Goal: Task Accomplishment & Management: Use online tool/utility

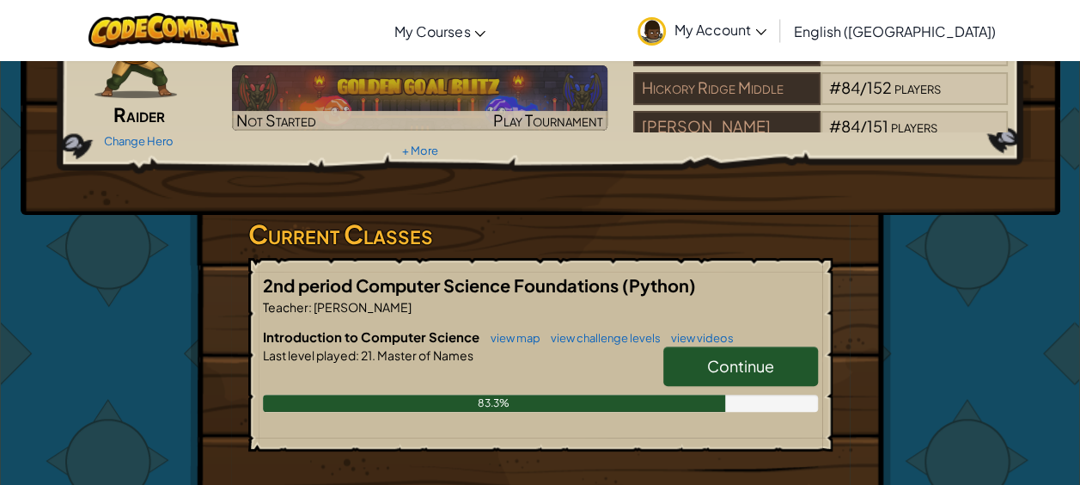
scroll to position [105, 0]
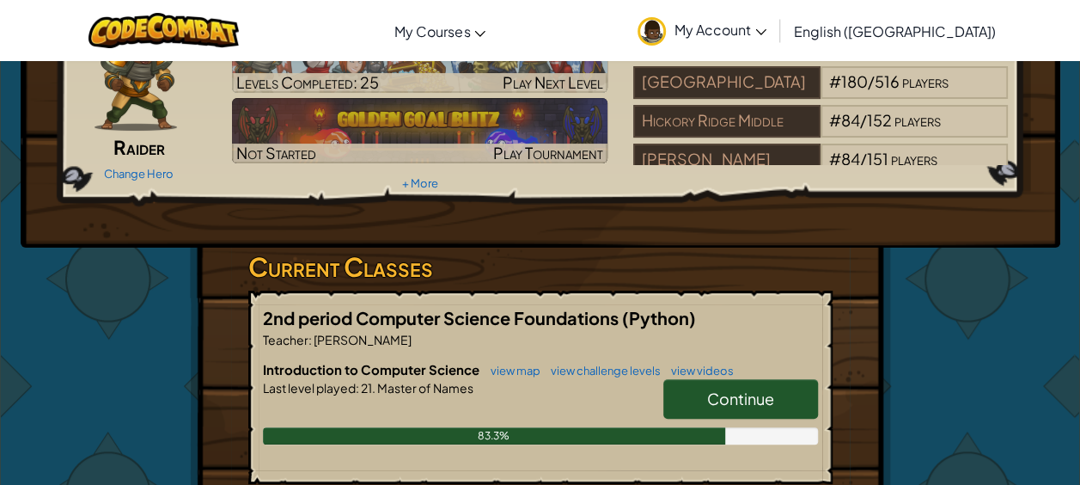
click at [763, 409] on link "Continue" at bounding box center [740, 399] width 155 height 40
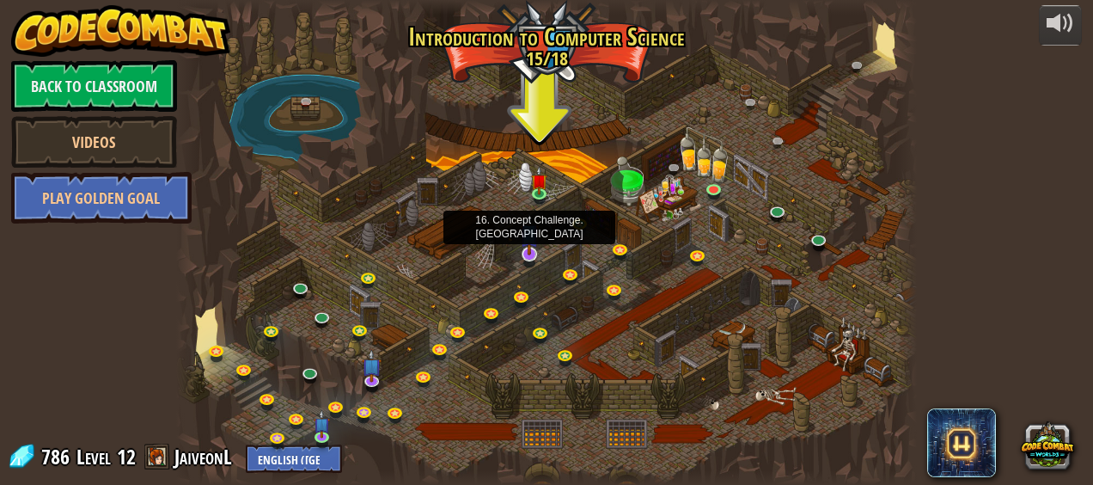
click at [528, 246] on img at bounding box center [530, 233] width 20 height 45
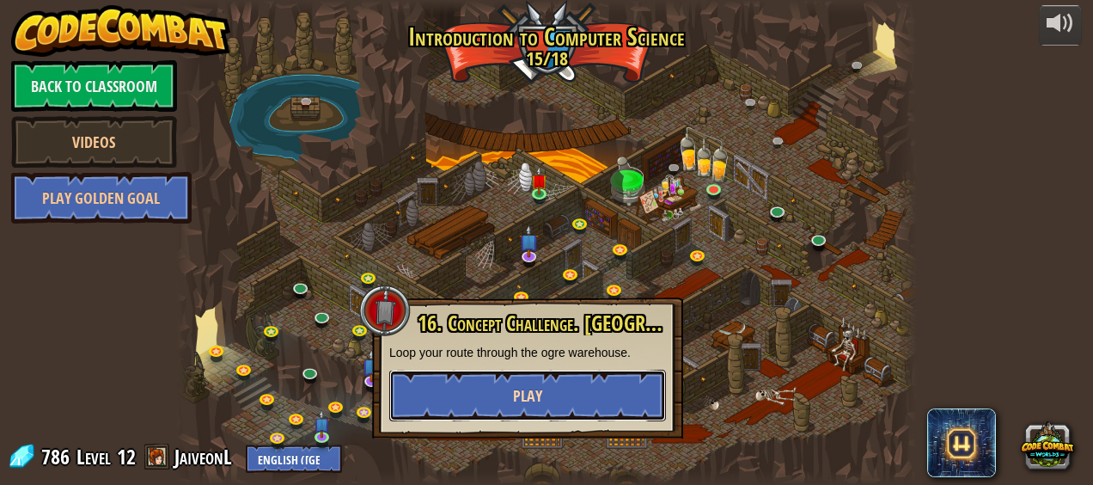
click at [510, 386] on button "Play" at bounding box center [527, 395] width 277 height 52
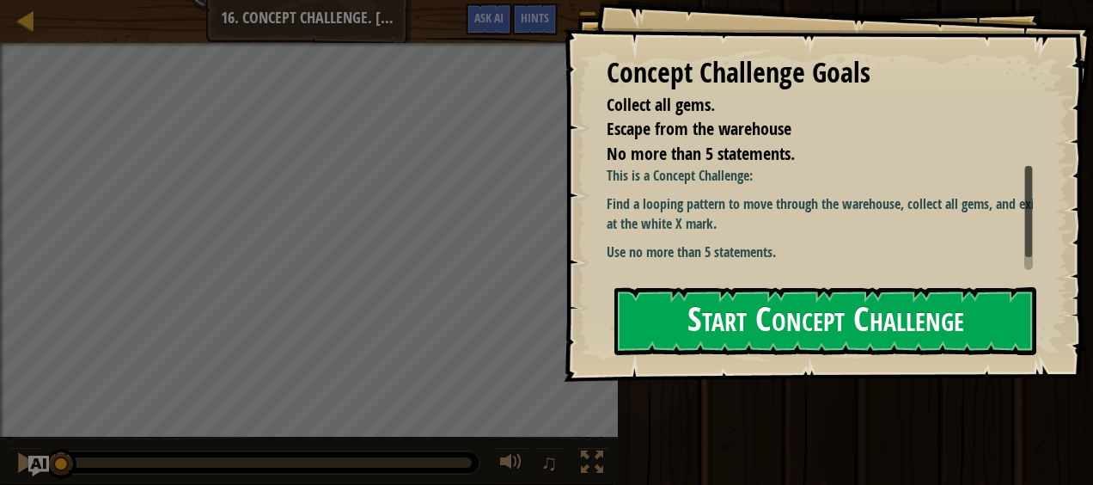
click at [855, 349] on button "Start Concept Challenge" at bounding box center [825, 321] width 422 height 68
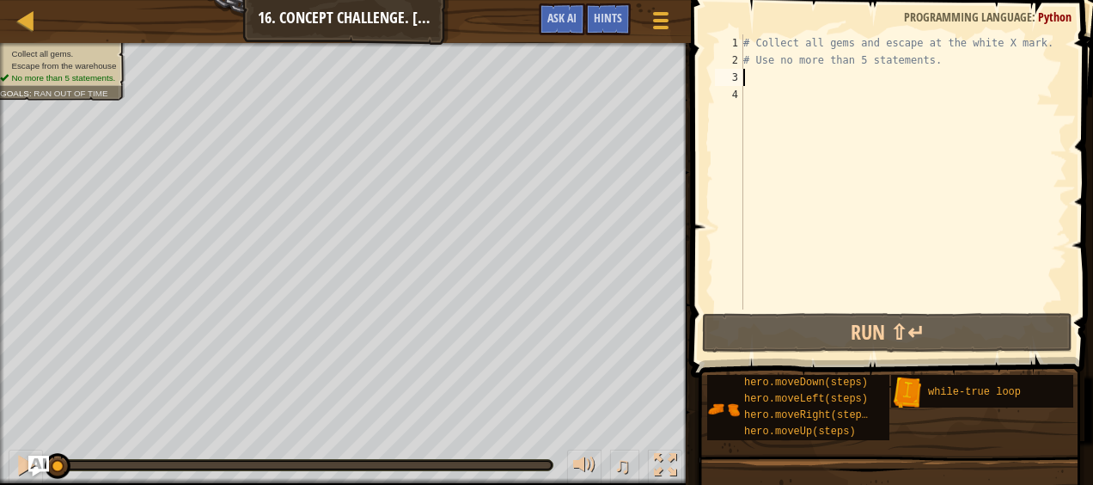
click at [772, 82] on div "# Collect all gems and escape at the white X mark. # Use no more than 5 stateme…" at bounding box center [903, 188] width 327 height 309
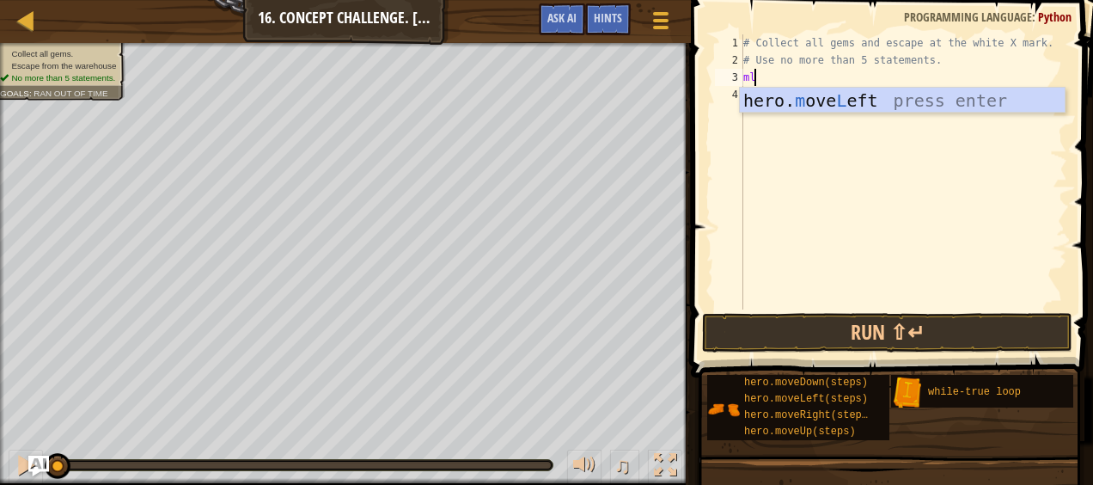
type textarea "m"
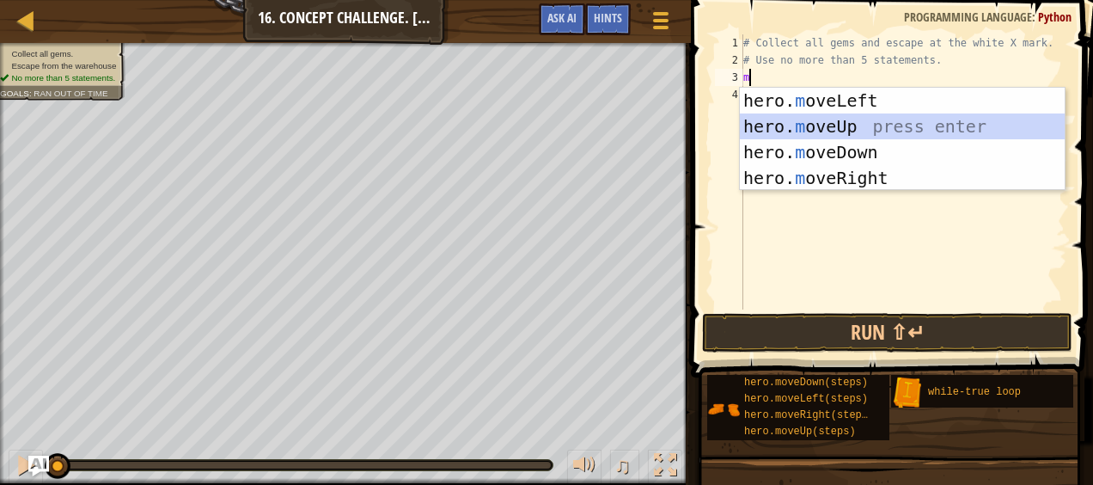
click at [818, 119] on div "hero. m oveLeft press enter hero. m oveUp press enter hero. m oveDown press ent…" at bounding box center [903, 165] width 326 height 155
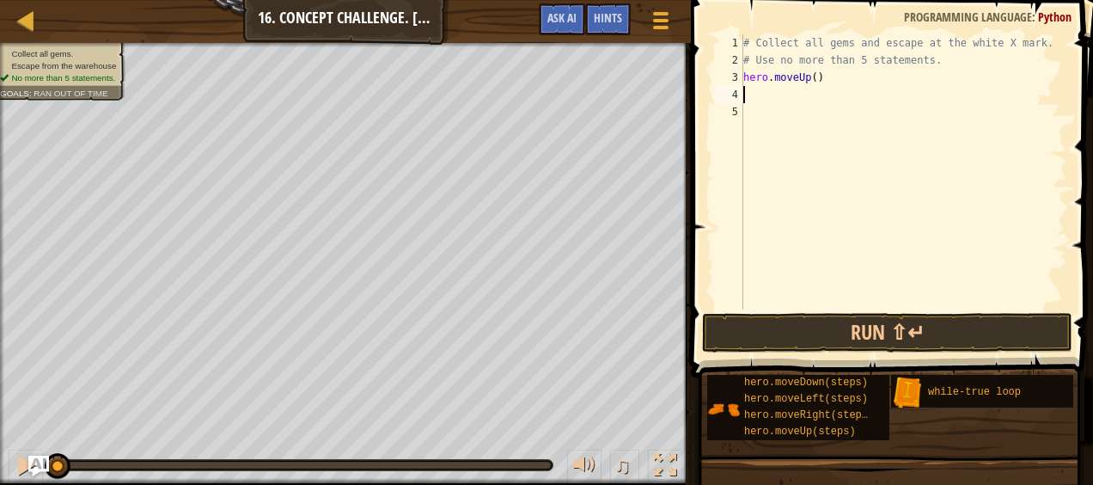
click at [831, 77] on div "# Collect all gems and escape at the white X mark. # Use no more than 5 stateme…" at bounding box center [903, 188] width 327 height 309
type textarea "h"
type textarea "w"
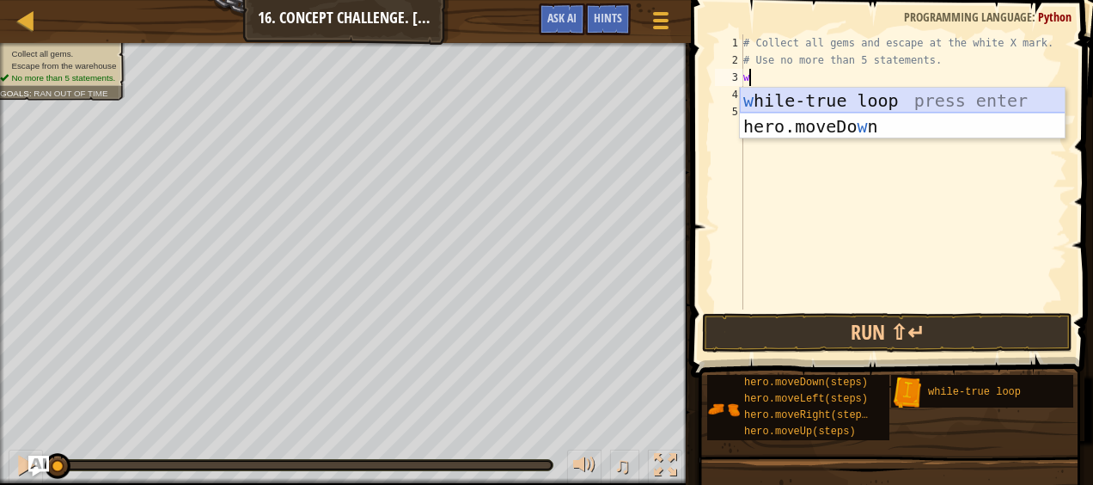
click at [814, 99] on div "w [PERSON_NAME]-true loop press enter hero.moveDo w n press enter" at bounding box center [903, 139] width 326 height 103
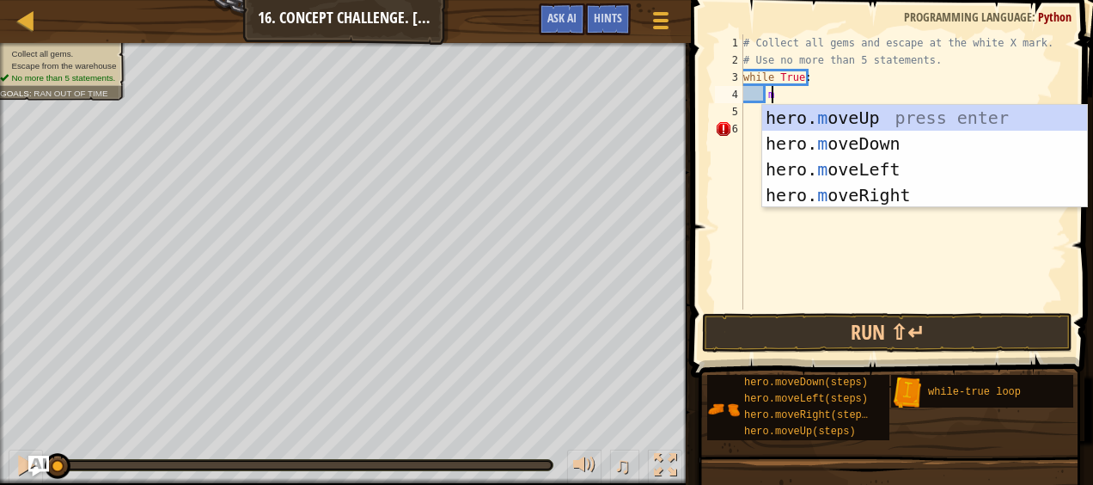
type textarea "mo"
click at [807, 114] on div "hero. mo veUp press enter hero. mo veDown press enter hero. mo veLeft press ent…" at bounding box center [925, 182] width 326 height 155
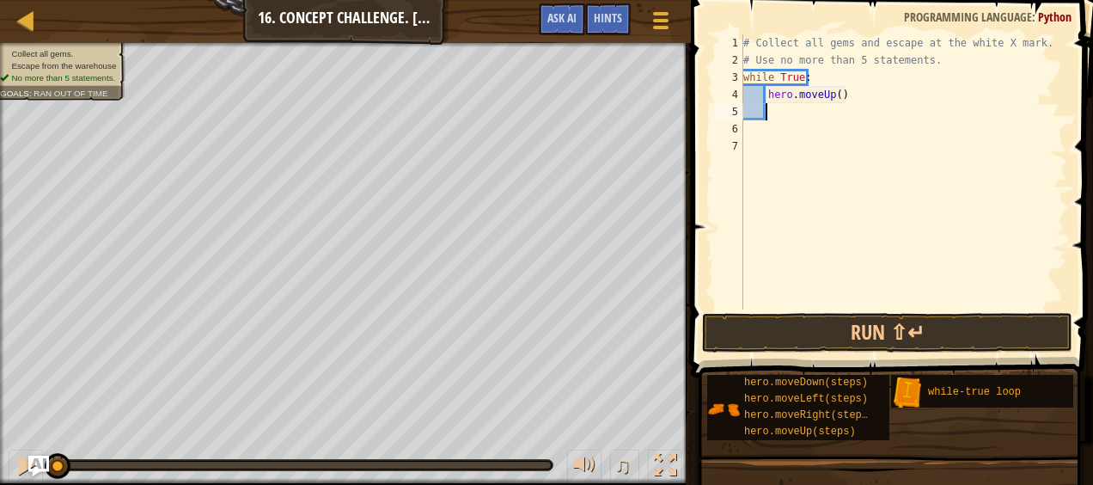
scroll to position [8, 1]
click at [801, 317] on button "Run ⇧↵" at bounding box center [887, 333] width 370 height 40
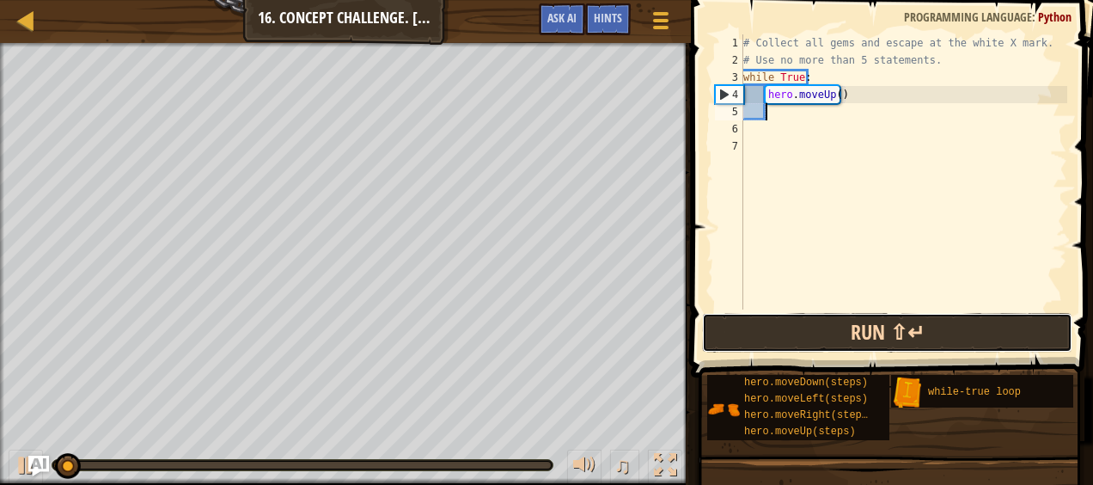
click at [803, 330] on button "Run ⇧↵" at bounding box center [887, 333] width 370 height 40
click at [809, 349] on button "Run ⇧↵" at bounding box center [887, 333] width 370 height 40
click at [871, 315] on button "Running" at bounding box center [887, 333] width 370 height 40
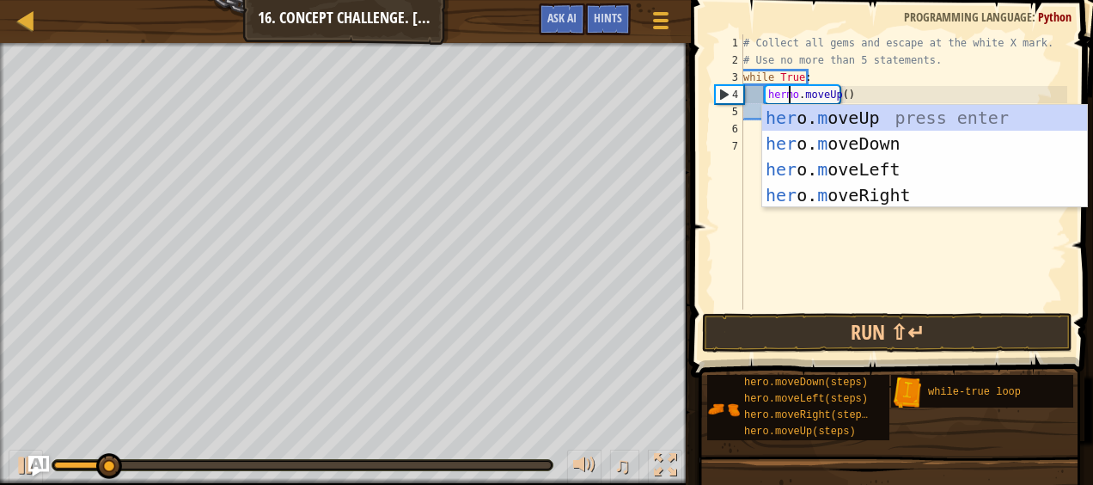
click at [783, 98] on div "# Collect all gems and escape at the white X mark. # Use no more than 5 stateme…" at bounding box center [903, 188] width 327 height 309
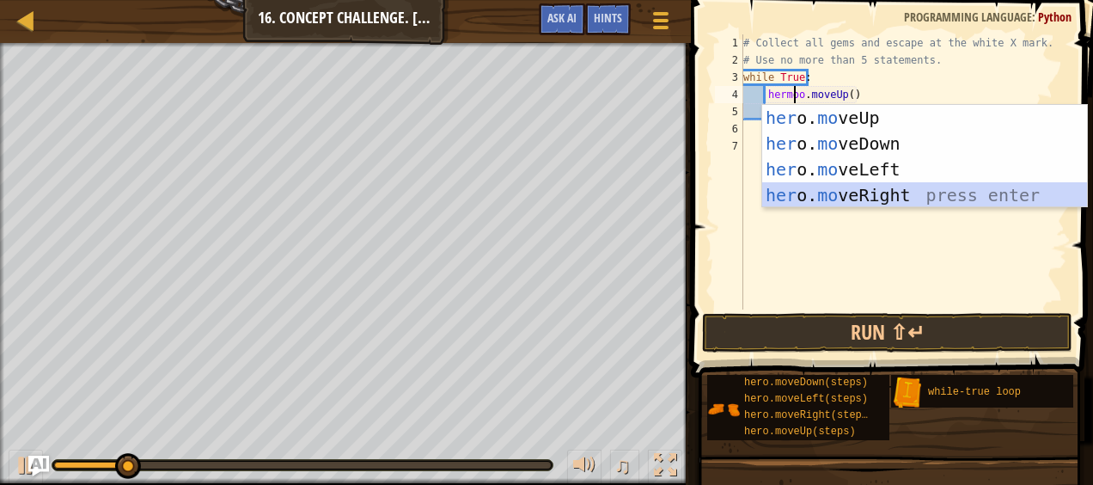
click at [827, 197] on div "her o. mo veUp press enter her o. mo veDown press enter her o. mo veLeft press …" at bounding box center [925, 182] width 326 height 155
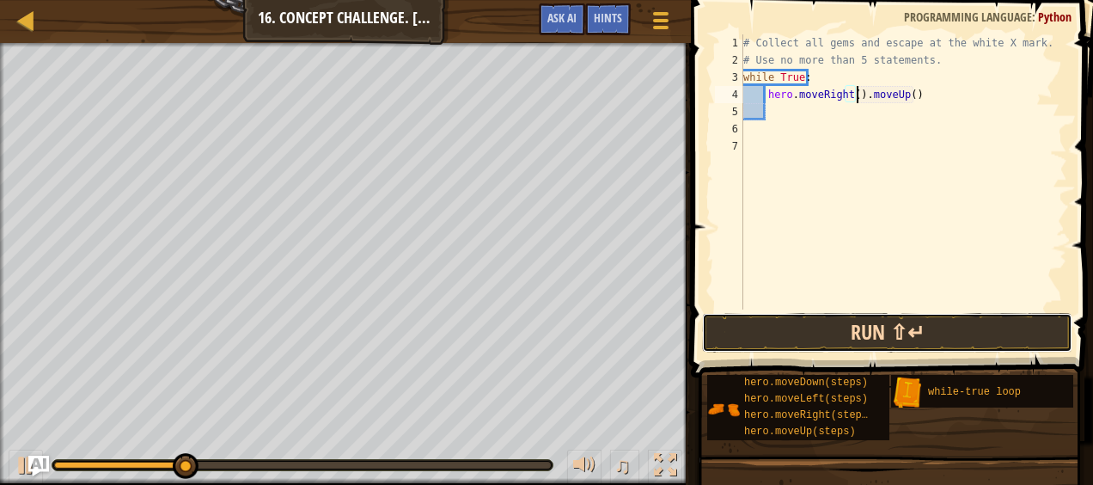
click at [865, 336] on button "Run ⇧↵" at bounding box center [887, 333] width 370 height 40
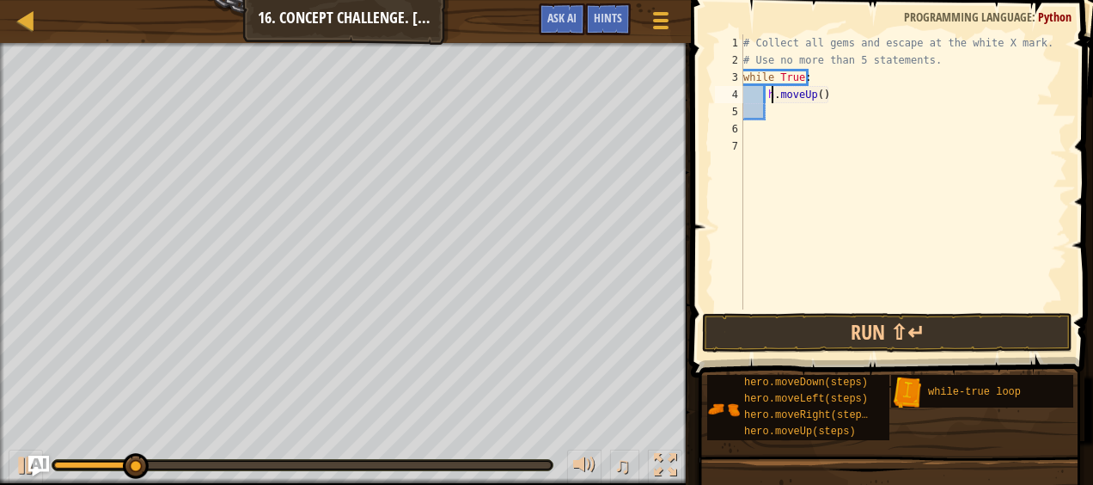
type textarea ".moveUp()"
click at [818, 103] on div "# Collect all gems and escape at the white X mark. # Use no more than 5 stateme…" at bounding box center [903, 188] width 327 height 309
click at [818, 90] on div "# Collect all gems and escape at the white X mark. # Use no more than 5 stateme…" at bounding box center [903, 188] width 327 height 309
type textarea "."
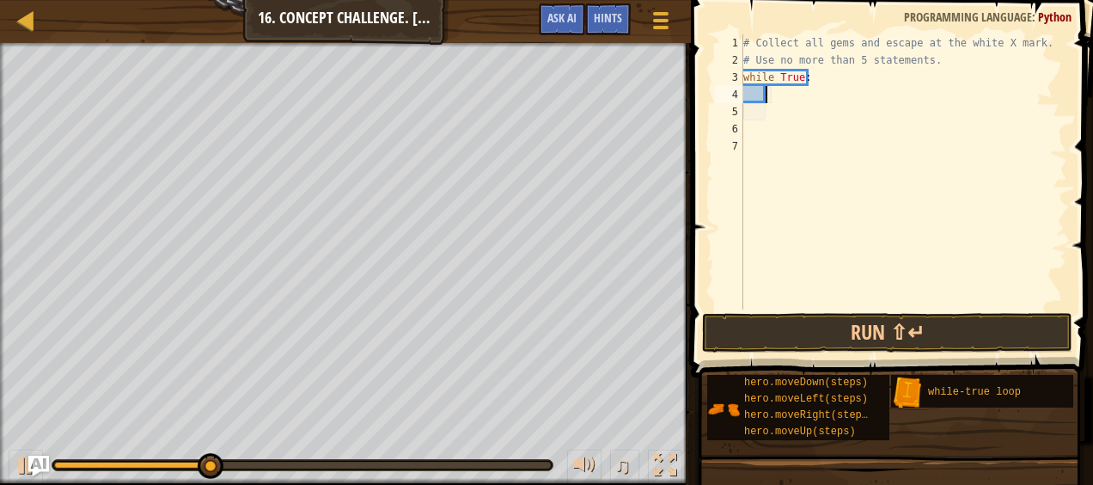
type textarea "m"
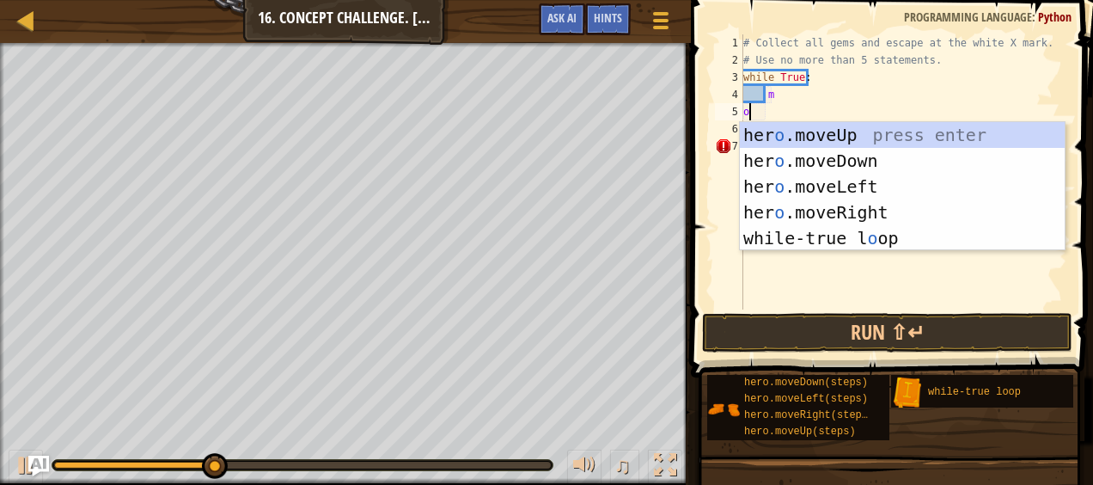
scroll to position [8, 0]
click at [821, 89] on div "# Collect all gems and escape at the white X mark. # Use no more than 5 stateme…" at bounding box center [903, 188] width 327 height 309
type textarea "m"
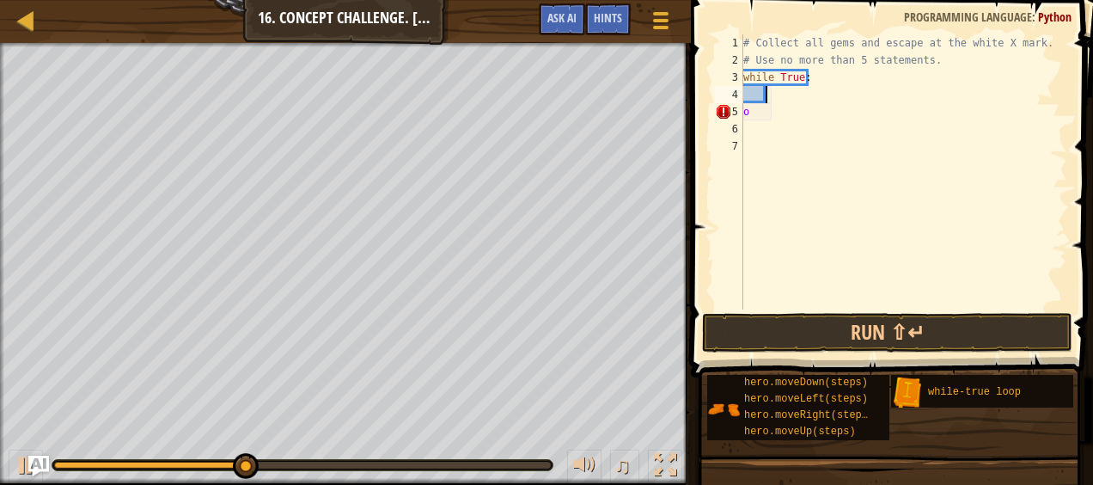
type textarea "m"
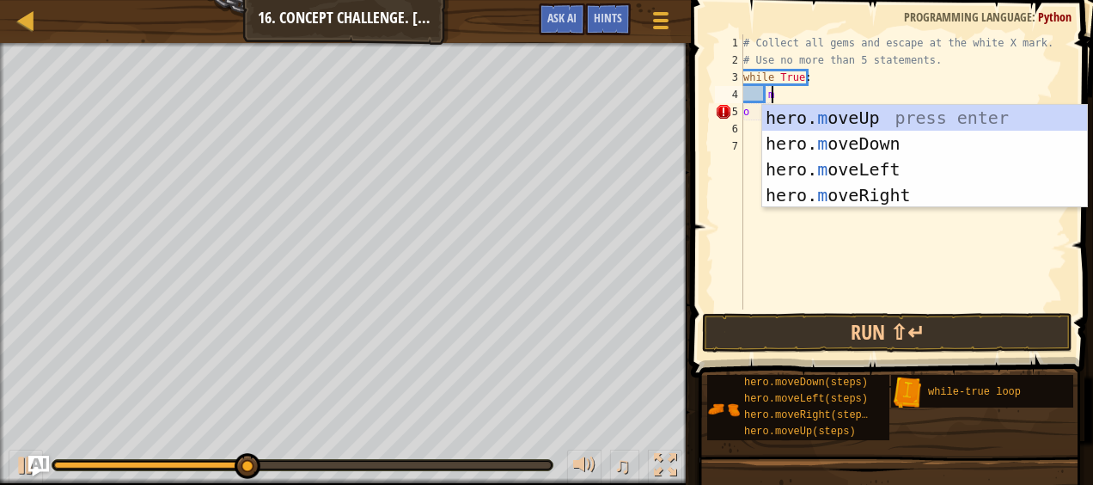
scroll to position [8, 1]
click at [817, 116] on div "hero. m oveUp press enter hero. m oveDown press enter hero. m oveLeft press ent…" at bounding box center [925, 182] width 326 height 155
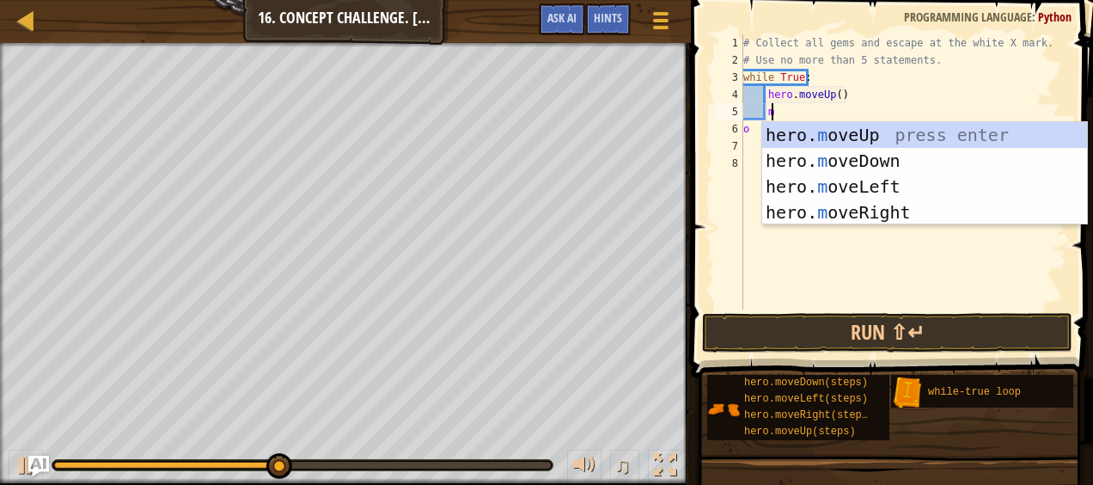
type textarea "mo"
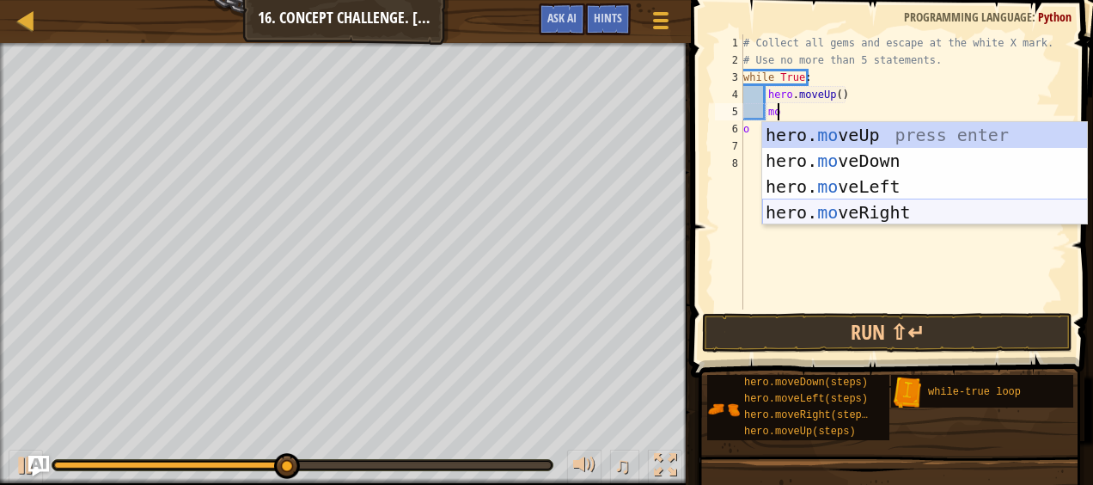
click at [824, 213] on div "hero. mo veUp press enter hero. mo veDown press enter hero. mo veLeft press ent…" at bounding box center [925, 199] width 326 height 155
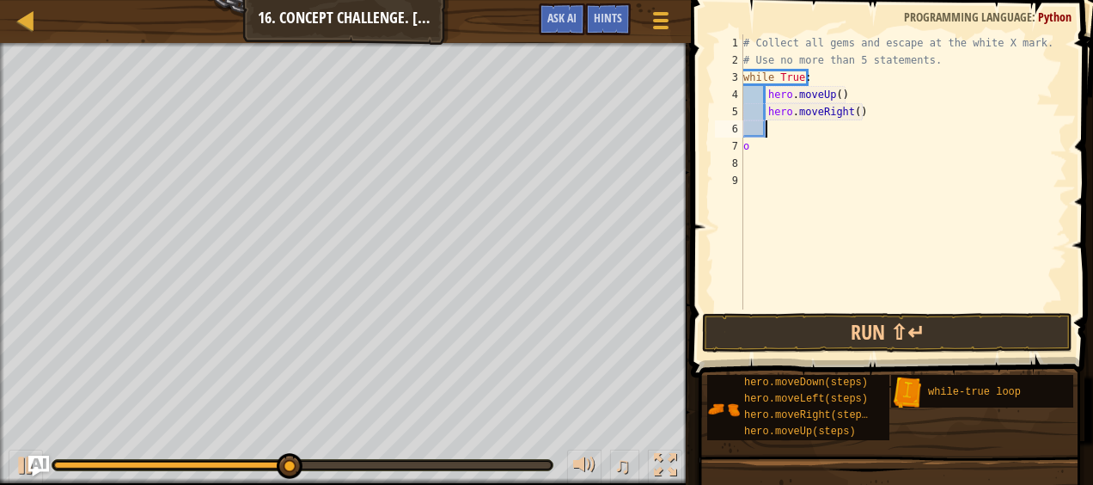
scroll to position [8, 1]
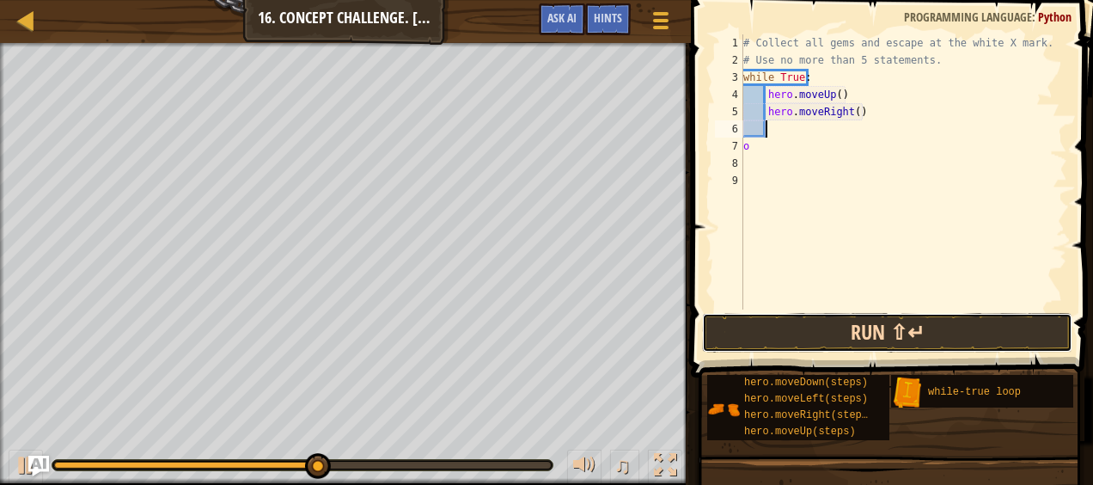
click at [847, 333] on button "Run ⇧↵" at bounding box center [887, 333] width 370 height 40
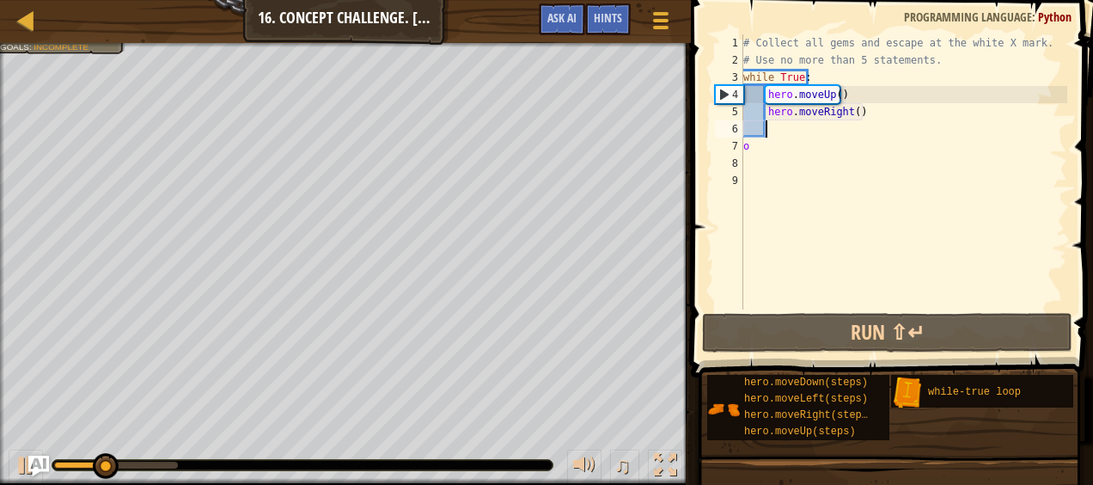
click at [871, 114] on div "# Collect all gems and escape at the white X mark. # Use no more than 5 stateme…" at bounding box center [903, 188] width 327 height 309
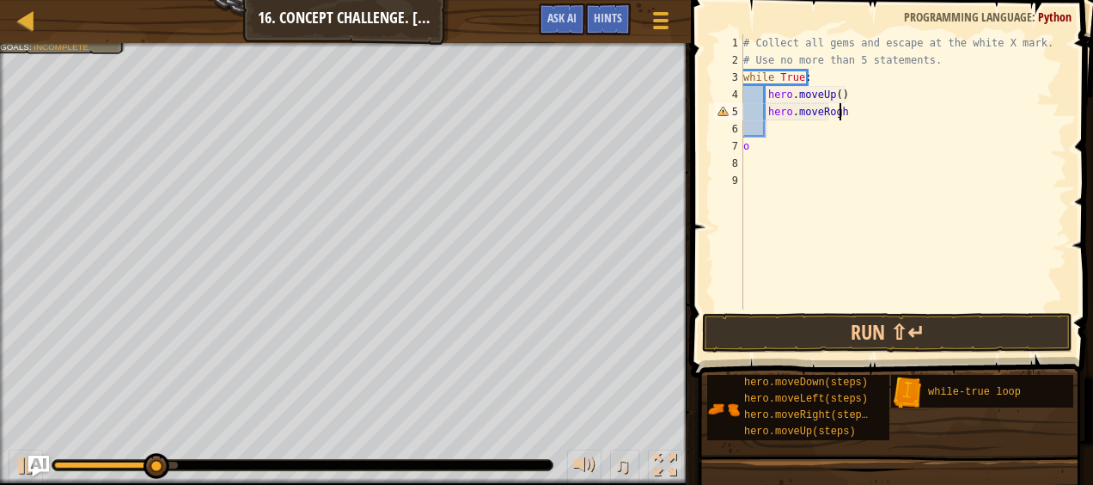
scroll to position [8, 7]
click at [871, 114] on div "# Collect all gems and escape at the white X mark. # Use no more than 5 stateme…" at bounding box center [903, 188] width 327 height 309
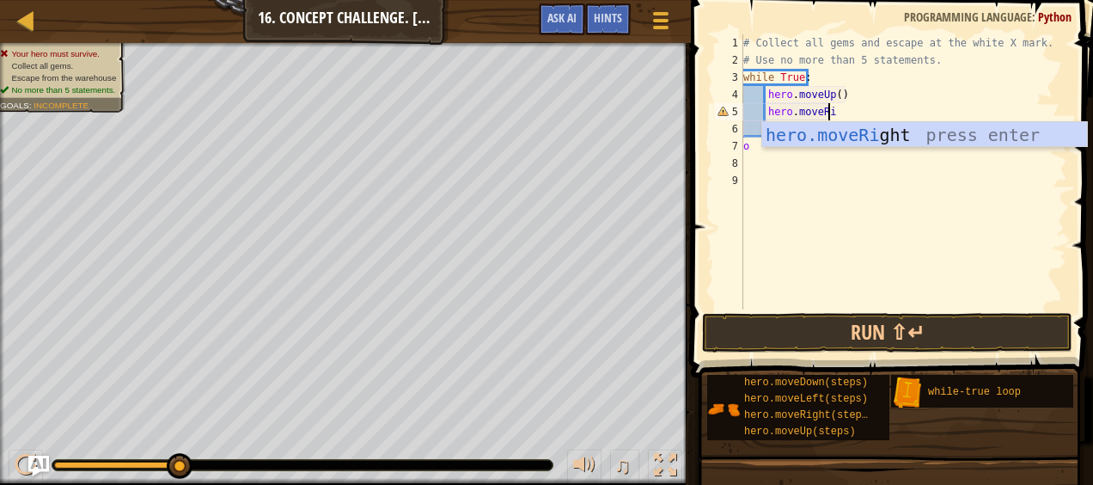
type textarea "hero.moveRigh"
click at [867, 125] on div "hero.moveRigh t press enter" at bounding box center [925, 160] width 326 height 77
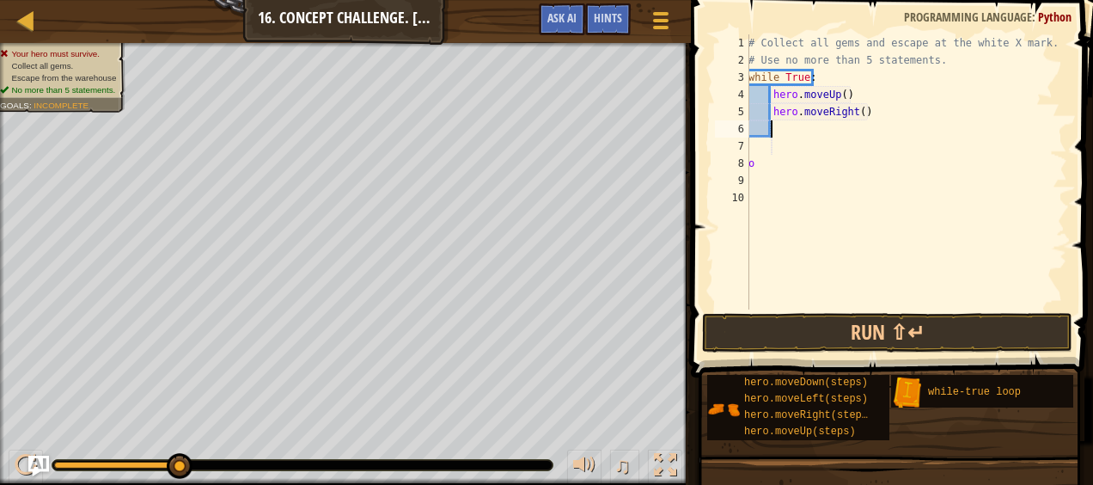
scroll to position [8, 1]
click at [859, 333] on button "Run ⇧↵" at bounding box center [887, 333] width 370 height 40
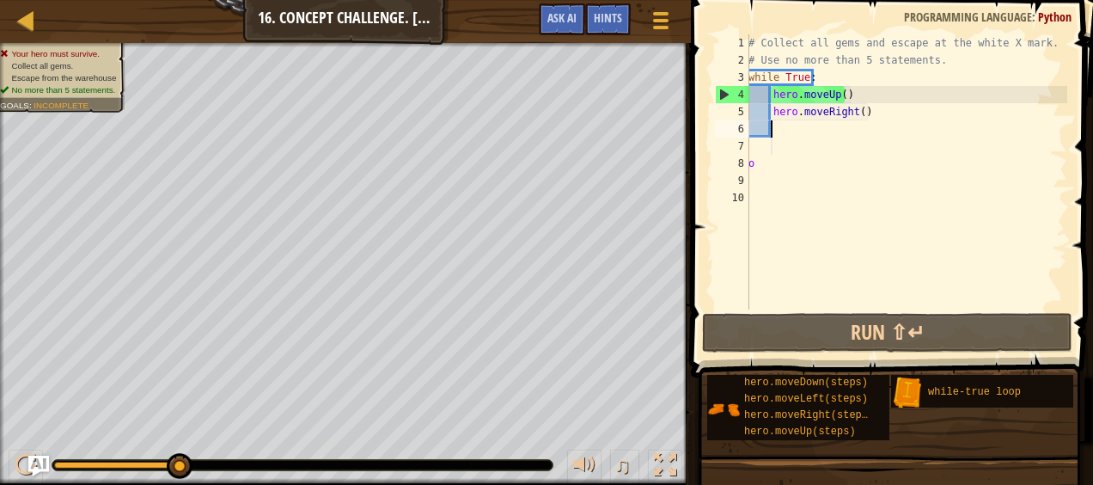
scroll to position [8, 2]
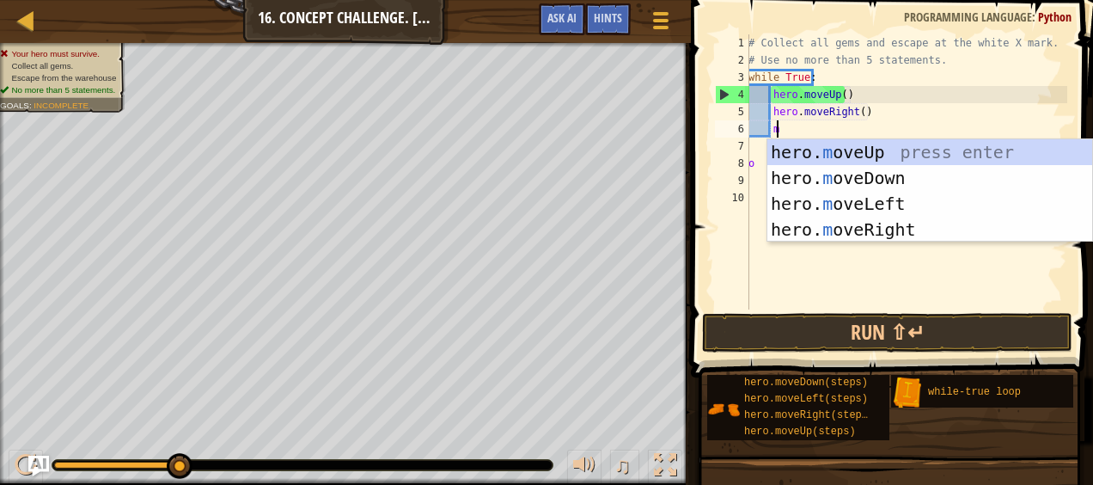
type textarea "mo"
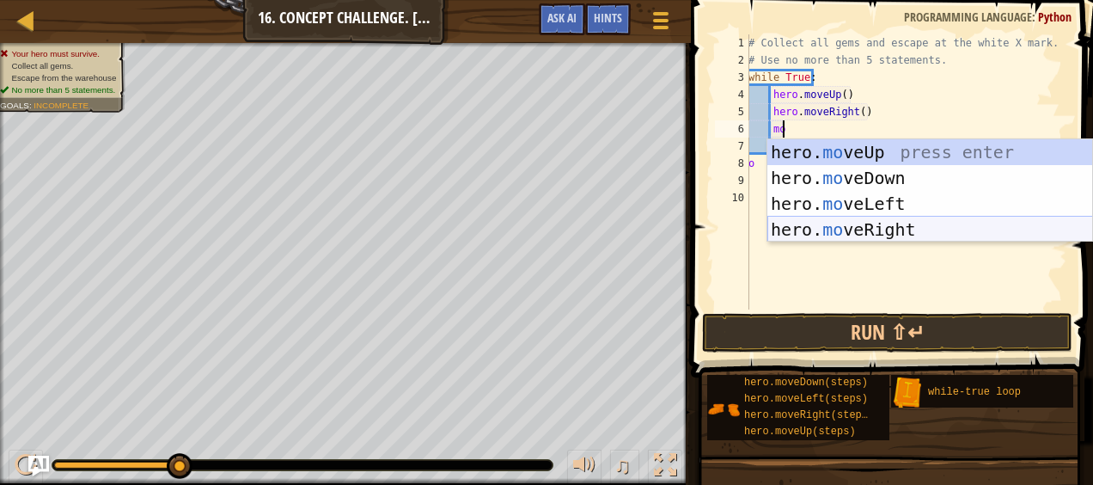
click at [862, 233] on div "hero. mo veUp press enter hero. mo veDown press enter hero. mo veLeft press ent…" at bounding box center [930, 216] width 326 height 155
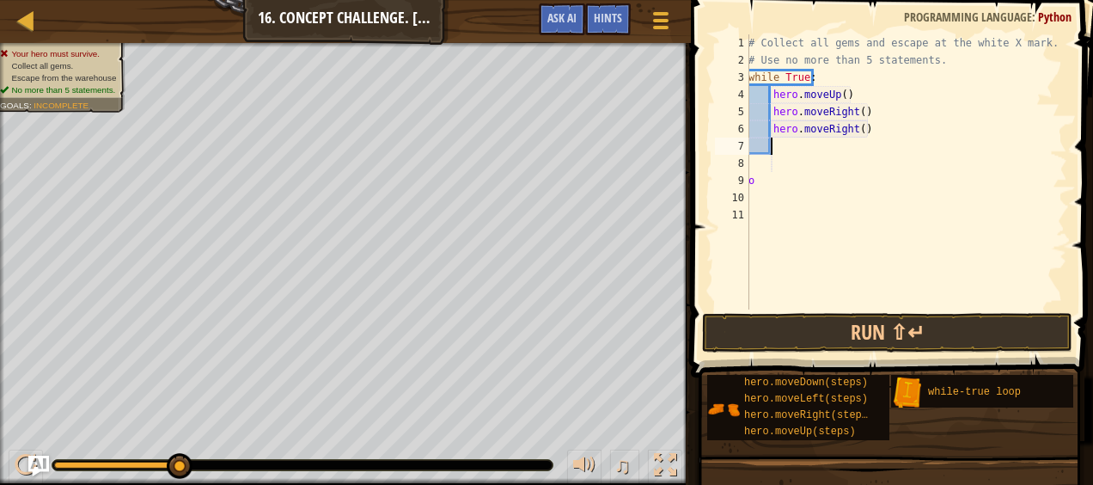
scroll to position [8, 1]
click at [829, 318] on button "Run ⇧↵" at bounding box center [887, 333] width 370 height 40
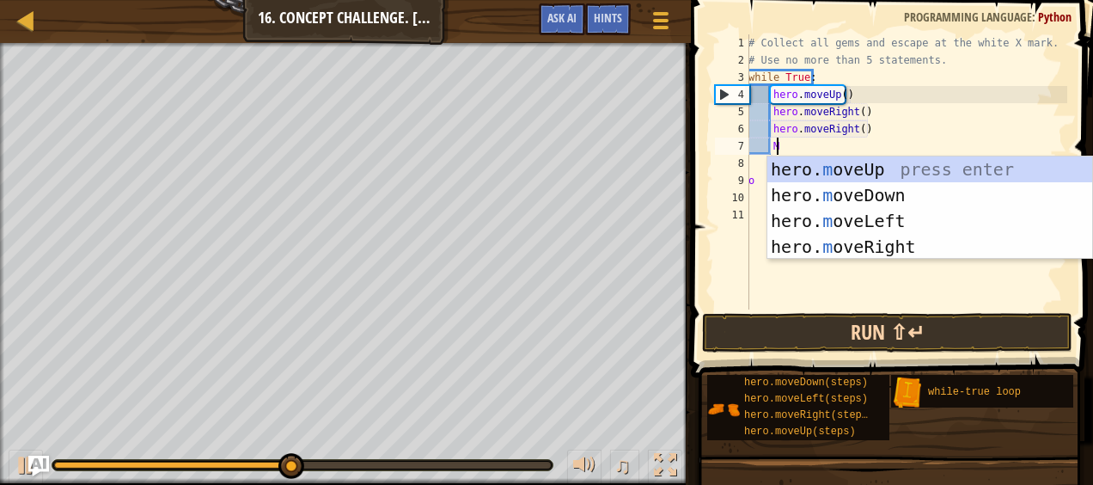
scroll to position [8, 2]
type textarea "MO"
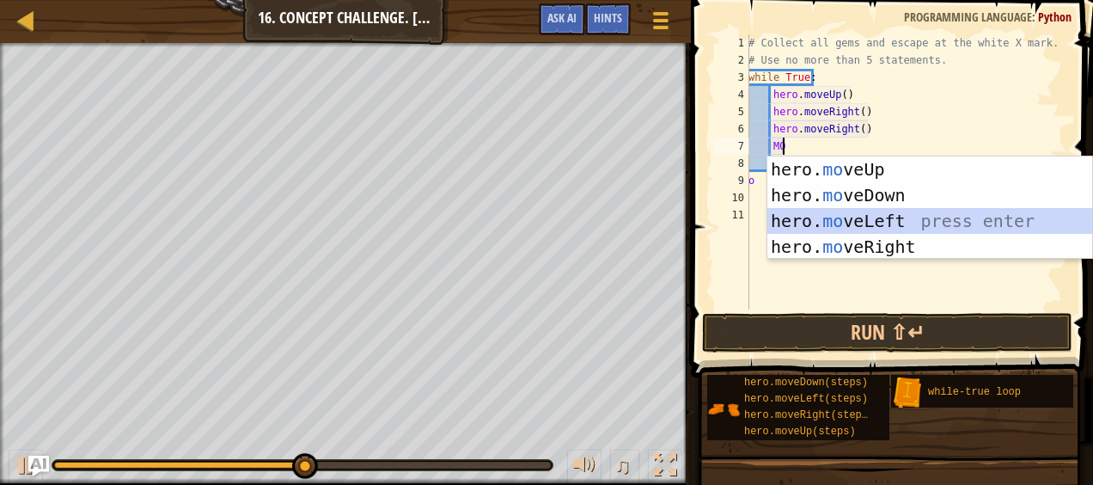
click at [907, 215] on div "hero. mo veUp press enter hero. mo veDown press enter hero. mo veLeft press ent…" at bounding box center [930, 233] width 326 height 155
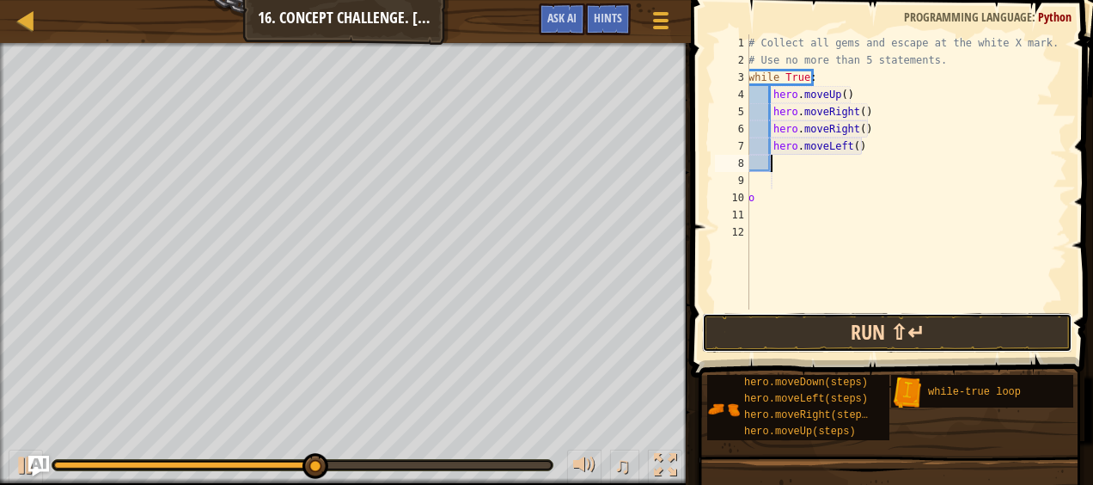
click at [863, 325] on button "Run ⇧↵" at bounding box center [887, 333] width 370 height 40
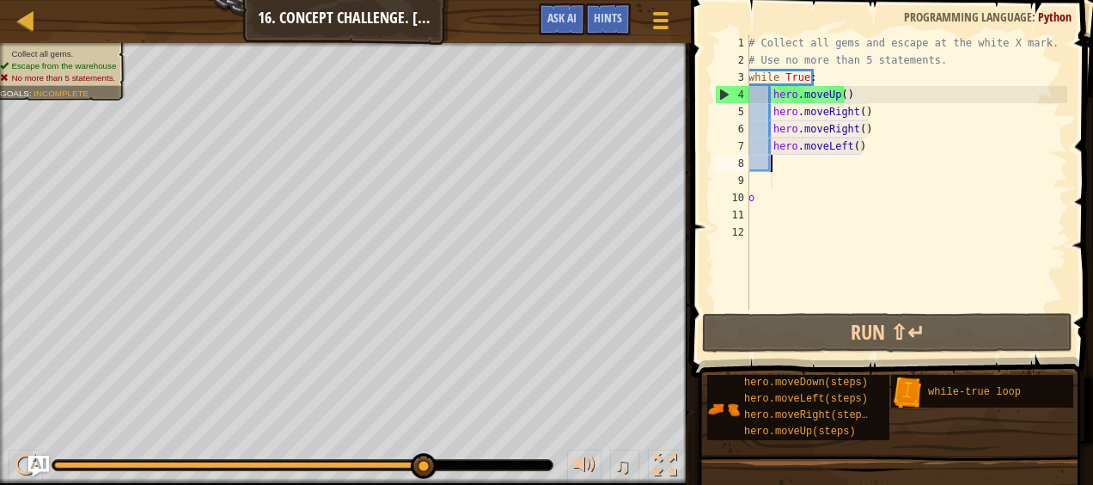
click at [1049, 52] on div "# Collect all gems and escape at the white X mark. # Use no more than 5 stateme…" at bounding box center [906, 188] width 322 height 309
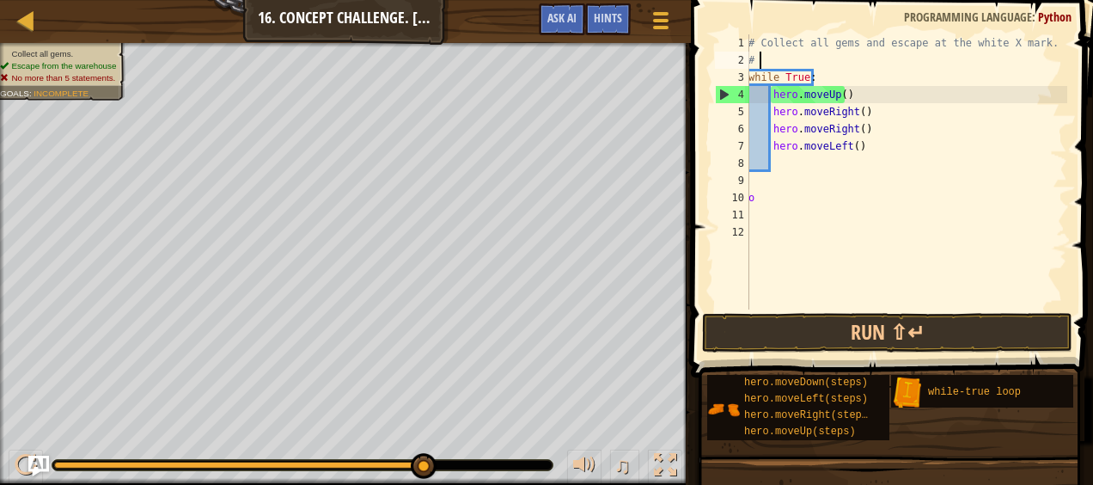
scroll to position [8, 0]
type textarea "#"
drag, startPoint x: 1046, startPoint y: 32, endPoint x: 912, endPoint y: 13, distance: 135.4
click at [912, 13] on span "Programming language" at bounding box center [968, 17] width 128 height 16
click at [1051, 48] on div "# Collect all gems and escape at the white X mark. while True : hero . moveUp (…" at bounding box center [906, 188] width 322 height 309
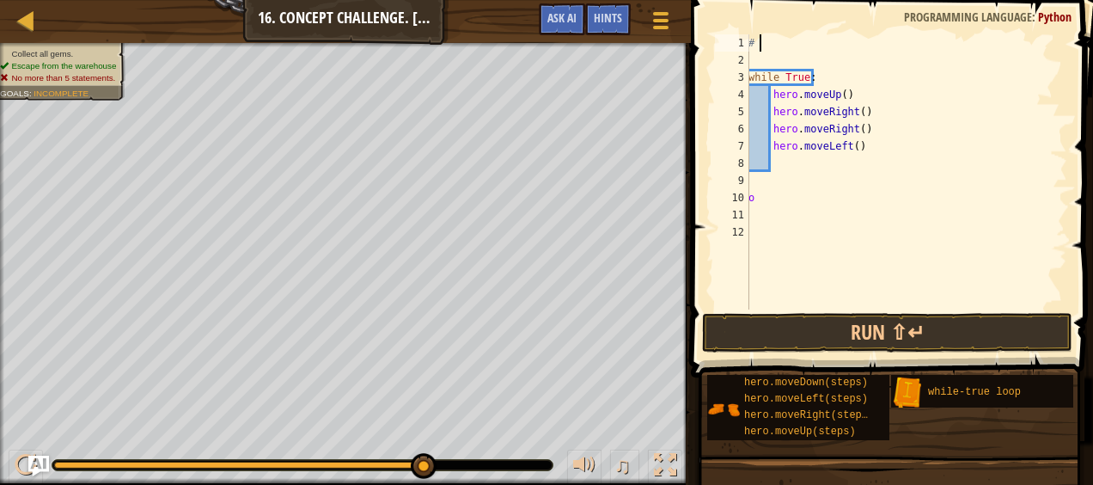
type textarea "#"
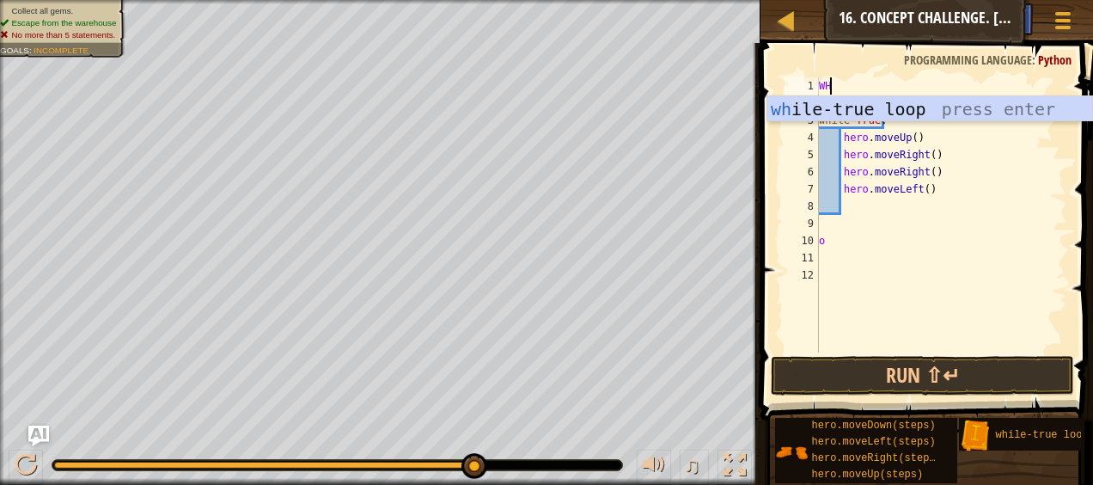
type textarea "WHI"
click at [1015, 108] on div "whi le-true loop press enter" at bounding box center [930, 134] width 326 height 77
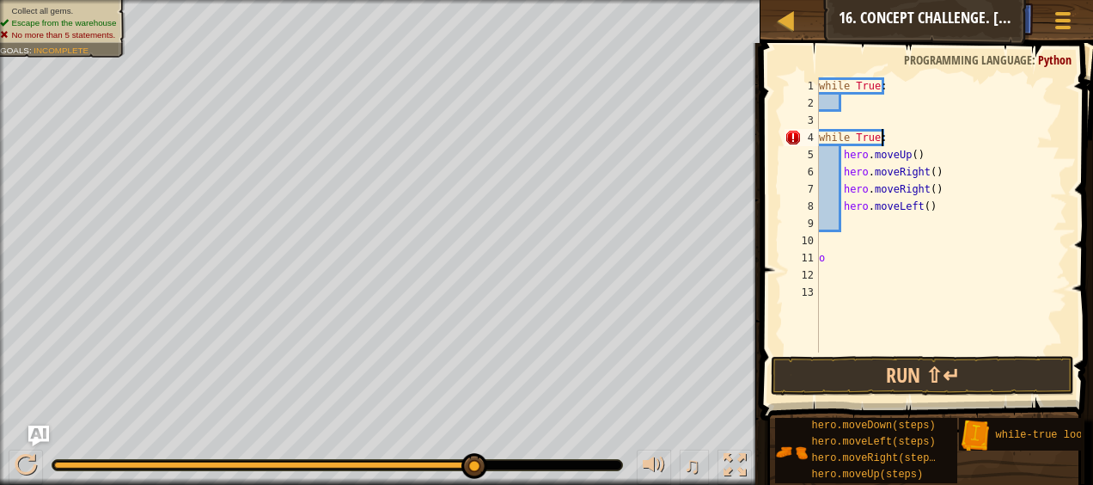
click at [908, 140] on div "while True : while True : hero . moveUp ( ) hero . moveRight ( ) hero . moveRig…" at bounding box center [941, 231] width 252 height 309
type textarea "w"
click at [857, 100] on div "while True : hero . moveUp ( ) hero . moveRight ( ) hero . moveRight ( ) hero .…" at bounding box center [941, 231] width 252 height 309
type textarea "MO"
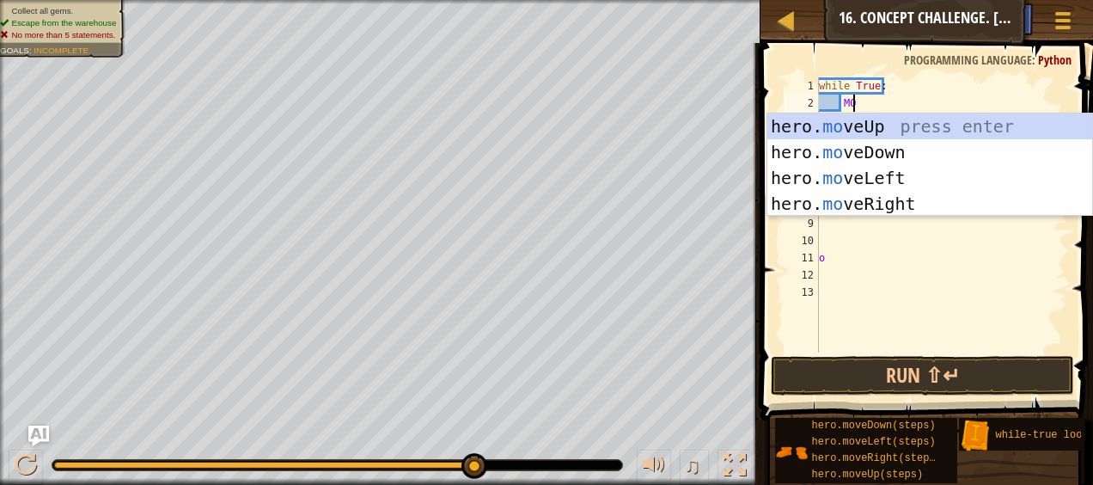
scroll to position [8, 2]
click at [875, 120] on div "hero. mo veUp press enter hero. mo veDown press enter hero. mo veLeft press ent…" at bounding box center [930, 190] width 326 height 155
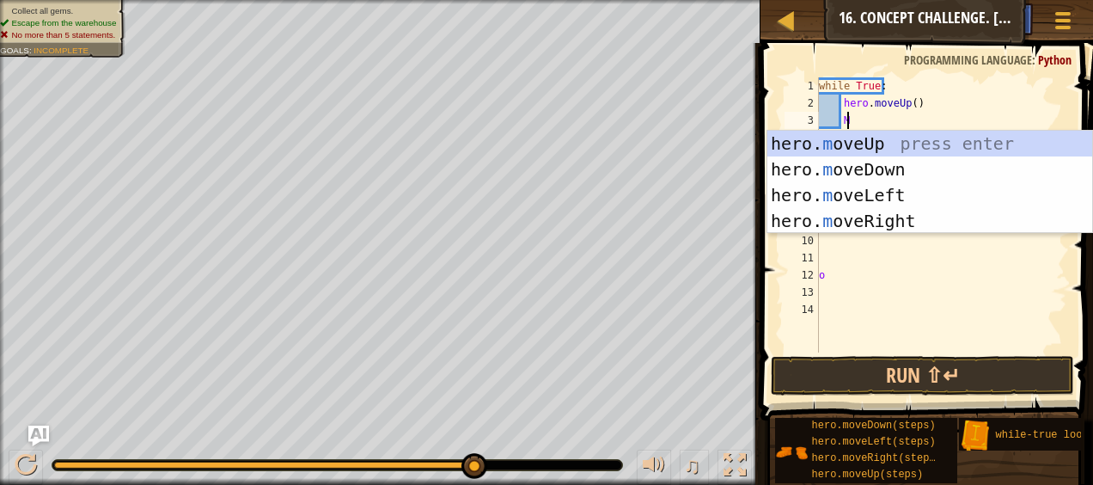
type textarea "MO"
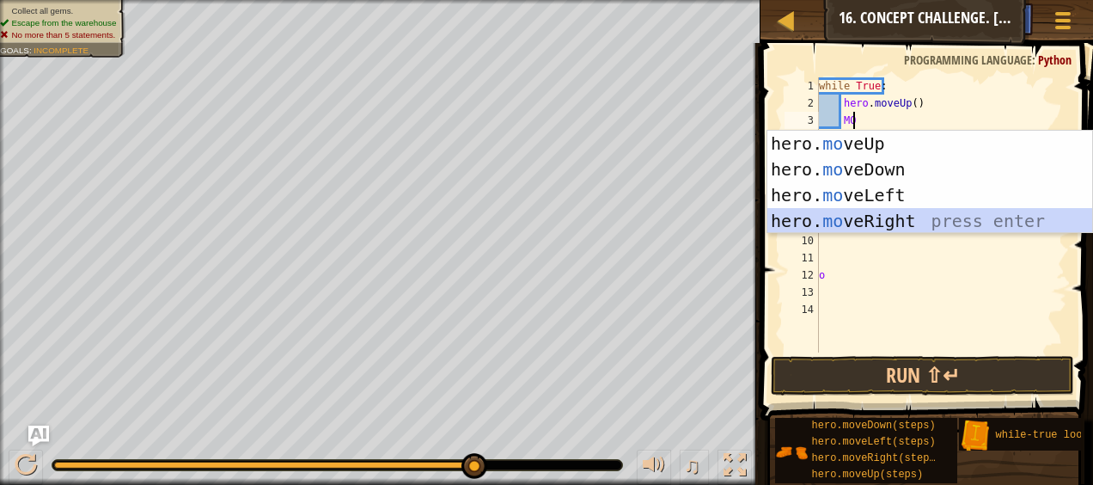
click at [894, 215] on div "hero. mo veUp press enter hero. mo veDown press enter hero. mo veLeft press ent…" at bounding box center [930, 208] width 326 height 155
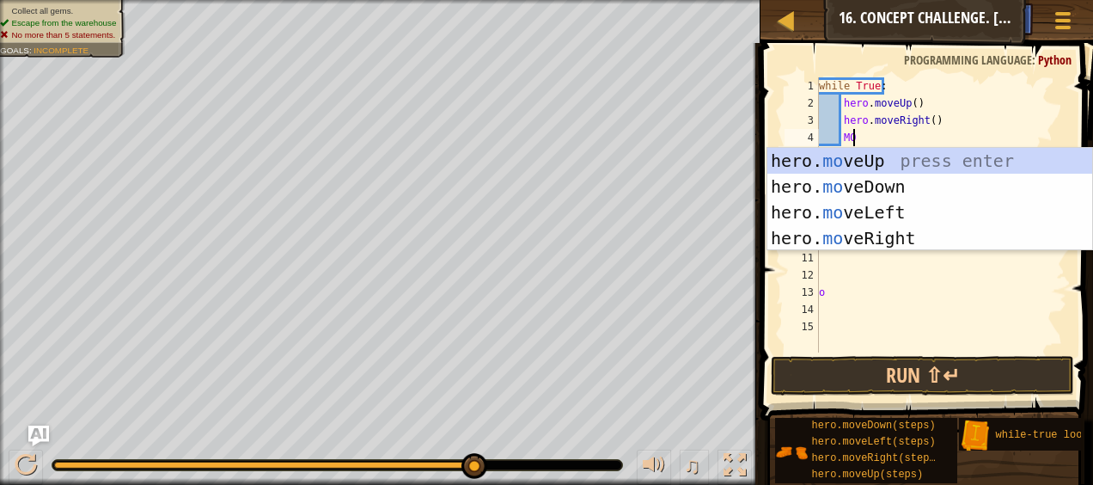
click at [927, 121] on div "while True : hero . moveUp ( ) hero . moveRight ( ) MO hero . moveUp ( ) hero .…" at bounding box center [941, 231] width 252 height 309
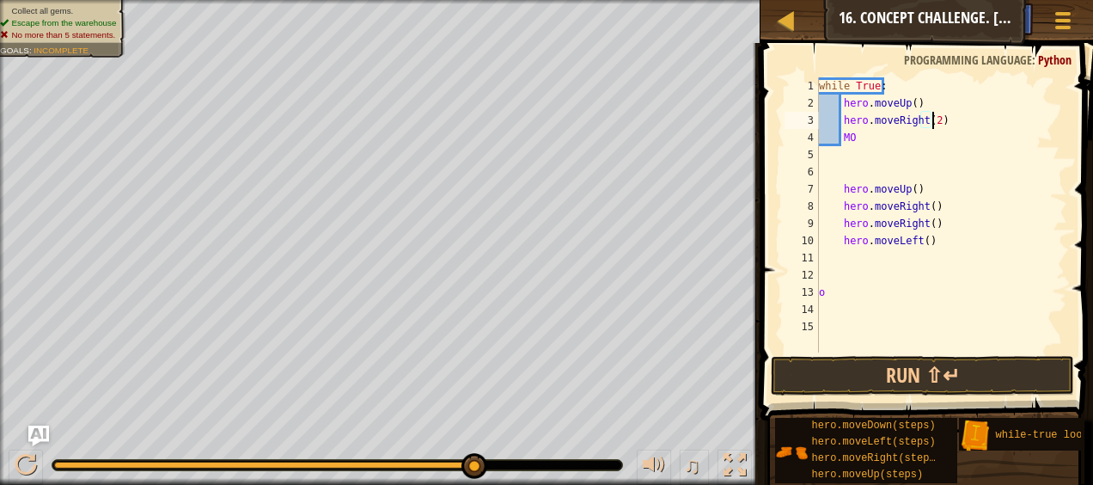
scroll to position [8, 9]
click at [860, 143] on div "while True : hero . moveUp ( ) hero . moveRight ( 2 ) MO hero . moveUp ( ) hero…" at bounding box center [941, 231] width 252 height 309
type textarea "M"
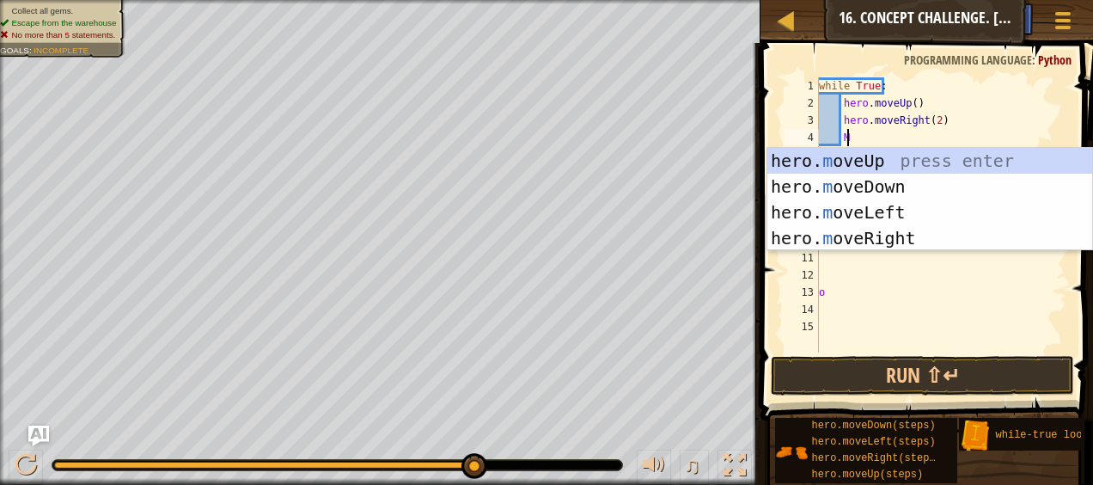
type textarea "MO"
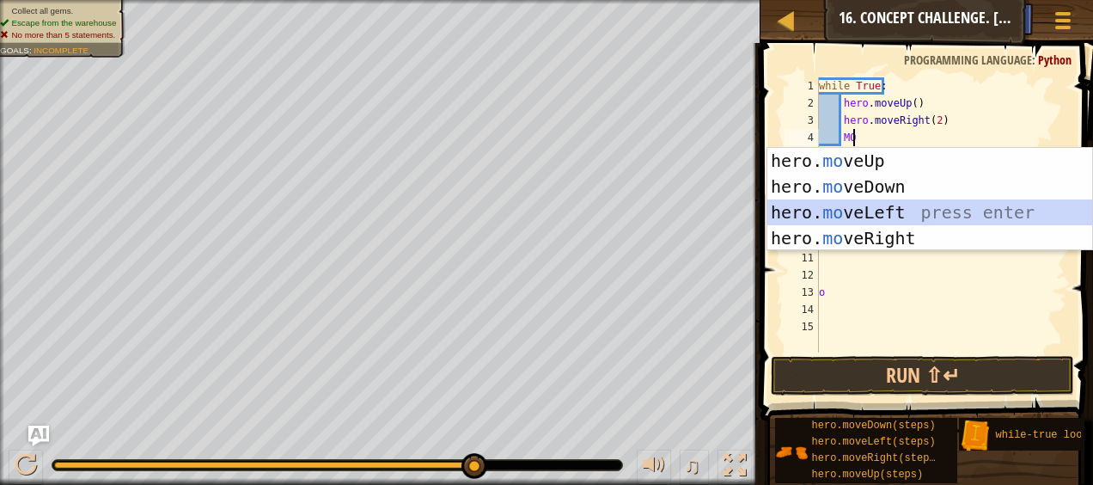
click at [864, 213] on div "hero. mo veUp press enter hero. mo veDown press enter hero. mo veLeft press ent…" at bounding box center [930, 225] width 326 height 155
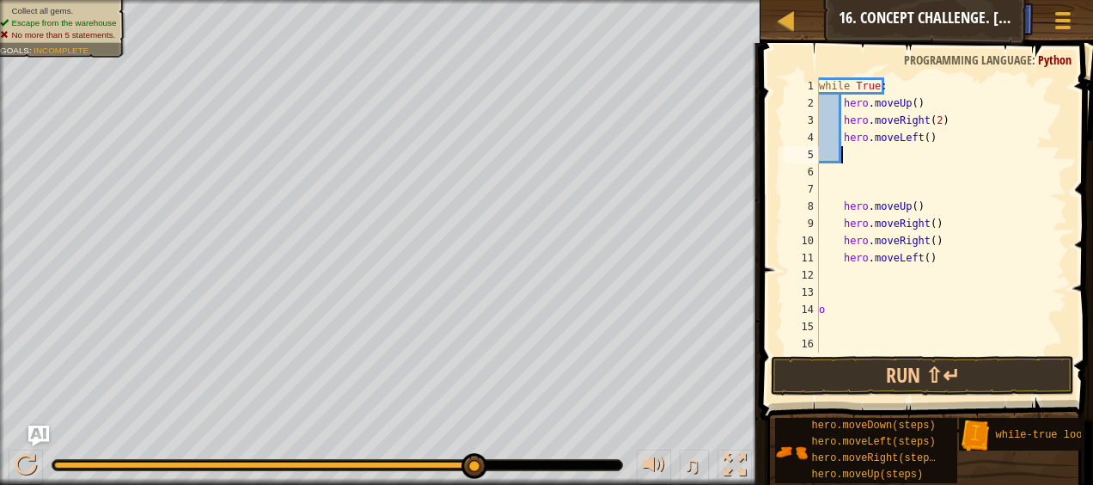
scroll to position [8, 1]
click at [968, 268] on div "while True : hero . moveUp ( ) hero . moveRight ( 2 ) hero . moveLeft ( ) hero …" at bounding box center [941, 231] width 252 height 309
click at [955, 253] on div "while True : hero . moveUp ( ) hero . moveRight ( 2 ) hero . moveLeft ( ) hero …" at bounding box center [941, 231] width 252 height 309
type textarea "h"
click at [947, 227] on div "while True : hero . moveUp ( ) hero . moveRight ( 2 ) hero . moveLeft ( ) hero …" at bounding box center [941, 231] width 252 height 309
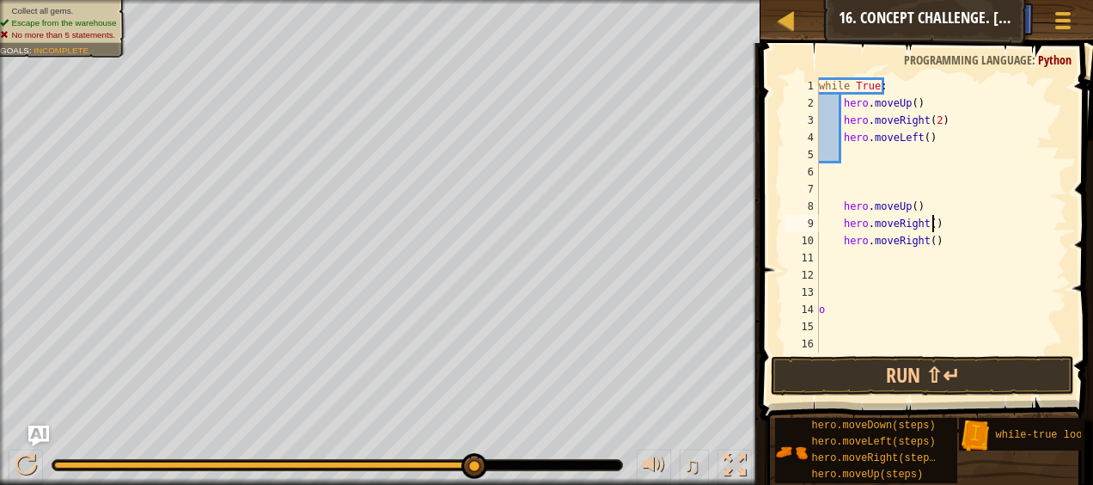
type textarea "hero.moveRight()"
click at [972, 254] on div "while True : hero . moveUp ( ) hero . moveRight ( 2 ) hero . moveLeft ( ) hero …" at bounding box center [941, 231] width 252 height 309
click at [936, 247] on div "while True : hero . moveUp ( ) hero . moveRight ( 2 ) hero . moveLeft ( ) hero …" at bounding box center [941, 231] width 252 height 309
type textarea "h"
click at [959, 217] on div "while True : hero . moveUp ( ) hero . moveRight ( 2 ) hero . moveLeft ( ) hero …" at bounding box center [941, 231] width 252 height 309
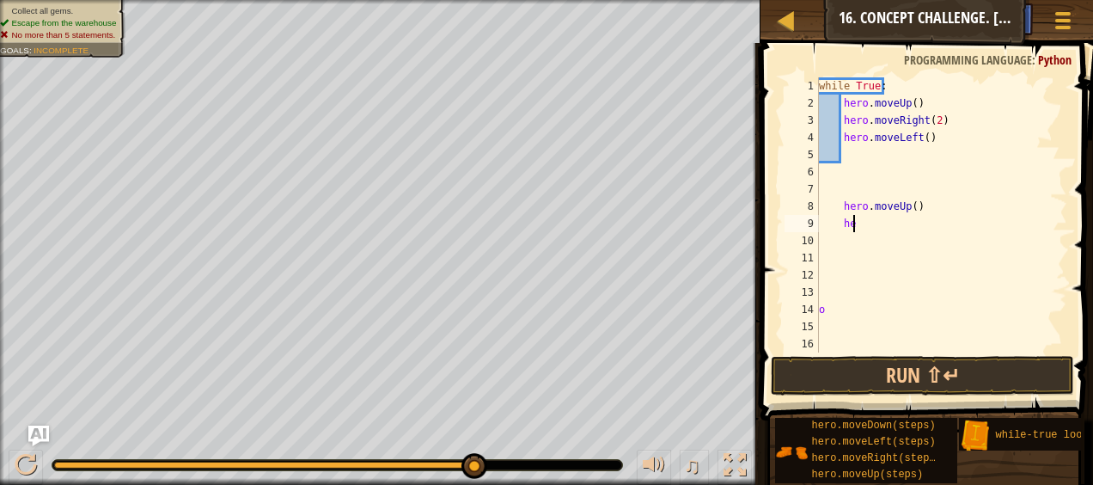
type textarea "h"
click at [940, 211] on div "while True : hero . moveUp ( ) hero . moveRight ( 2 ) hero . moveLeft ( ) hero …" at bounding box center [941, 231] width 252 height 309
type textarea "h"
click at [875, 369] on button "Run ⇧↵" at bounding box center [922, 376] width 302 height 40
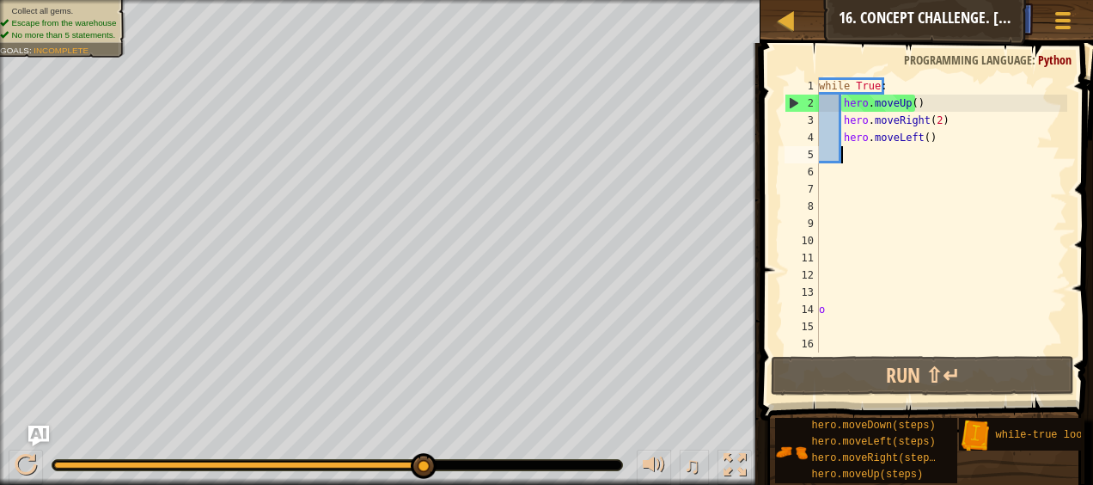
click at [851, 160] on div "while True : hero . moveUp ( ) hero . moveRight ( 2 ) hero . moveLeft ( ) o" at bounding box center [941, 231] width 252 height 309
click at [909, 191] on div "while True : hero . moveUp ( ) hero . moveRight ( 2 ) hero . moveLeft ( ) o" at bounding box center [941, 231] width 252 height 309
click at [868, 155] on div "while True : hero . moveUp ( ) hero . moveRight ( 2 ) hero . moveLeft ( ) o" at bounding box center [941, 231] width 252 height 309
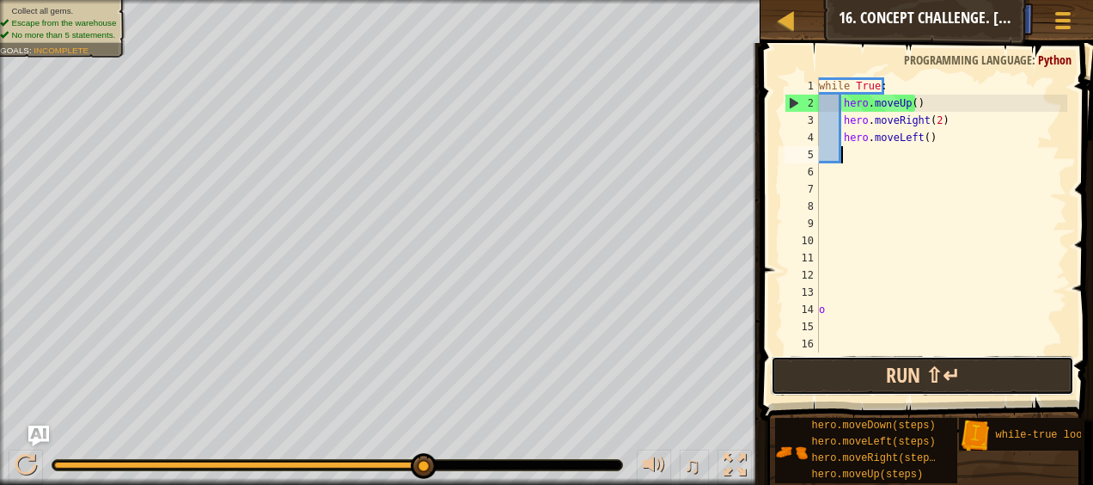
click at [877, 369] on button "Run ⇧↵" at bounding box center [922, 376] width 302 height 40
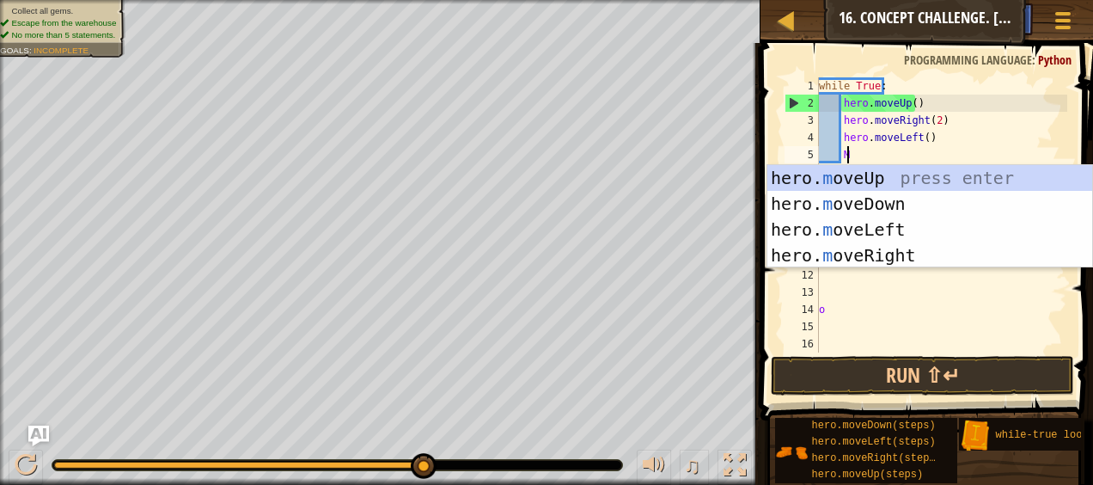
type textarea "MO"
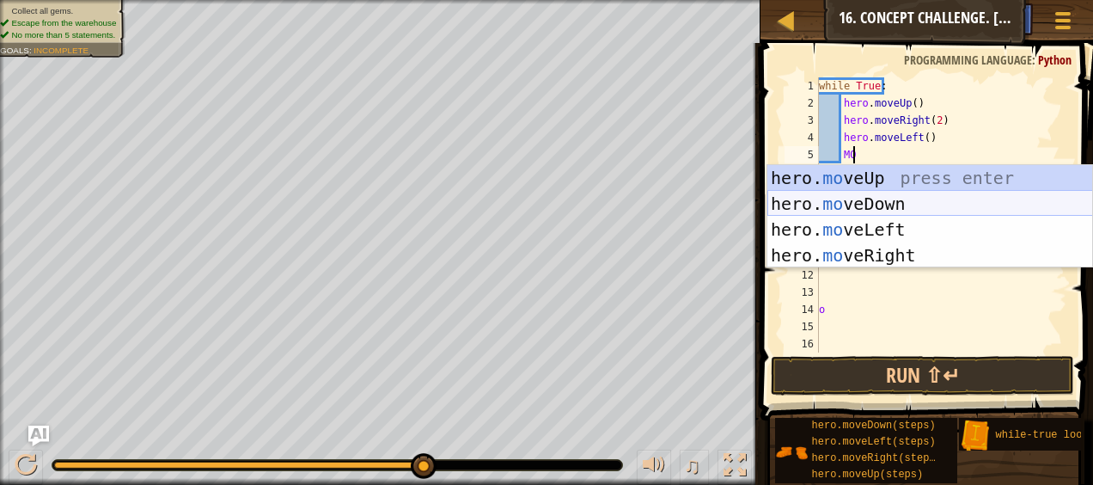
click at [888, 195] on div "hero. mo veUp press enter hero. mo veDown press enter hero. mo veLeft press ent…" at bounding box center [930, 242] width 326 height 155
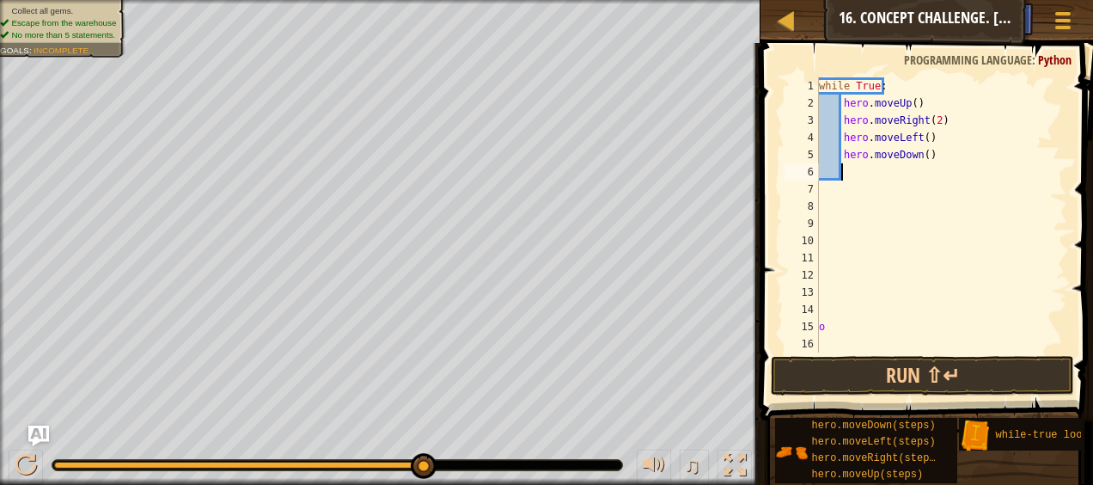
scroll to position [8, 1]
click at [902, 360] on button "Run ⇧↵" at bounding box center [922, 376] width 302 height 40
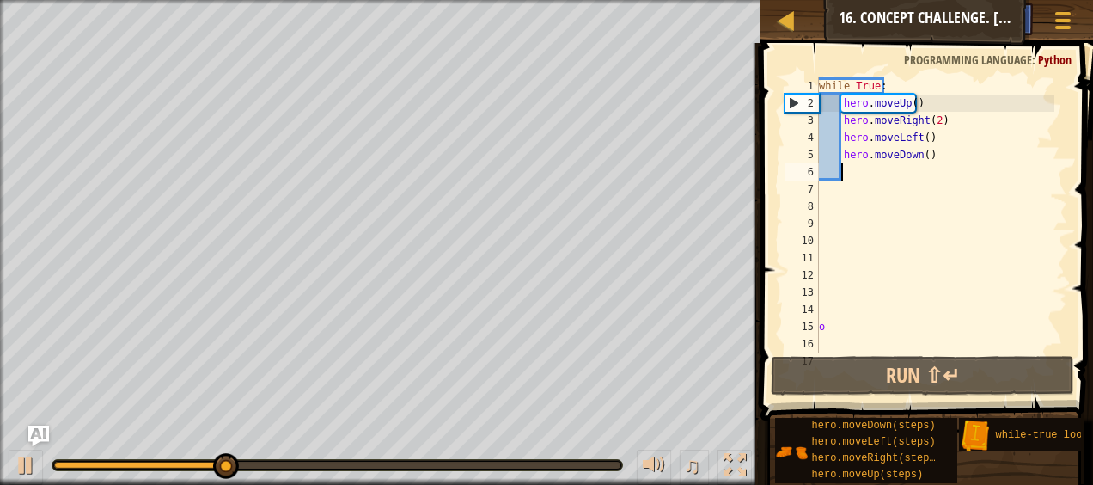
click at [926, 160] on div "while True : hero . moveUp ( ) hero . moveRight ( 2 ) hero . moveLeft ( ) hero …" at bounding box center [934, 231] width 239 height 309
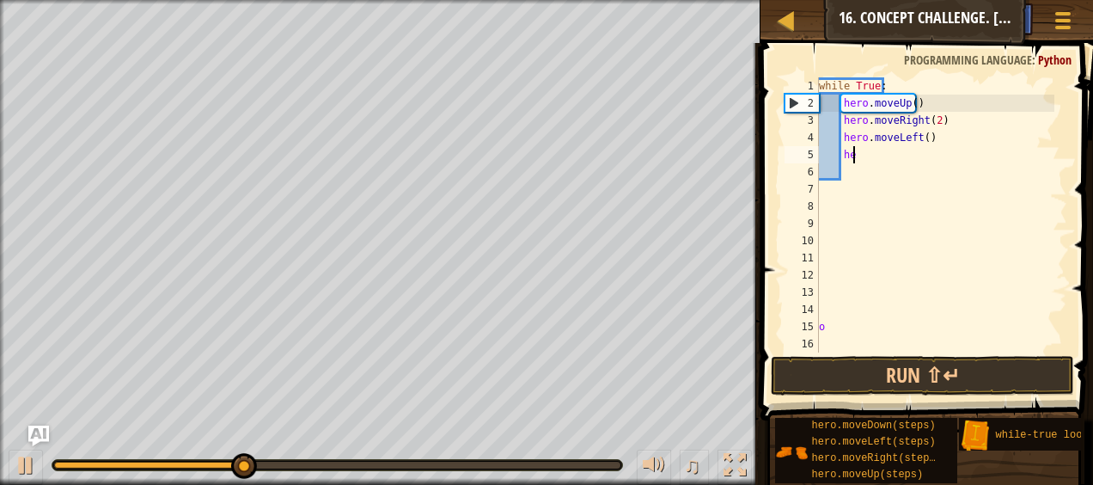
type textarea "h"
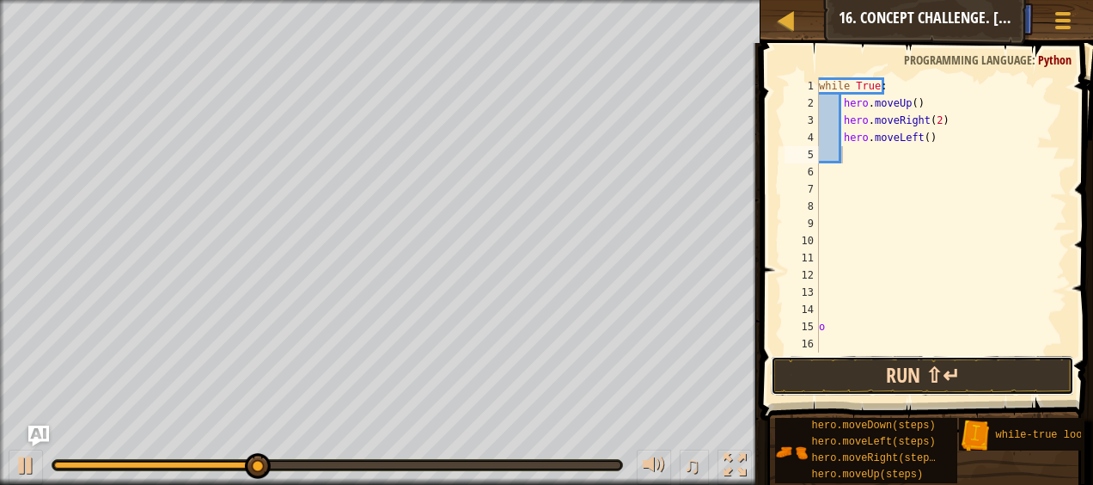
click at [926, 371] on button "Run ⇧↵" at bounding box center [922, 376] width 302 height 40
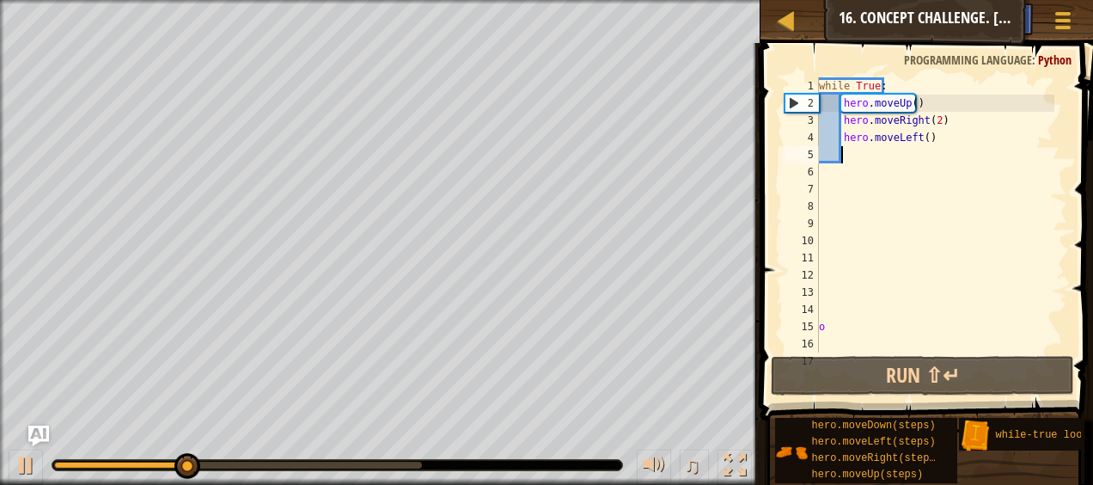
click at [872, 155] on div "while True : hero . moveUp ( ) hero . moveRight ( 2 ) hero . moveLeft ( ) o" at bounding box center [934, 231] width 239 height 309
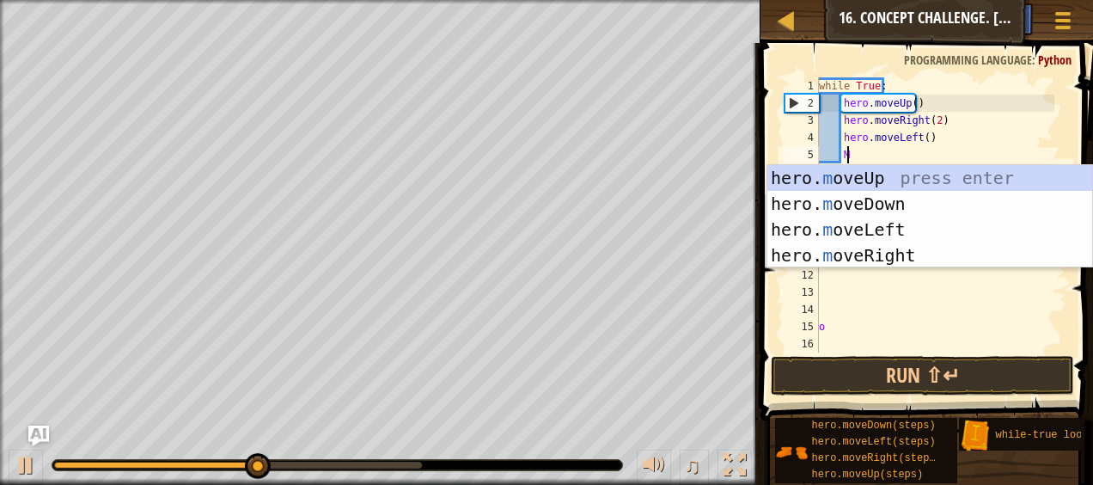
type textarea "MO"
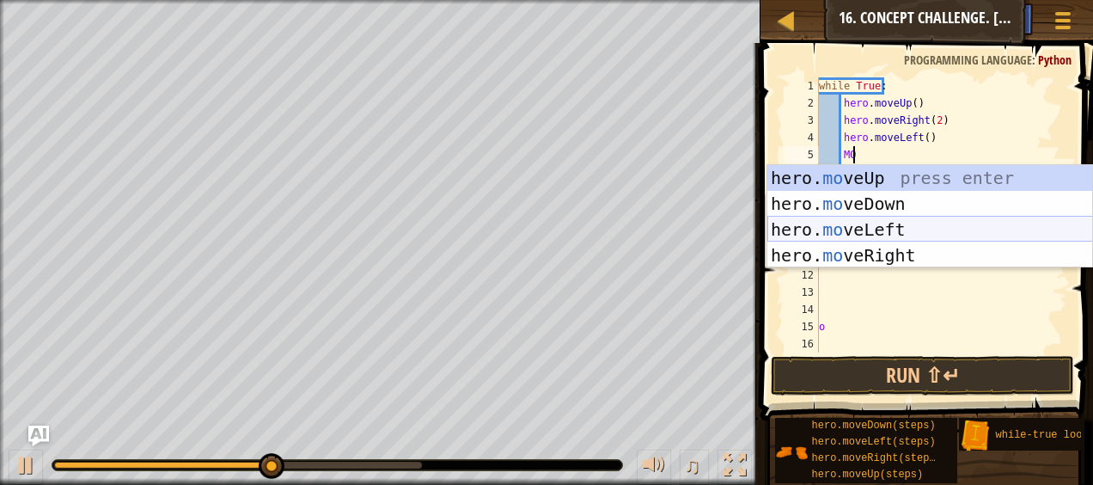
click at [902, 229] on div "hero. mo veUp press enter hero. mo veDown press enter hero. mo veLeft press ent…" at bounding box center [930, 242] width 326 height 155
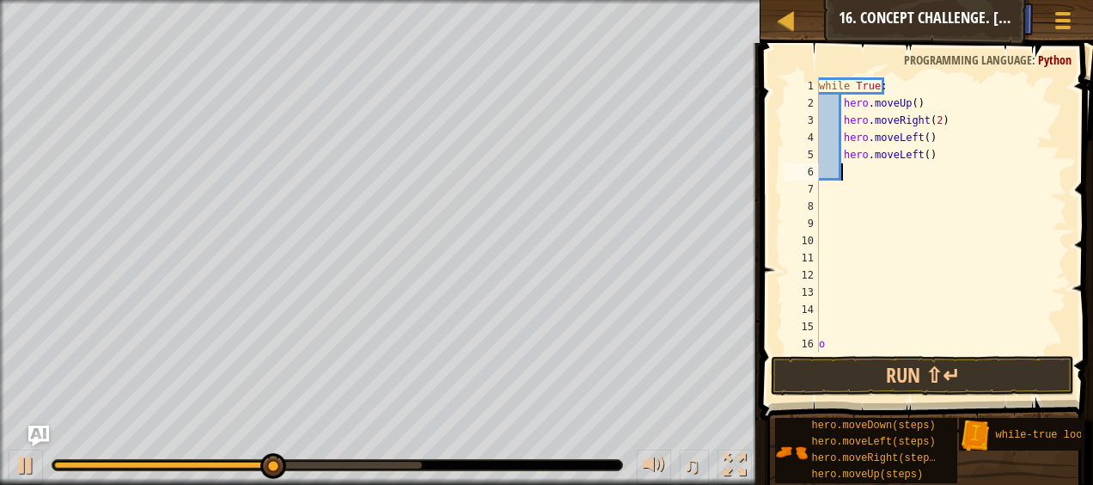
scroll to position [8, 1]
click at [925, 364] on button "Run ⇧↵" at bounding box center [922, 376] width 302 height 40
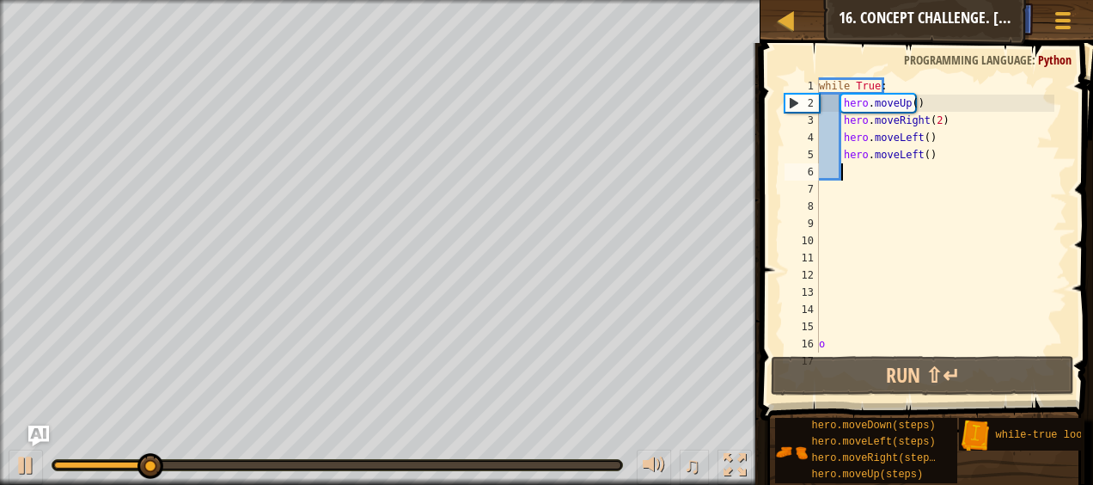
click at [980, 151] on div "while True : hero . moveUp ( ) hero . moveRight ( 2 ) hero . moveLeft ( ) hero …" at bounding box center [934, 231] width 239 height 309
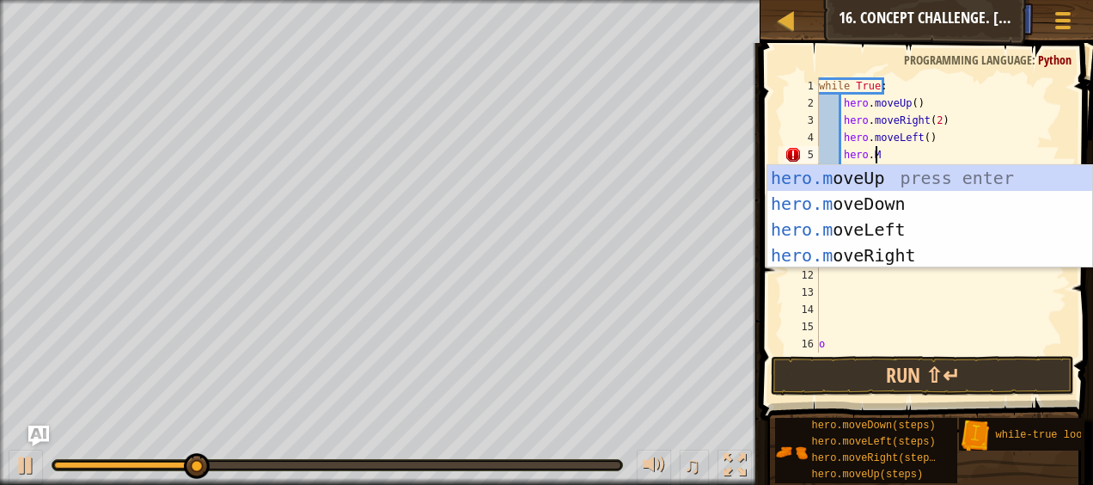
scroll to position [8, 3]
type textarea "[DOMAIN_NAME]"
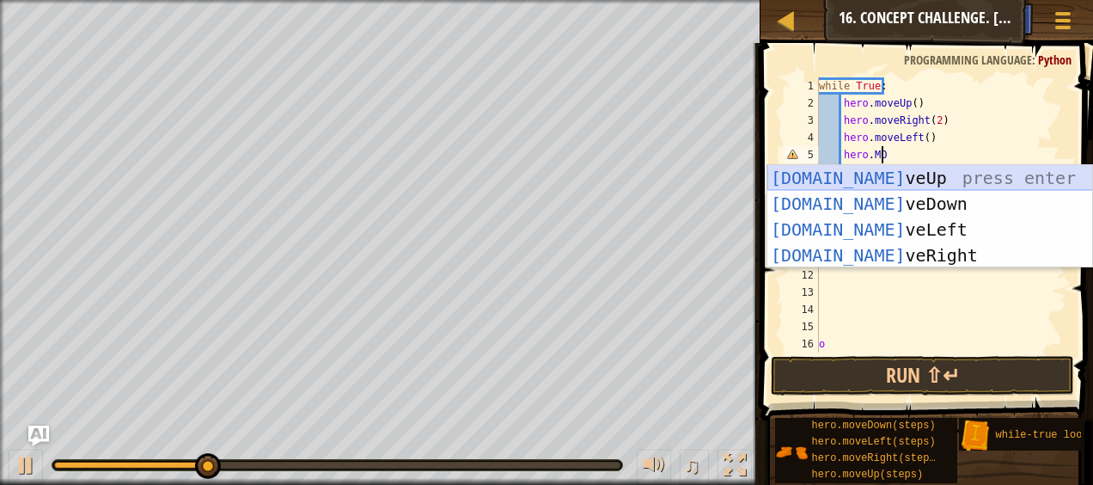
click at [986, 174] on div "[DOMAIN_NAME] veUp press enter [DOMAIN_NAME] veDown press enter [DOMAIN_NAME] v…" at bounding box center [930, 242] width 326 height 155
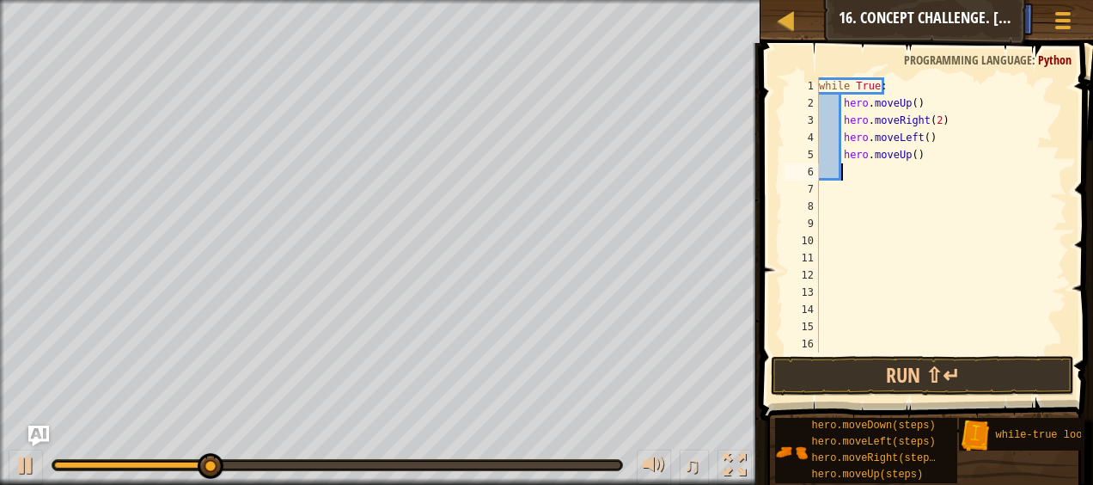
scroll to position [8, 1]
click at [957, 390] on button "Run ⇧↵" at bounding box center [922, 376] width 302 height 40
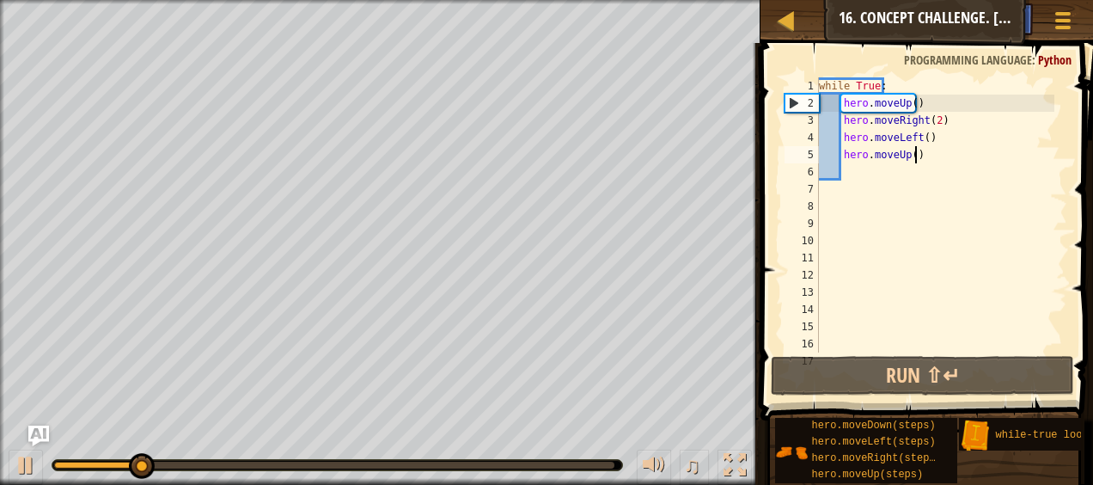
click at [934, 158] on div "while True : hero . moveUp ( ) hero . moveRight ( 2 ) hero . moveLeft ( ) hero …" at bounding box center [934, 231] width 239 height 309
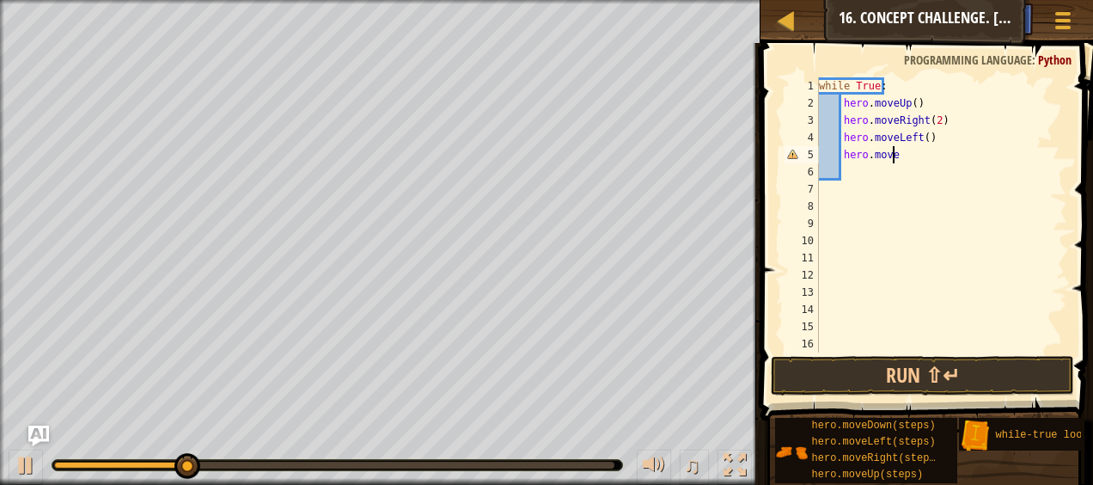
type textarea "hero.moveR"
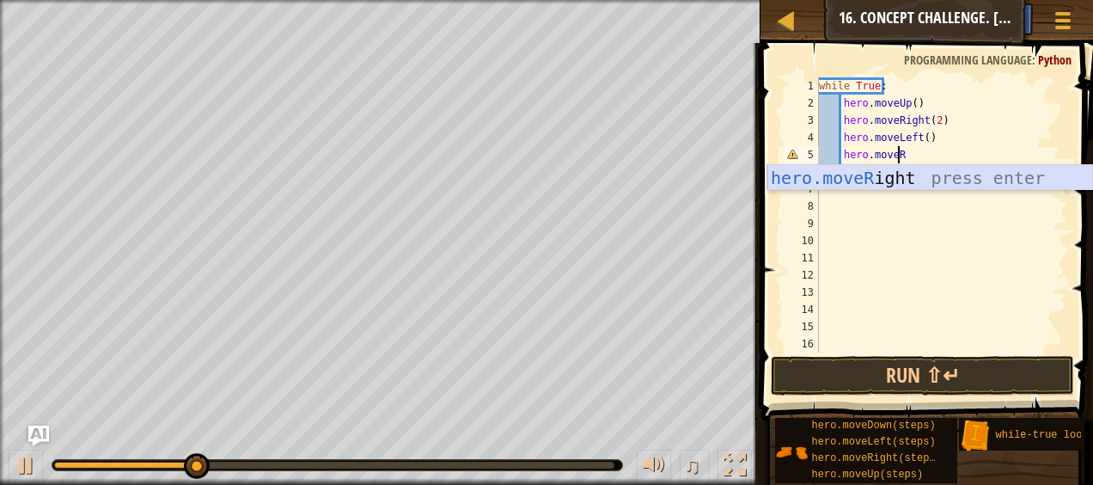
click at [903, 180] on div "hero.moveR ight press enter" at bounding box center [930, 203] width 326 height 77
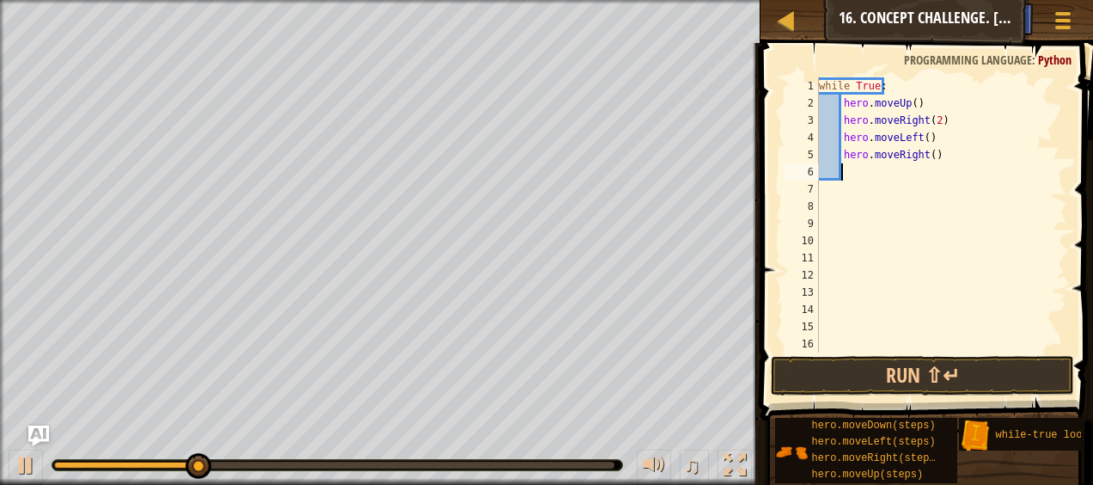
scroll to position [8, 1]
click at [1057, 359] on button "Run ⇧↵" at bounding box center [922, 376] width 302 height 40
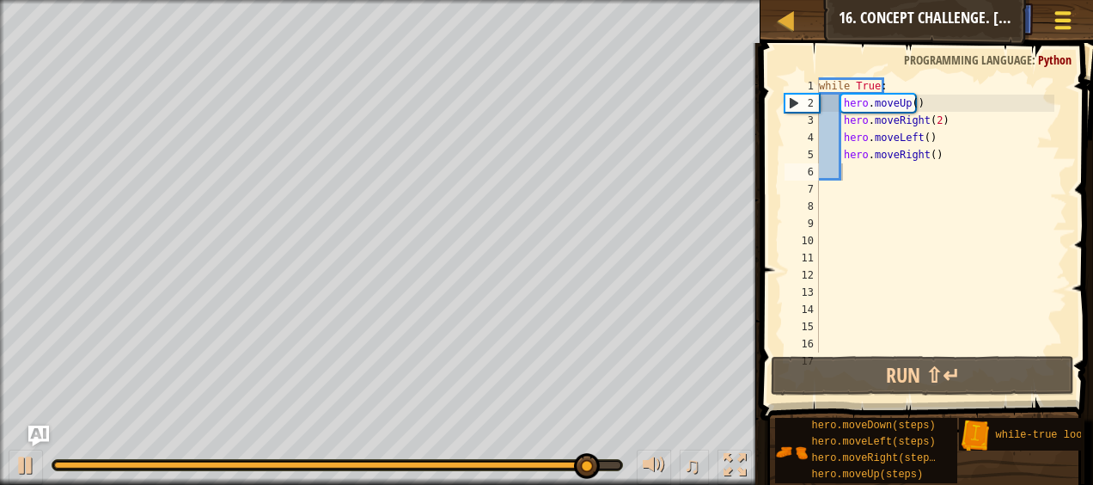
click at [1079, 21] on button "Game Menu" at bounding box center [1064, 24] width 46 height 42
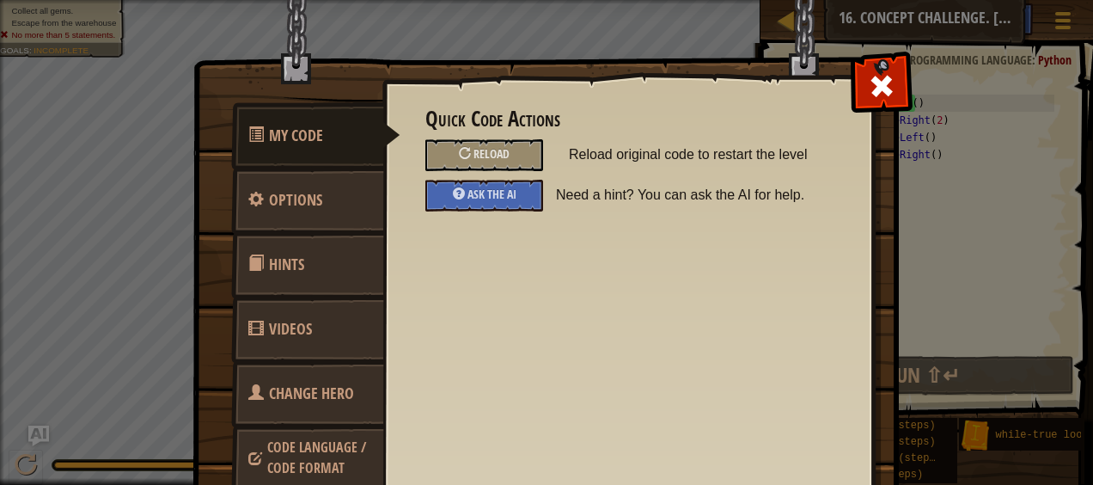
click at [538, 198] on div "Ask the AI" at bounding box center [483, 196] width 143 height 32
click at [519, 191] on div "Ask the AI" at bounding box center [484, 196] width 118 height 32
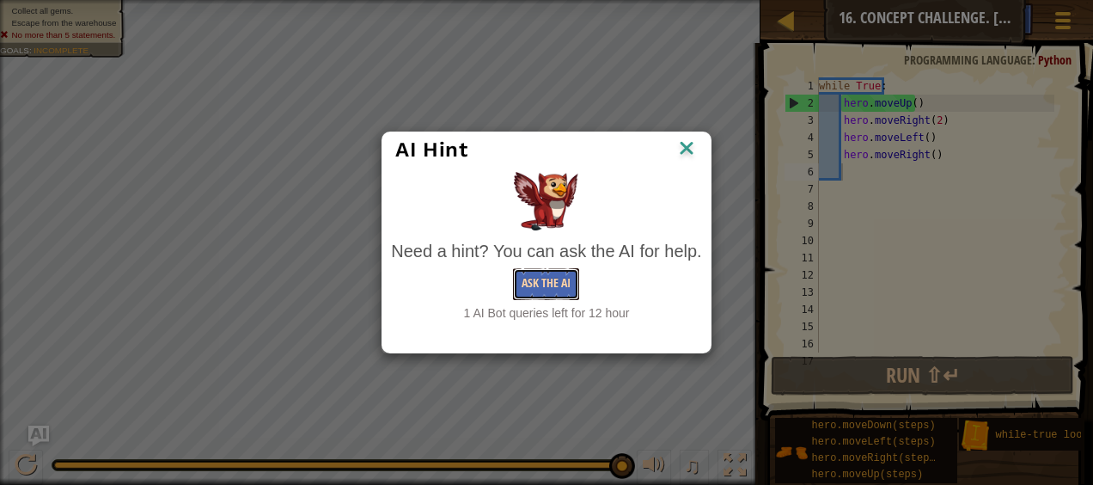
click at [554, 289] on button "Ask the AI" at bounding box center [546, 284] width 66 height 32
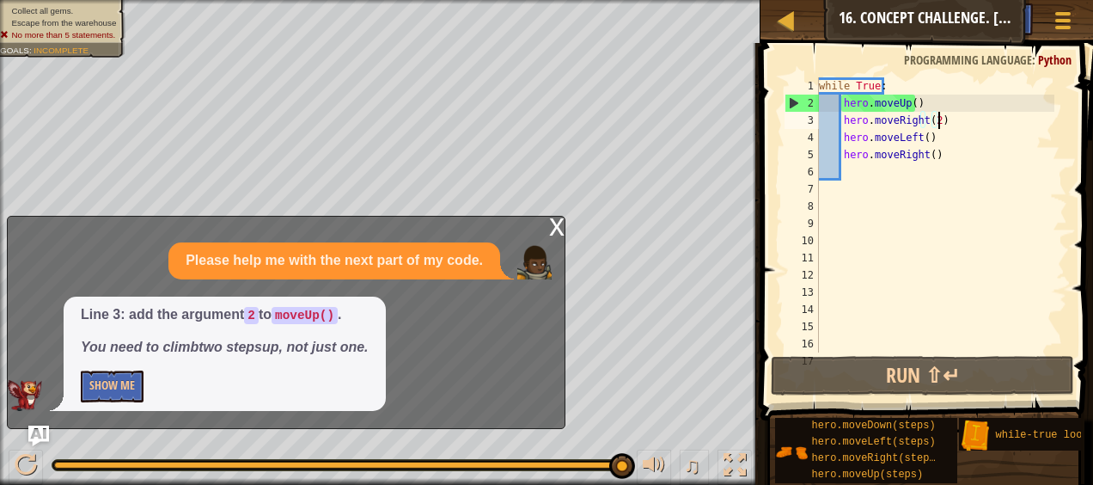
click at [980, 124] on div "while True : hero . moveUp ( ) hero . moveRight ( 2 ) hero . moveLeft ( ) hero …" at bounding box center [934, 231] width 239 height 309
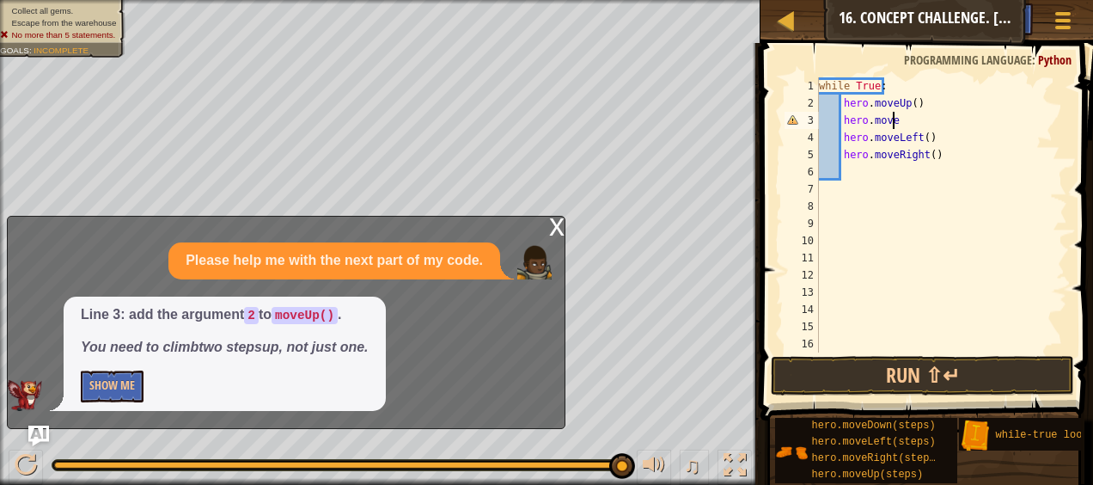
scroll to position [8, 5]
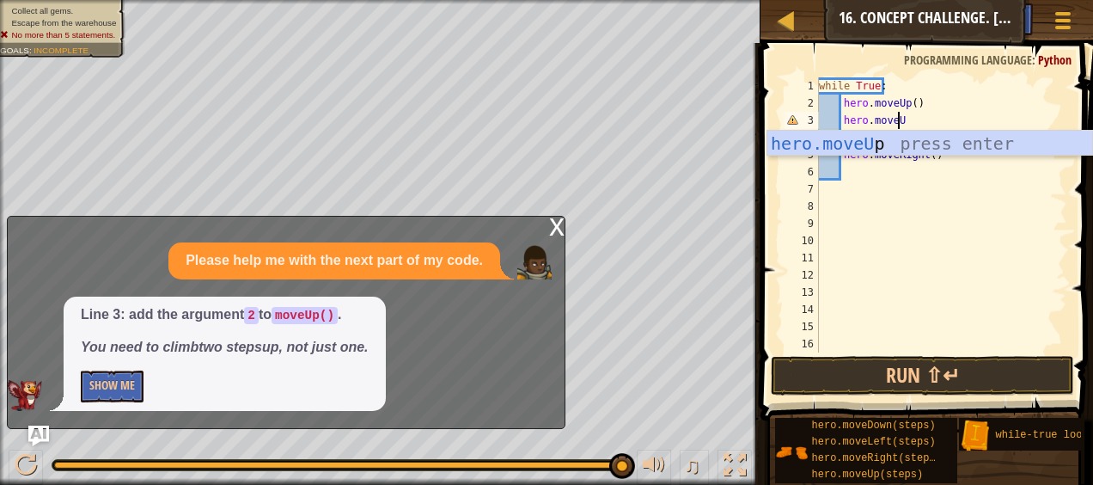
type textarea "hero.moveUP"
click at [947, 139] on div "hero.moveUp press enter" at bounding box center [930, 169] width 326 height 77
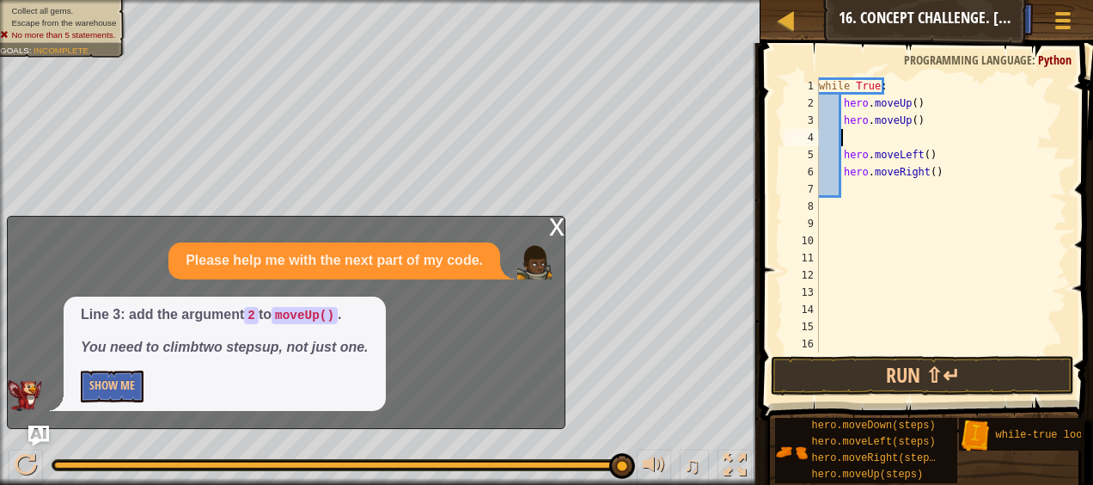
scroll to position [8, 1]
click at [910, 120] on div "while True : hero . moveUp ( ) hero . moveUp ( ) hero . moveLeft ( ) hero . mov…" at bounding box center [934, 231] width 239 height 309
click at [135, 385] on button "Show Me" at bounding box center [112, 386] width 63 height 32
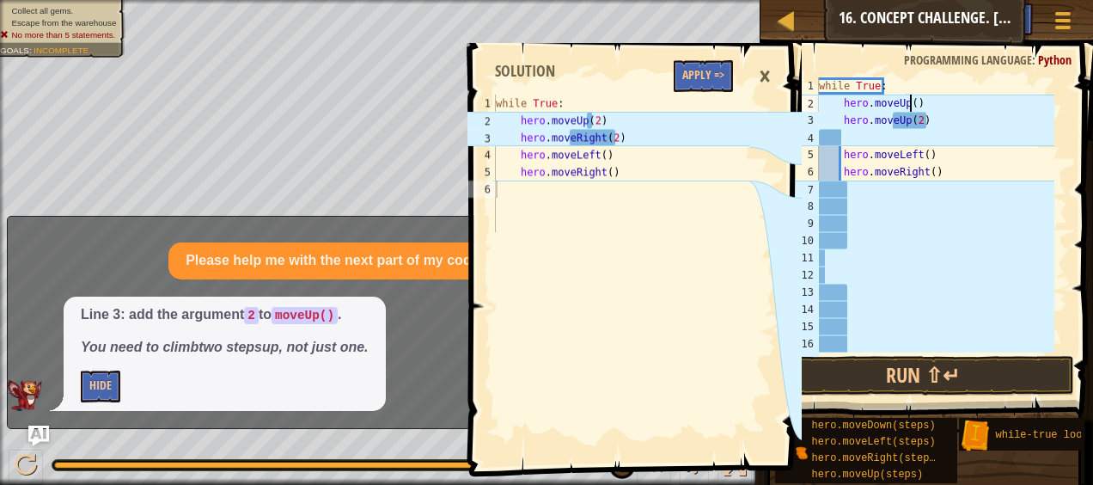
click at [909, 107] on div "while True : hero . moveUp ( ) hero . moveUp ( 2 ) hero . moveLeft ( ) hero . m…" at bounding box center [934, 231] width 239 height 309
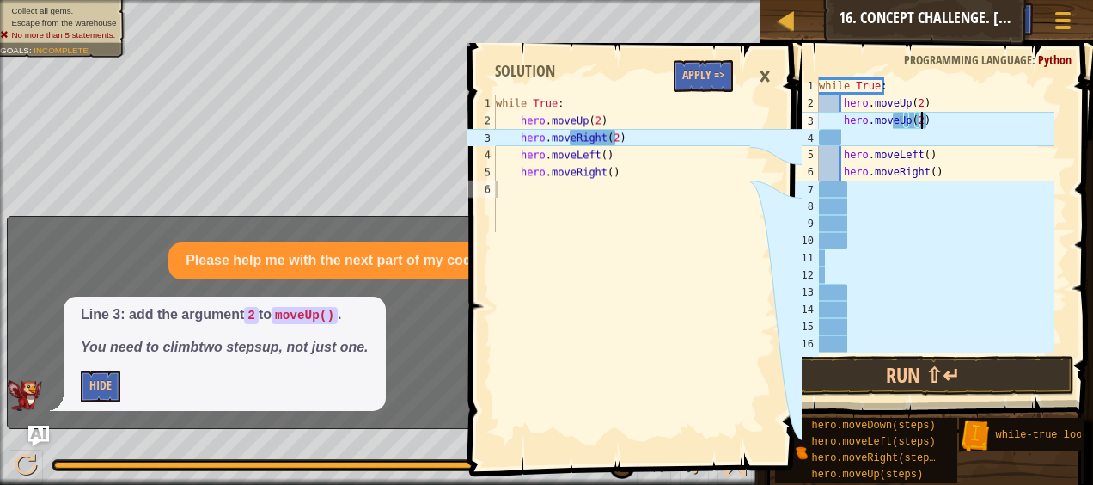
click at [927, 124] on div "while True : hero . moveUp ( 2 ) hero . moveUp ( 2 ) hero . moveLeft ( ) hero .…" at bounding box center [934, 231] width 239 height 309
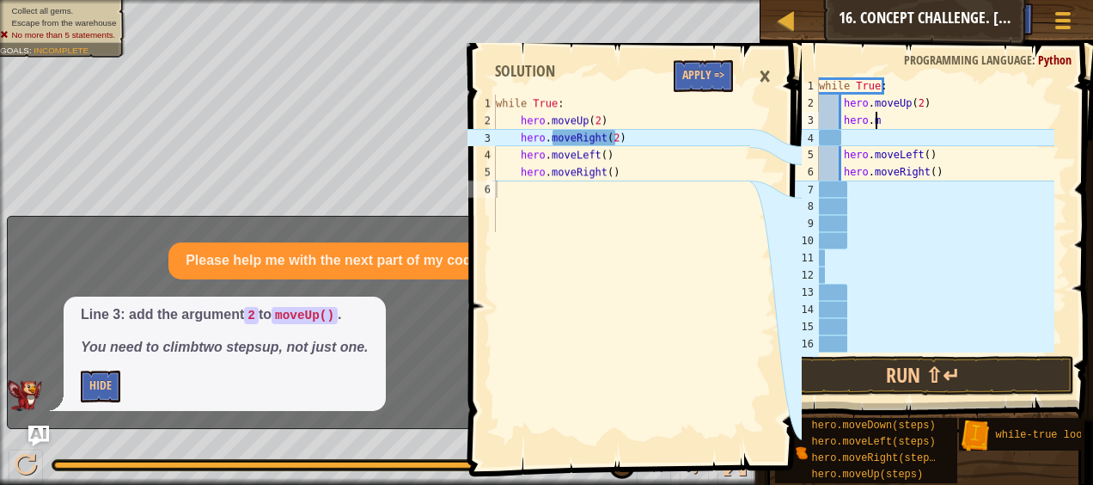
scroll to position [8, 3]
type textarea "[DOMAIN_NAME]"
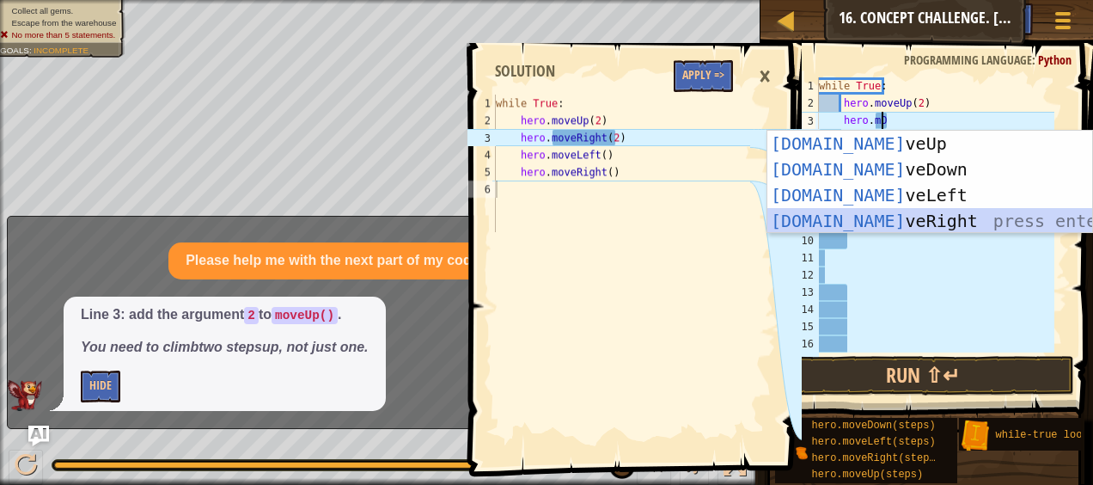
click at [902, 215] on div "[DOMAIN_NAME] veUp press enter [DOMAIN_NAME] veDown press enter [DOMAIN_NAME] v…" at bounding box center [930, 208] width 326 height 155
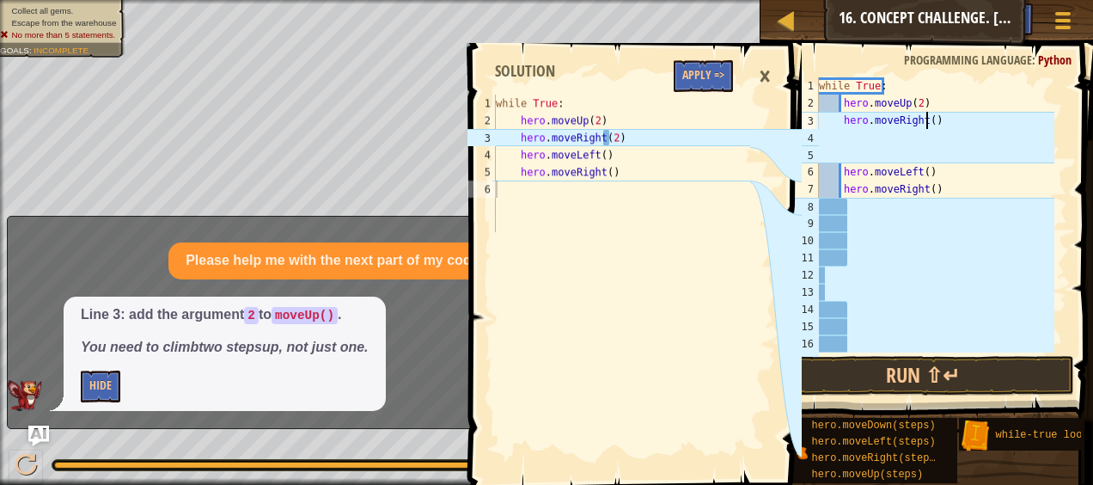
click at [926, 120] on div "while True : hero . moveUp ( 2 ) hero . moveRight ( ) hero . moveLeft ( ) hero …" at bounding box center [934, 231] width 239 height 309
type textarea "hero.moveRight(2)"
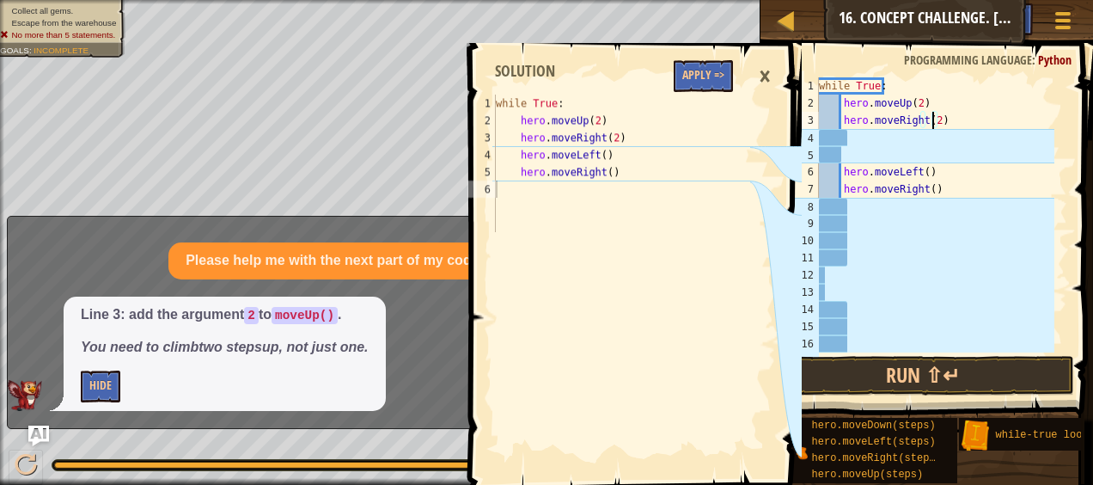
click at [880, 136] on div "while True : hero . moveUp ( 2 ) hero . moveRight ( 2 ) hero . moveLeft ( ) her…" at bounding box center [934, 231] width 239 height 309
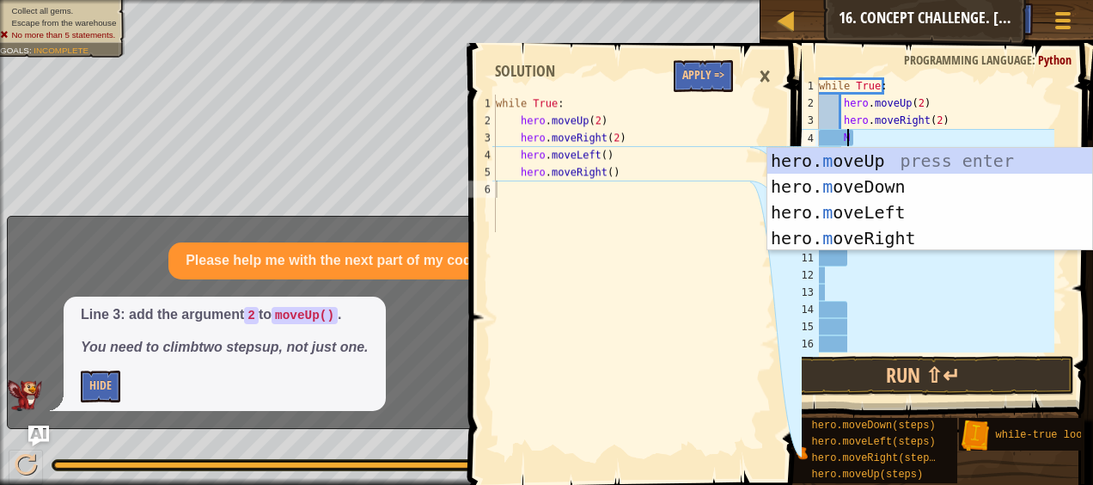
type textarea "MO"
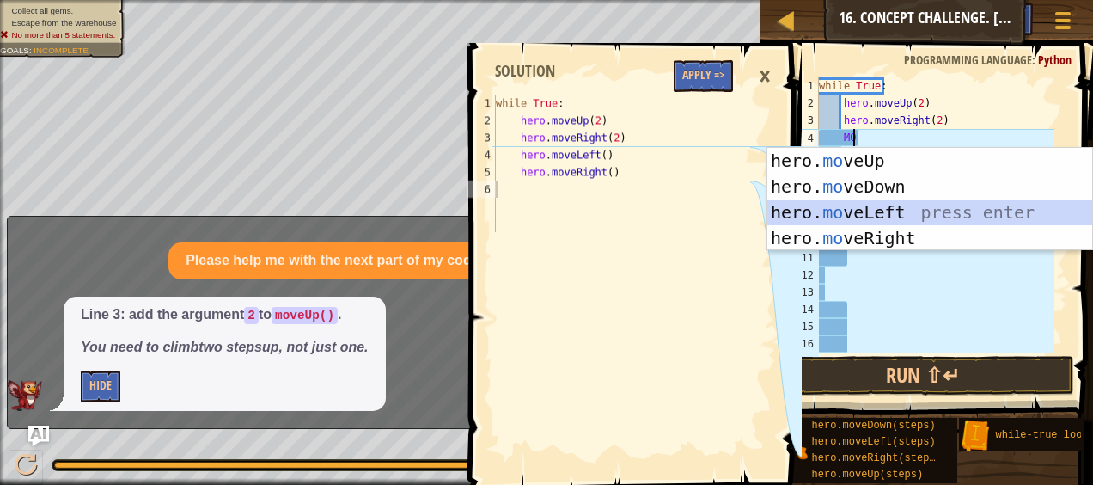
click at [899, 201] on div "hero. mo veUp press enter hero. mo veDown press enter hero. mo veLeft press ent…" at bounding box center [930, 225] width 326 height 155
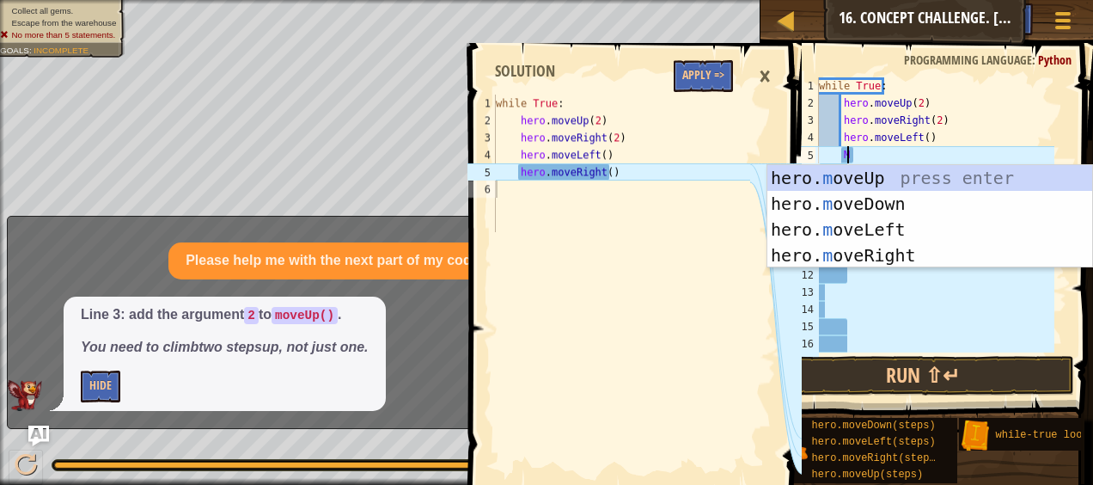
type textarea "MO"
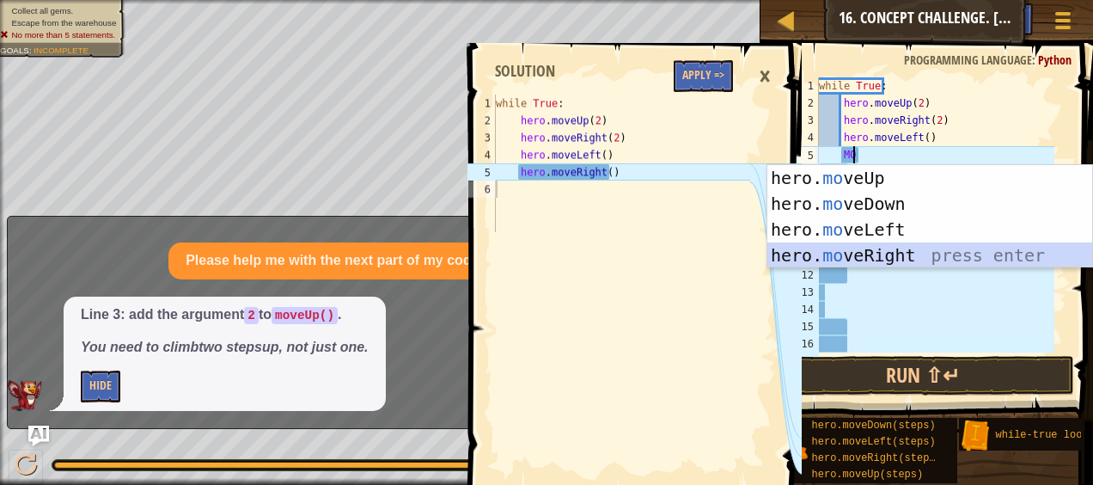
click at [905, 247] on div "hero. mo veUp press enter hero. mo veDown press enter hero. mo veLeft press ent…" at bounding box center [930, 242] width 326 height 155
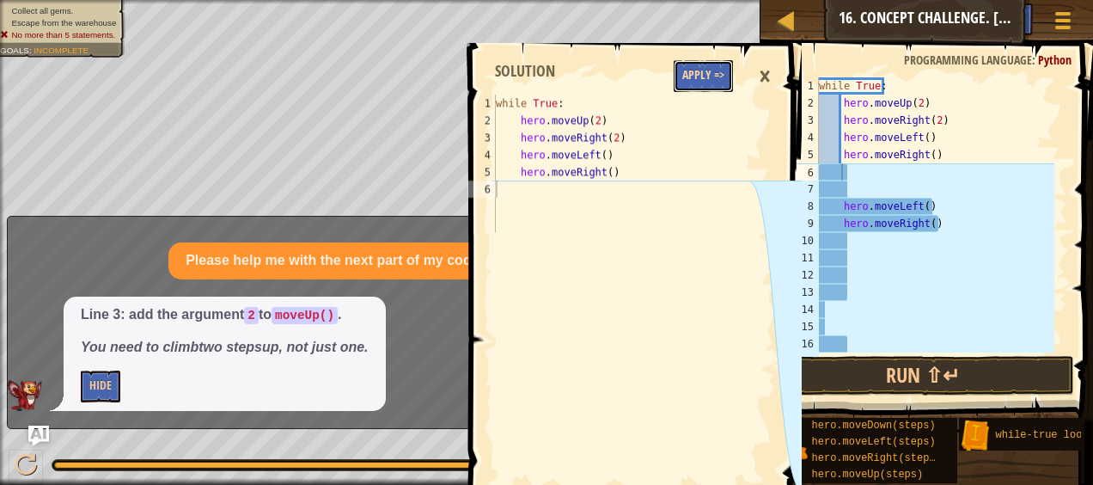
click at [720, 66] on button "Apply =>" at bounding box center [703, 76] width 59 height 32
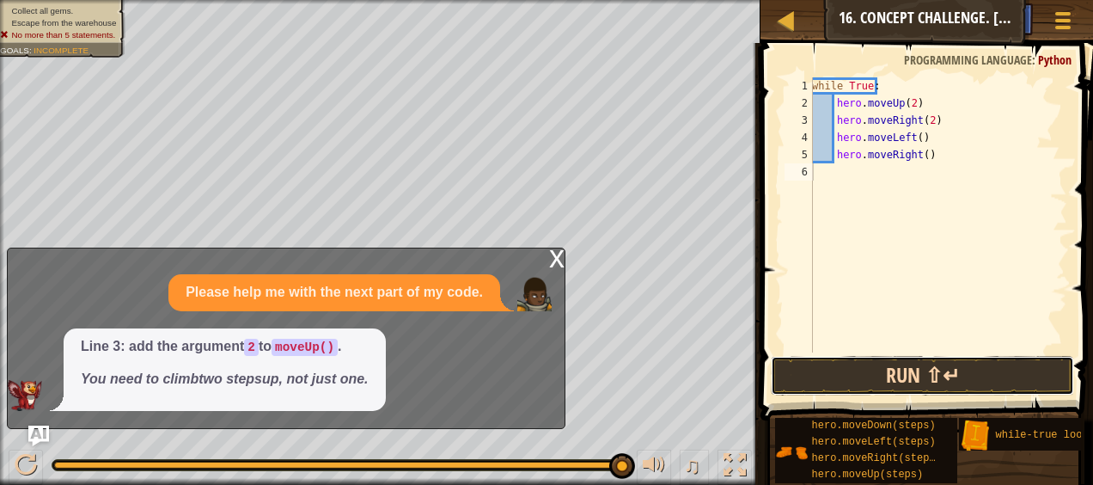
click at [857, 363] on button "Run ⇧↵" at bounding box center [922, 376] width 302 height 40
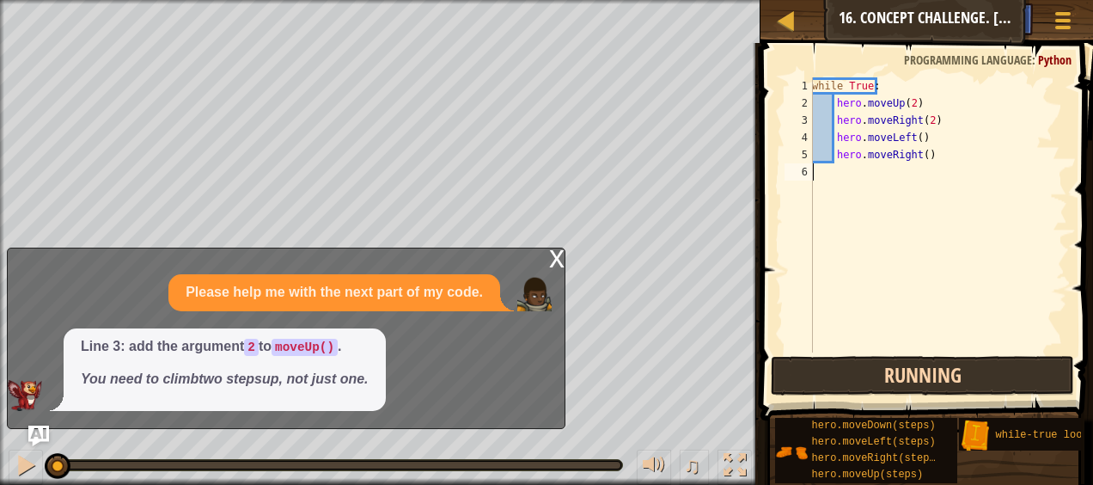
scroll to position [8, 0]
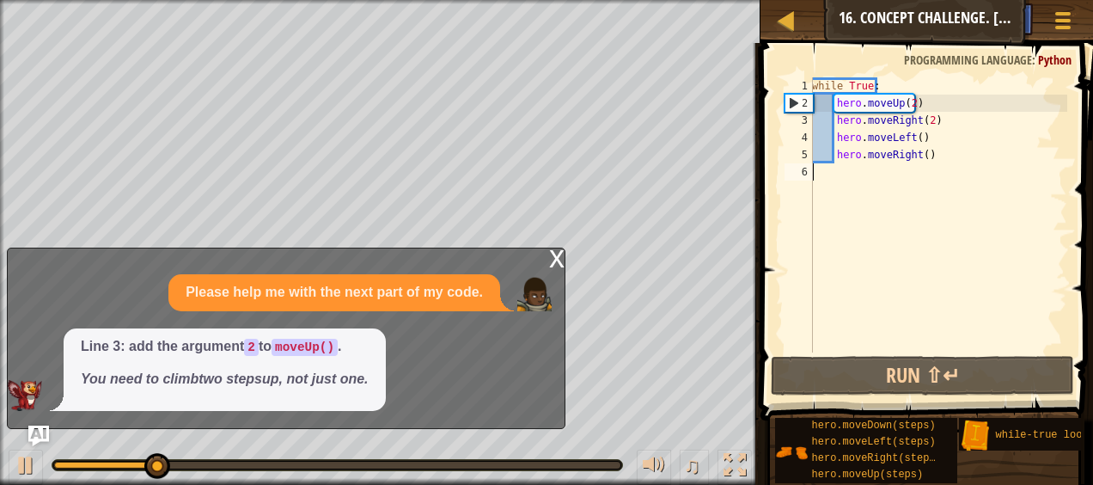
click at [365, 381] on em "You need to climb two steps up, not just one." at bounding box center [225, 378] width 288 height 15
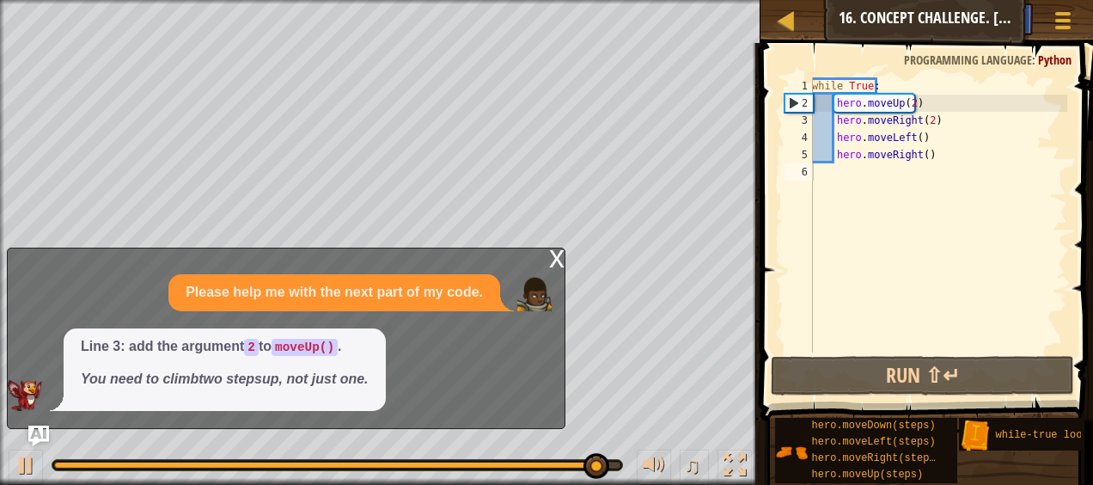
click at [316, 371] on em "You need to climb two steps up, not just one." at bounding box center [225, 378] width 288 height 15
click at [332, 346] on code "moveUp()" at bounding box center [305, 347] width 66 height 17
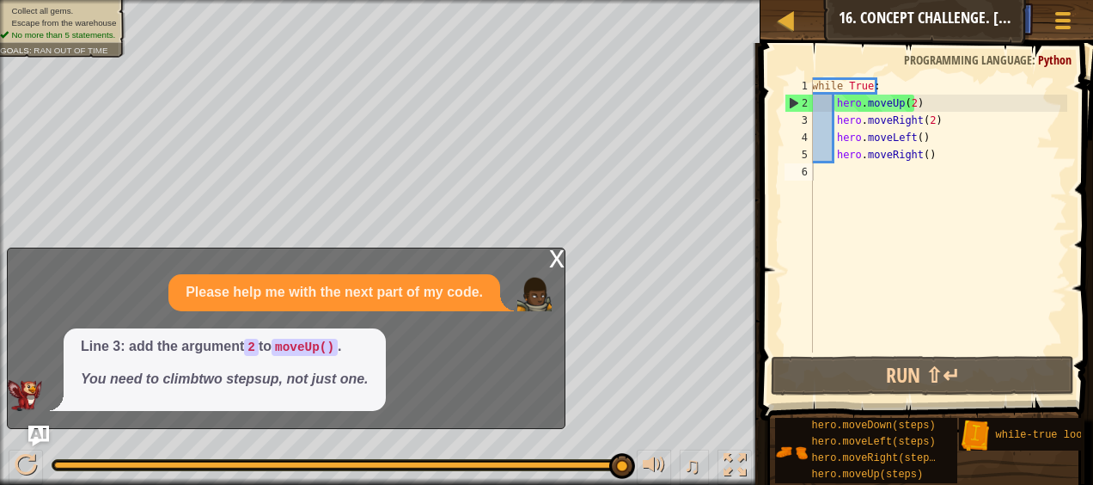
click at [559, 260] on div "x" at bounding box center [556, 256] width 15 height 17
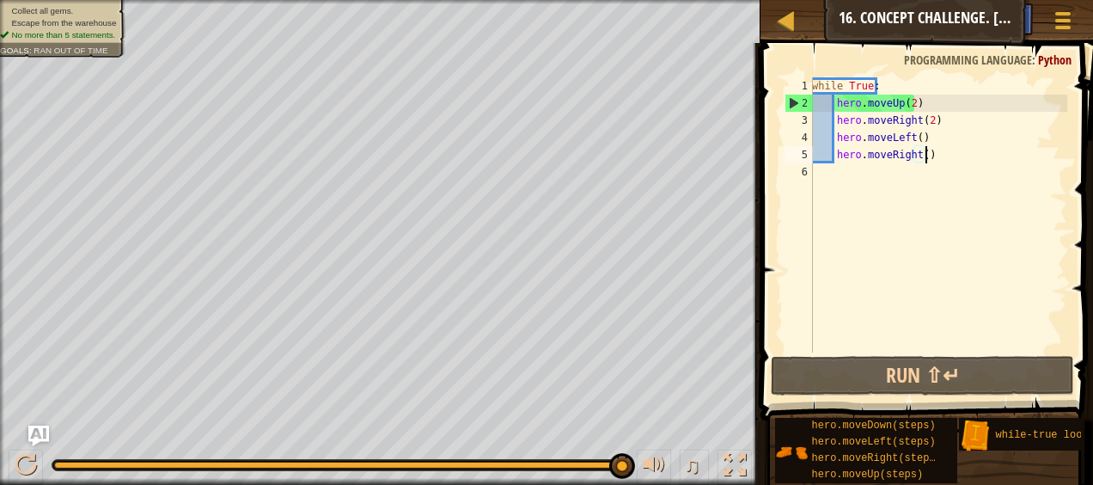
click at [993, 148] on div "while True : hero . moveUp ( 2 ) hero . moveRight ( 2 ) hero . moveLeft ( ) her…" at bounding box center [938, 231] width 259 height 309
click at [959, 134] on div "while True : hero . moveUp ( 2 ) hero . moveRight ( 2 ) hero . moveLeft ( ) her…" at bounding box center [938, 231] width 259 height 309
type textarea "hero.moveLeft()"
click at [938, 168] on div "while True : hero . moveUp ( 2 ) hero . moveRight ( 2 ) hero . moveLeft ( ) her…" at bounding box center [938, 231] width 259 height 309
click at [944, 155] on div "while True : hero . moveUp ( 2 ) hero . moveRight ( 2 ) hero . moveLeft ( ) her…" at bounding box center [938, 231] width 259 height 309
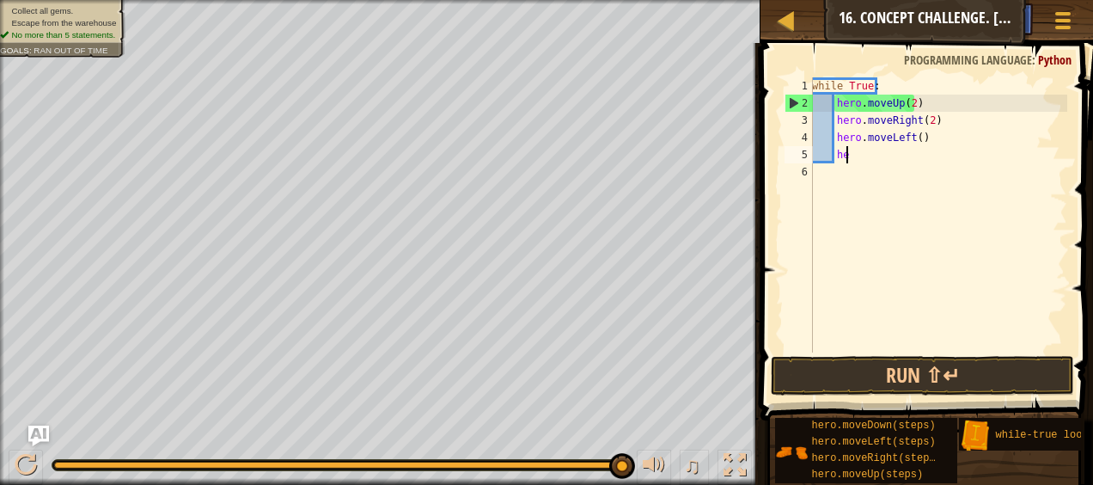
type textarea "h"
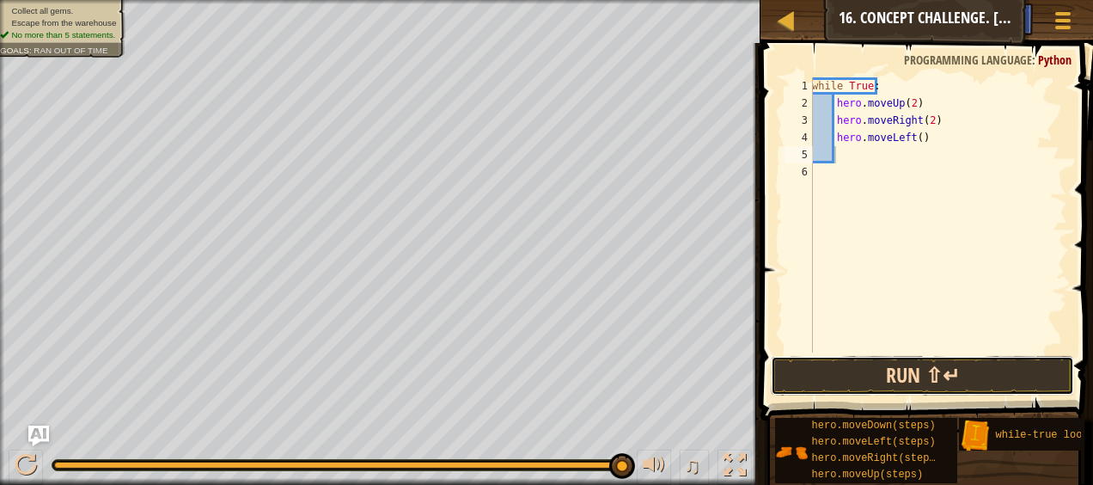
click at [813, 369] on button "Run ⇧↵" at bounding box center [922, 376] width 302 height 40
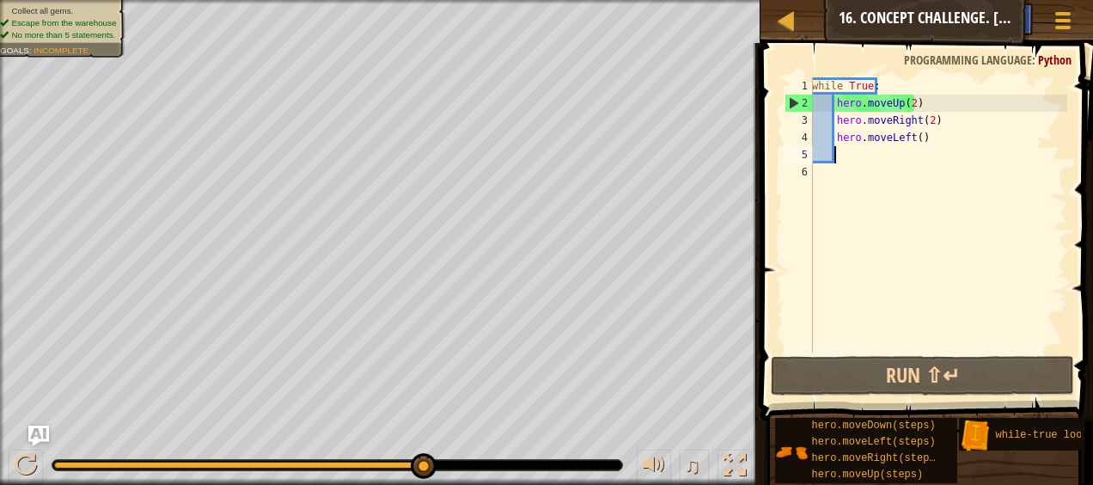
scroll to position [8, 2]
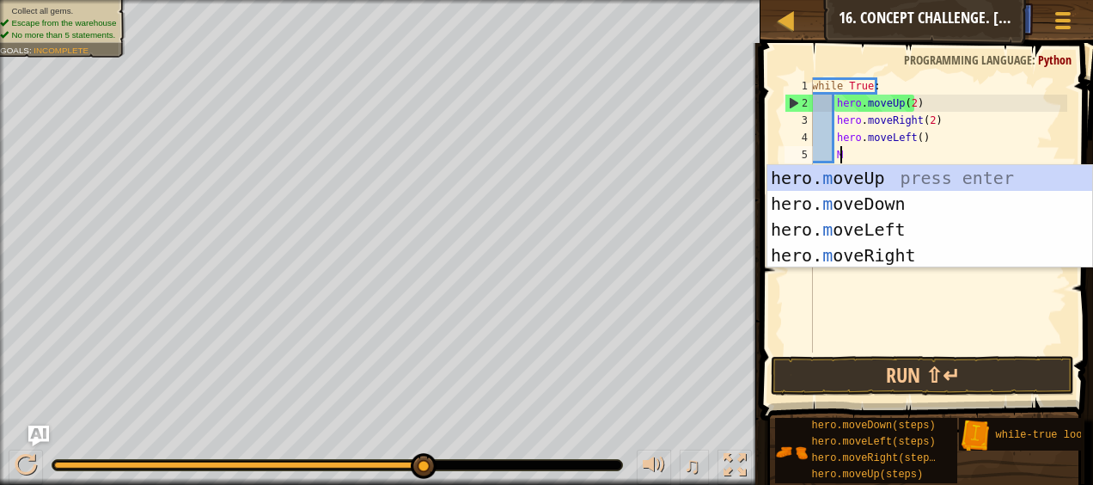
type textarea "MO"
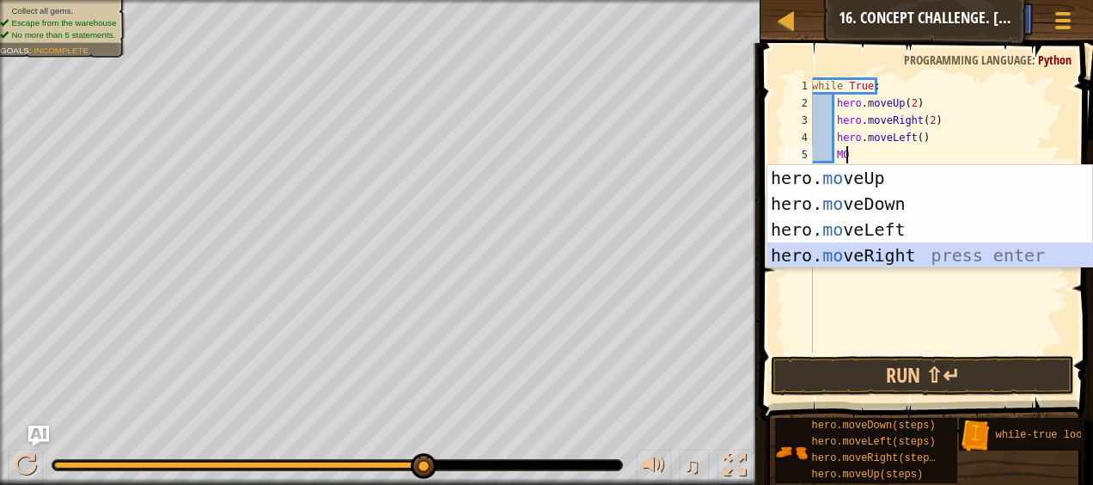
click at [810, 249] on div "hero. mo veUp press enter hero. mo veDown press enter hero. mo veLeft press ent…" at bounding box center [930, 242] width 326 height 155
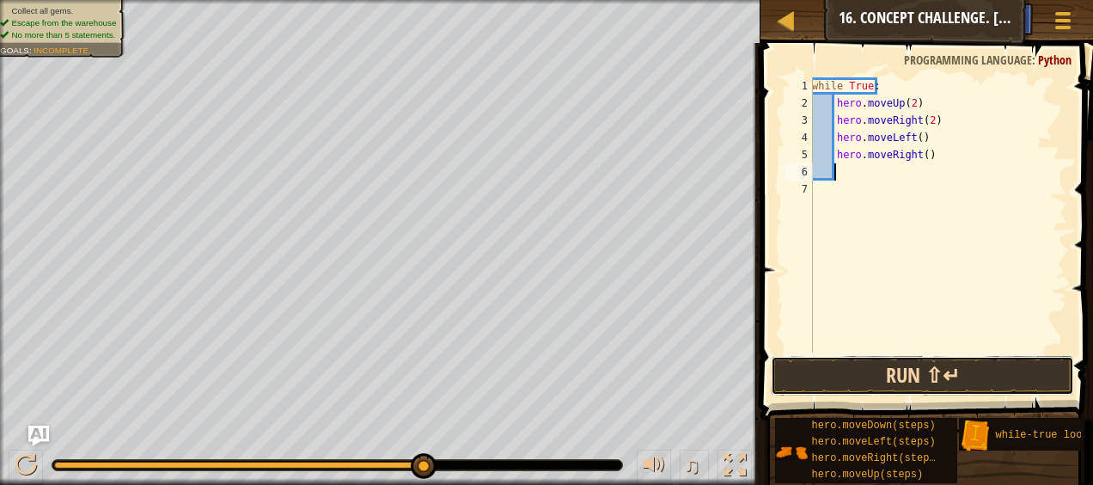
click at [844, 367] on button "Run ⇧↵" at bounding box center [922, 376] width 302 height 40
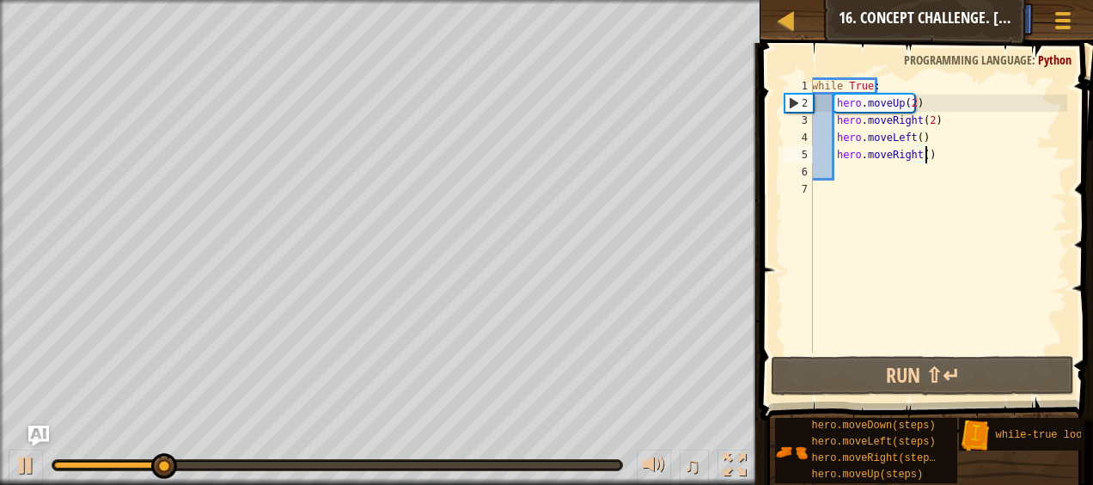
click at [942, 161] on div "while True : hero . moveUp ( 2 ) hero . moveRight ( 2 ) hero . moveLeft ( ) her…" at bounding box center [938, 231] width 259 height 309
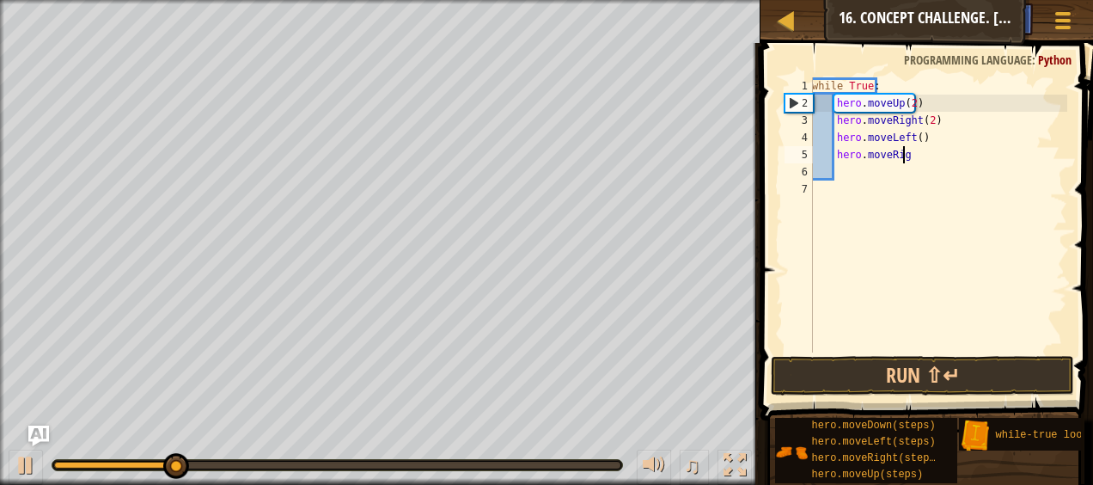
click at [943, 162] on div "while True : hero . moveUp ( 2 ) hero . moveRight ( 2 ) hero . moveLeft ( ) her…" at bounding box center [938, 231] width 259 height 309
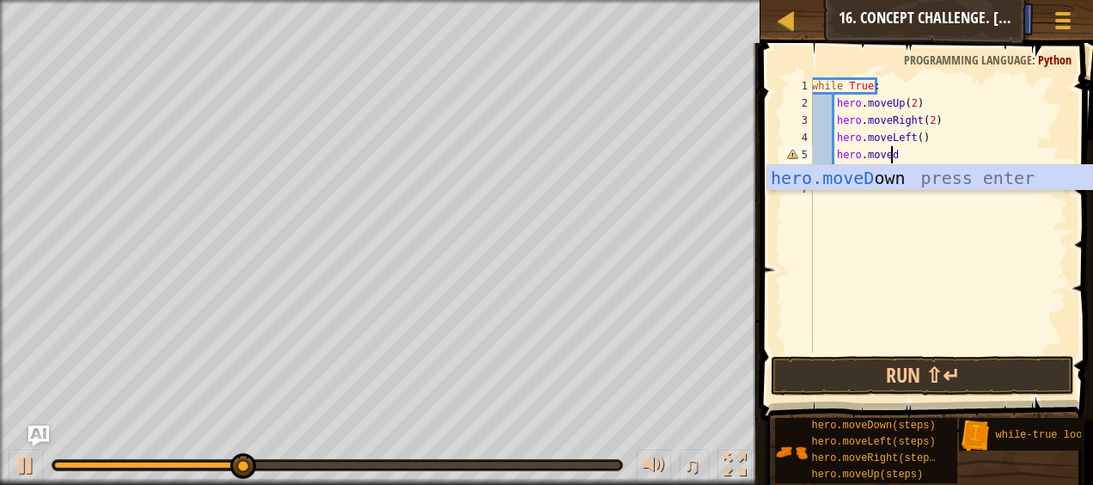
scroll to position [8, 6]
type textarea "hero.movedo"
click at [936, 182] on div "hero.moveDo wn press enter" at bounding box center [930, 203] width 326 height 77
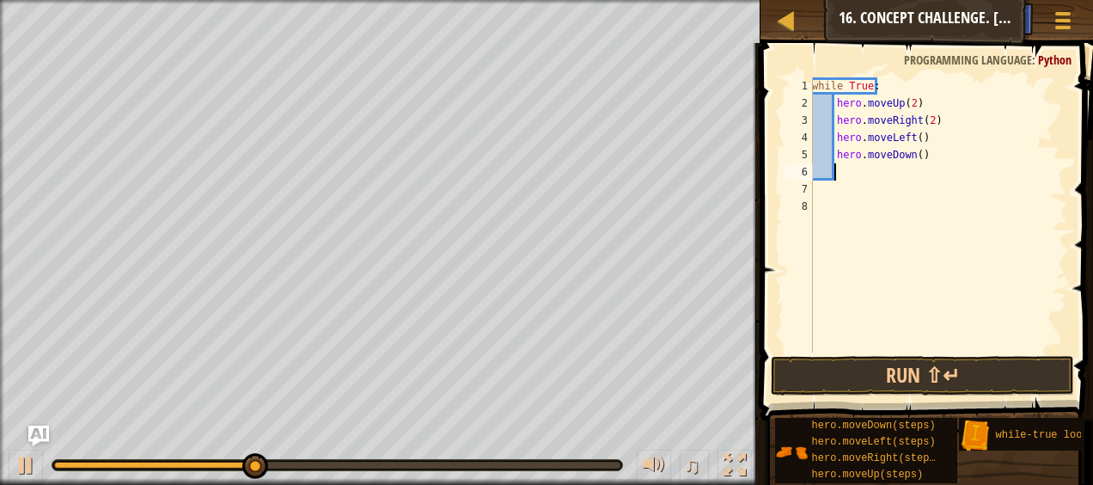
scroll to position [8, 1]
click at [951, 351] on div "while True : hero . moveUp ( 2 ) hero . moveRight ( 2 ) hero . moveLeft ( ) her…" at bounding box center [938, 231] width 259 height 309
click at [964, 364] on button "Run ⇧↵" at bounding box center [922, 376] width 302 height 40
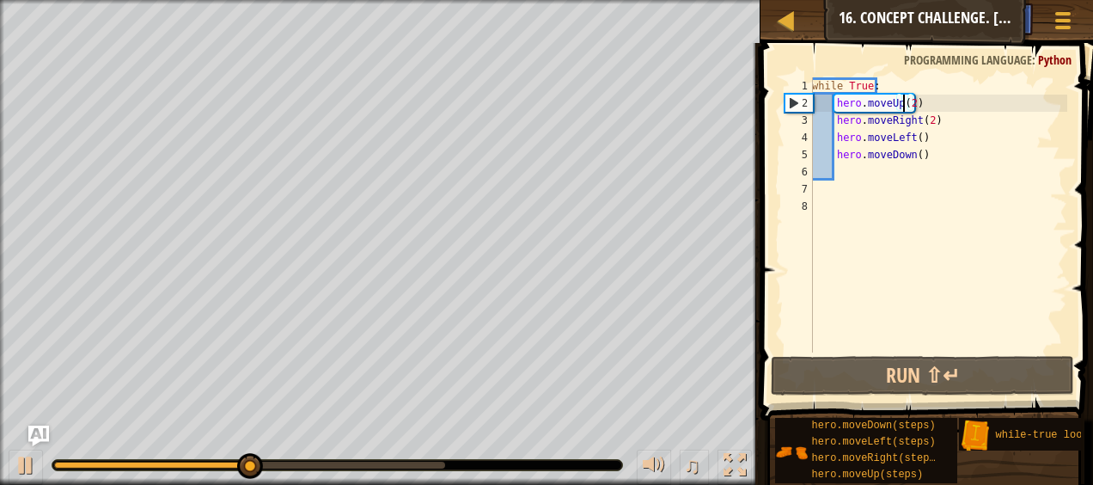
click at [906, 103] on div "while True : hero . moveUp ( 2 ) hero . moveRight ( 2 ) hero . moveLeft ( ) her…" at bounding box center [938, 231] width 259 height 309
click at [908, 110] on div "while True : hero . moveUp ( 2 ) hero . moveRight ( 2 ) hero . moveLeft ( ) her…" at bounding box center [938, 231] width 259 height 309
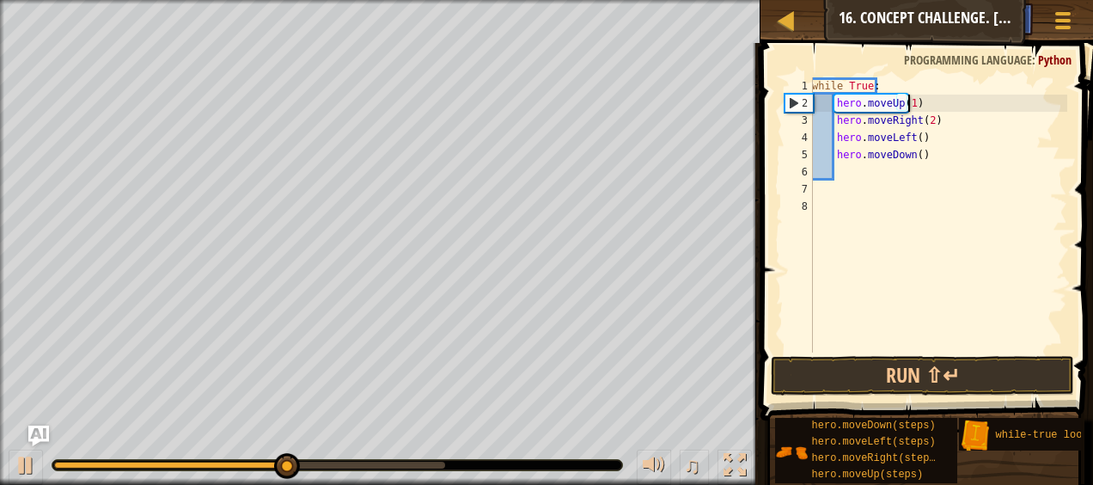
scroll to position [8, 7]
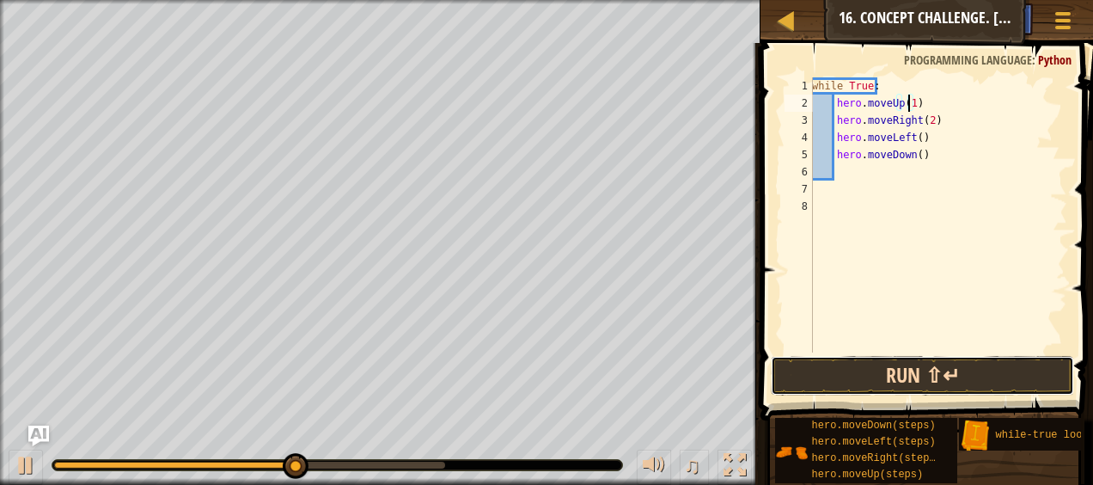
click at [900, 383] on button "Run ⇧↵" at bounding box center [922, 376] width 302 height 40
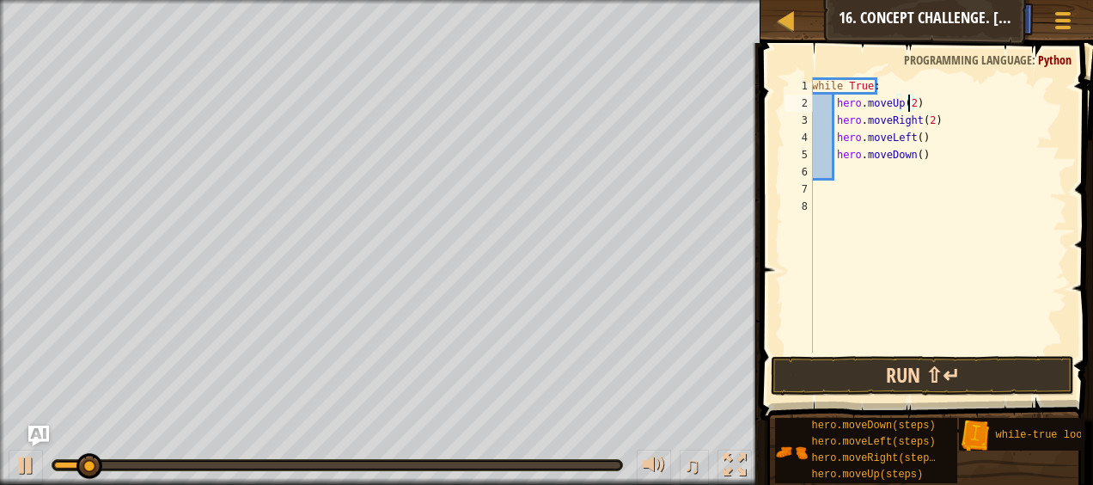
type textarea "hero.moveUp(2)"
click at [934, 381] on button "Run ⇧↵" at bounding box center [922, 376] width 302 height 40
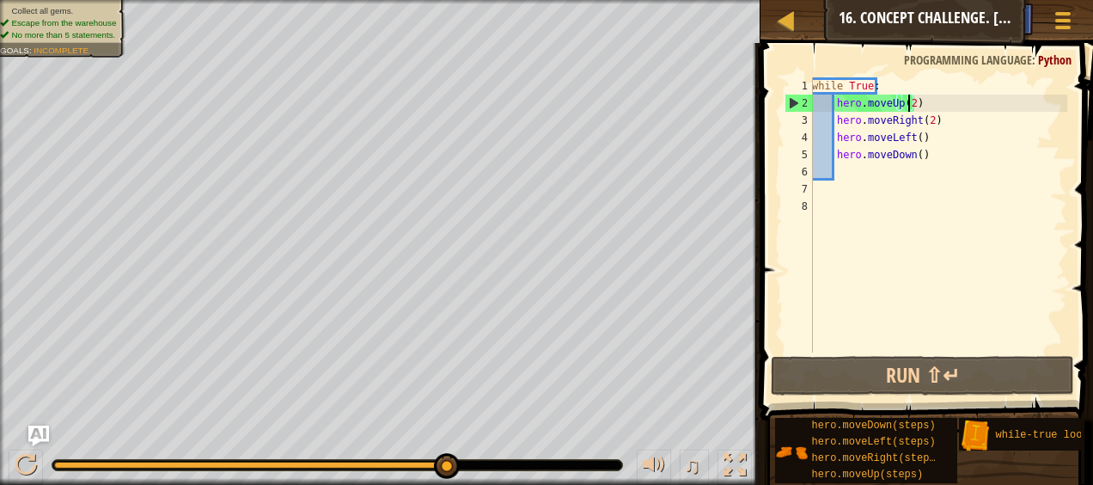
click at [888, 174] on div "while True : hero . moveUp ( 2 ) hero . moveRight ( 2 ) hero . moveLeft ( ) her…" at bounding box center [938, 231] width 259 height 309
click at [876, 199] on div "while True : hero . moveUp ( 2 ) hero . moveRight ( 2 ) hero . moveLeft ( ) her…" at bounding box center [938, 231] width 259 height 309
click at [930, 168] on div "while True : hero . moveUp ( 2 ) hero . moveRight ( 2 ) hero . moveLeft ( ) her…" at bounding box center [938, 231] width 259 height 309
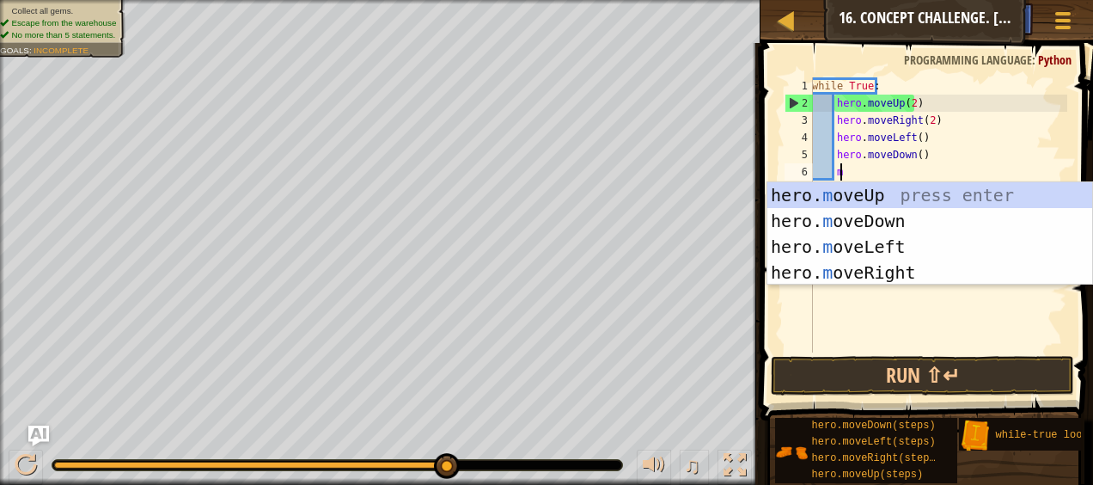
scroll to position [8, 2]
type textarea "mo"
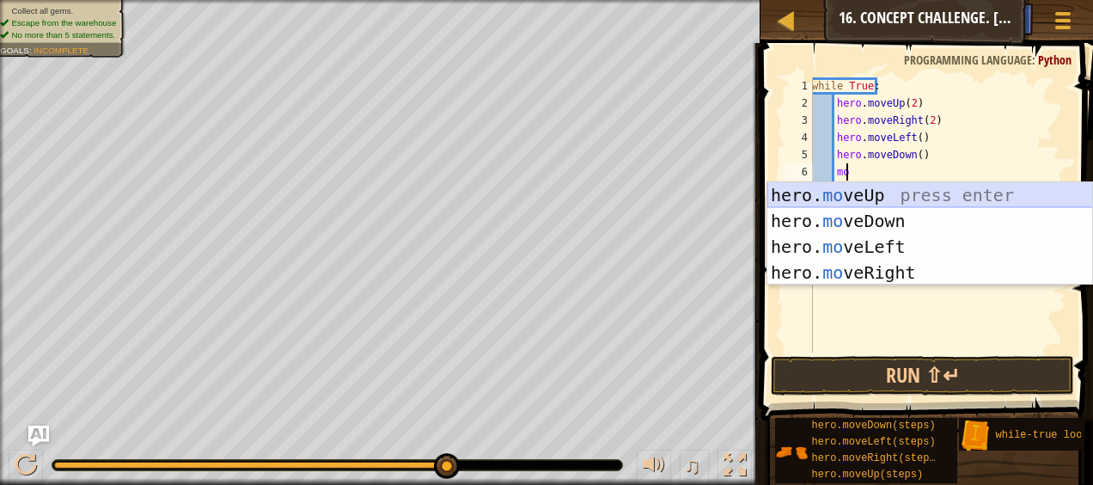
click at [905, 193] on div "hero. mo veUp press enter hero. mo veDown press enter hero. mo veLeft press ent…" at bounding box center [930, 259] width 326 height 155
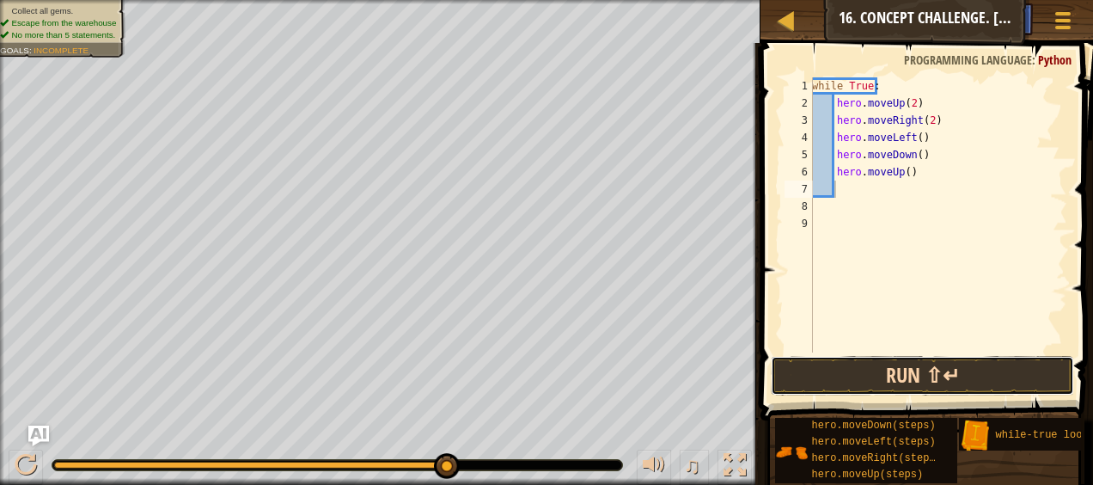
click at [828, 382] on button "Run ⇧↵" at bounding box center [922, 376] width 302 height 40
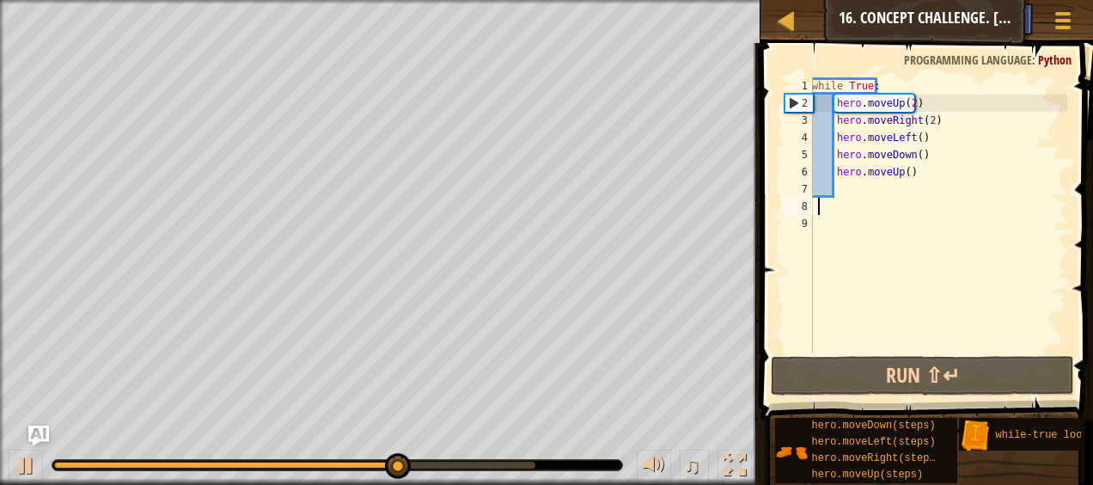
click at [820, 199] on div "while True : hero . moveUp ( 2 ) hero . moveRight ( 2 ) hero . moveLeft ( ) her…" at bounding box center [938, 231] width 259 height 309
click at [866, 192] on div "while True : hero . moveUp ( 2 ) hero . moveRight ( 2 ) hero . moveLeft ( ) her…" at bounding box center [938, 231] width 259 height 309
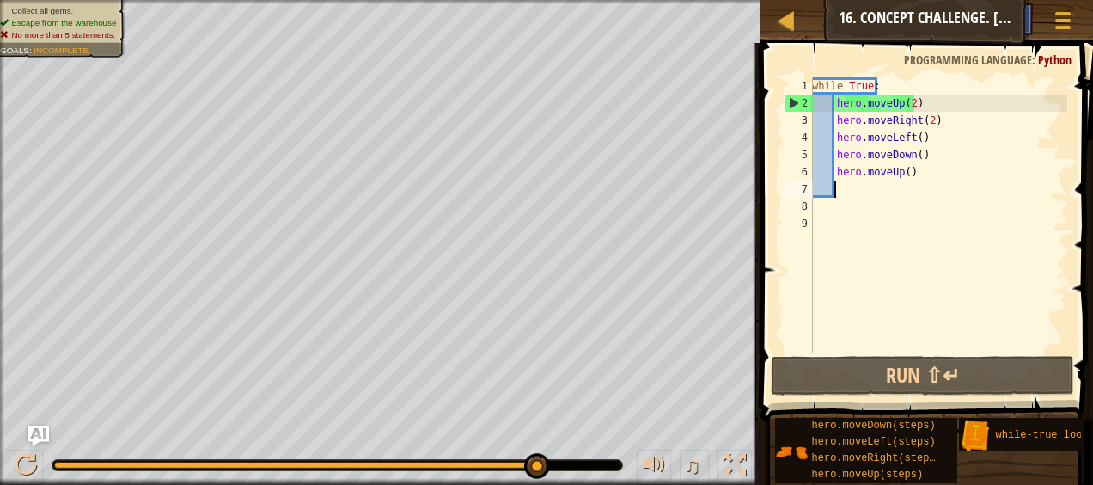
click at [856, 182] on div "while True : hero . moveUp ( 2 ) hero . moveRight ( 2 ) hero . moveLeft ( ) her…" at bounding box center [938, 231] width 259 height 309
click at [854, 157] on div "while True : hero . moveUp ( 2 ) hero . moveRight ( 2 ) hero . moveLeft ( ) her…" at bounding box center [938, 231] width 259 height 309
type textarea "hero.moveDown()"
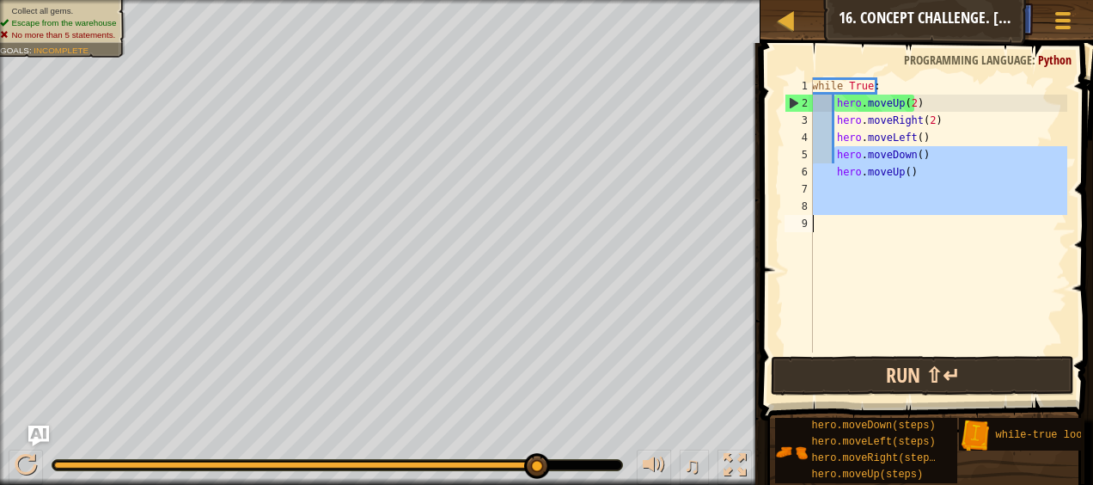
drag, startPoint x: 854, startPoint y: 157, endPoint x: 821, endPoint y: 360, distance: 205.4
click at [821, 360] on div "hero.moveDown() 1 2 3 4 5 6 7 8 9 while True : hero . moveUp ( 2 ) hero . moveR…" at bounding box center [924, 266] width 338 height 428
click at [923, 375] on button "Run ⇧↵" at bounding box center [922, 376] width 302 height 40
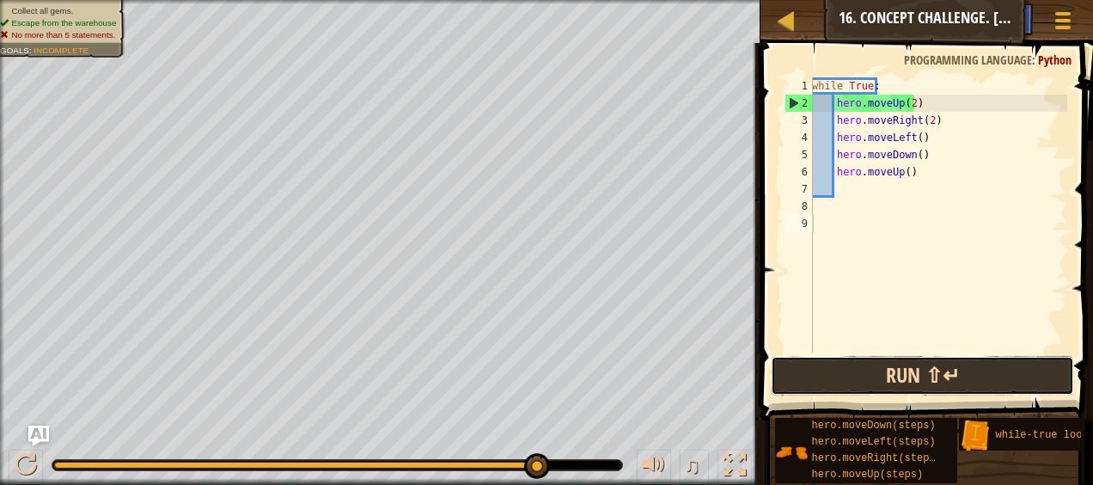
click at [842, 370] on button "Run ⇧↵" at bounding box center [922, 376] width 302 height 40
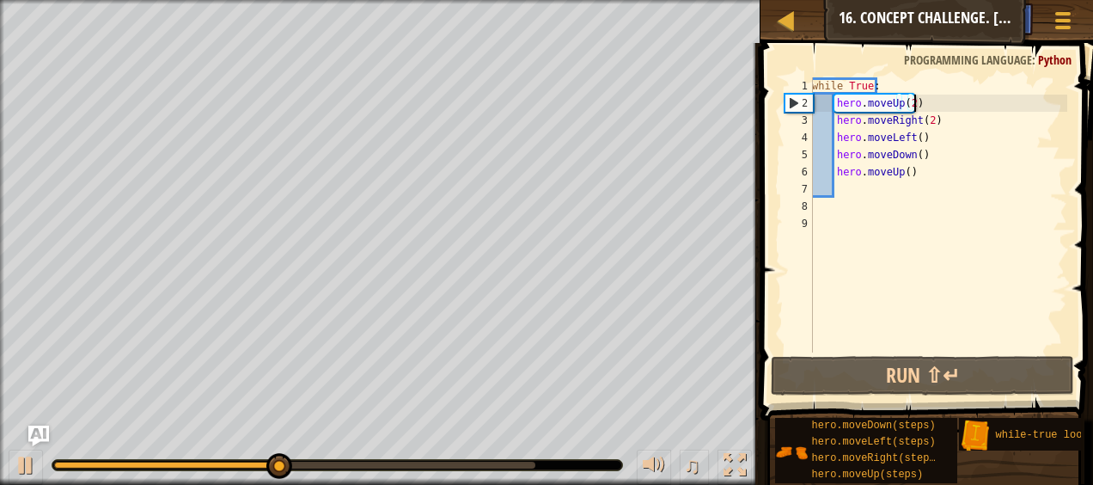
click at [925, 108] on div "while True : hero . moveUp ( 2 ) hero . moveRight ( 2 ) hero . moveLeft ( ) her…" at bounding box center [938, 231] width 259 height 309
click at [913, 177] on div "while True : hero . moveUp ( 2 ) hero . moveRight ( 2 ) hero . moveLeft ( ) her…" at bounding box center [938, 231] width 259 height 309
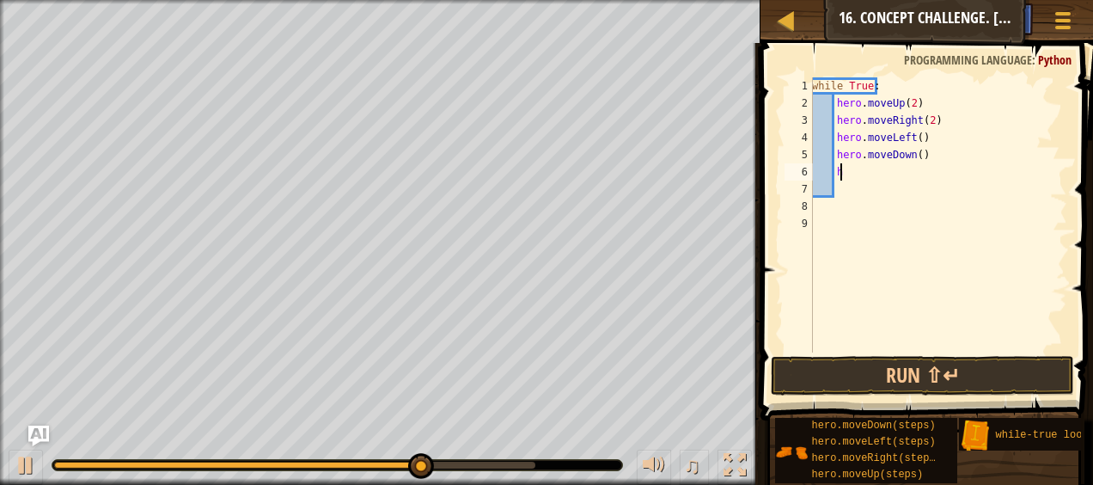
click at [925, 161] on div "while True : hero . moveUp ( 2 ) hero . moveRight ( 2 ) hero . moveLeft ( ) her…" at bounding box center [938, 231] width 259 height 309
type textarea "hero"
click at [851, 185] on div "while True : hero . moveUp ( 2 ) hero . moveRight ( 2 ) hero . moveLeft ( ) her…" at bounding box center [938, 231] width 259 height 309
click at [857, 175] on div "while True : hero . moveUp ( 2 ) hero . moveRight ( 2 ) hero . moveLeft ( ) her…" at bounding box center [938, 231] width 259 height 309
type textarea "h"
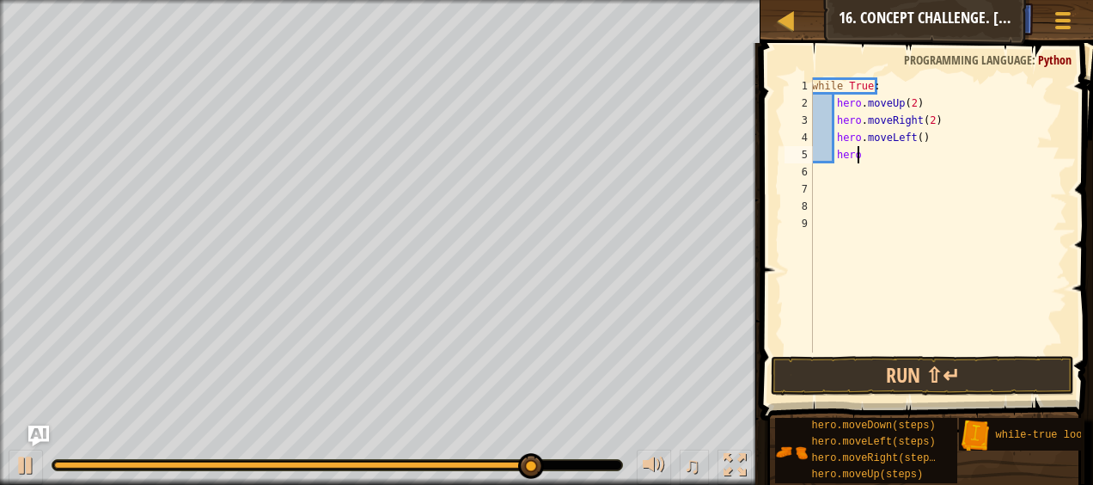
click at [907, 155] on div "while True : hero . moveUp ( 2 ) hero . moveRight ( 2 ) hero . moveLeft ( ) hero" at bounding box center [938, 231] width 259 height 309
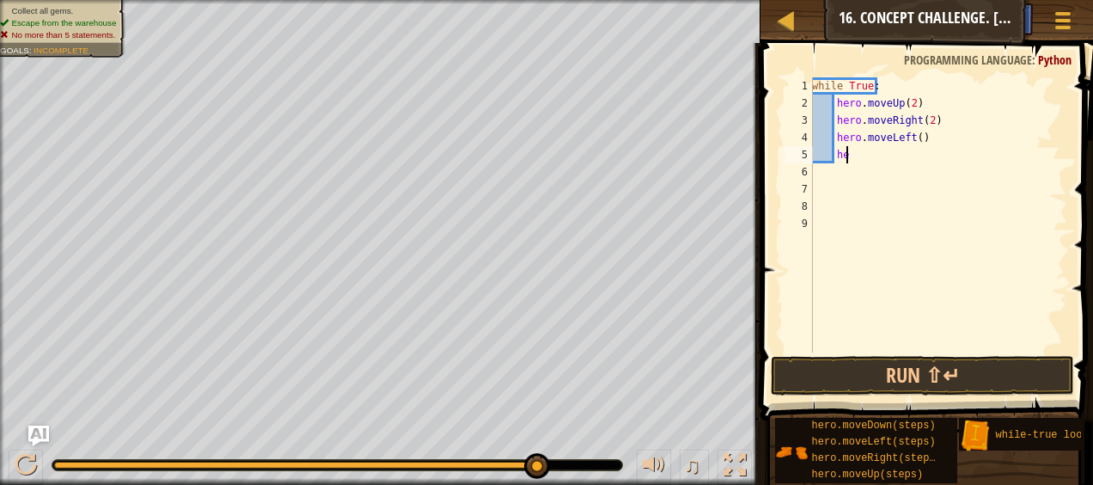
type textarea "h"
click at [927, 143] on div "while True : hero . moveUp ( 2 ) hero . moveRight ( 2 ) hero . moveLeft ( )" at bounding box center [938, 231] width 259 height 309
type textarea "h"
click at [936, 122] on div "while True : hero . moveUp ( 2 ) hero . moveRight ( 2 )" at bounding box center [938, 231] width 259 height 309
type textarea "h"
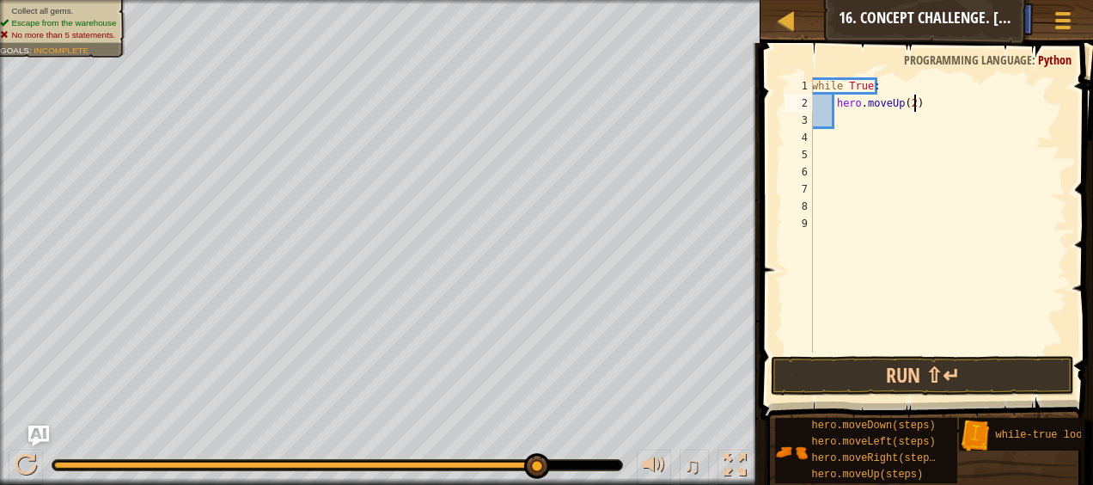
click at [935, 107] on div "while True : hero . moveUp ( 2 )" at bounding box center [938, 231] width 259 height 309
type textarea "h"
click at [900, 79] on div "while True :" at bounding box center [938, 231] width 259 height 309
type textarea "w"
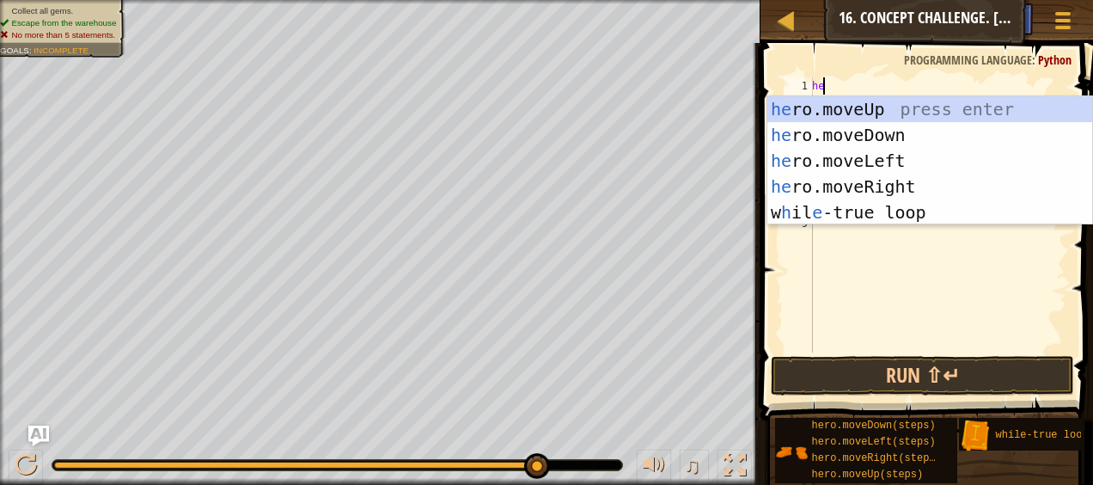
type textarea "her"
click at [854, 112] on div "her o.moveUp press enter her o.moveDown press enter her o.moveLeft press enter …" at bounding box center [930, 186] width 326 height 180
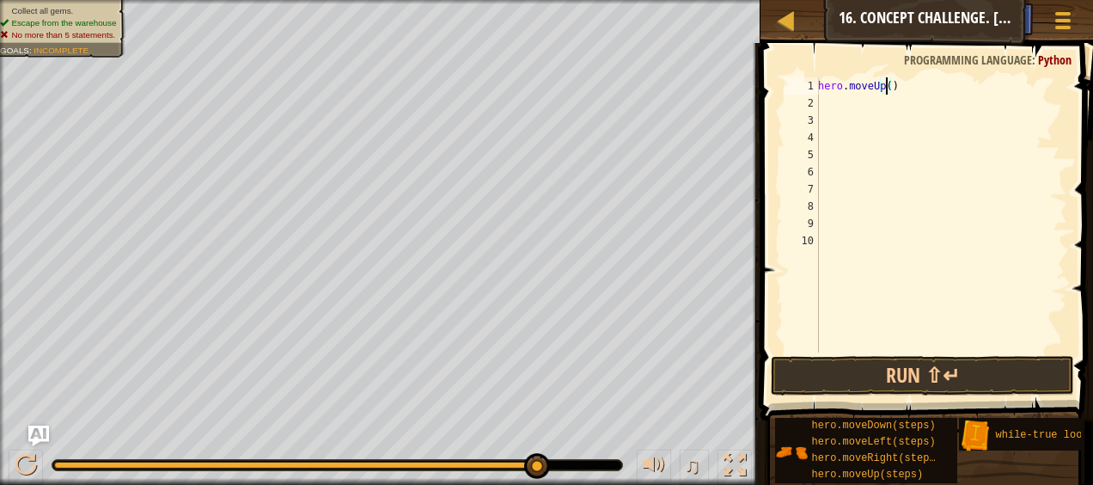
click at [888, 85] on div "hero . moveUp ( )" at bounding box center [941, 231] width 253 height 309
click at [813, 374] on button "Run ⇧↵" at bounding box center [922, 376] width 302 height 40
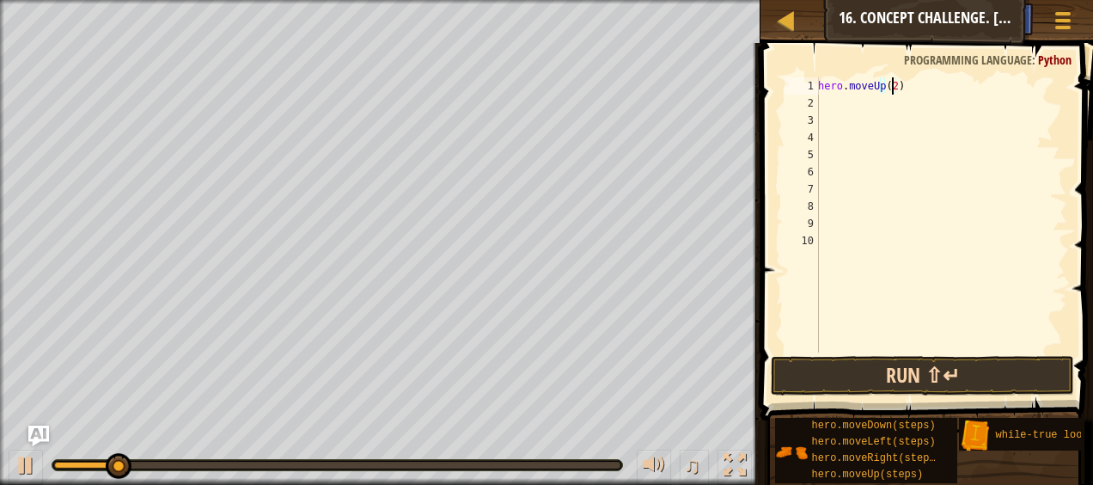
type textarea "hero.moveUp(2)"
click at [804, 375] on button "Run ⇧↵" at bounding box center [922, 376] width 302 height 40
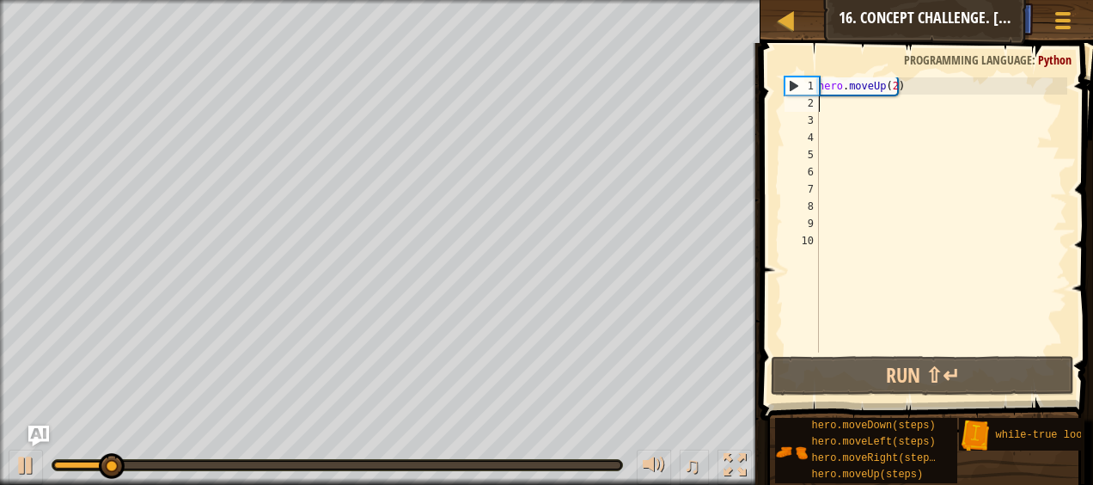
click at [833, 104] on div "hero . moveUp ( 2 )" at bounding box center [941, 231] width 253 height 309
type textarea "h"
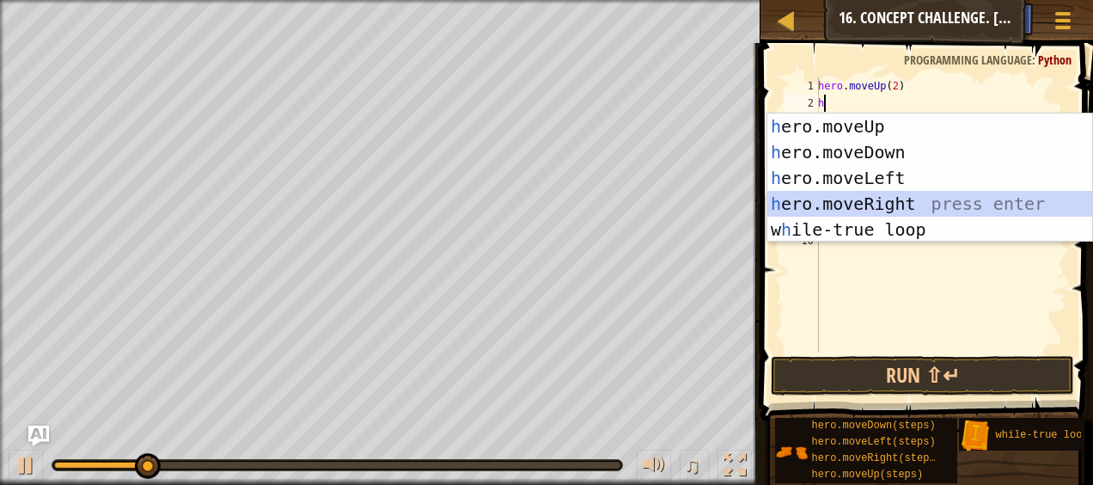
click at [852, 200] on div "h ero.moveUp press enter h ero.moveDown press enter h ero.moveLeft press enter …" at bounding box center [930, 203] width 326 height 180
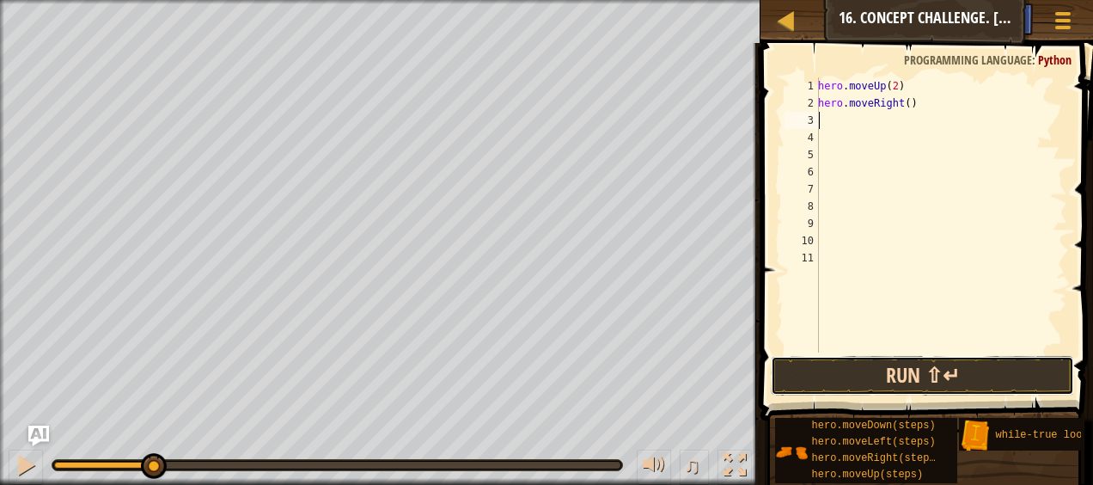
click at [832, 364] on button "Run ⇧↵" at bounding box center [922, 376] width 302 height 40
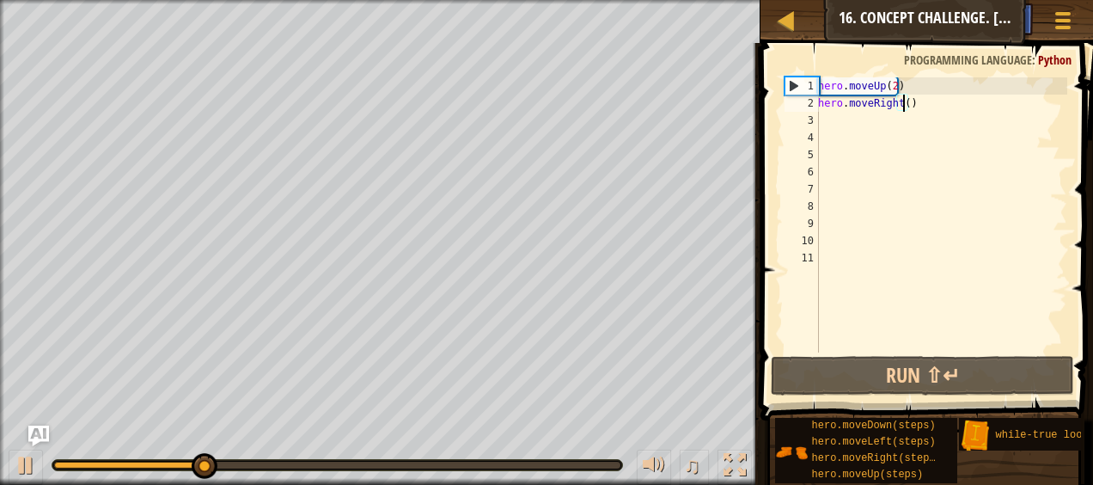
click at [901, 105] on div "hero . moveUp ( 2 ) hero . moveRight ( )" at bounding box center [941, 231] width 253 height 309
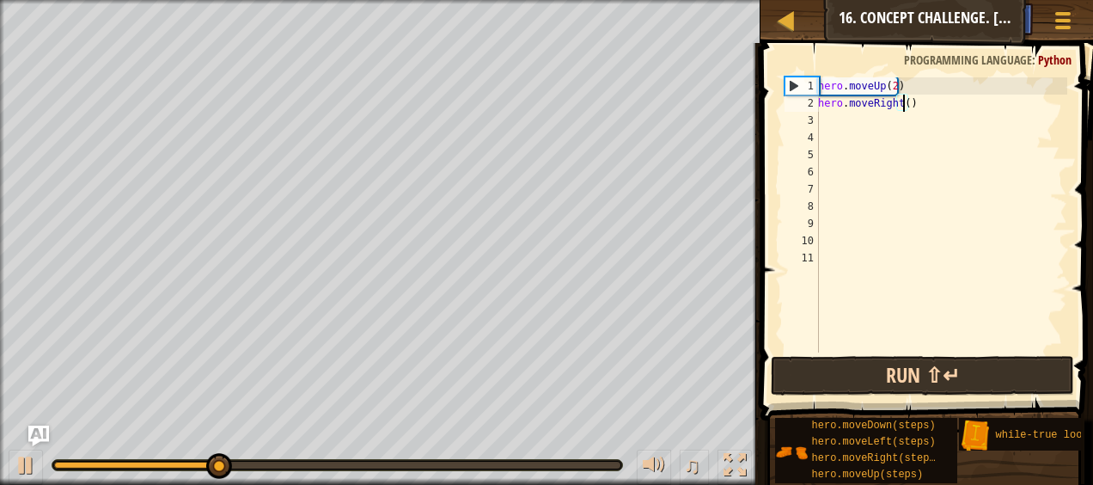
scroll to position [8, 7]
type textarea "hero.moveRight(2)"
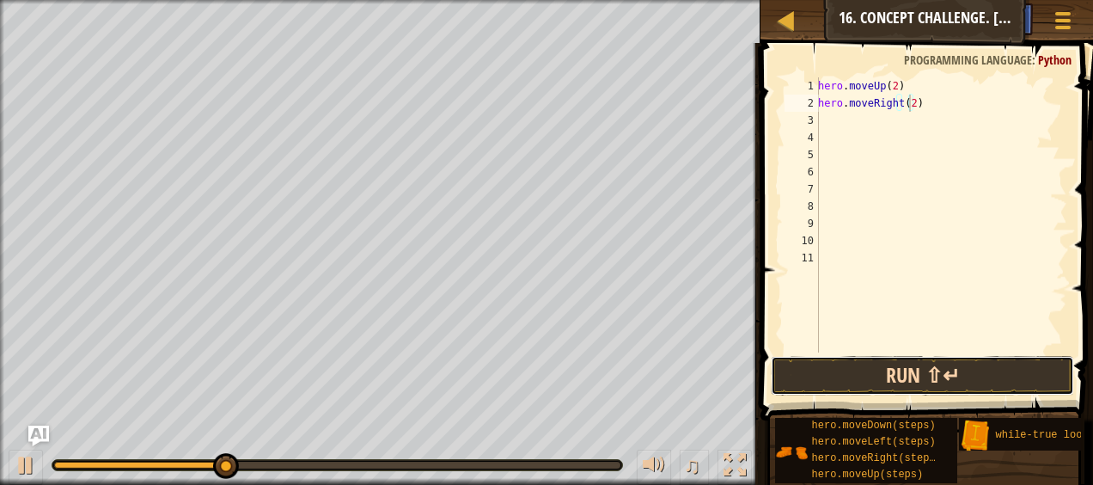
click at [806, 375] on button "Run ⇧↵" at bounding box center [922, 376] width 302 height 40
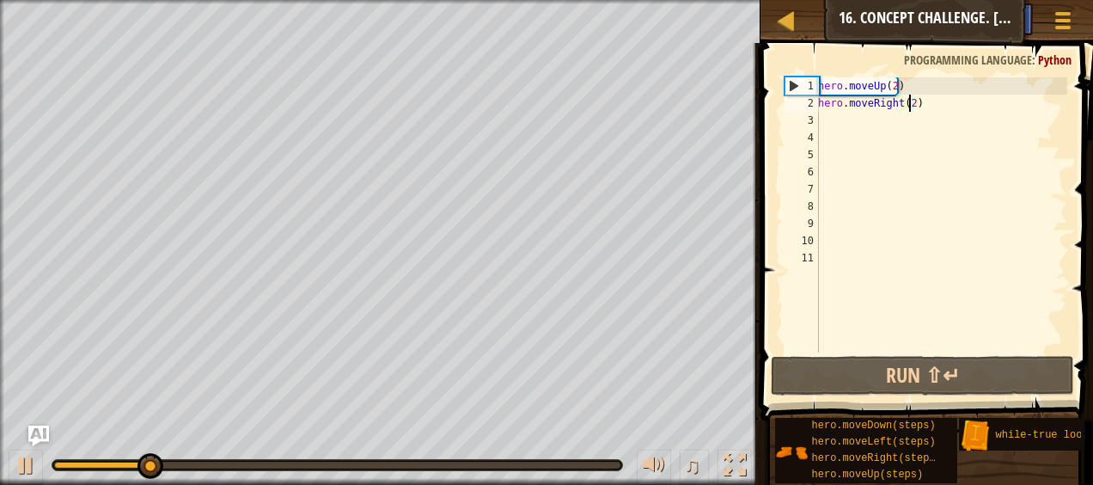
click at [834, 122] on div "hero . moveUp ( 2 ) hero . moveRight ( 2 )" at bounding box center [941, 231] width 253 height 309
type textarea "h"
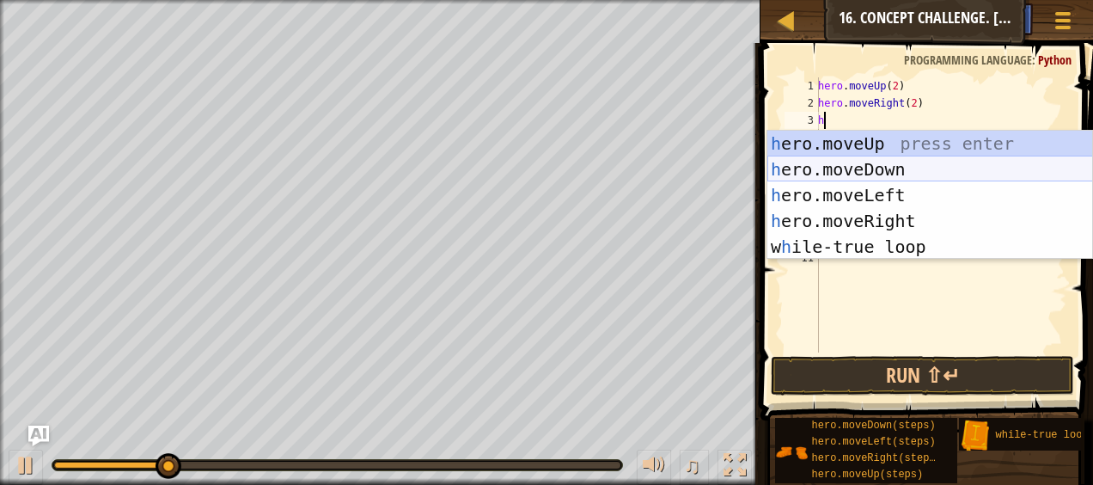
click at [856, 169] on div "h ero.moveUp press enter h ero.moveDown press enter h ero.moveLeft press enter …" at bounding box center [930, 221] width 326 height 180
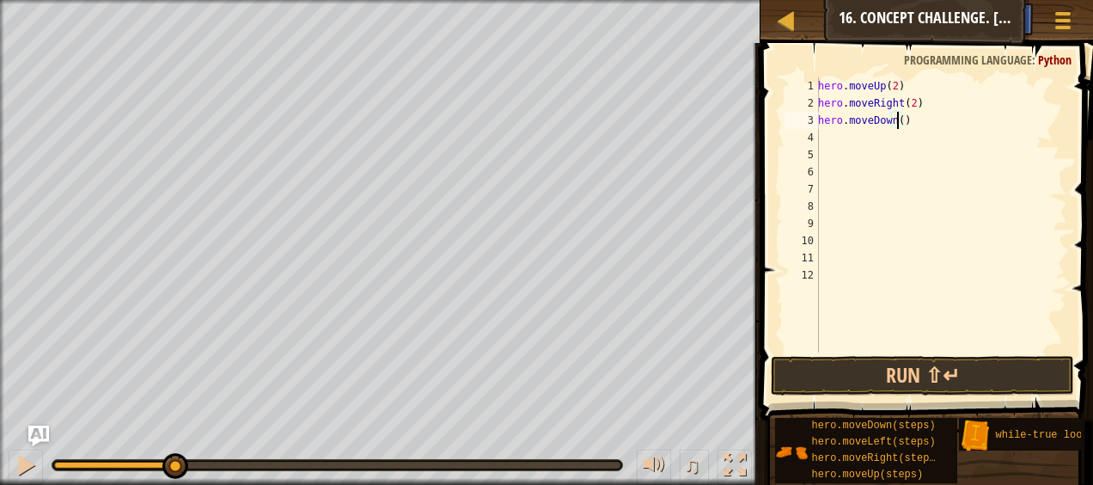
click at [897, 119] on div "hero . moveUp ( 2 ) hero . moveRight ( 2 ) hero . moveDown ( )" at bounding box center [941, 231] width 253 height 309
click at [797, 373] on button "Run ⇧↵" at bounding box center [922, 376] width 302 height 40
type textarea "hero.moveDown(1)"
click at [821, 369] on button "Run ⇧↵" at bounding box center [922, 376] width 302 height 40
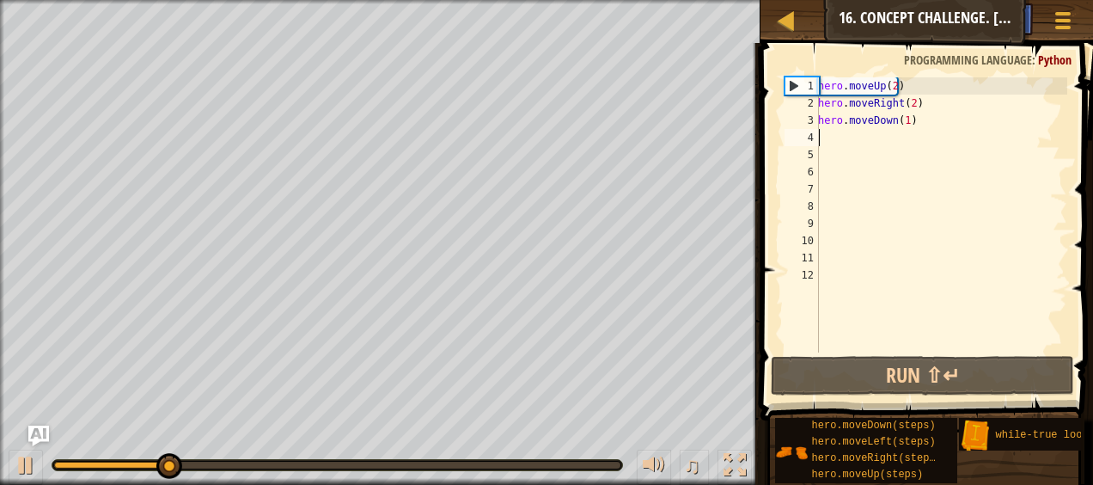
click at [824, 141] on div "hero . moveUp ( 2 ) hero . moveRight ( 2 ) hero . moveDown ( 1 )" at bounding box center [941, 231] width 253 height 309
type textarea "h"
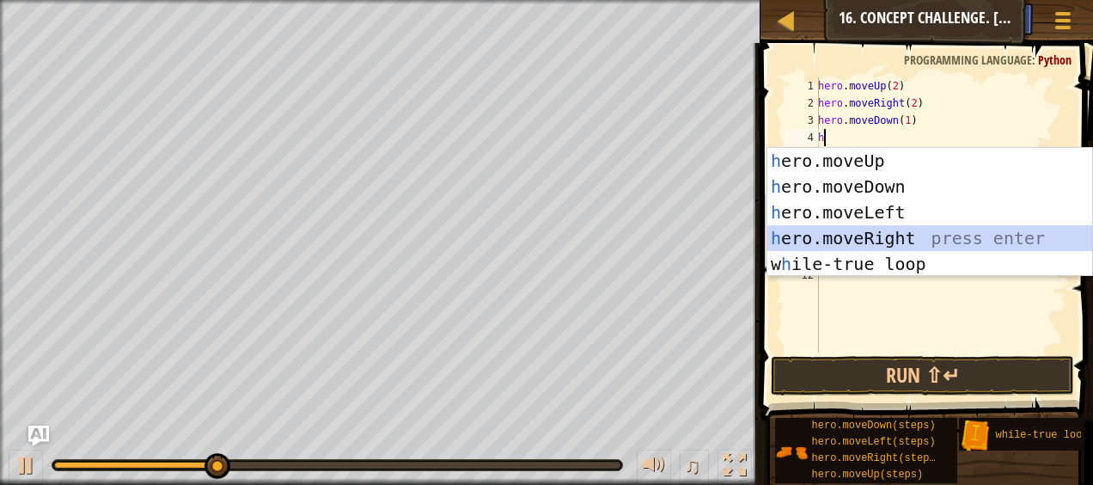
click at [882, 233] on div "h ero.moveUp press enter h ero.moveDown press enter h ero.moveLeft press enter …" at bounding box center [930, 238] width 326 height 180
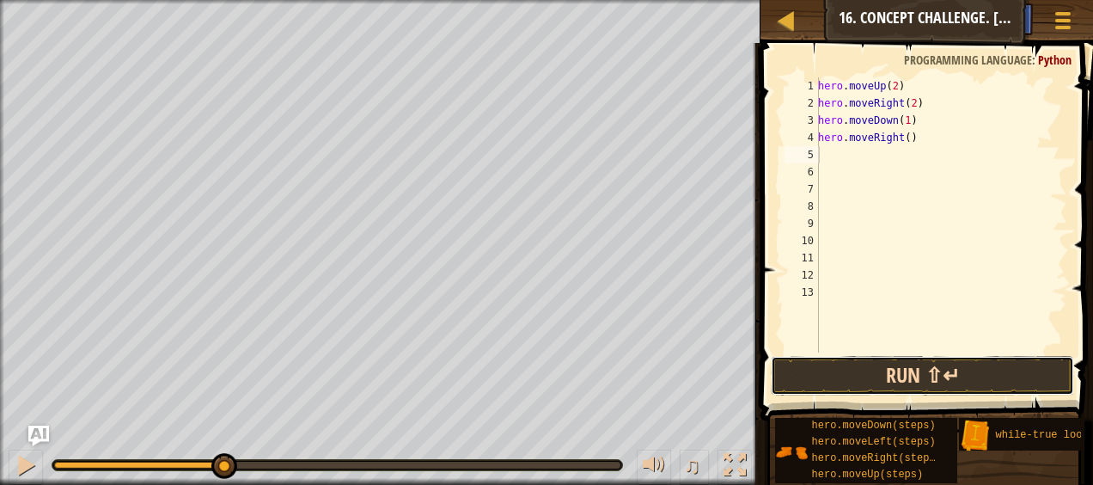
click at [854, 366] on button "Run ⇧↵" at bounding box center [922, 376] width 302 height 40
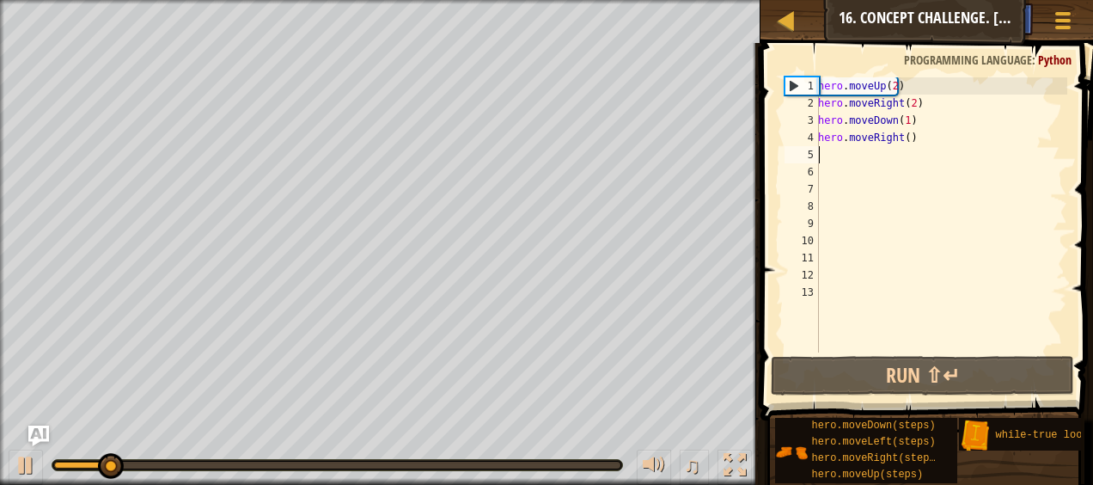
click at [914, 139] on div "hero . moveUp ( 2 ) hero . moveRight ( 2 ) hero . moveDown ( 1 ) hero . moveRig…" at bounding box center [941, 231] width 253 height 309
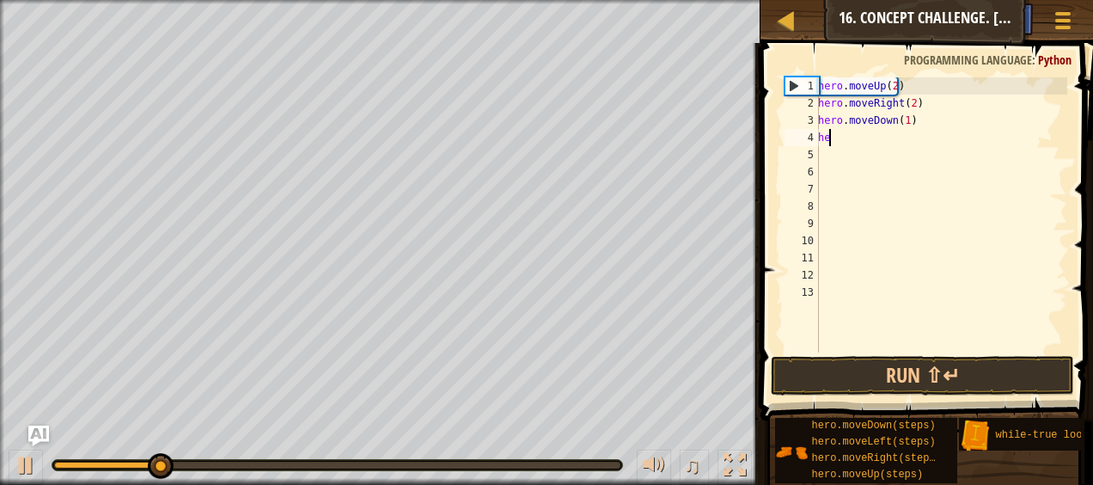
type textarea "h"
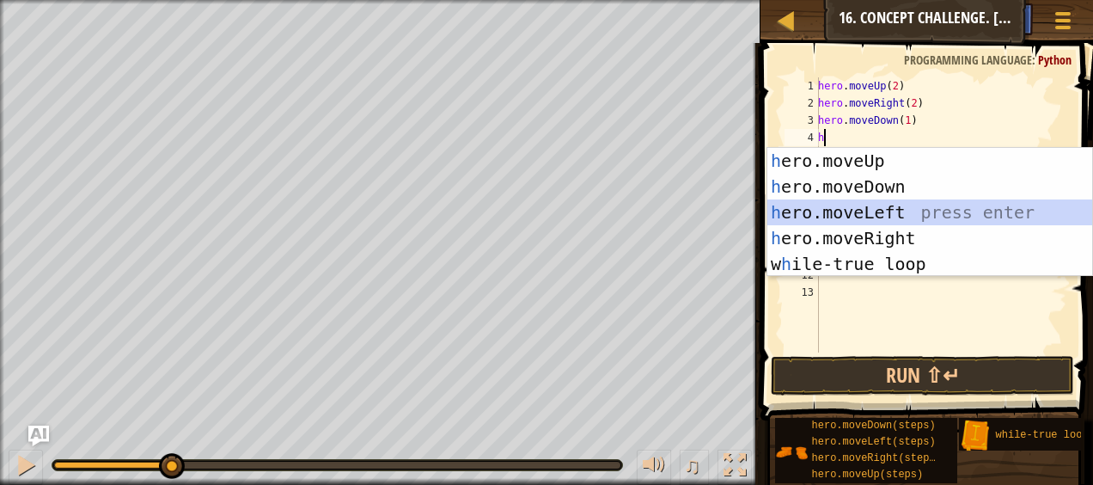
click at [891, 210] on div "h ero.moveUp press enter h ero.moveDown press enter h ero.moveLeft press enter …" at bounding box center [930, 238] width 326 height 180
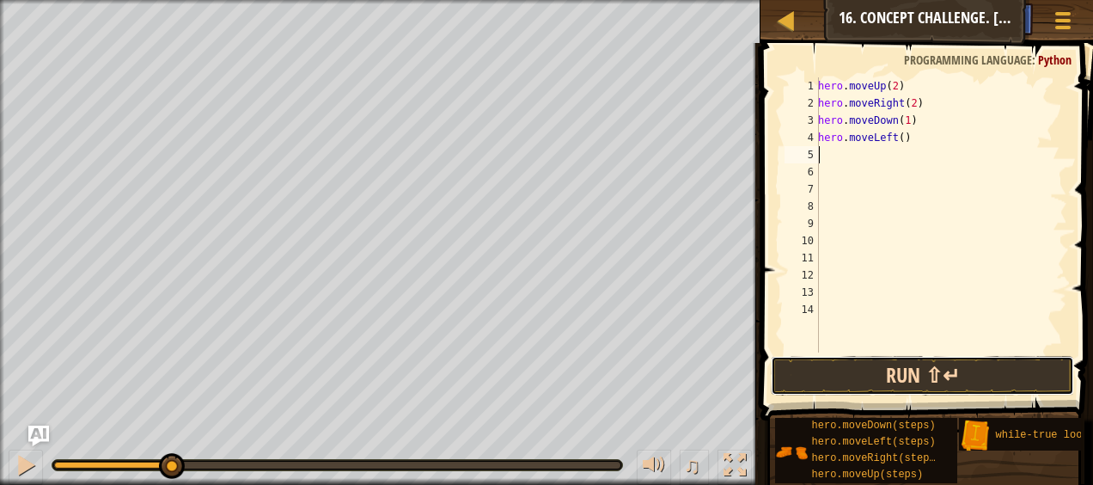
click at [849, 381] on button "Run ⇧↵" at bounding box center [922, 376] width 302 height 40
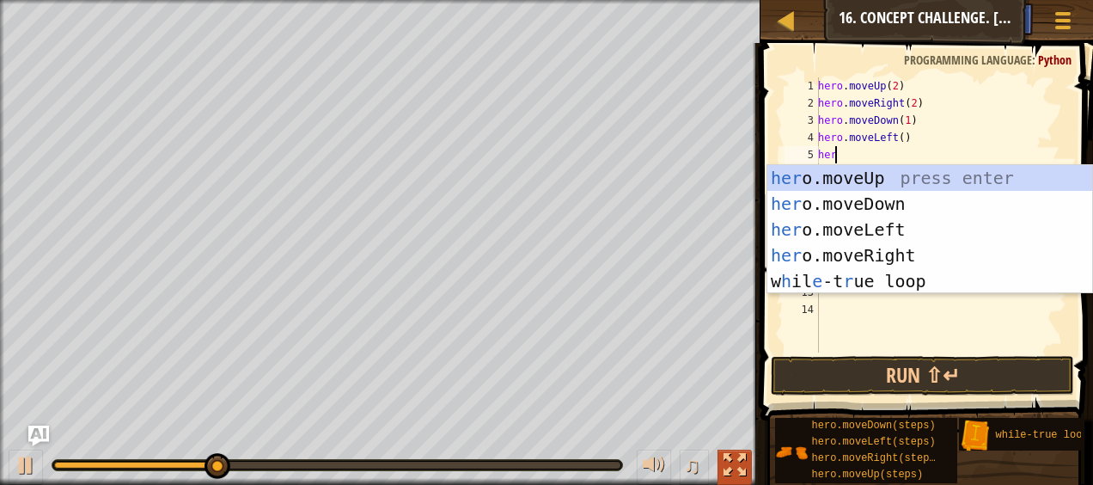
click at [727, 454] on div at bounding box center [734, 465] width 22 height 22
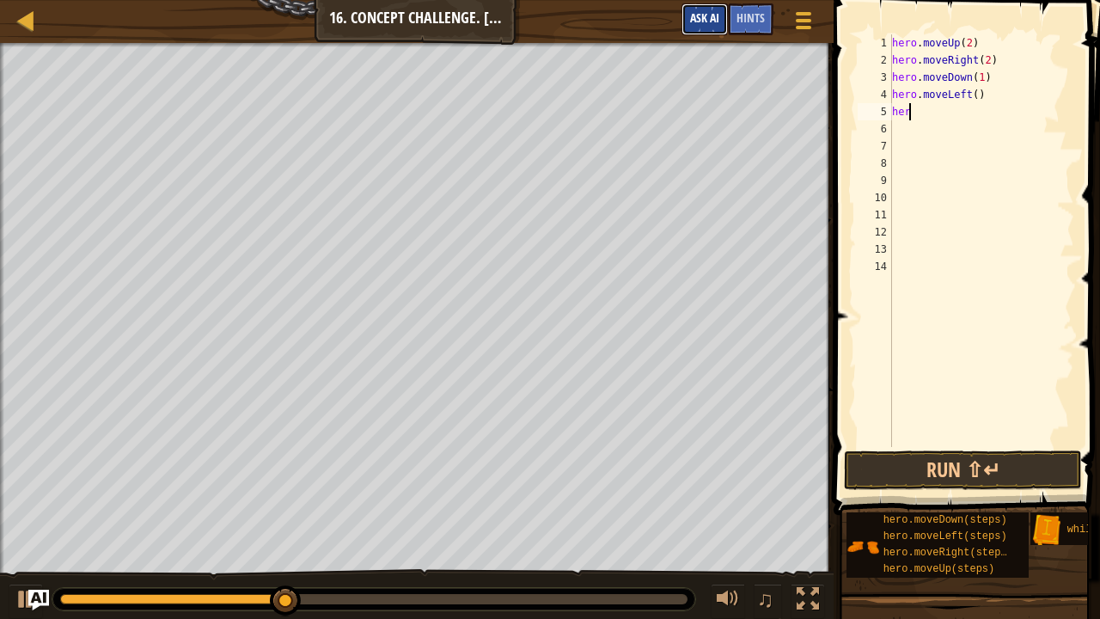
click at [720, 26] on button "Ask AI" at bounding box center [704, 19] width 46 height 32
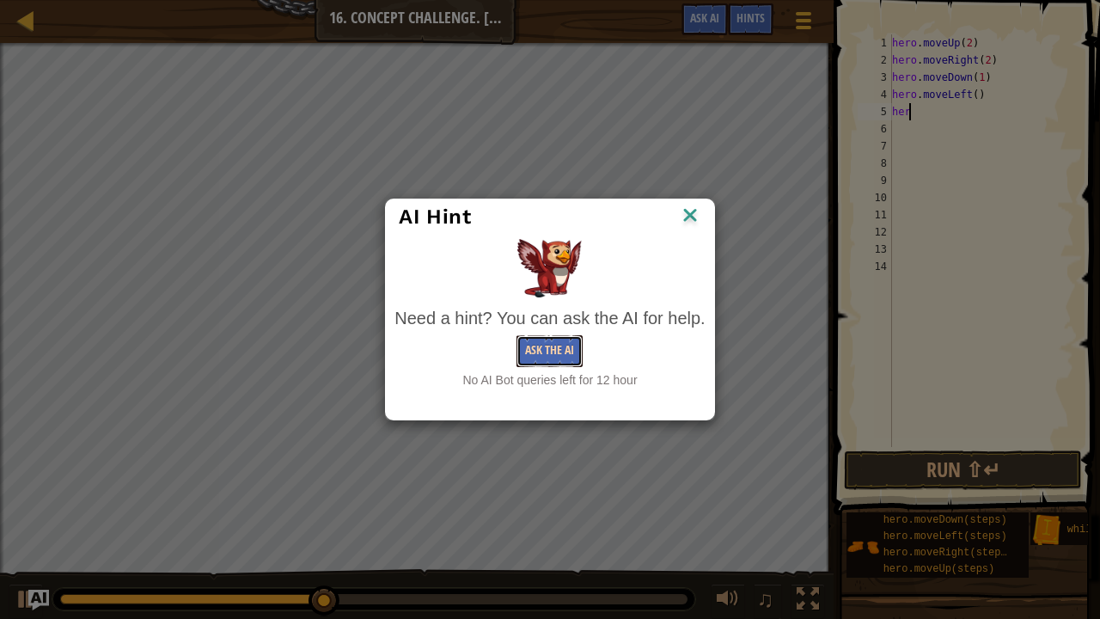
click at [557, 352] on button "Ask the AI" at bounding box center [549, 351] width 66 height 32
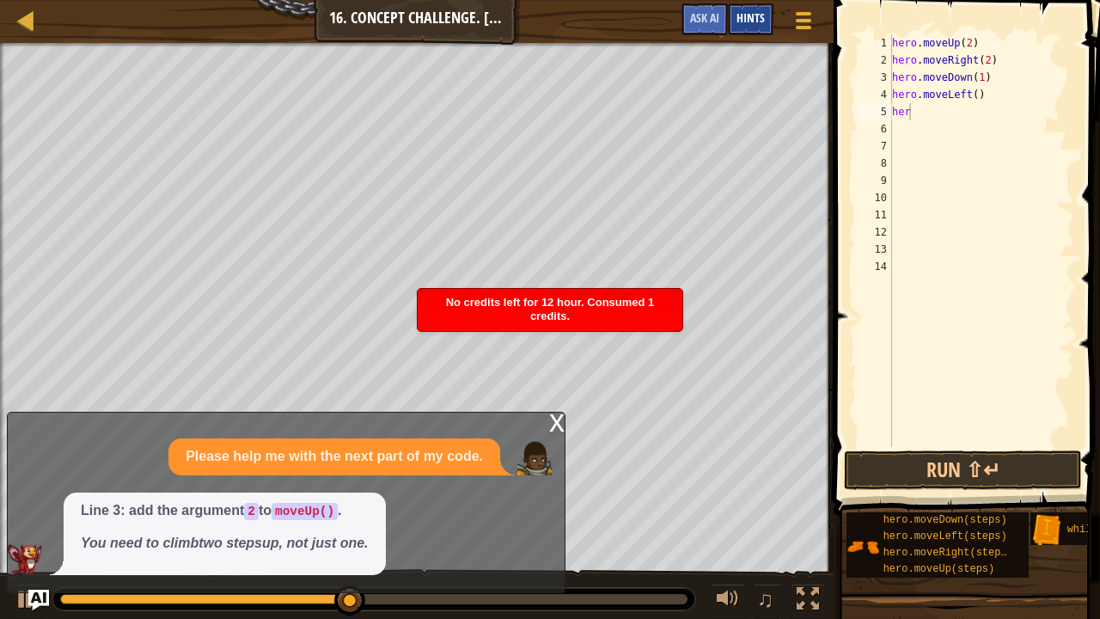
click at [752, 21] on span "Hints" at bounding box center [750, 17] width 28 height 16
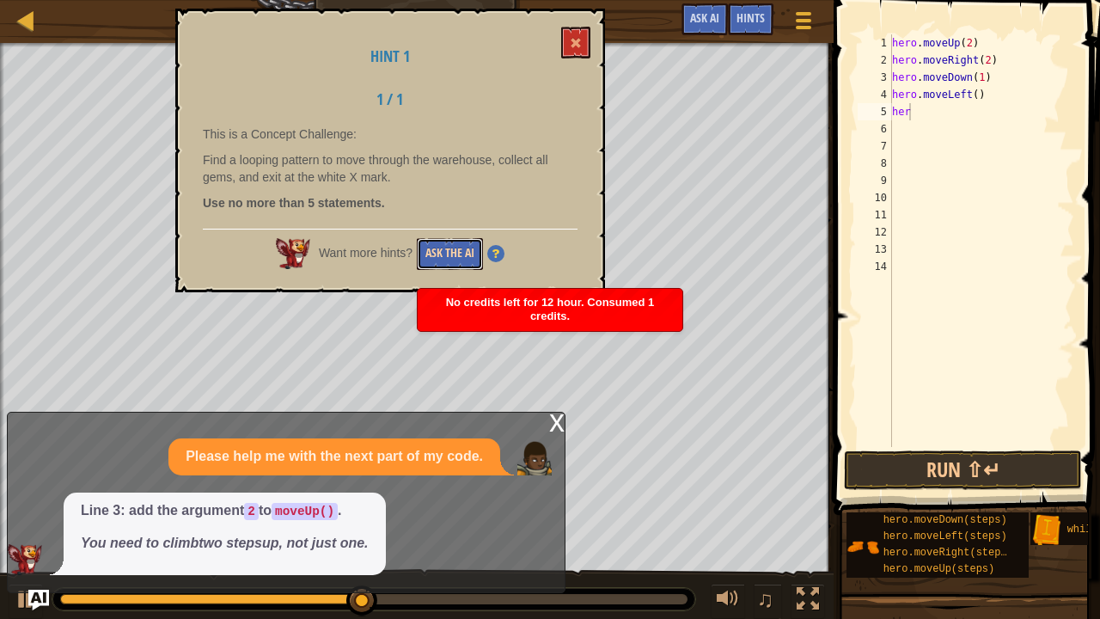
click at [470, 247] on button "Ask the AI" at bounding box center [450, 254] width 66 height 32
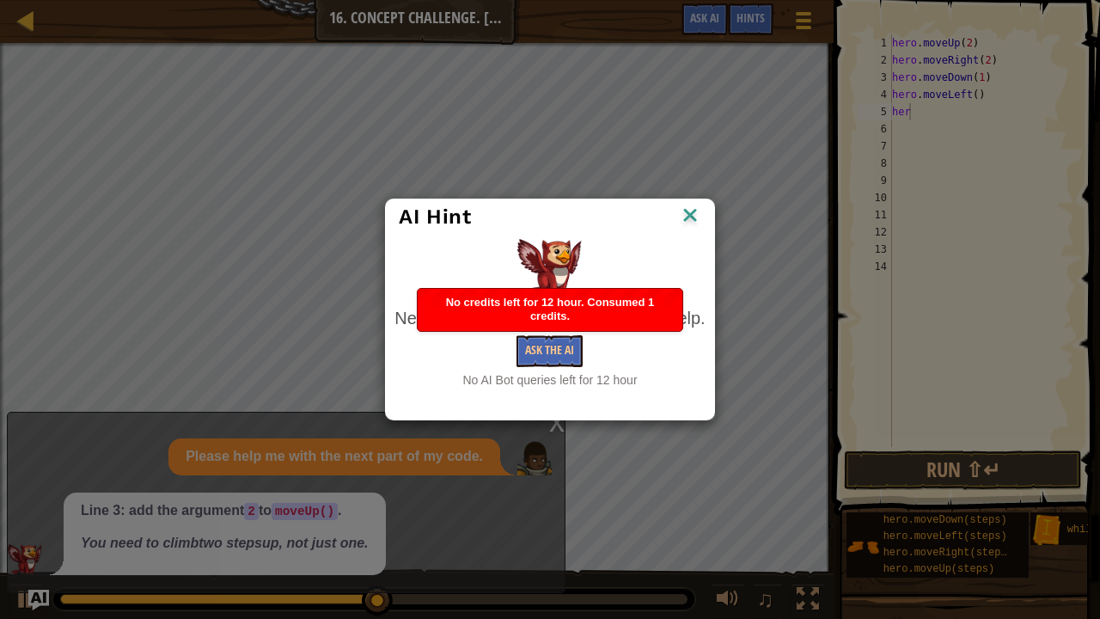
click at [681, 204] on img at bounding box center [690, 217] width 22 height 26
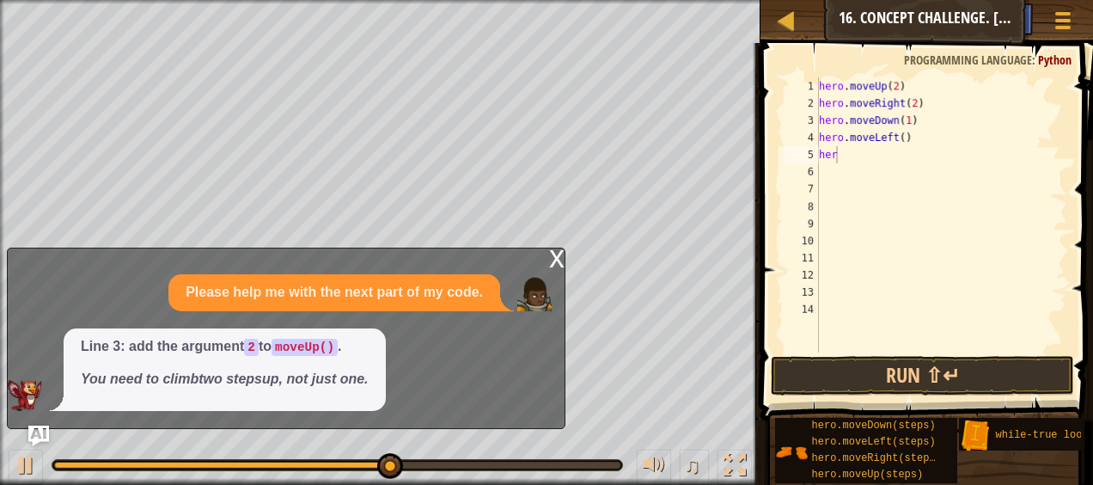
click at [557, 261] on div "x" at bounding box center [556, 256] width 15 height 17
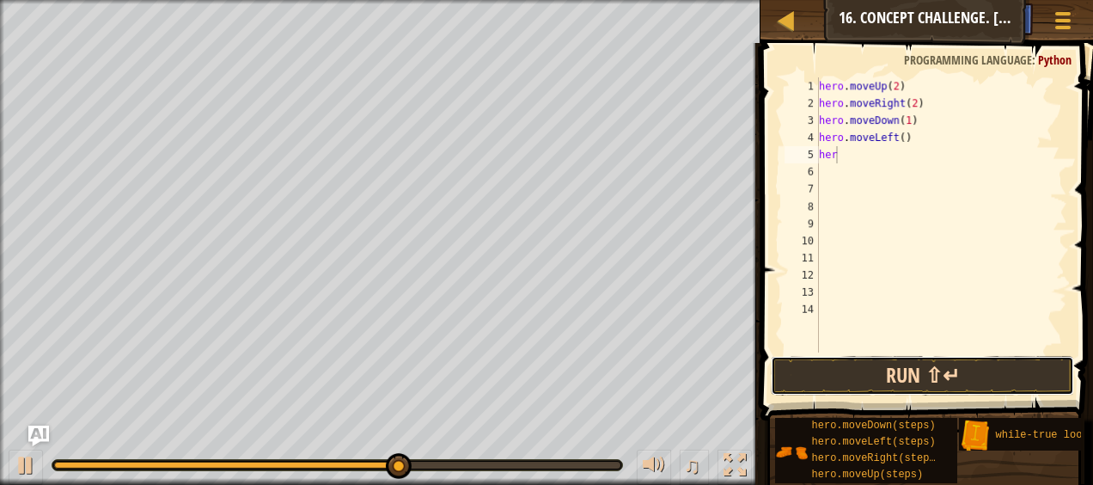
click at [787, 364] on button "Run ⇧↵" at bounding box center [922, 376] width 302 height 40
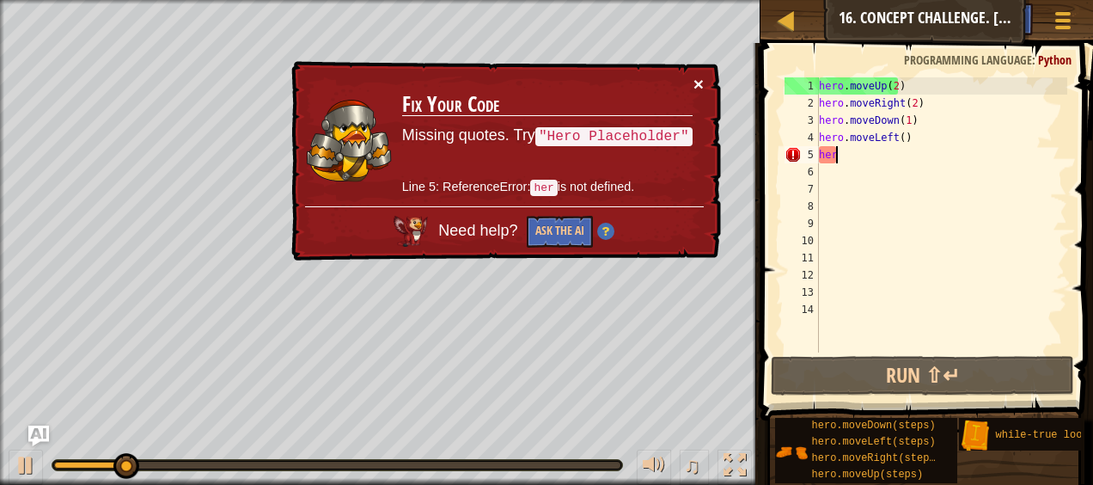
click at [699, 77] on button "×" at bounding box center [698, 84] width 10 height 18
type textarea "here"
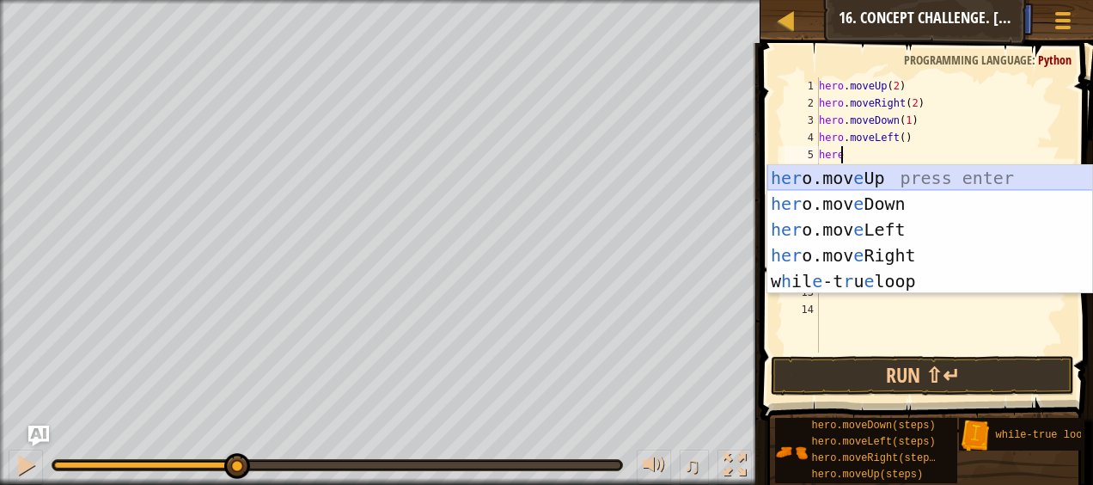
click at [863, 174] on div "her o.mov e Up press enter her o.mov e Down press enter her o.mov e Left press …" at bounding box center [930, 255] width 326 height 180
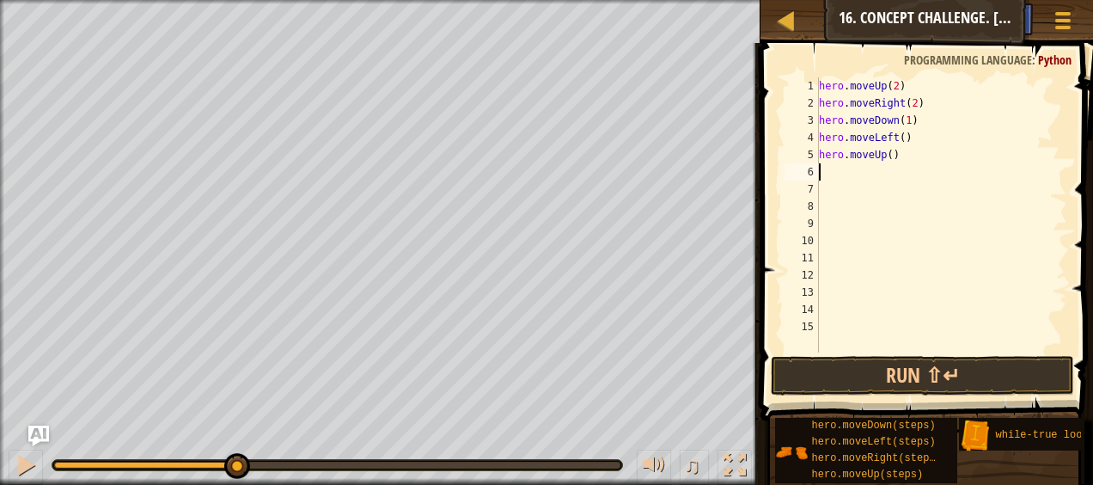
click at [885, 156] on div "hero . moveUp ( 2 ) hero . moveRight ( 2 ) hero . moveDown ( 1 ) hero . moveLef…" at bounding box center [941, 231] width 252 height 309
click at [825, 374] on button "Run ⇧↵" at bounding box center [922, 376] width 302 height 40
type textarea "hero.moveUp(2)"
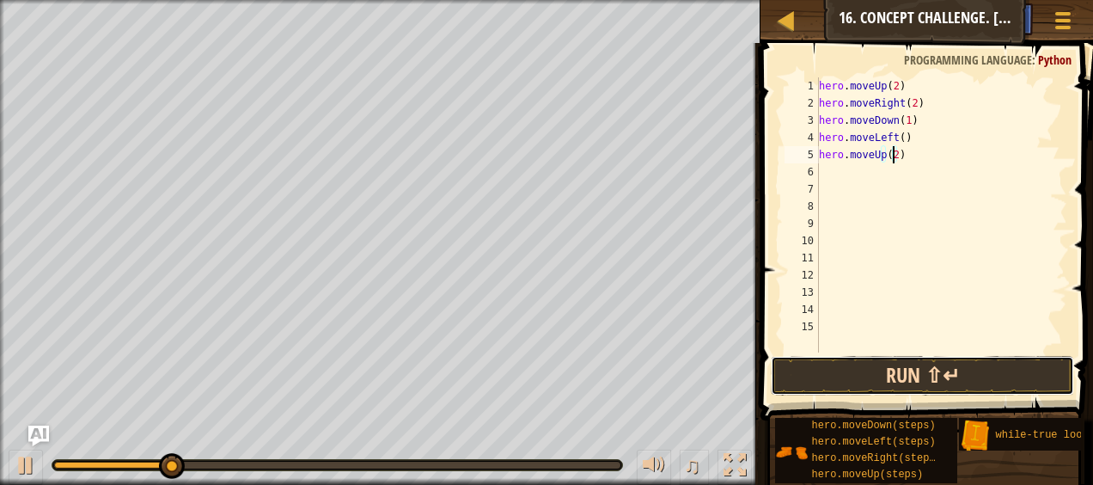
click at [818, 376] on button "Run ⇧↵" at bounding box center [922, 376] width 302 height 40
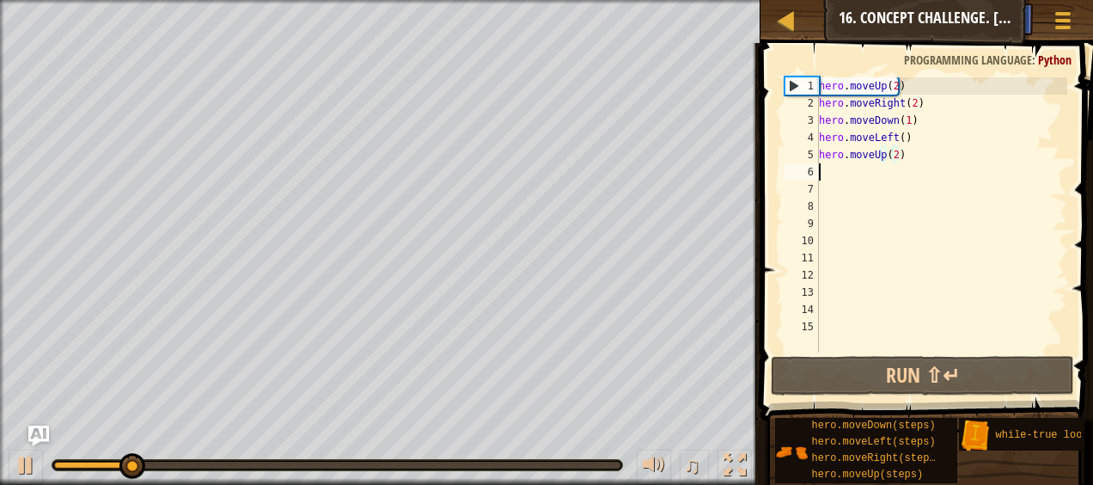
click at [831, 174] on div "hero . moveUp ( 2 ) hero . moveRight ( 2 ) hero . moveDown ( 1 ) hero . moveLef…" at bounding box center [941, 231] width 252 height 309
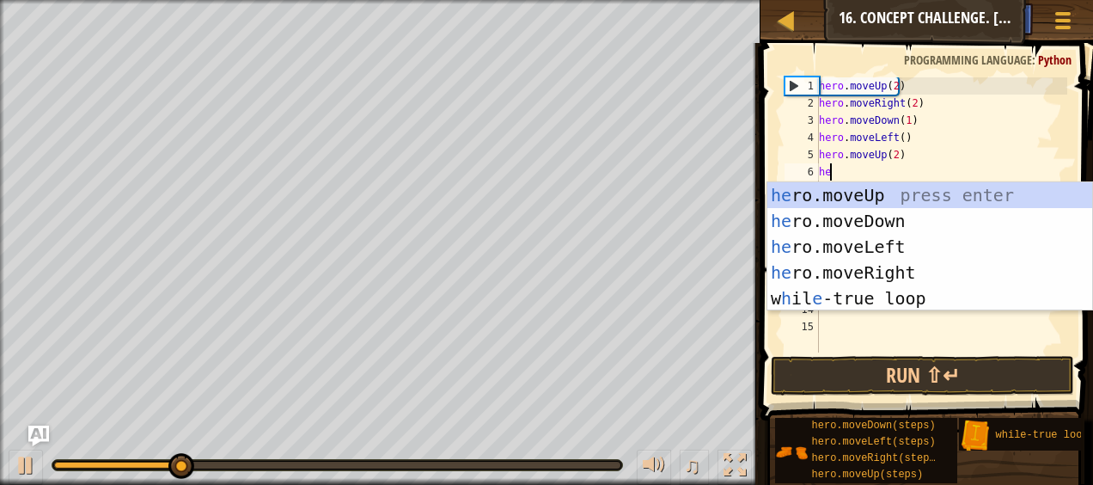
type textarea "her"
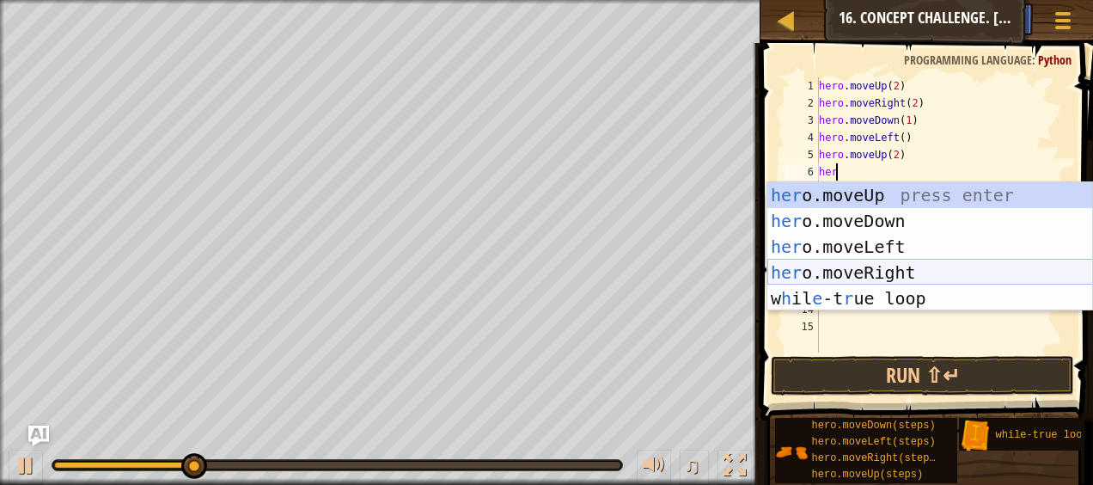
click at [849, 265] on div "her o.moveUp press enter her o.moveDown press enter her o.moveLeft press enter …" at bounding box center [930, 272] width 326 height 180
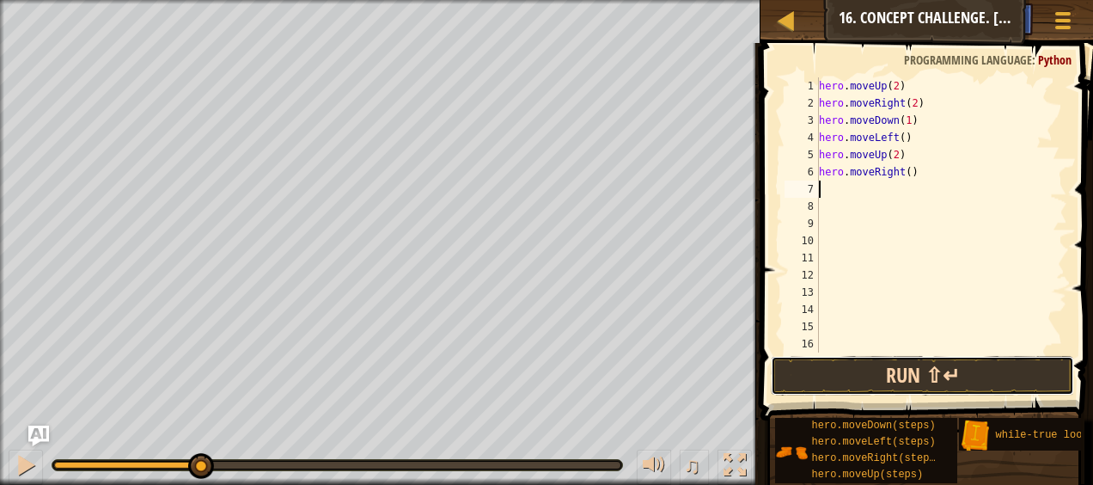
click at [840, 374] on button "Run ⇧↵" at bounding box center [922, 376] width 302 height 40
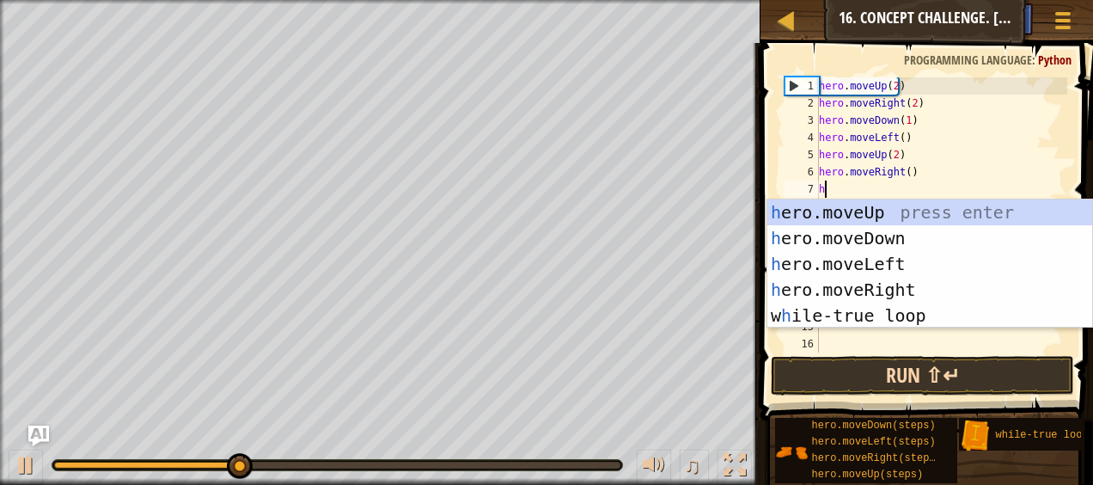
type textarea "her"
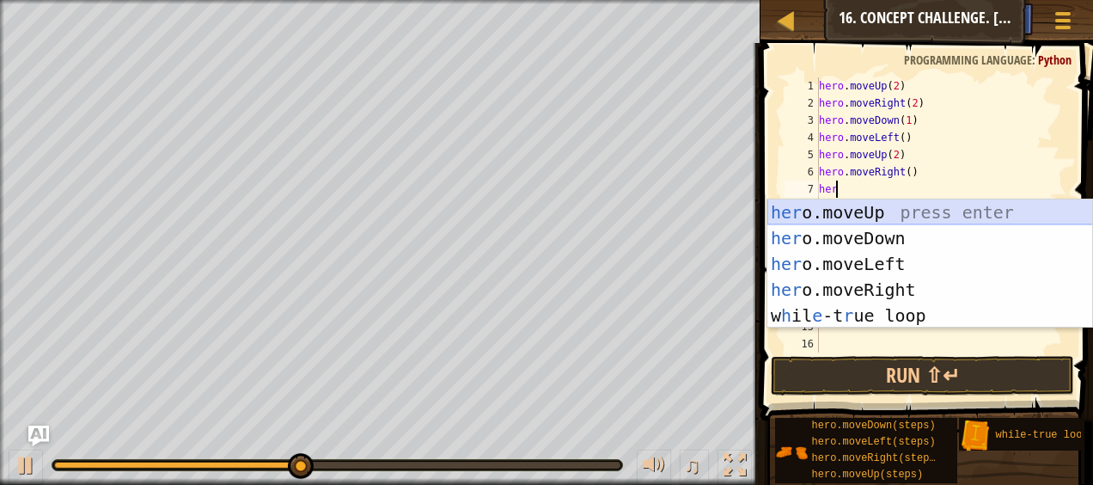
click at [865, 210] on div "her o.moveUp press enter her o.moveDown press enter her o.moveLeft press enter …" at bounding box center [930, 289] width 326 height 180
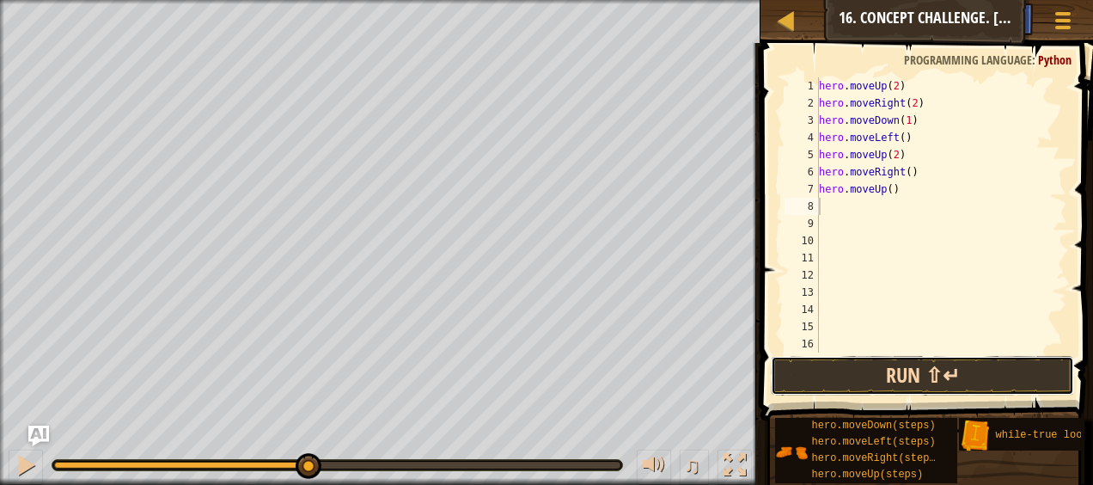
click at [875, 375] on button "Run ⇧↵" at bounding box center [922, 376] width 302 height 40
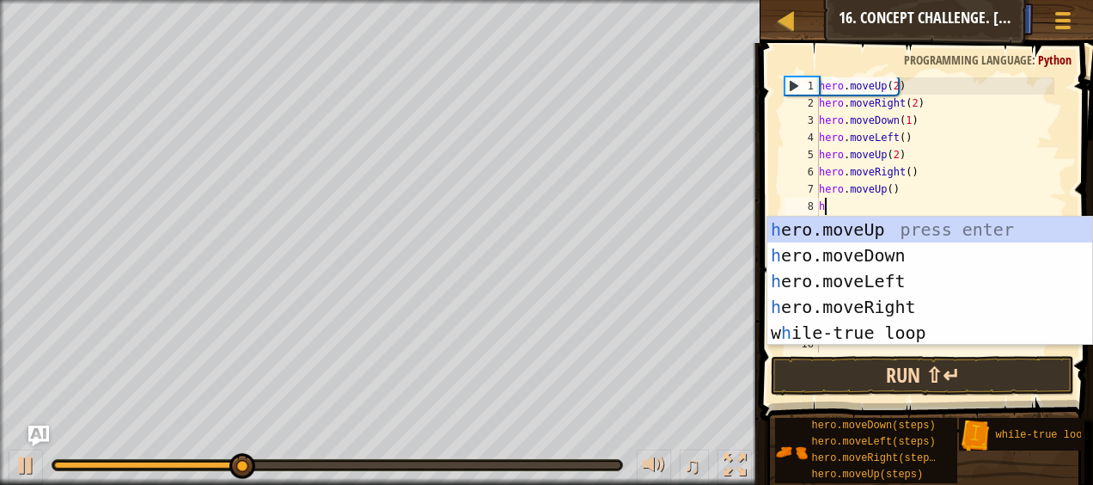
type textarea "her"
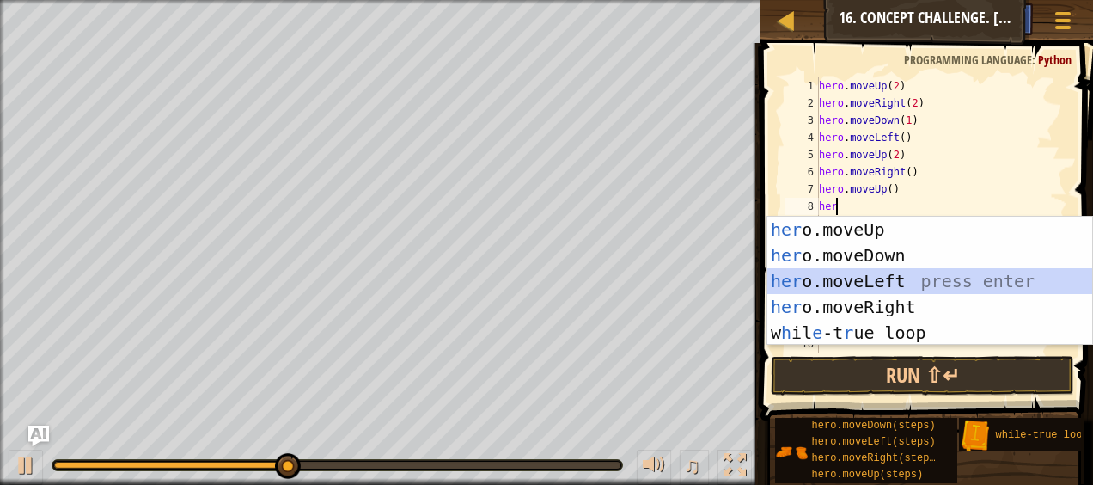
click at [894, 275] on div "her o.moveUp press enter her o.moveDown press enter her o.moveLeft press enter …" at bounding box center [930, 307] width 326 height 180
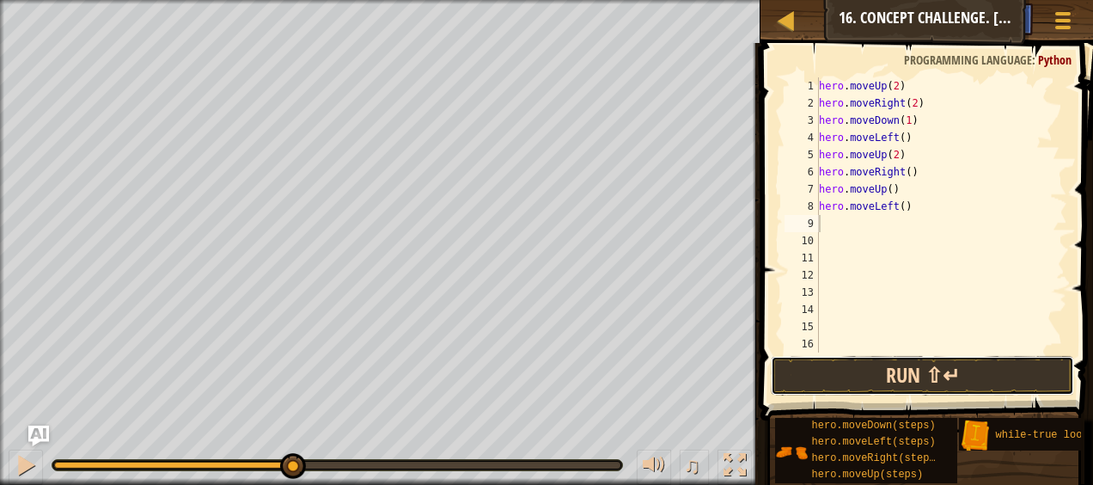
click at [872, 375] on button "Run ⇧↵" at bounding box center [922, 376] width 302 height 40
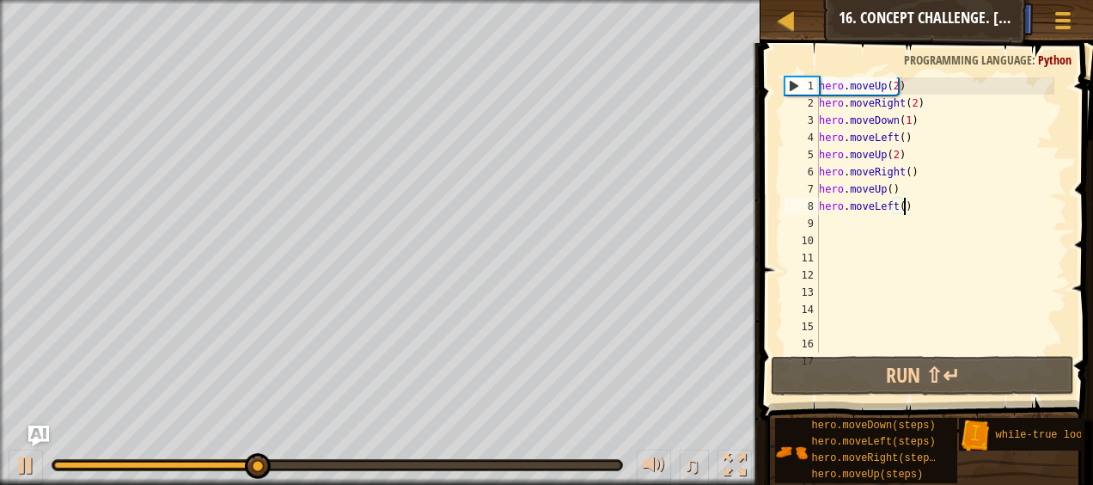
click at [916, 212] on div "hero . moveUp ( 2 ) hero . moveRight ( 2 ) hero . moveDown ( 1 ) hero . moveLef…" at bounding box center [934, 231] width 239 height 309
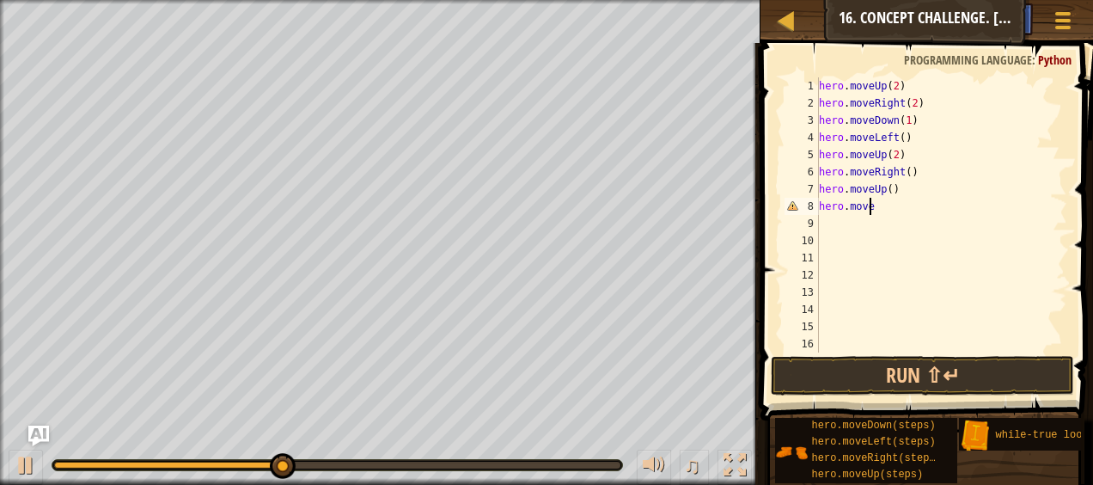
type textarea "hero.mover"
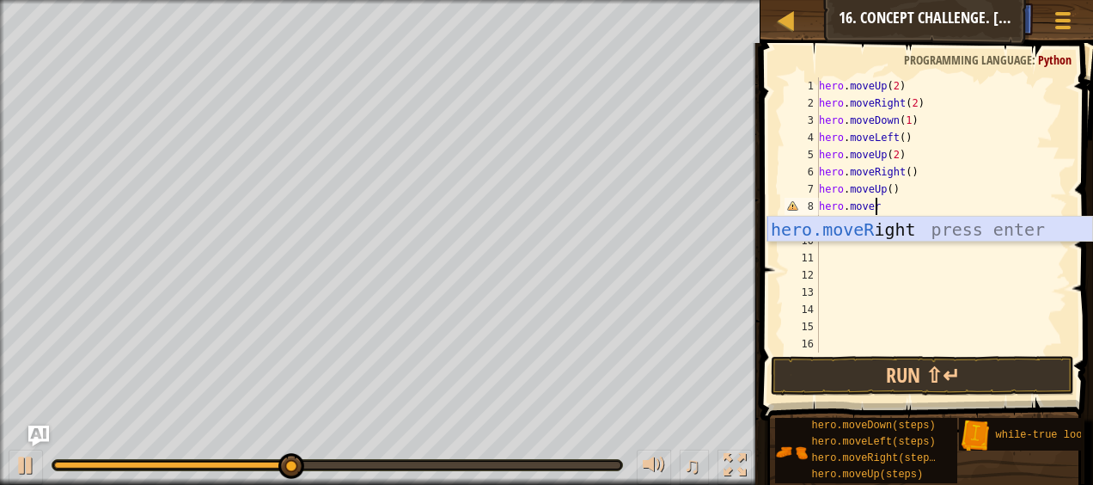
click at [882, 235] on div "hero.moveR ight press enter" at bounding box center [930, 255] width 326 height 77
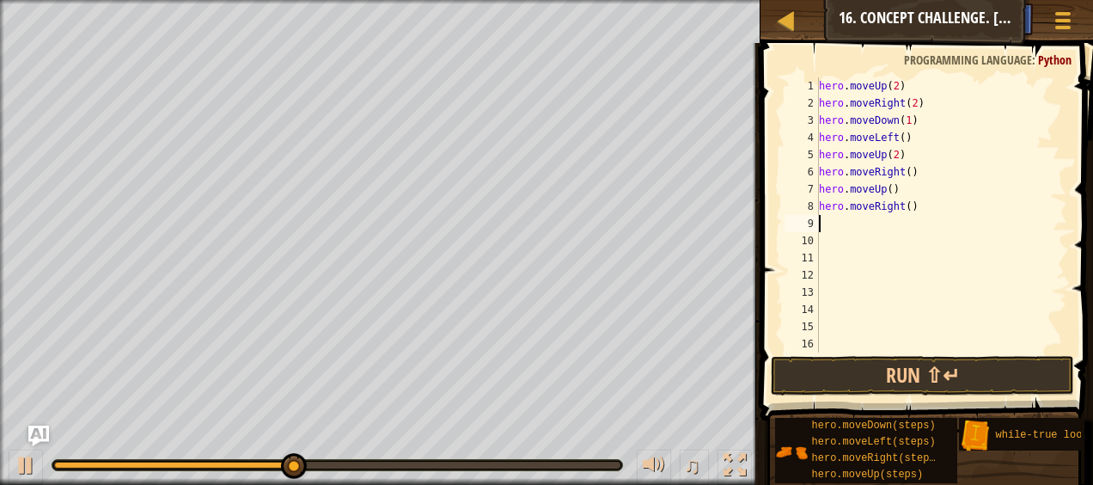
scroll to position [8, 0]
click at [845, 371] on button "Run ⇧↵" at bounding box center [922, 376] width 302 height 40
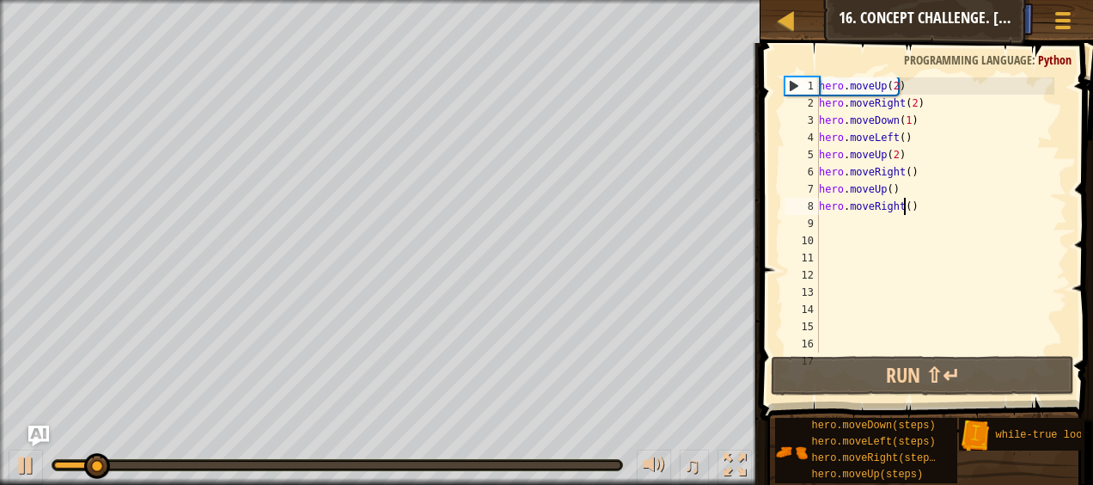
click at [902, 206] on div "hero . moveUp ( 2 ) hero . moveRight ( 2 ) hero . moveDown ( 1 ) hero . moveLef…" at bounding box center [934, 231] width 239 height 309
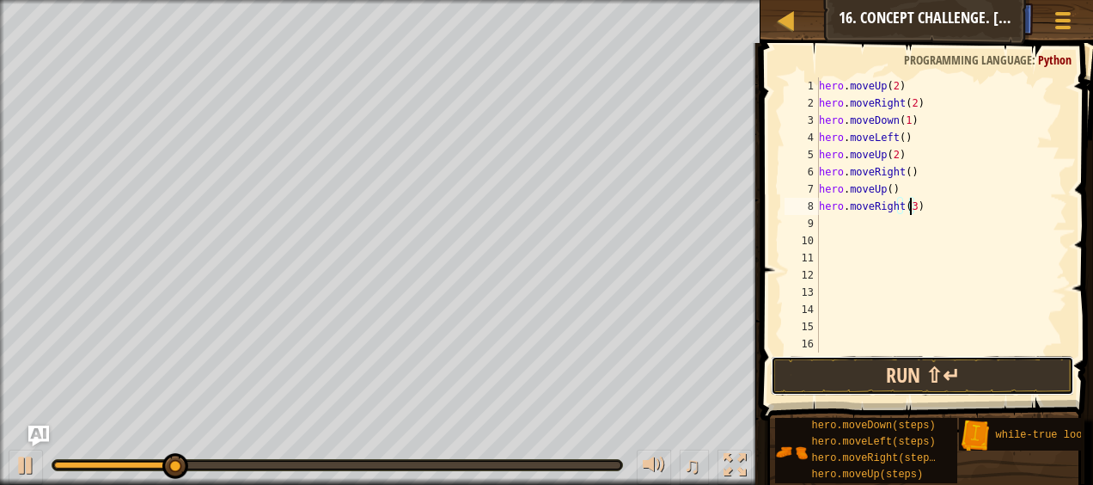
click at [866, 377] on button "Run ⇧↵" at bounding box center [922, 376] width 302 height 40
type textarea "hero.moveRight(2)"
click at [852, 371] on button "Run ⇧↵" at bounding box center [922, 376] width 302 height 40
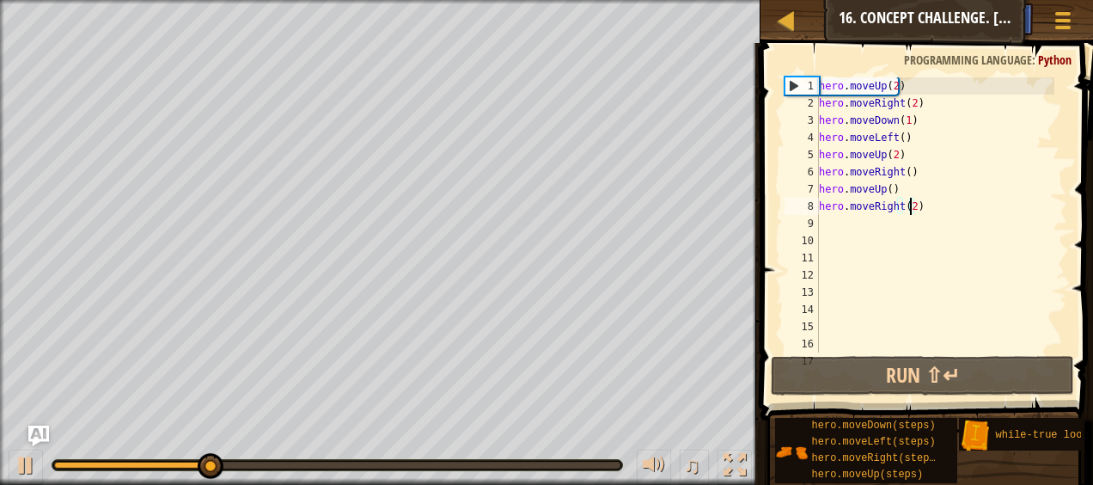
click at [842, 229] on div "hero . moveUp ( 2 ) hero . moveRight ( 2 ) hero . moveDown ( 1 ) hero . moveLef…" at bounding box center [934, 231] width 239 height 309
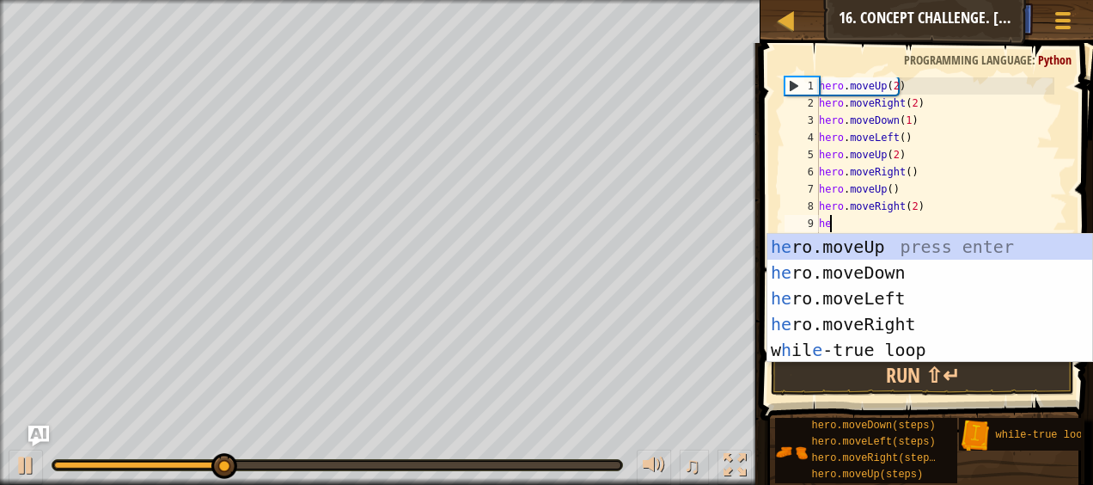
type textarea "her"
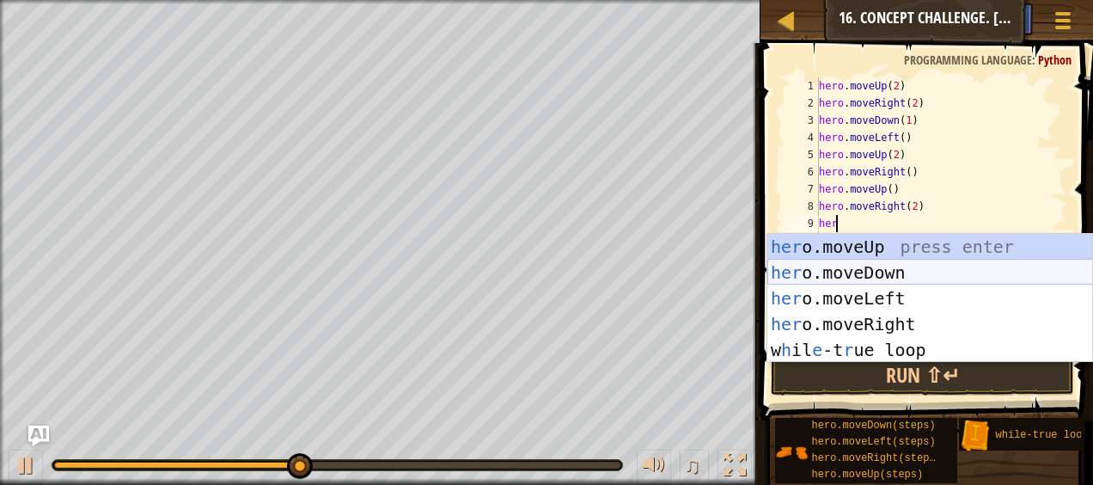
click at [863, 269] on div "her o.moveUp press enter her o.moveDown press enter her o.moveLeft press enter …" at bounding box center [930, 324] width 326 height 180
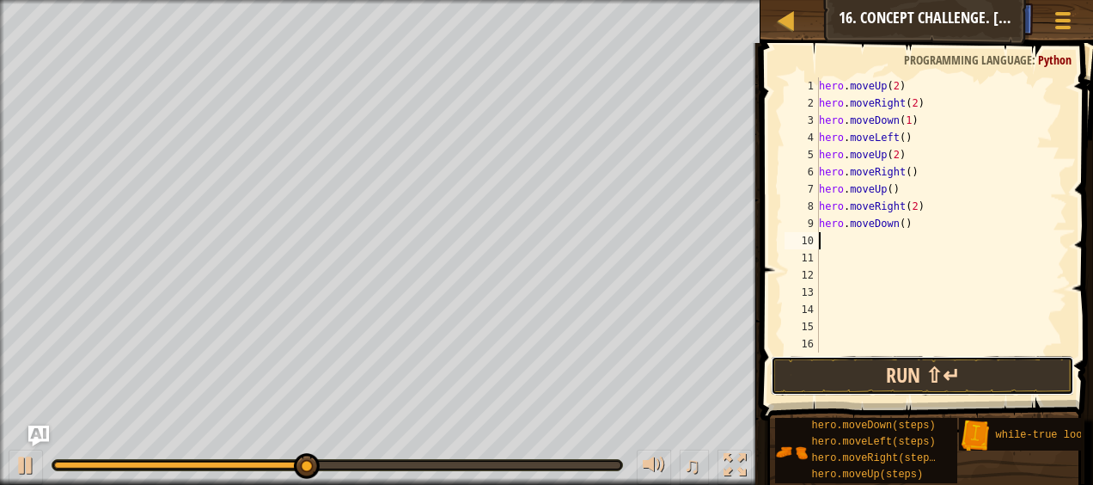
click at [863, 376] on button "Run ⇧↵" at bounding box center [922, 376] width 302 height 40
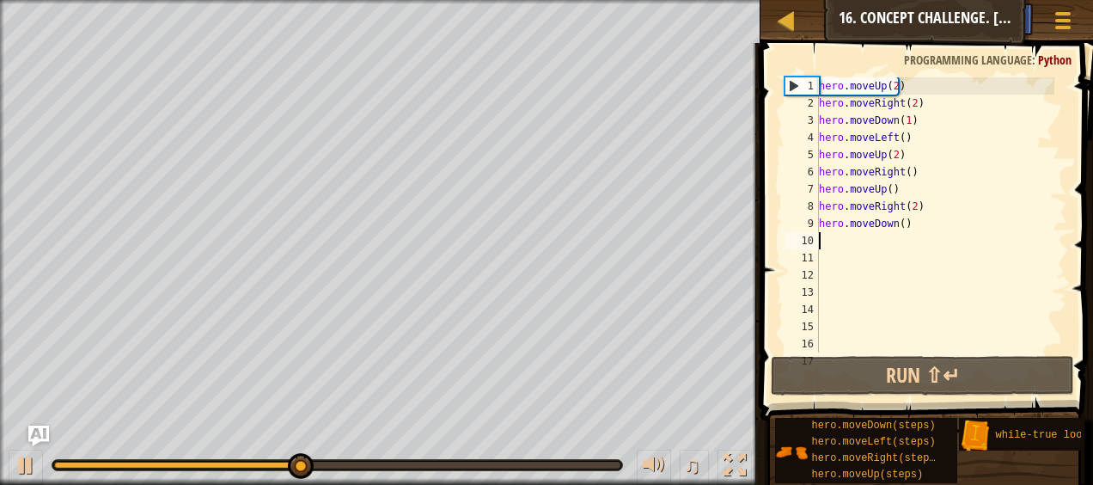
type textarea "h"
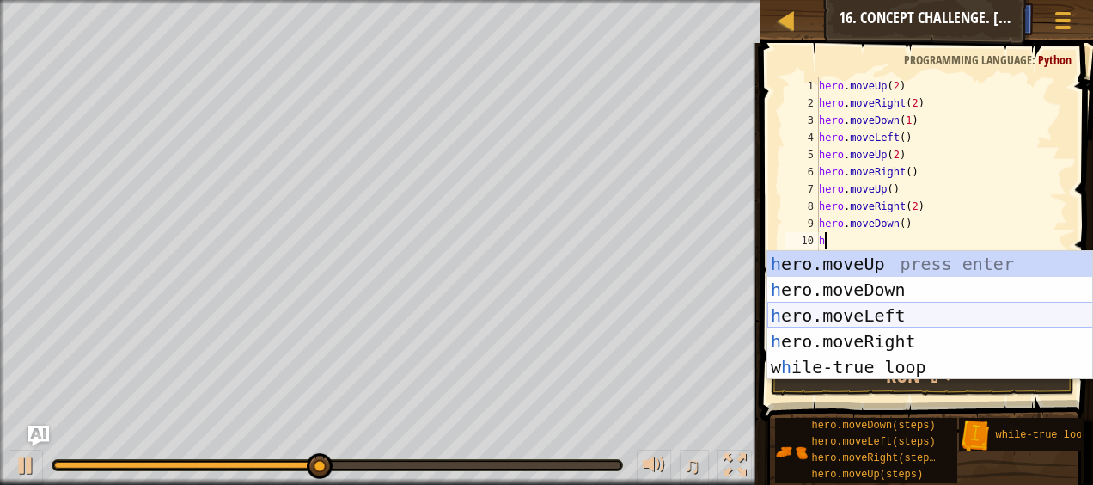
click at [869, 314] on div "h ero.moveUp press enter h ero.moveDown press enter h ero.moveLeft press enter …" at bounding box center [930, 341] width 326 height 180
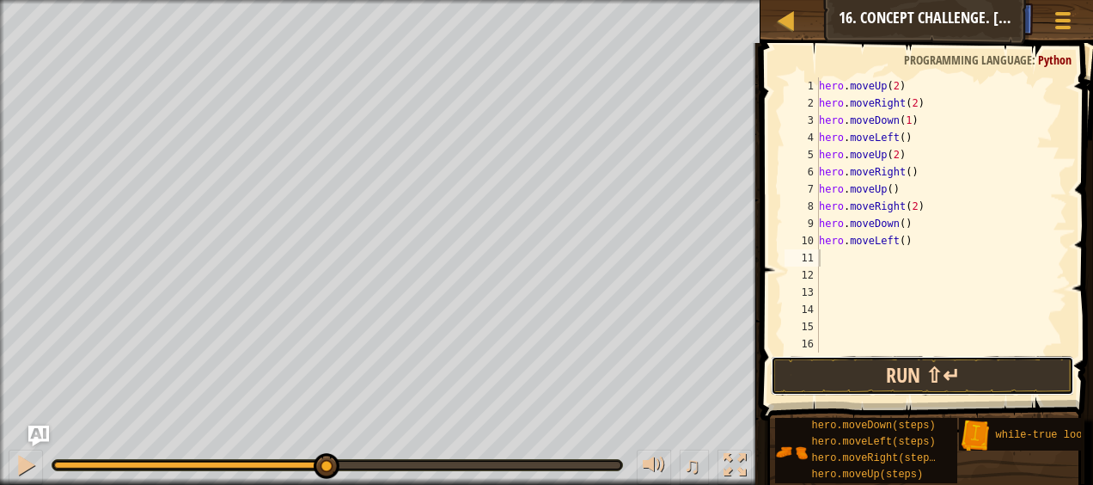
click at [850, 365] on button "Run ⇧↵" at bounding box center [922, 376] width 302 height 40
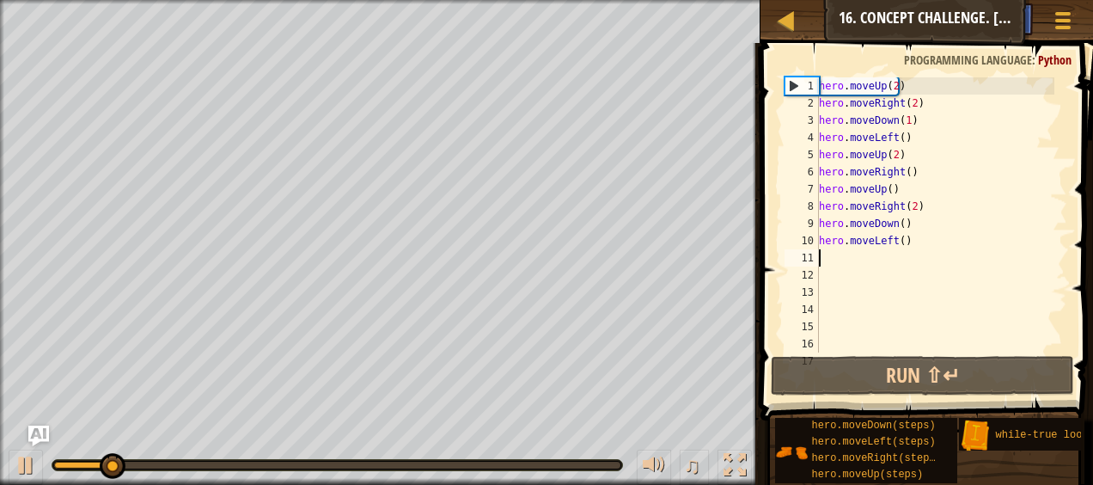
type textarea "h"
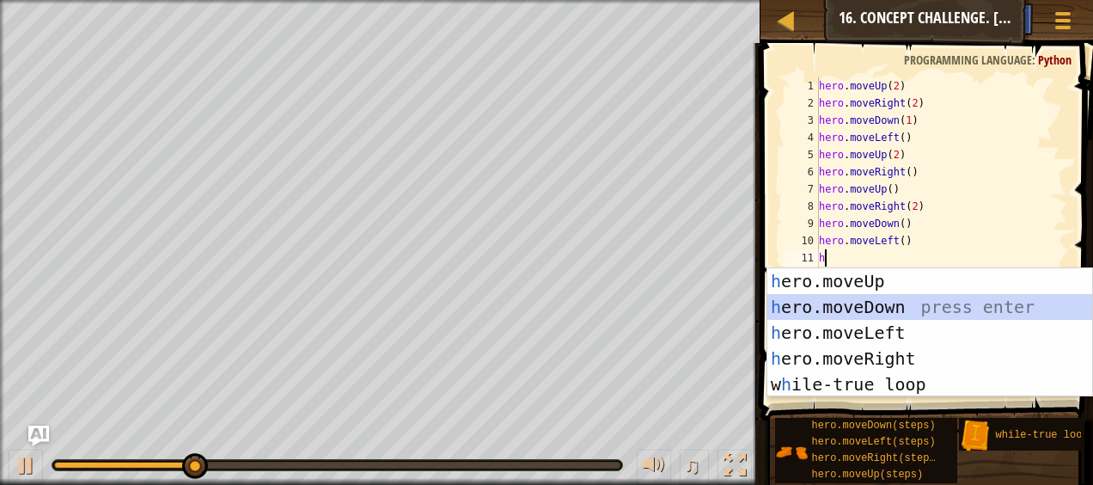
click at [878, 300] on div "h ero.moveUp press enter h ero.moveDown press enter h ero.moveLeft press enter …" at bounding box center [930, 358] width 326 height 180
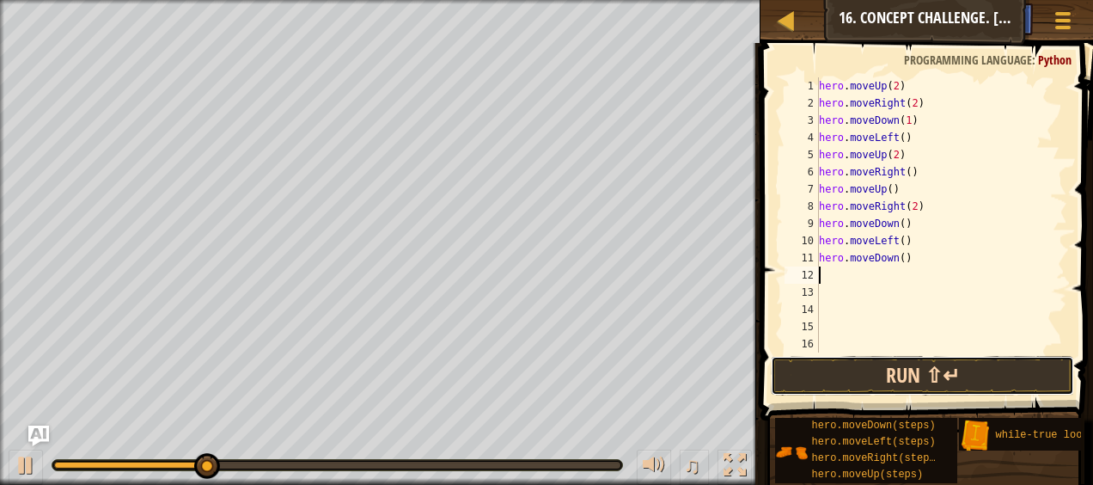
click at [854, 370] on button "Run ⇧↵" at bounding box center [922, 376] width 302 height 40
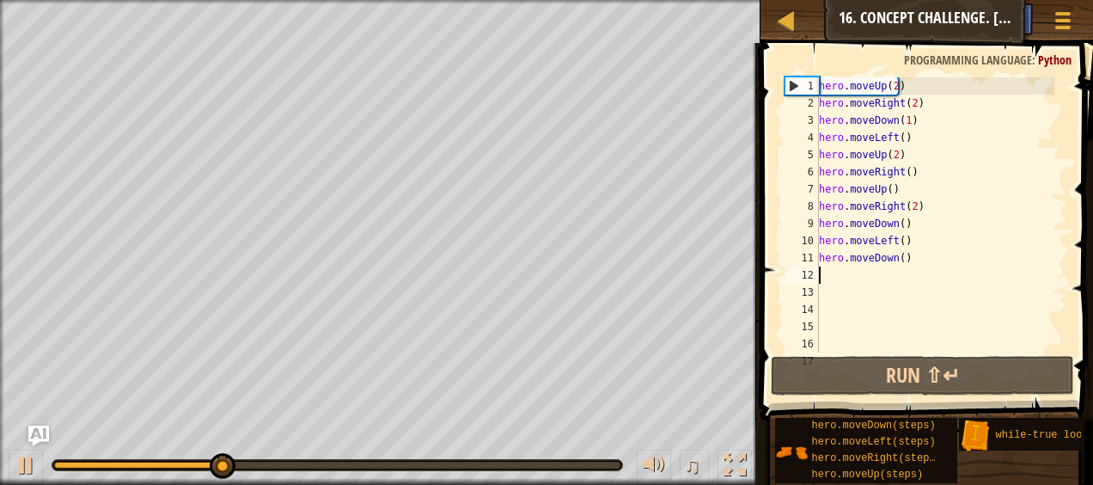
type textarea "h"
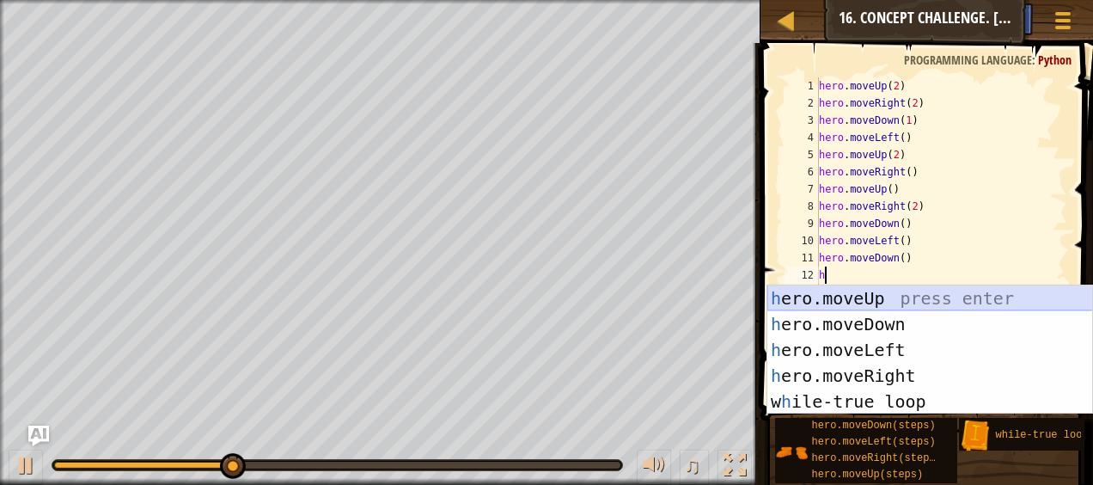
click at [849, 294] on div "h ero.moveUp press enter h ero.moveDown press enter h ero.moveLeft press enter …" at bounding box center [930, 375] width 326 height 180
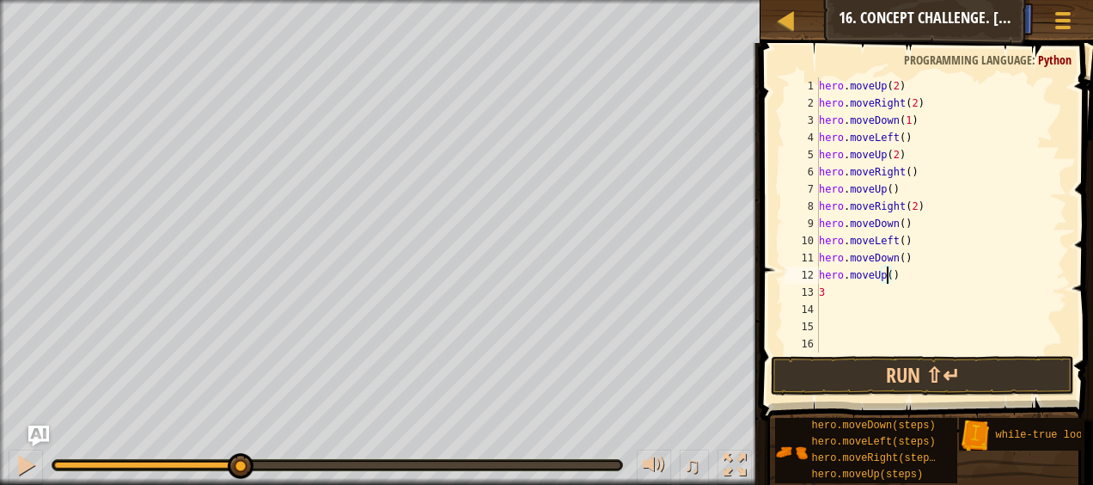
click at [888, 274] on div "hero . moveUp ( 2 ) hero . moveRight ( 2 ) hero . moveDown ( 1 ) hero . moveLef…" at bounding box center [934, 231] width 239 height 309
click at [828, 289] on div "hero . moveUp ( 2 ) hero . moveRight ( 2 ) hero . moveDown ( 1 ) hero . moveLef…" at bounding box center [934, 231] width 239 height 309
type textarea "3"
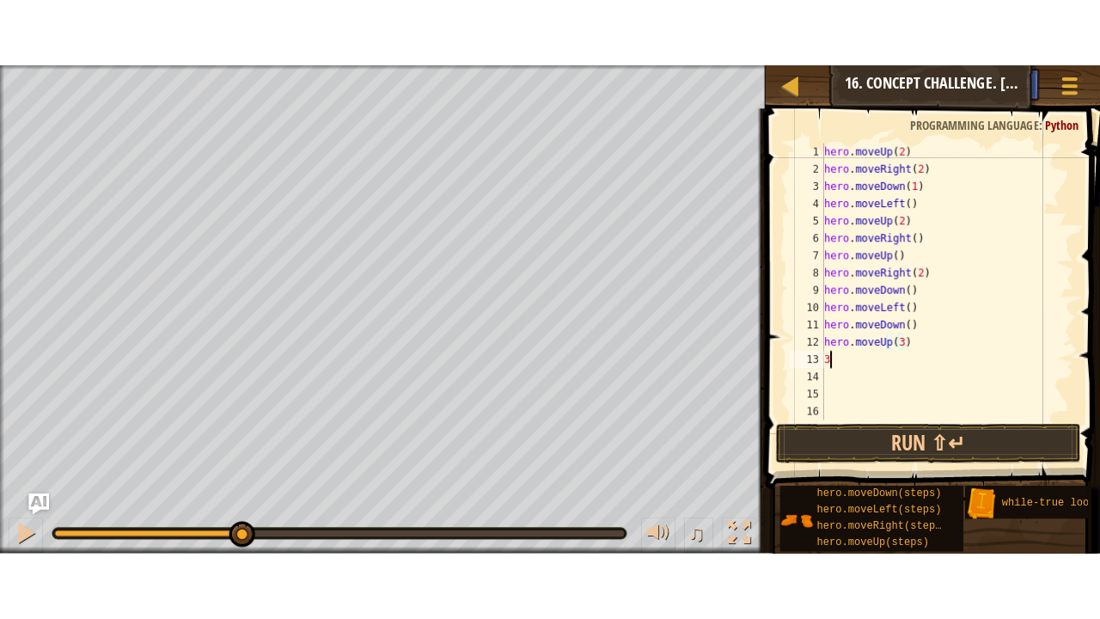
scroll to position [8, 0]
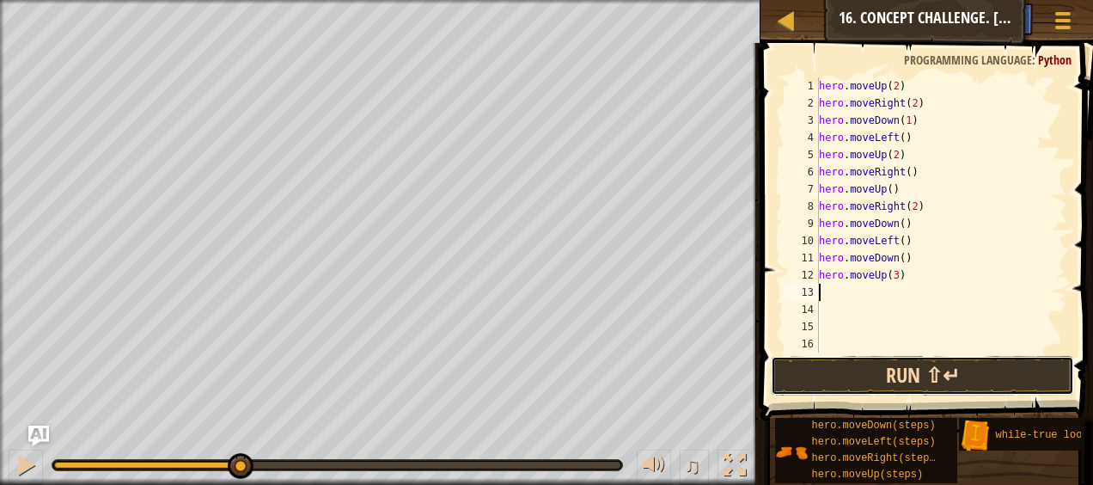
click at [918, 369] on button "Run ⇧↵" at bounding box center [922, 376] width 302 height 40
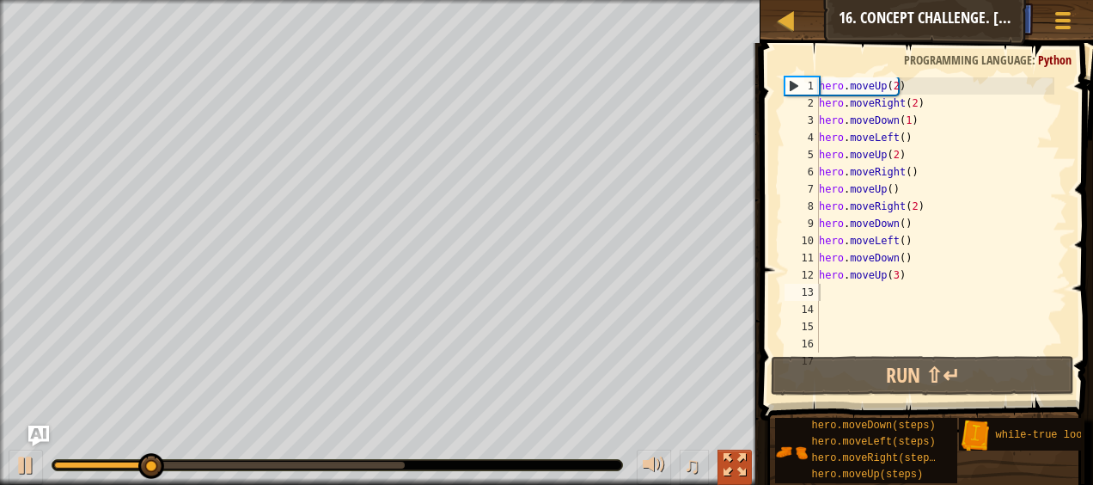
click at [742, 461] on div at bounding box center [734, 465] width 22 height 22
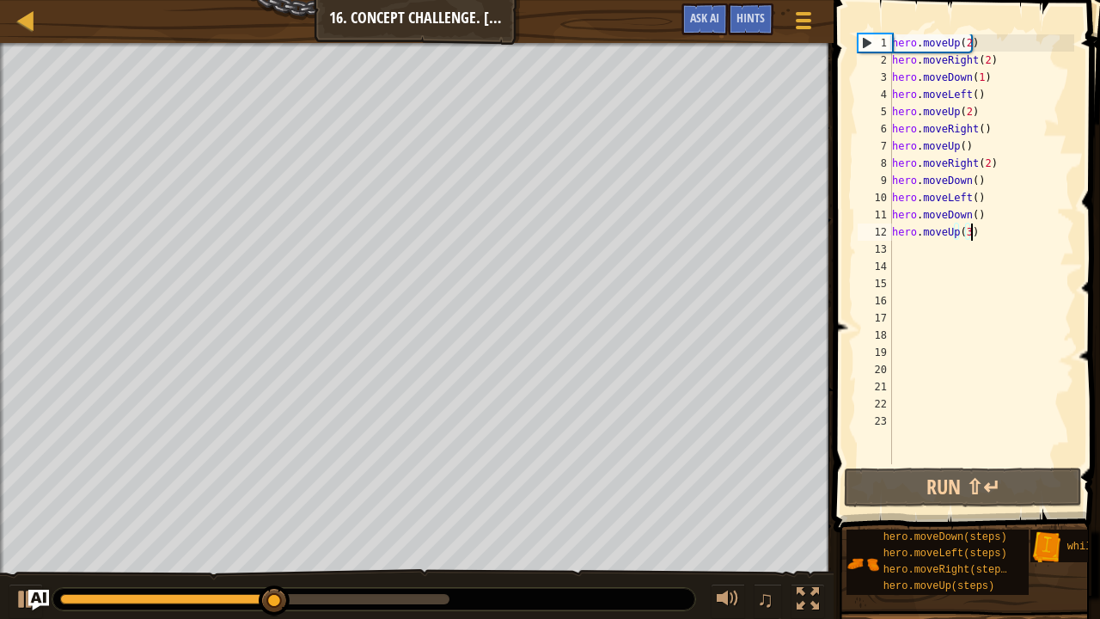
click at [976, 235] on div "hero . moveUp ( 2 ) hero . moveRight ( 2 ) hero . moveDown ( 1 ) hero . moveLef…" at bounding box center [981, 266] width 186 height 464
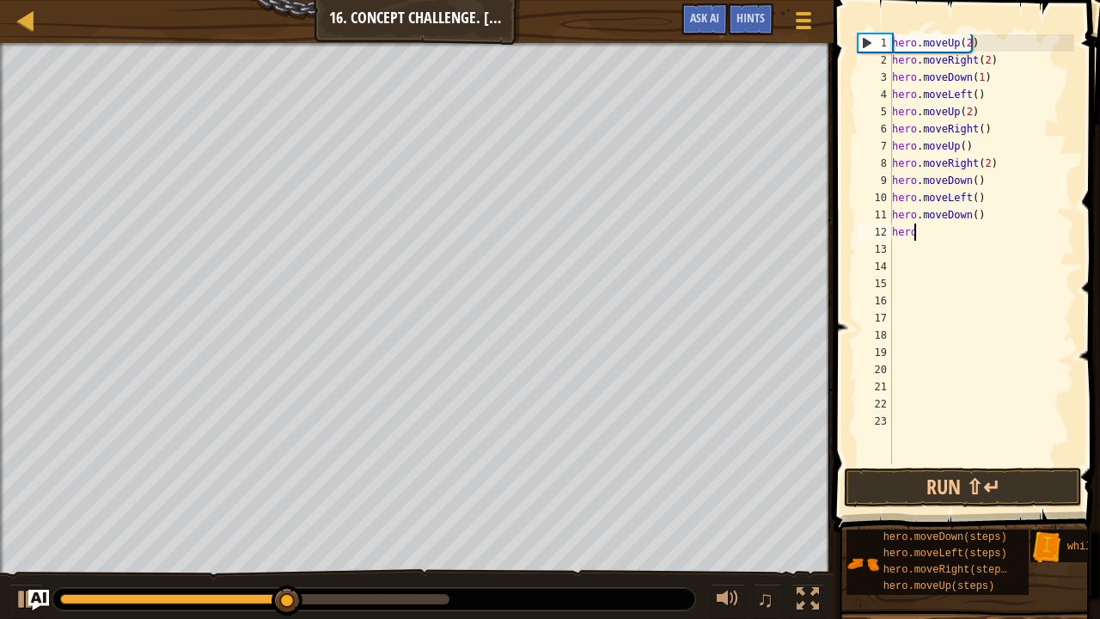
type textarea "h"
click at [990, 223] on div "hero . moveUp ( 2 ) hero . moveRight ( 2 ) hero . moveDown ( 1 ) hero . moveLef…" at bounding box center [981, 266] width 186 height 464
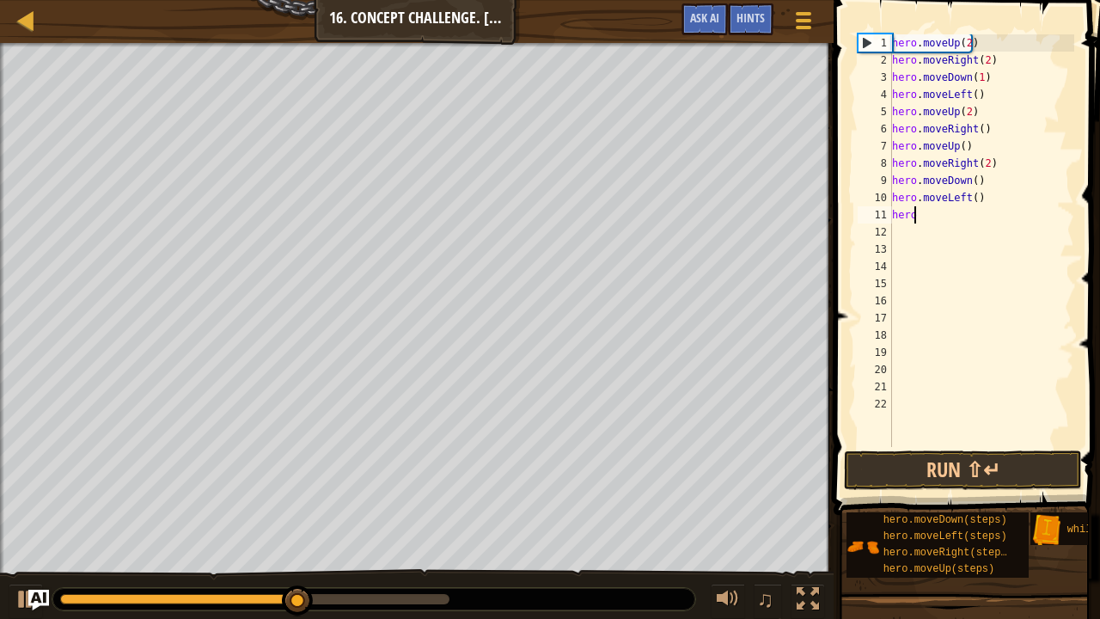
type textarea "h"
click at [992, 201] on div "hero . moveUp ( 2 ) hero . moveRight ( 2 ) hero . moveDown ( 1 ) hero . moveLef…" at bounding box center [981, 257] width 186 height 447
type textarea "h"
click at [994, 182] on div "hero . moveUp ( 2 ) hero . moveRight ( 2 ) hero . moveDown ( 1 ) hero . moveLef…" at bounding box center [981, 257] width 186 height 447
type textarea "h"
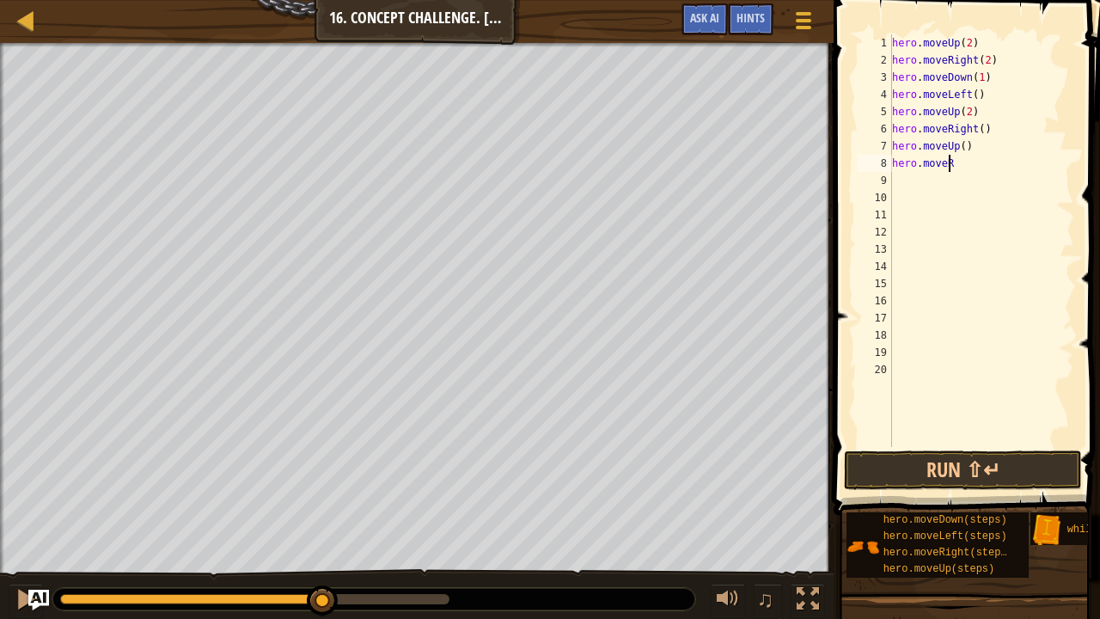
click at [990, 168] on div "hero . moveUp ( 2 ) hero . moveRight ( 2 ) hero . moveDown ( 1 ) hero . moveLef…" at bounding box center [981, 257] width 186 height 447
type textarea "h"
click at [992, 153] on div "hero . moveUp ( 2 ) hero . moveRight ( 2 ) hero . moveDown ( 1 ) hero . moveLef…" at bounding box center [981, 257] width 186 height 447
type textarea "h"
type textarea "hero.moveRight"
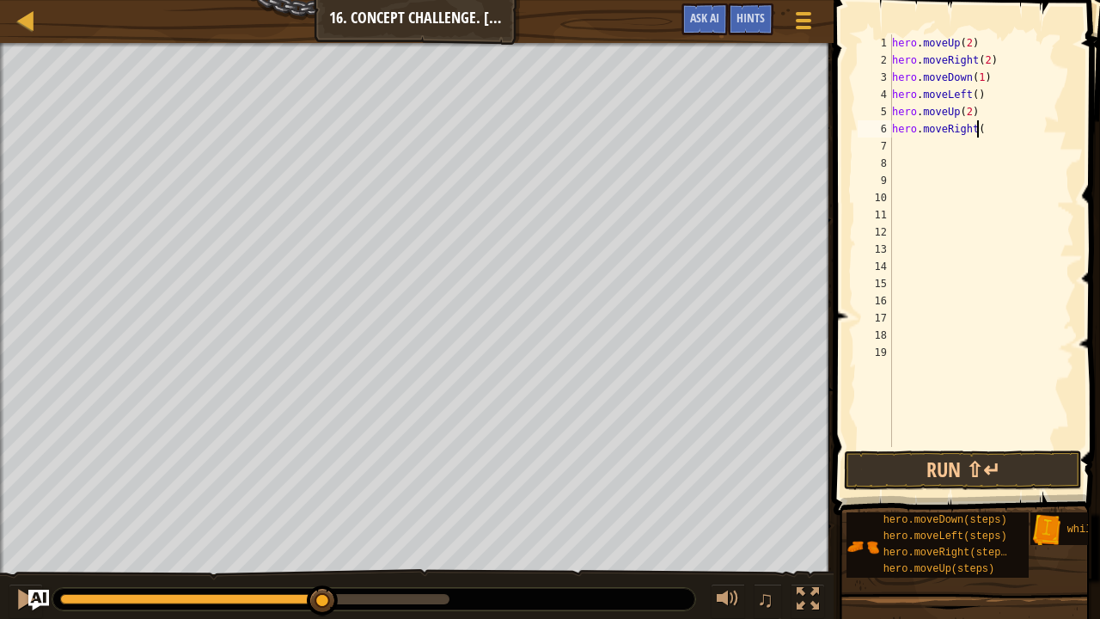
click at [992, 137] on div "hero . moveUp ( 2 ) hero . moveRight ( 2 ) hero . moveDown ( 1 ) hero . moveLef…" at bounding box center [981, 257] width 186 height 447
click at [989, 136] on div "hero . moveUp ( 2 ) hero . moveRight ( 2 ) hero . moveDown ( 1 ) hero . moveLef…" at bounding box center [981, 257] width 186 height 447
type textarea "h"
click at [986, 113] on div "hero . moveUp ( 2 ) hero . moveRight ( 2 ) hero . moveDown ( 1 ) hero . moveLef…" at bounding box center [981, 257] width 186 height 447
type textarea "h"
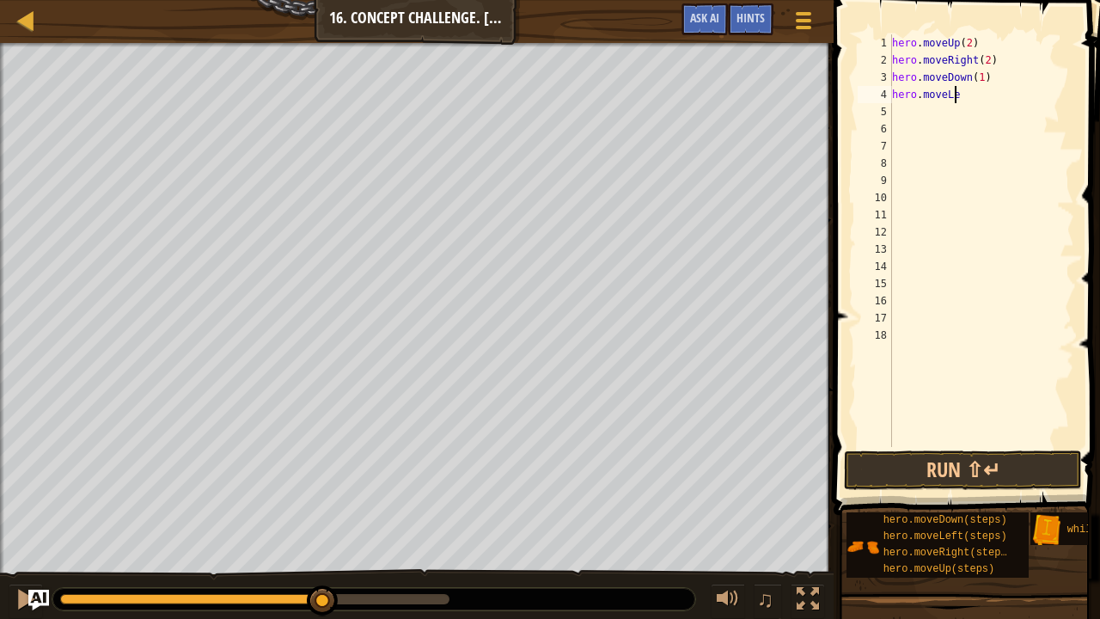
click at [985, 96] on div "hero . moveUp ( 2 ) hero . moveRight ( 2 ) hero . moveDown ( 1 ) hero . moveLe" at bounding box center [981, 257] width 186 height 447
type textarea "h"
click at [988, 72] on div "hero . moveUp ( 2 ) hero . moveRight ( 2 ) hero . moveDown ( 1 )" at bounding box center [981, 257] width 186 height 447
type textarea "h"
click at [993, 64] on div "hero . moveUp ( 2 ) hero . moveRight (" at bounding box center [981, 257] width 186 height 447
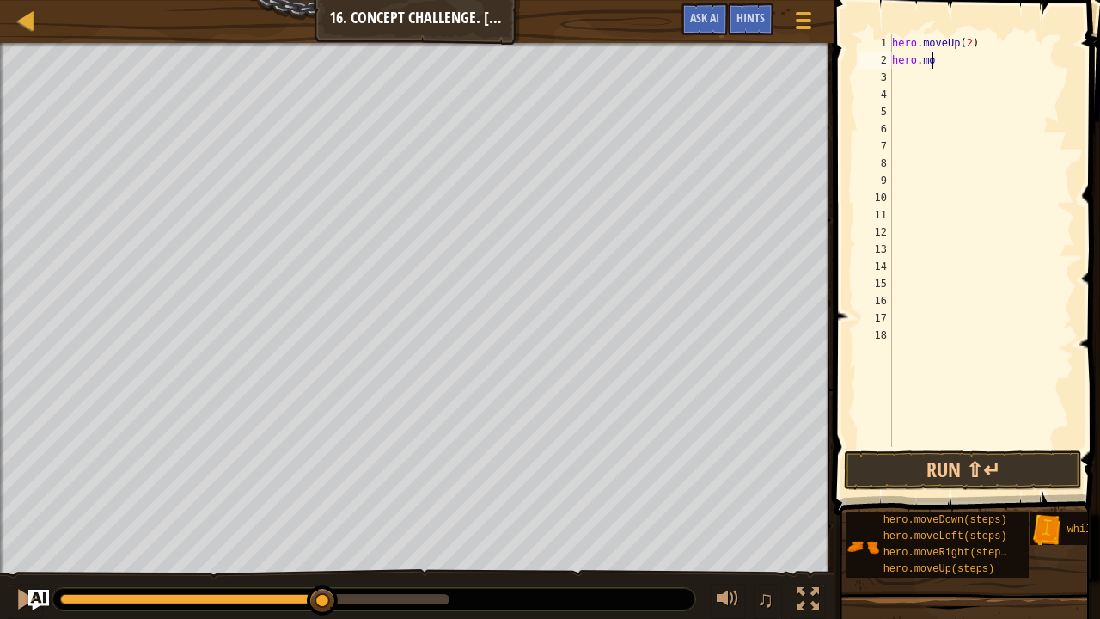
type textarea "h"
click at [983, 46] on div "hero . moveUp ( 2 )" at bounding box center [981, 257] width 186 height 447
type textarea "h"
type textarea "w"
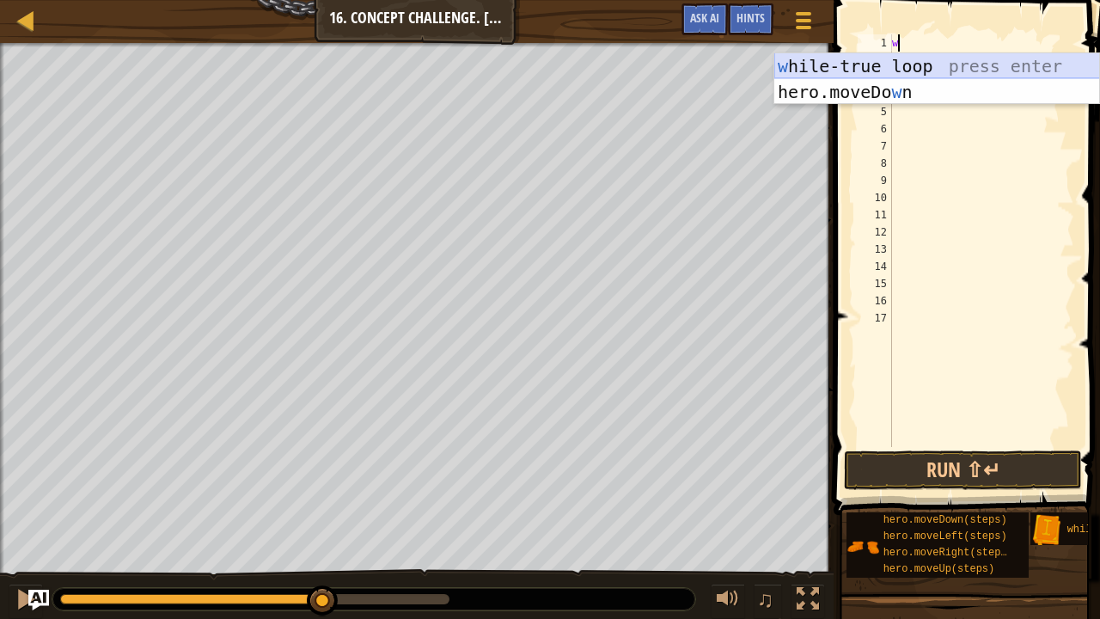
click at [931, 63] on div "w [PERSON_NAME]-true loop press enter hero.moveDo w n press enter" at bounding box center [937, 104] width 326 height 103
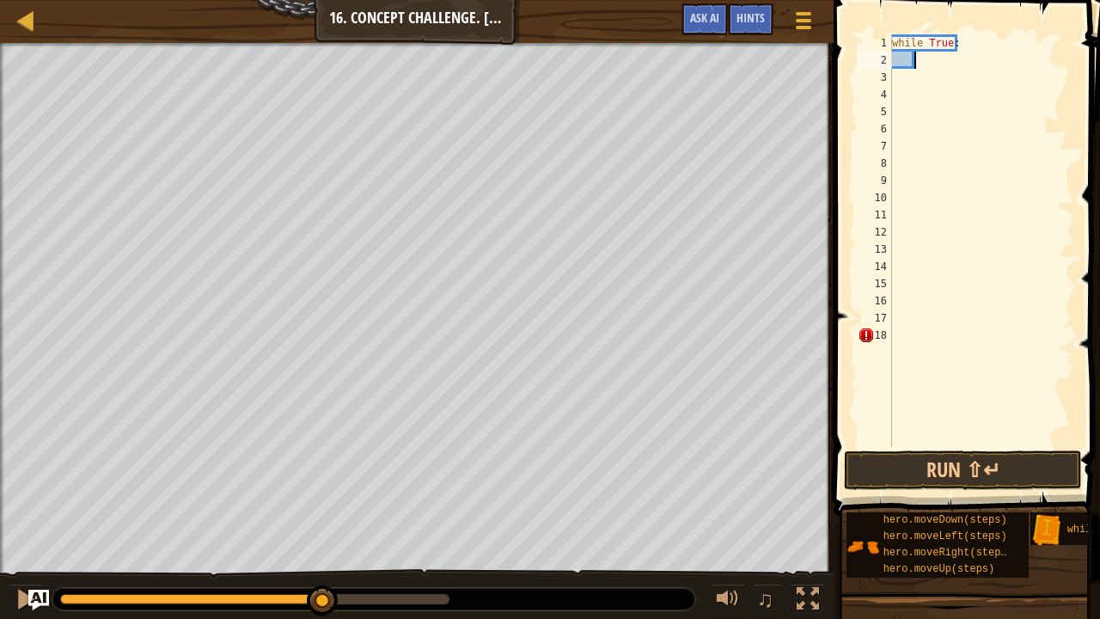
type textarea "h"
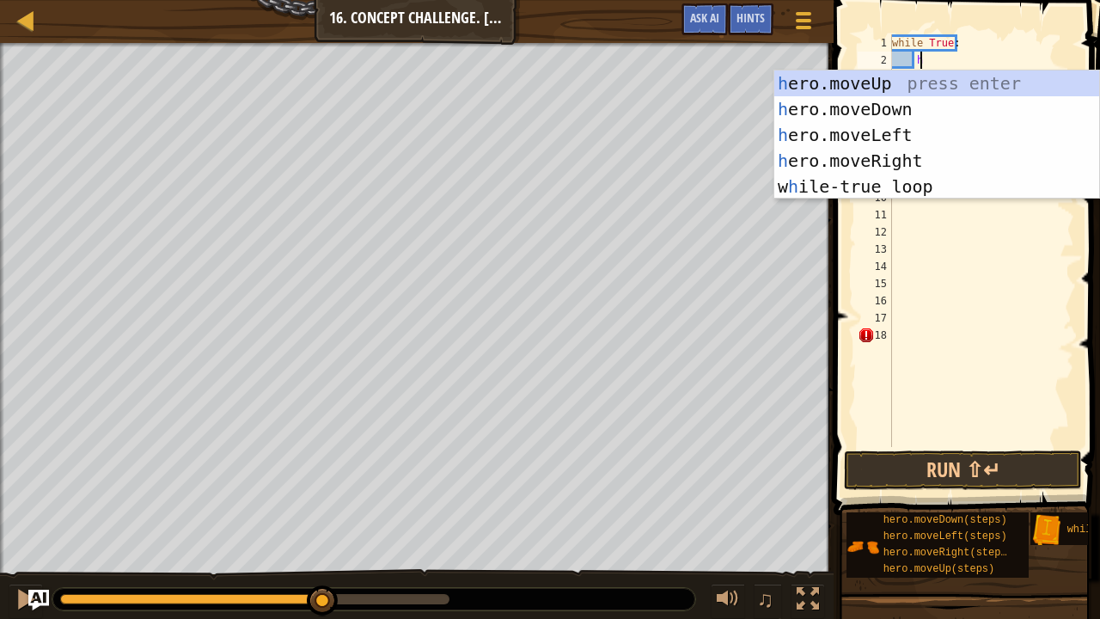
scroll to position [8, 1]
click at [869, 74] on div "h ero.moveUp press enter h ero.moveDown press enter h ero.moveLeft press enter …" at bounding box center [937, 160] width 326 height 180
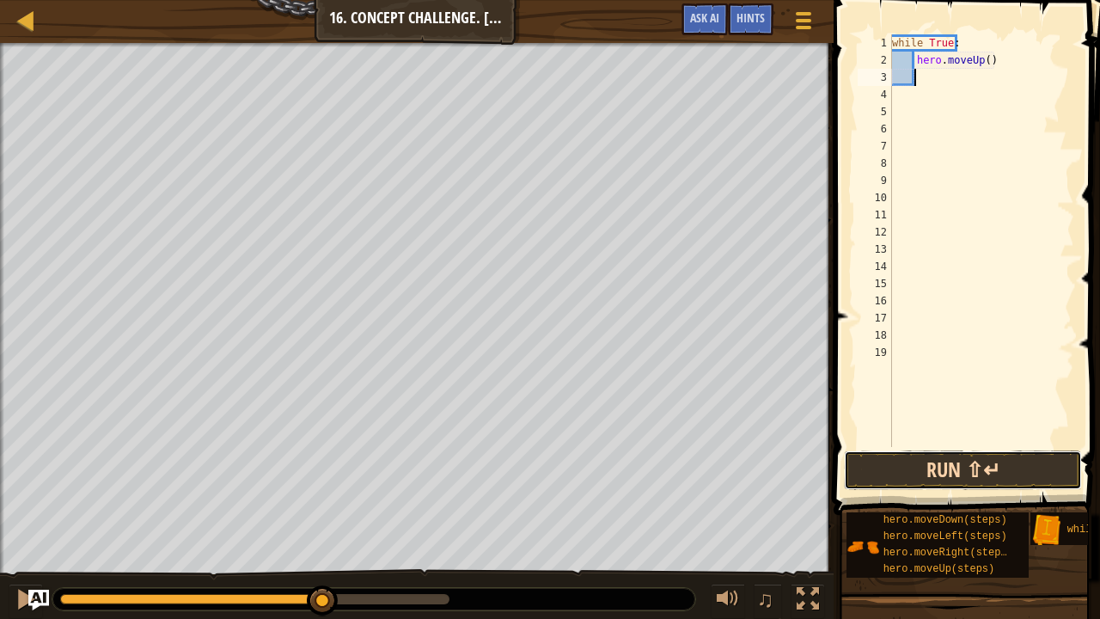
click at [890, 459] on button "Run ⇧↵" at bounding box center [963, 470] width 238 height 40
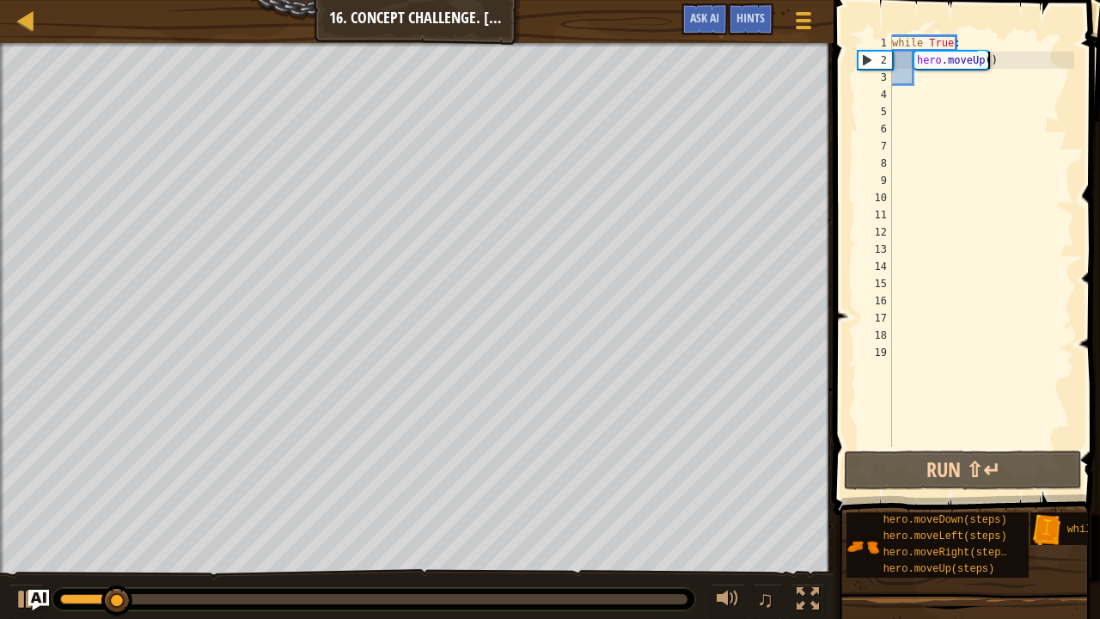
click at [998, 60] on div "while True : hero . moveUp ( )" at bounding box center [981, 257] width 186 height 447
click at [742, 21] on span "Hints" at bounding box center [750, 17] width 28 height 16
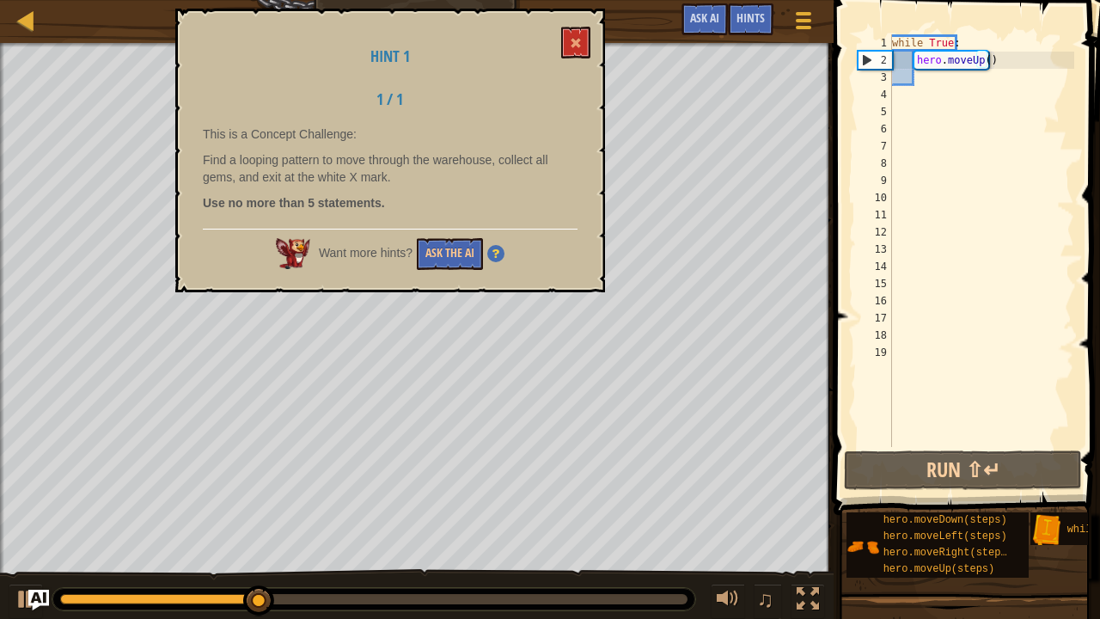
click at [494, 252] on img at bounding box center [495, 253] width 17 height 17
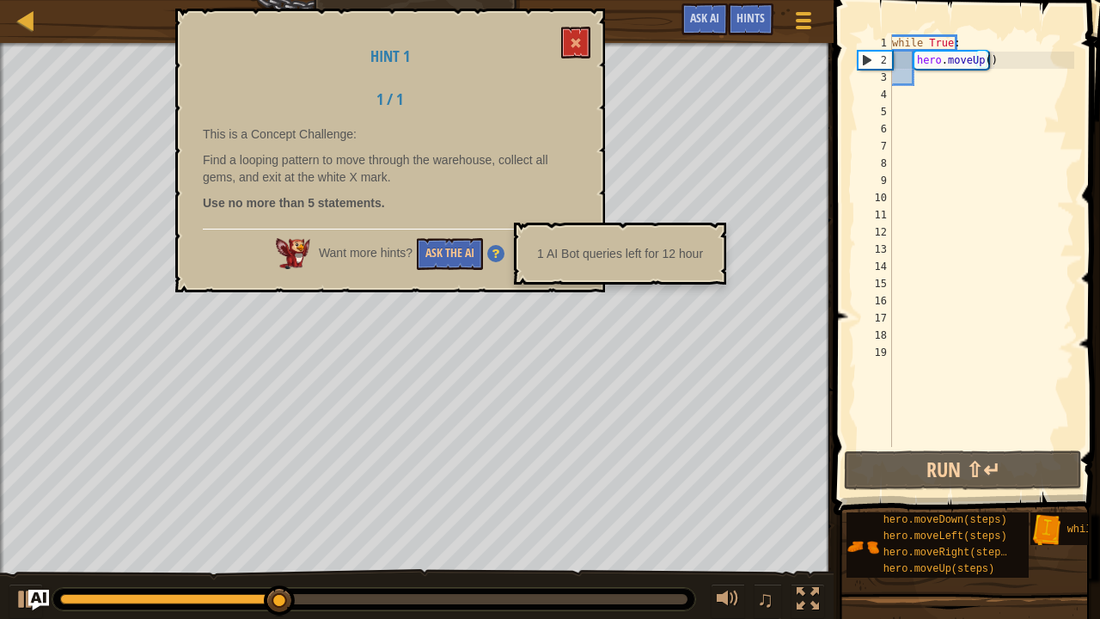
click at [242, 164] on p "Find a looping pattern to move through the warehouse, collect all gems, and exi…" at bounding box center [390, 168] width 375 height 34
click at [420, 264] on button "Ask the AI" at bounding box center [450, 254] width 66 height 32
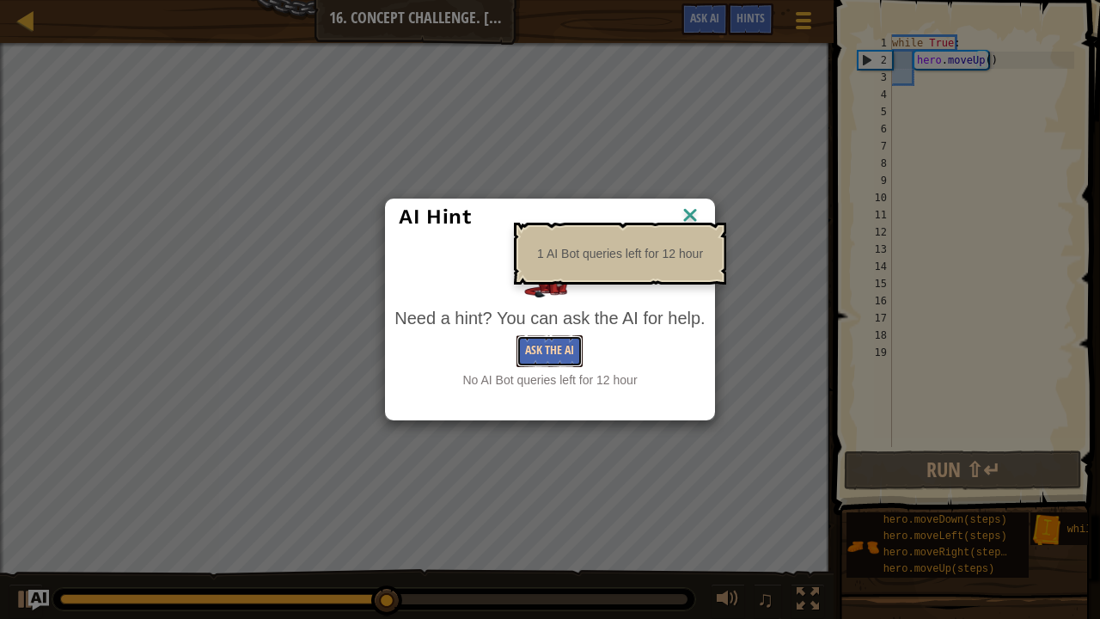
click at [538, 357] on button "Ask the AI" at bounding box center [549, 351] width 66 height 32
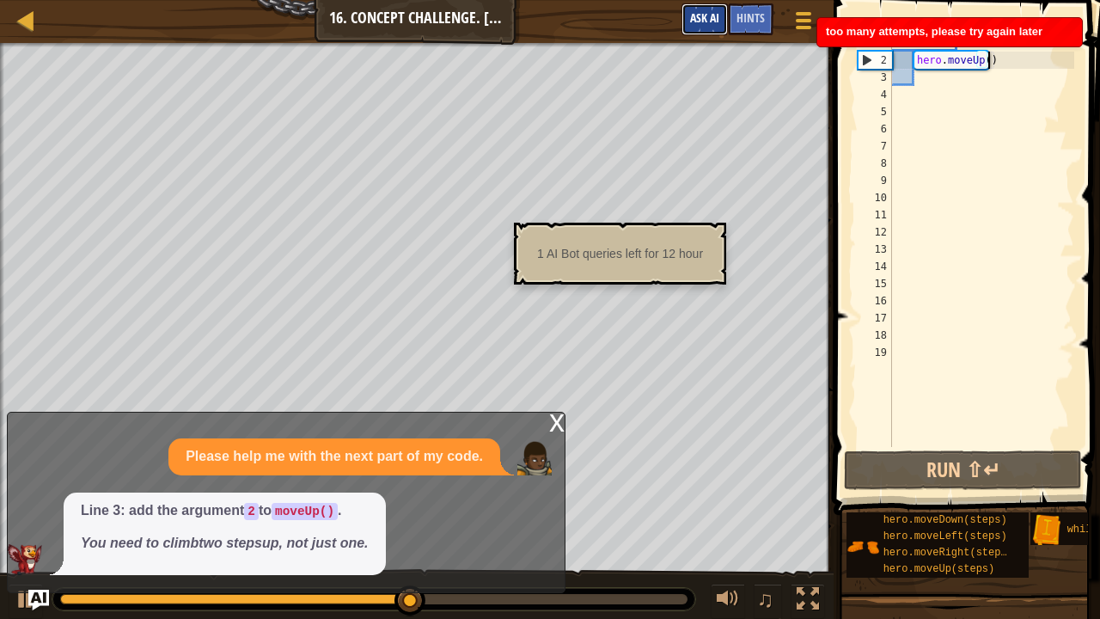
click at [714, 7] on button "Ask AI" at bounding box center [704, 19] width 46 height 32
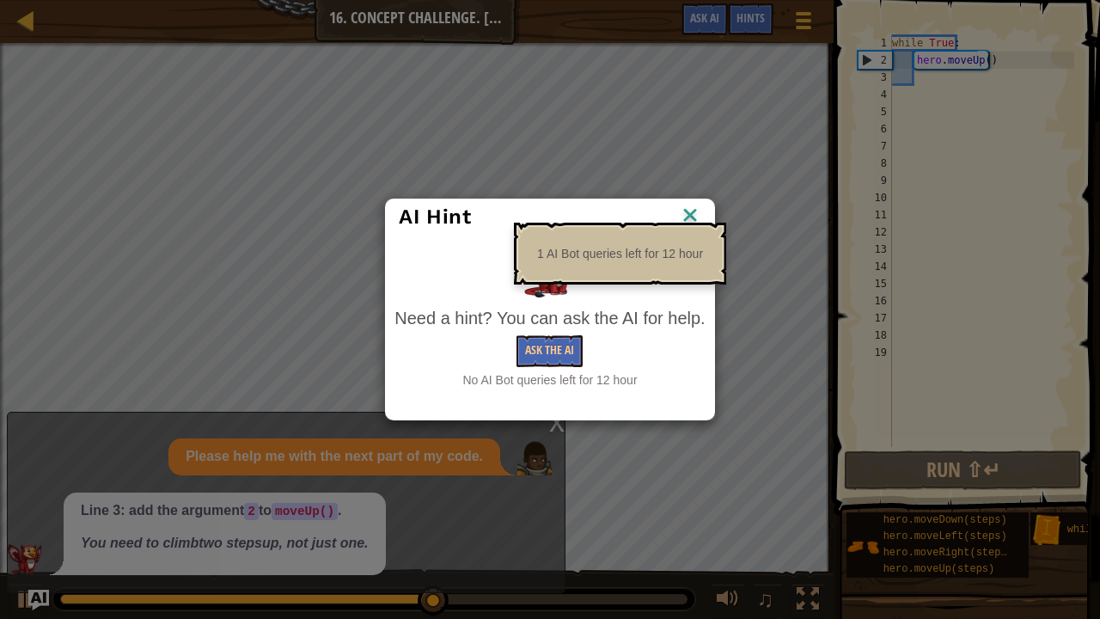
click at [686, 213] on img at bounding box center [690, 217] width 22 height 26
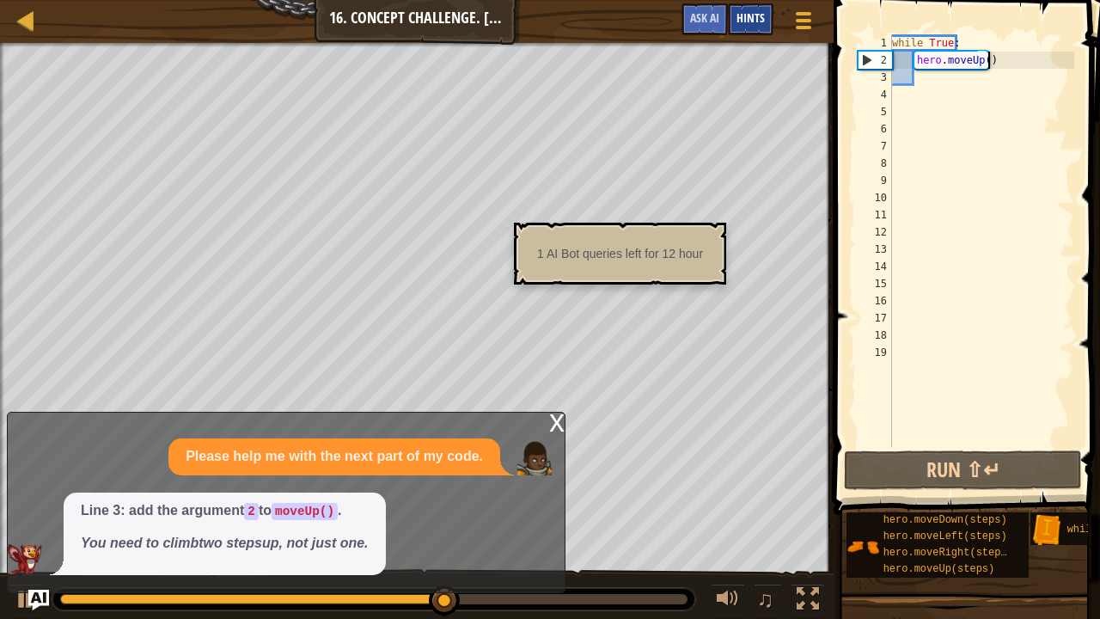
click at [749, 12] on span "Hints" at bounding box center [750, 17] width 28 height 16
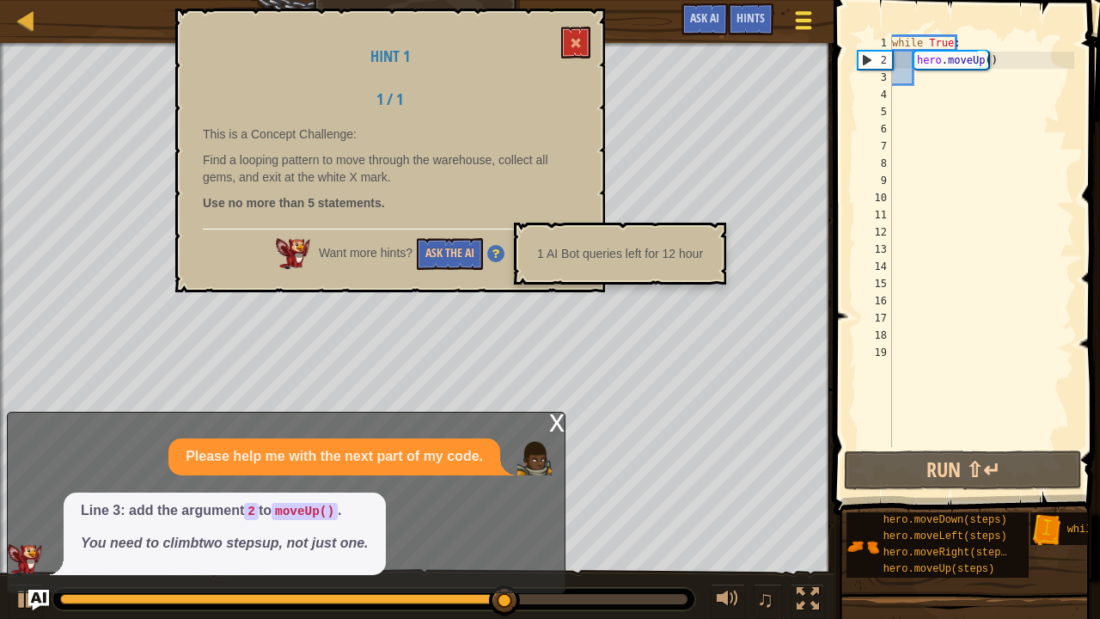
click at [798, 22] on div at bounding box center [803, 20] width 23 height 25
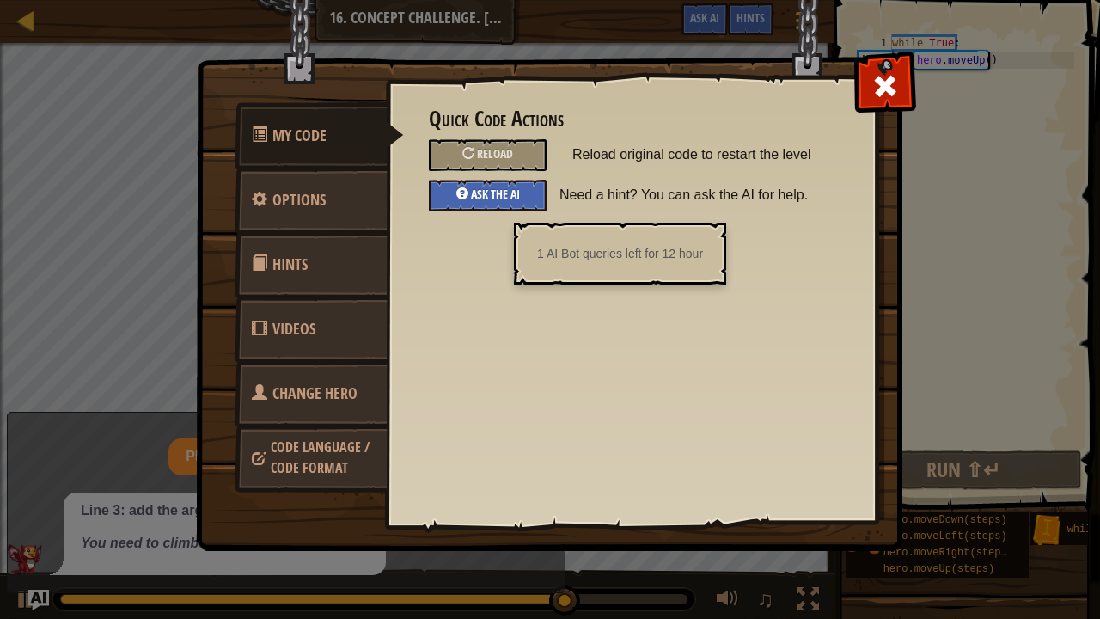
click at [523, 196] on div "Ask the AI" at bounding box center [488, 196] width 118 height 32
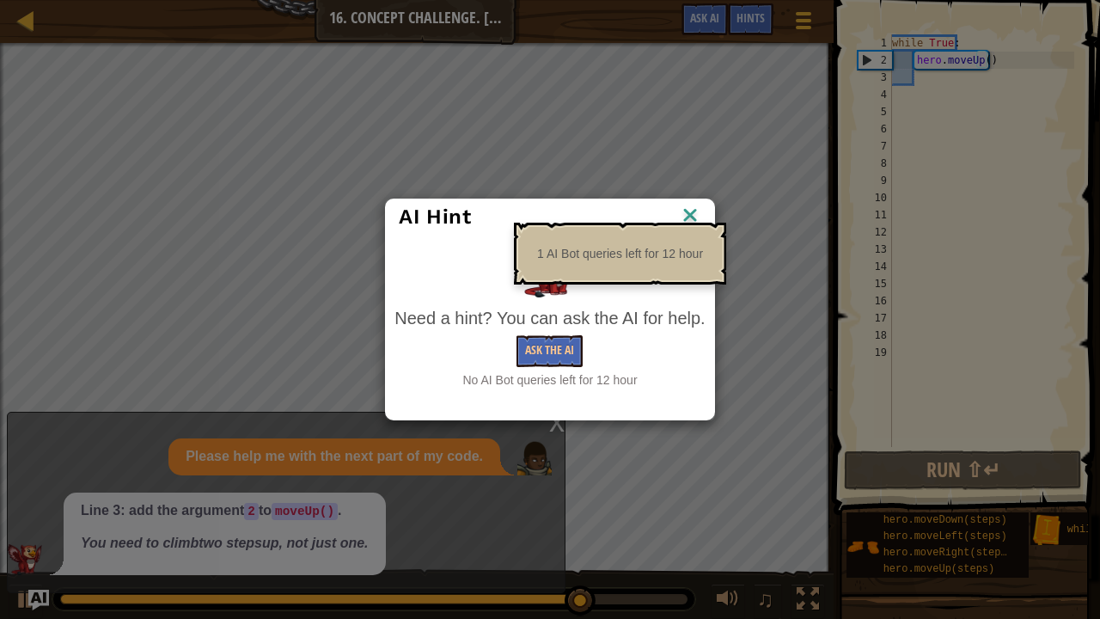
click at [690, 203] on div "AI Hint" at bounding box center [549, 216] width 327 height 35
click at [689, 217] on img at bounding box center [690, 217] width 22 height 26
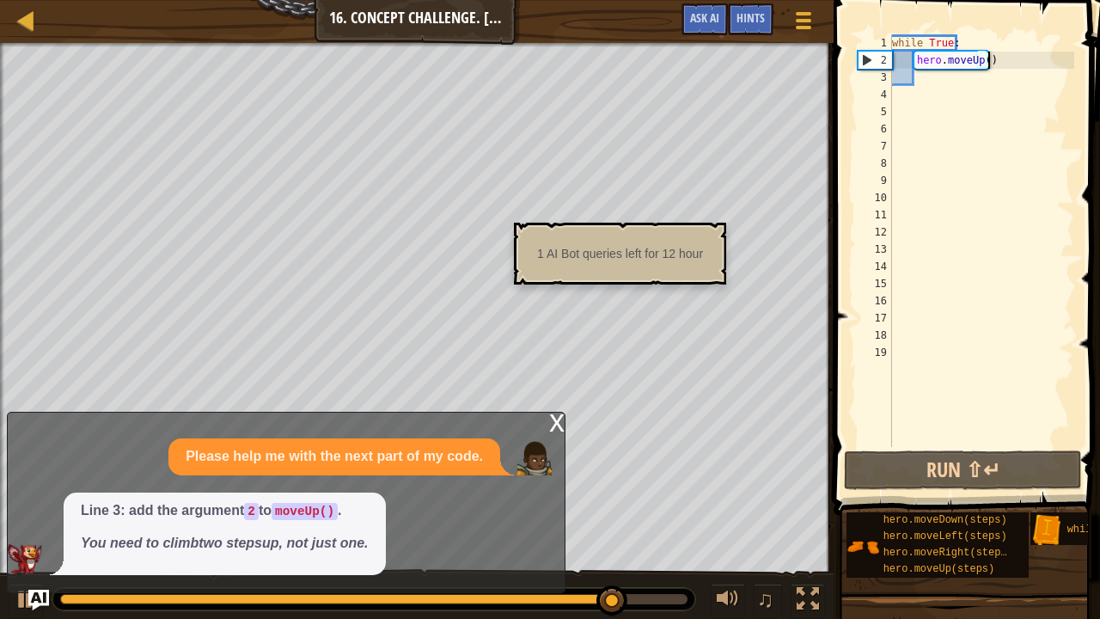
click at [1005, 66] on div "while True : hero . moveUp ( )" at bounding box center [981, 257] width 186 height 447
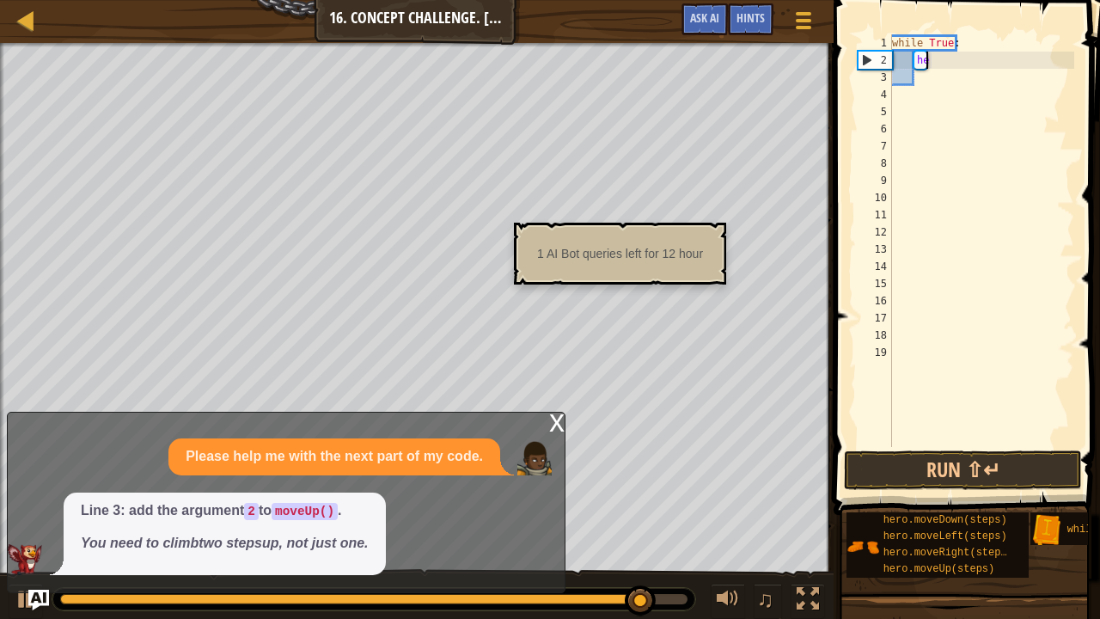
type textarea "h"
click at [935, 70] on div "while True :" at bounding box center [981, 257] width 186 height 447
click at [940, 65] on div "while True :" at bounding box center [981, 257] width 186 height 447
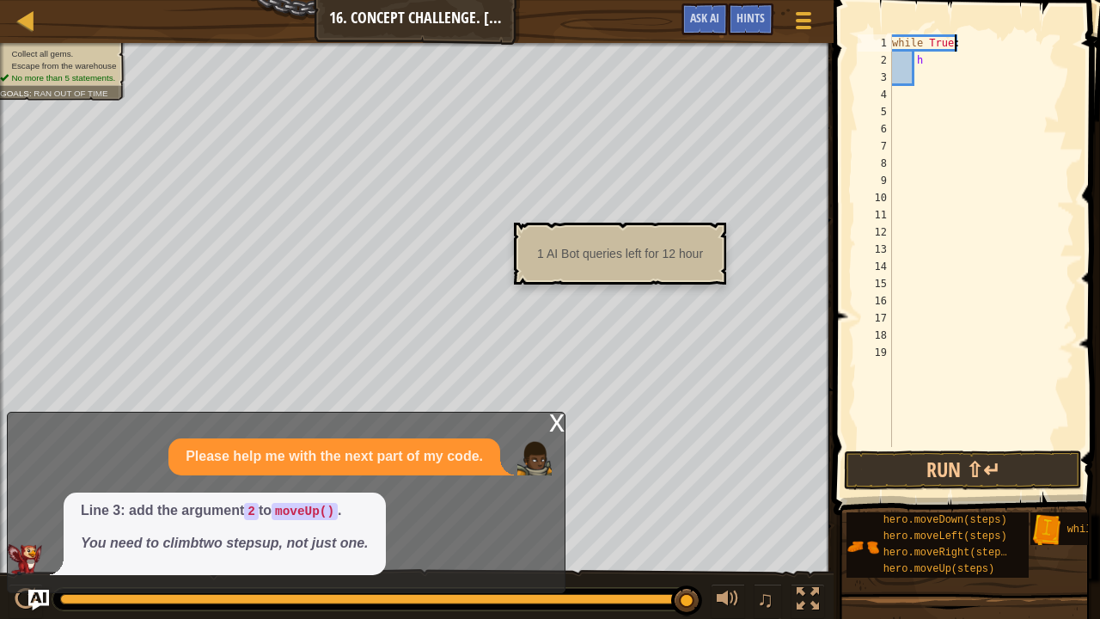
click at [967, 45] on div "while True : h" at bounding box center [981, 257] width 186 height 447
type textarea "w"
click at [942, 60] on div "h" at bounding box center [981, 257] width 186 height 447
type textarea "h"
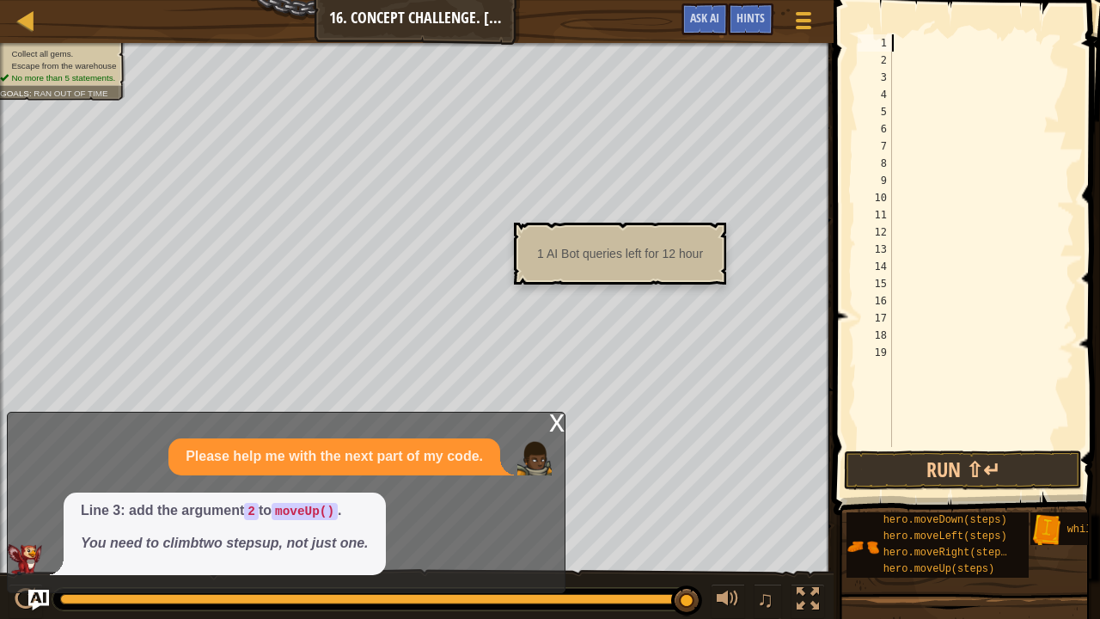
click at [909, 49] on div at bounding box center [981, 257] width 186 height 447
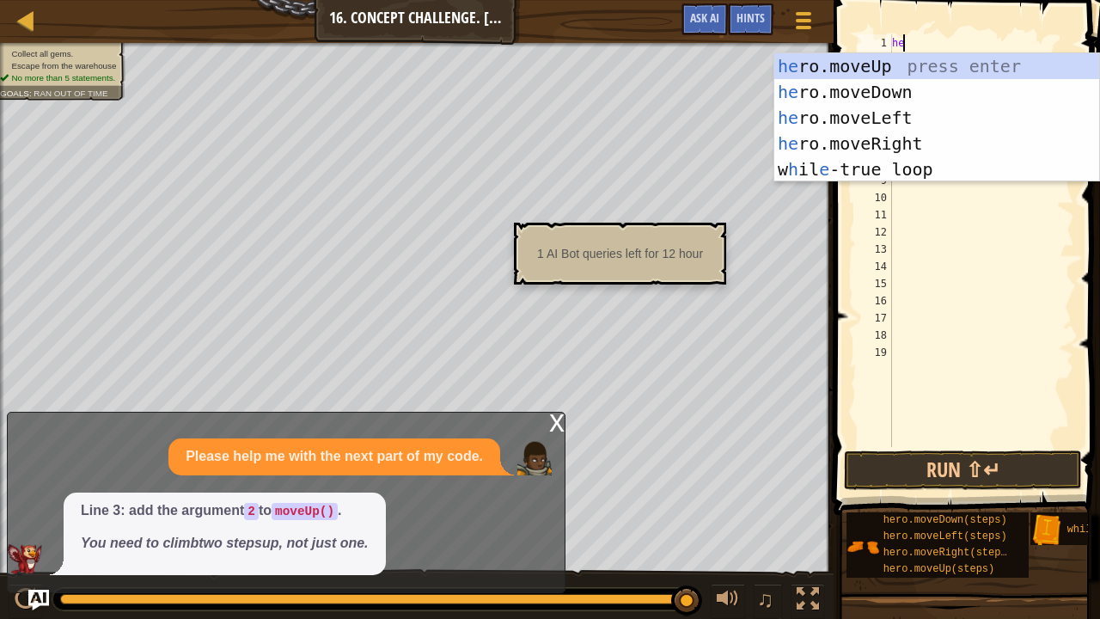
type textarea "her"
click at [855, 64] on div "her o.moveUp press enter her o.moveDown press enter her o.moveLeft press enter …" at bounding box center [937, 143] width 326 height 180
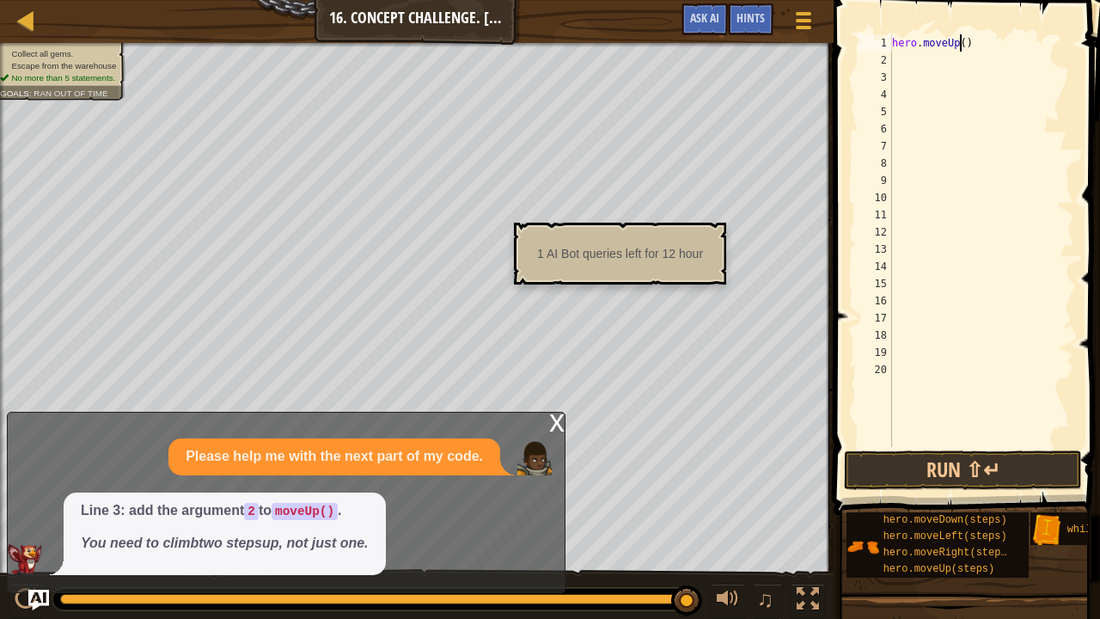
click at [958, 45] on div "hero . moveUp ( )" at bounding box center [981, 257] width 186 height 447
click at [876, 461] on button "Run ⇧↵" at bounding box center [963, 470] width 238 height 40
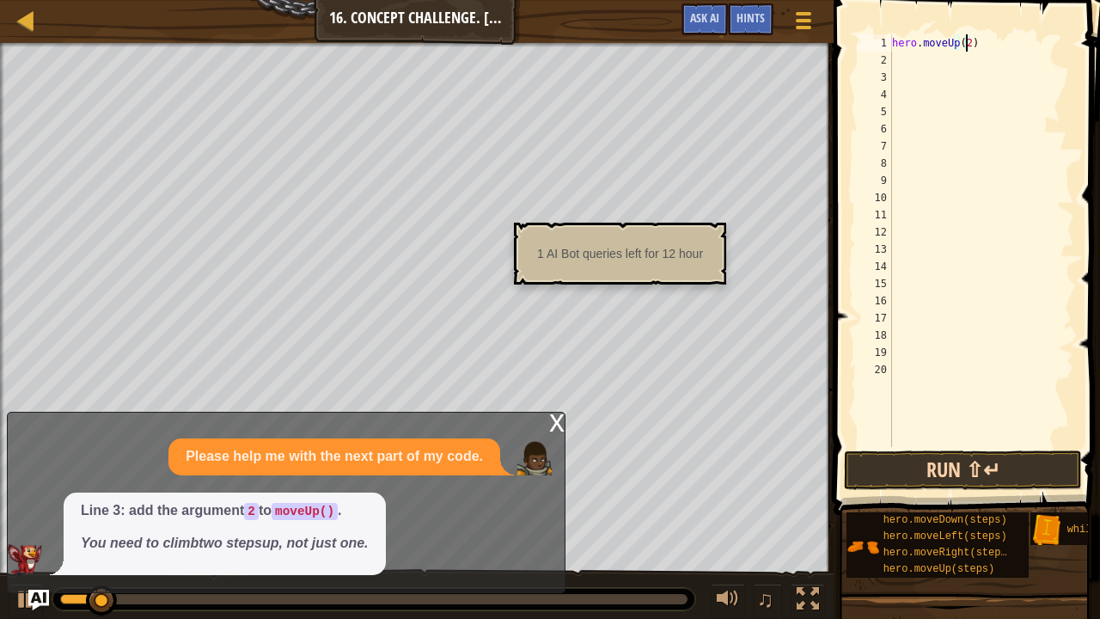
type textarea "hero.moveUp(2)"
click at [876, 455] on button "Run ⇧↵" at bounding box center [963, 470] width 238 height 40
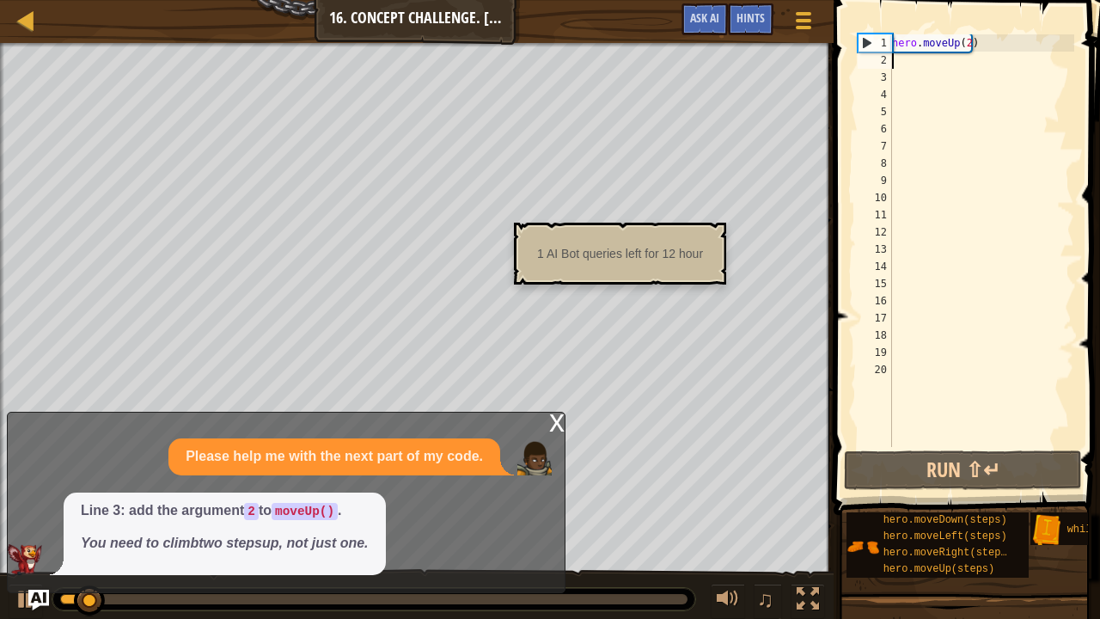
click at [916, 62] on div "hero . moveUp ( 2 )" at bounding box center [981, 257] width 186 height 447
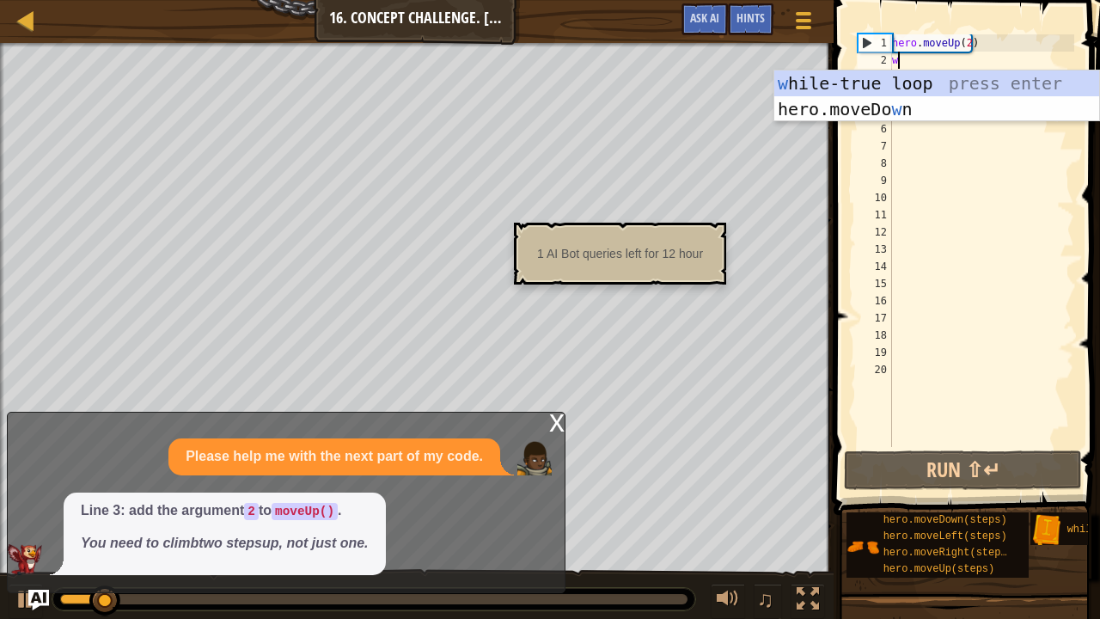
type textarea "w"
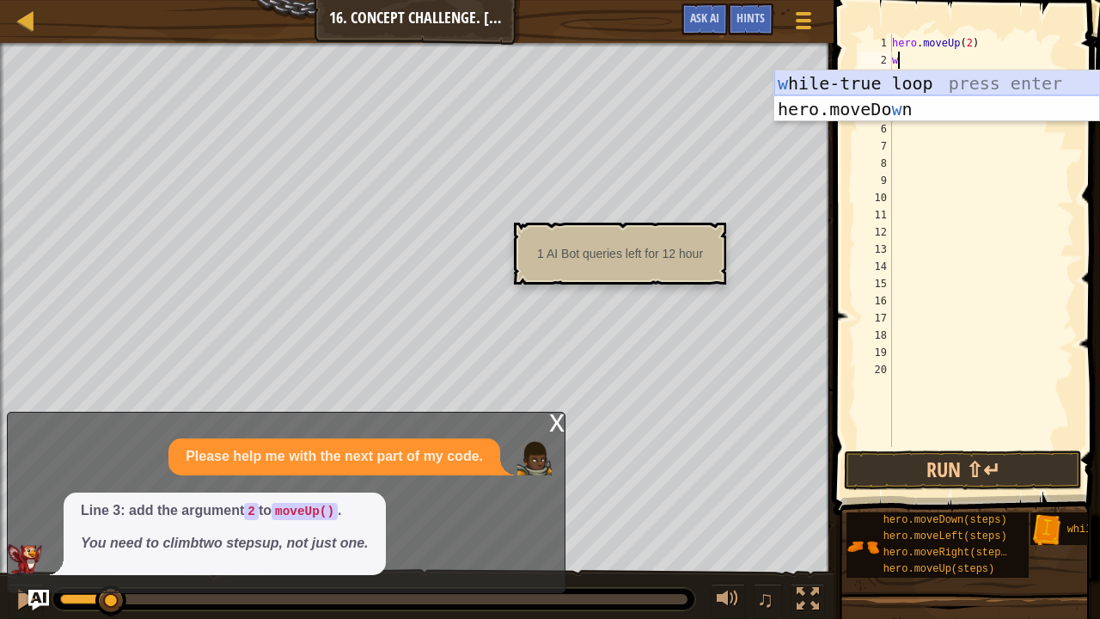
click at [906, 79] on div "w [PERSON_NAME]-true loop press enter hero.moveDo w n press enter" at bounding box center [937, 121] width 326 height 103
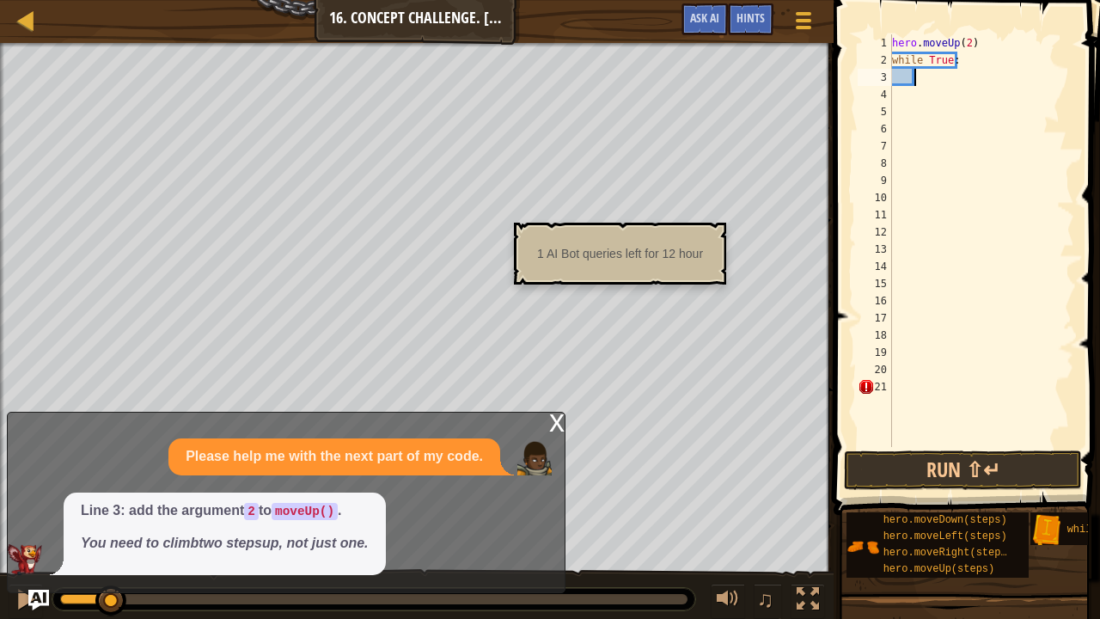
click at [935, 85] on div "hero . moveUp ( 2 ) while True :" at bounding box center [981, 257] width 186 height 447
click at [906, 469] on button "Run ⇧↵" at bounding box center [963, 470] width 238 height 40
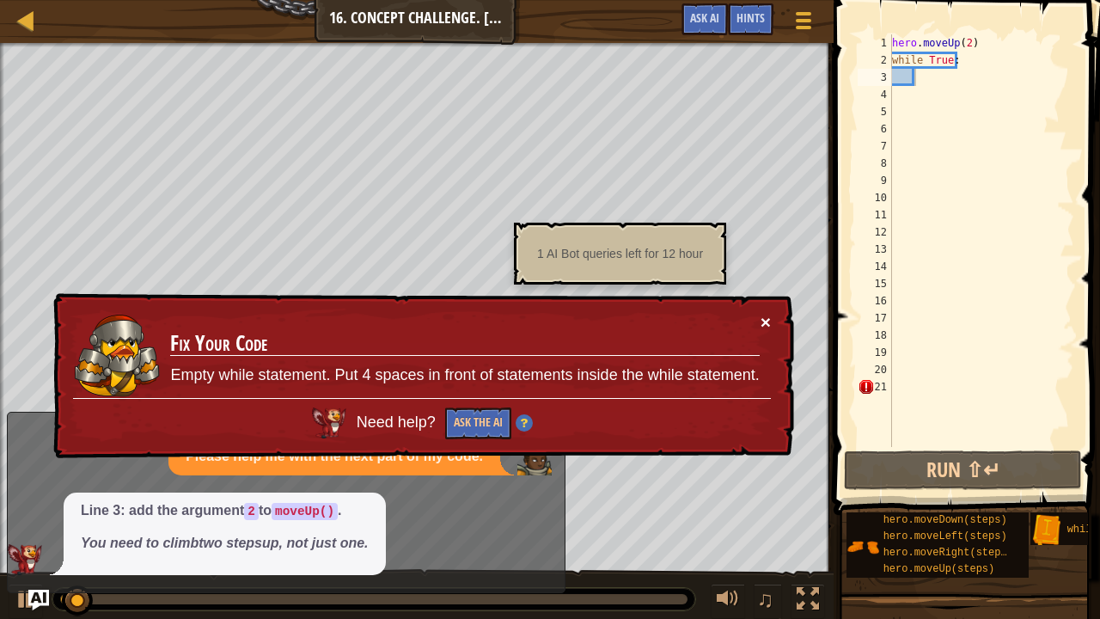
click at [761, 314] on button "×" at bounding box center [765, 322] width 10 height 18
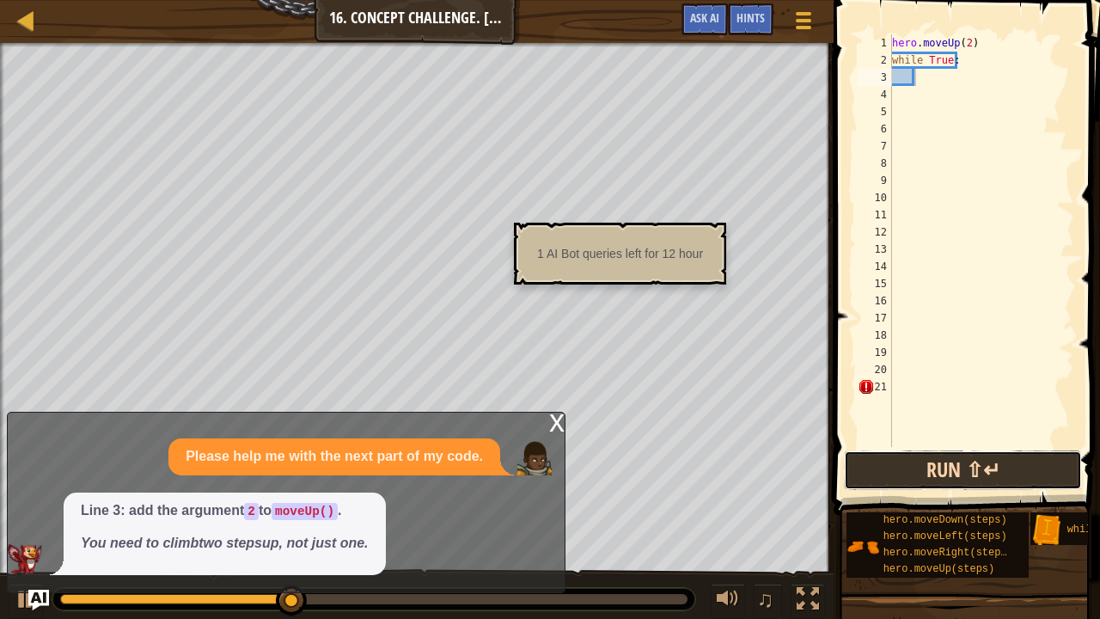
click at [894, 466] on button "Run ⇧↵" at bounding box center [963, 470] width 238 height 40
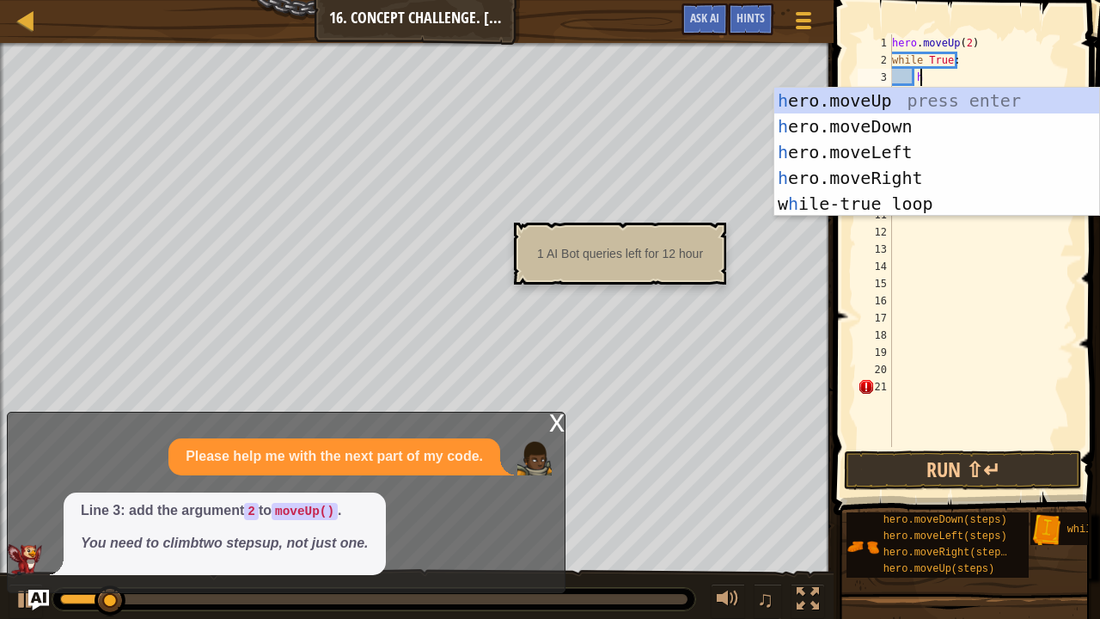
scroll to position [8, 1]
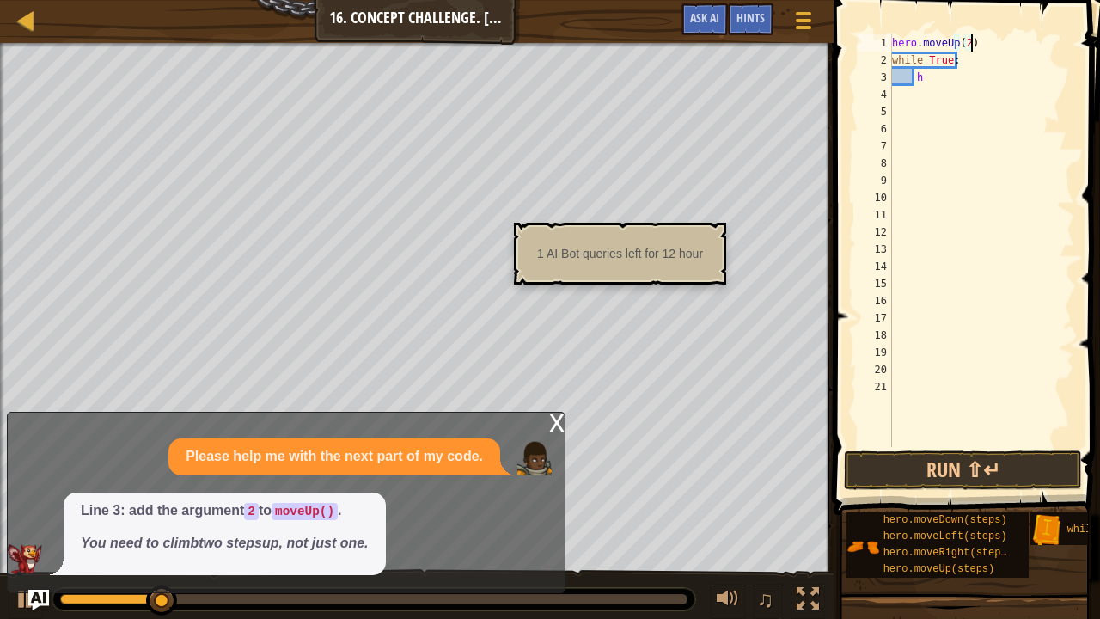
click at [972, 48] on div "hero . moveUp ( 2 ) while True : h" at bounding box center [981, 257] width 186 height 447
type textarea "h"
click at [970, 64] on div "whil h" at bounding box center [981, 257] width 186 height 447
type textarea "w"
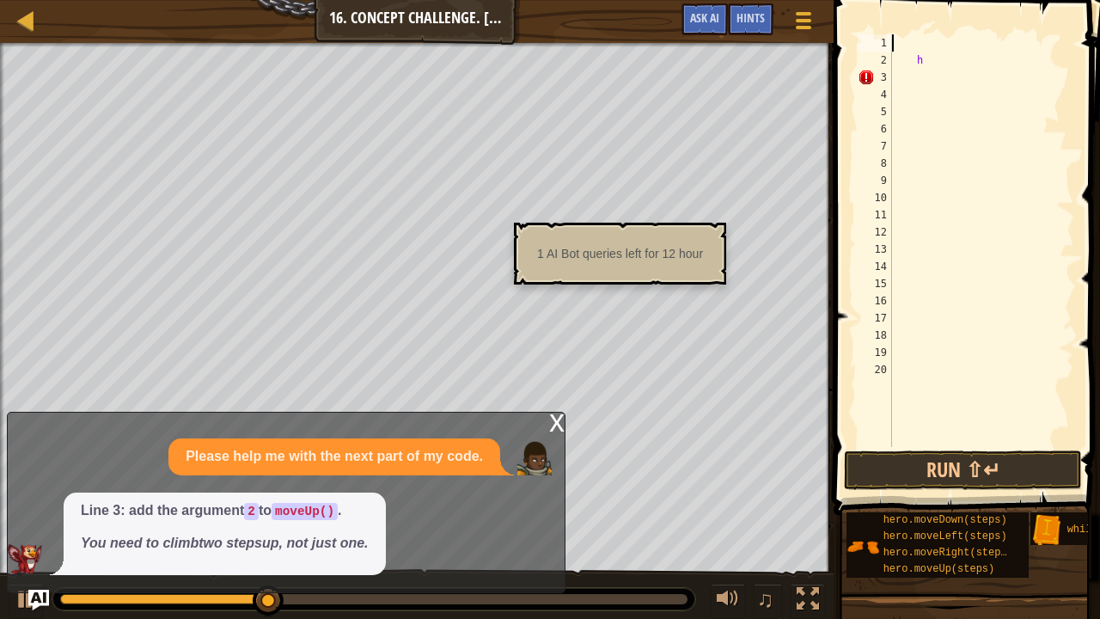
type textarea "h"
click at [959, 76] on div at bounding box center [981, 257] width 186 height 447
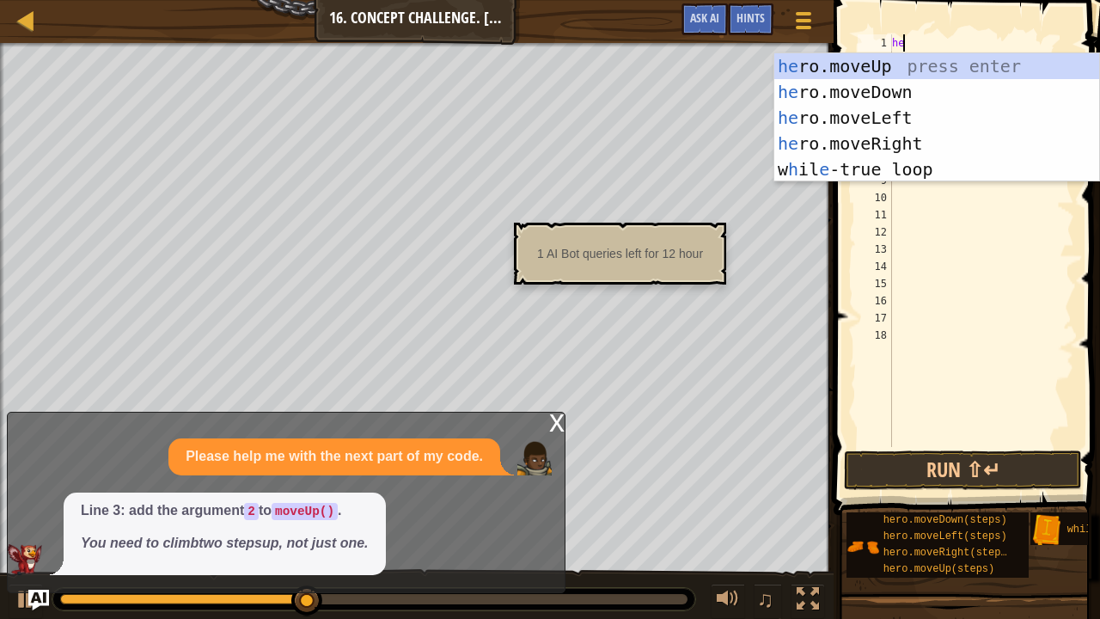
type textarea "her"
click at [899, 64] on div "her o.moveUp press enter her o.moveDown press enter her o.moveLeft press enter …" at bounding box center [937, 143] width 326 height 180
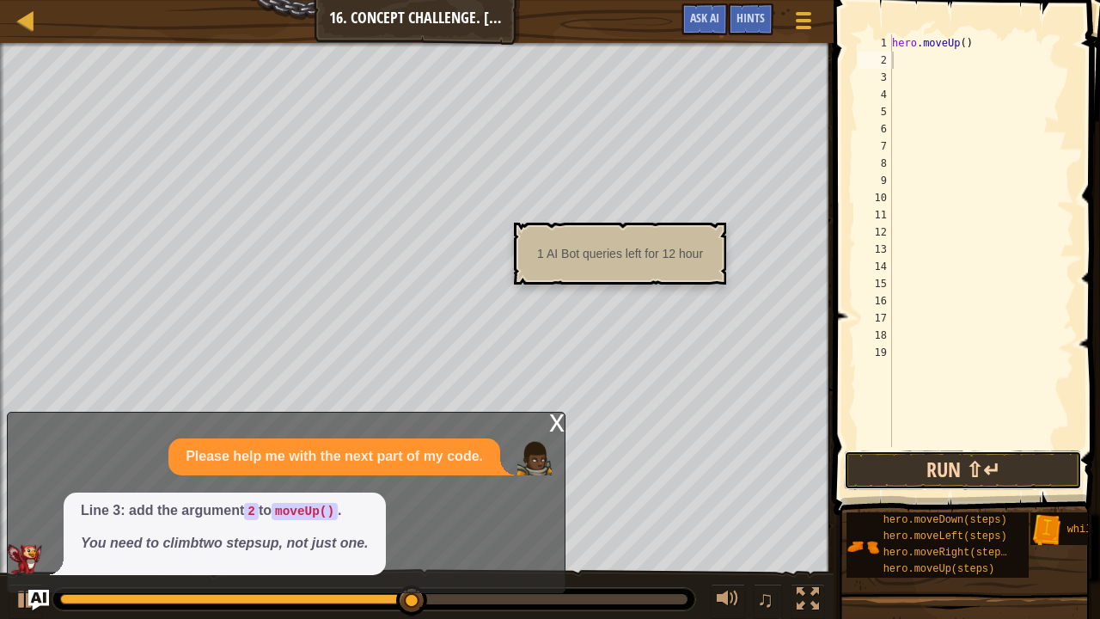
click at [900, 461] on button "Run ⇧↵" at bounding box center [963, 470] width 238 height 40
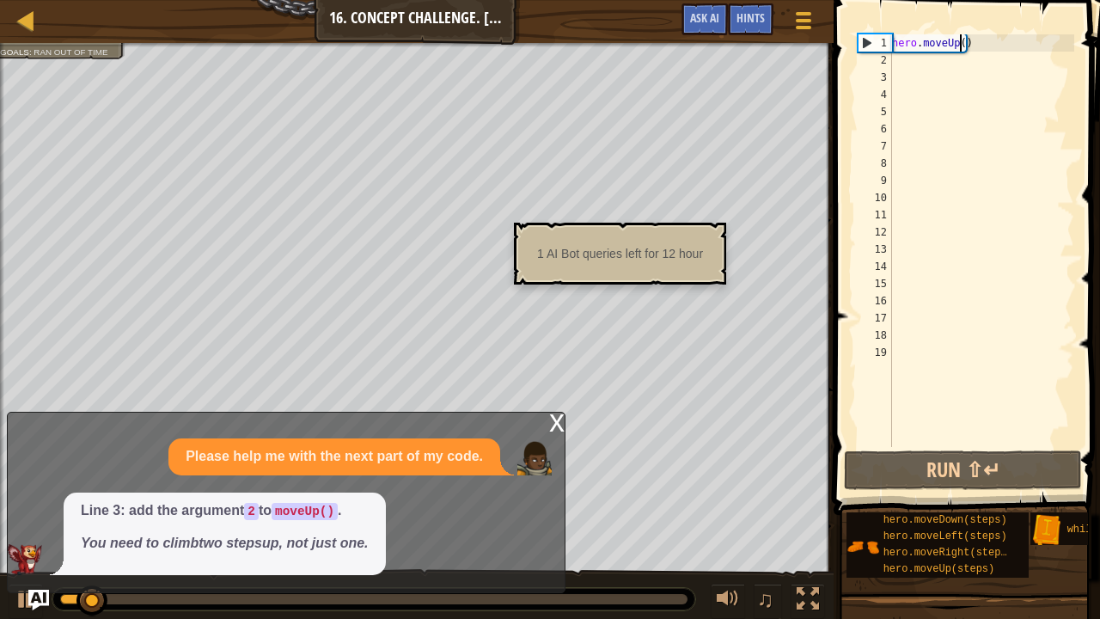
click at [961, 42] on div "hero . moveUp ( )" at bounding box center [981, 257] width 186 height 447
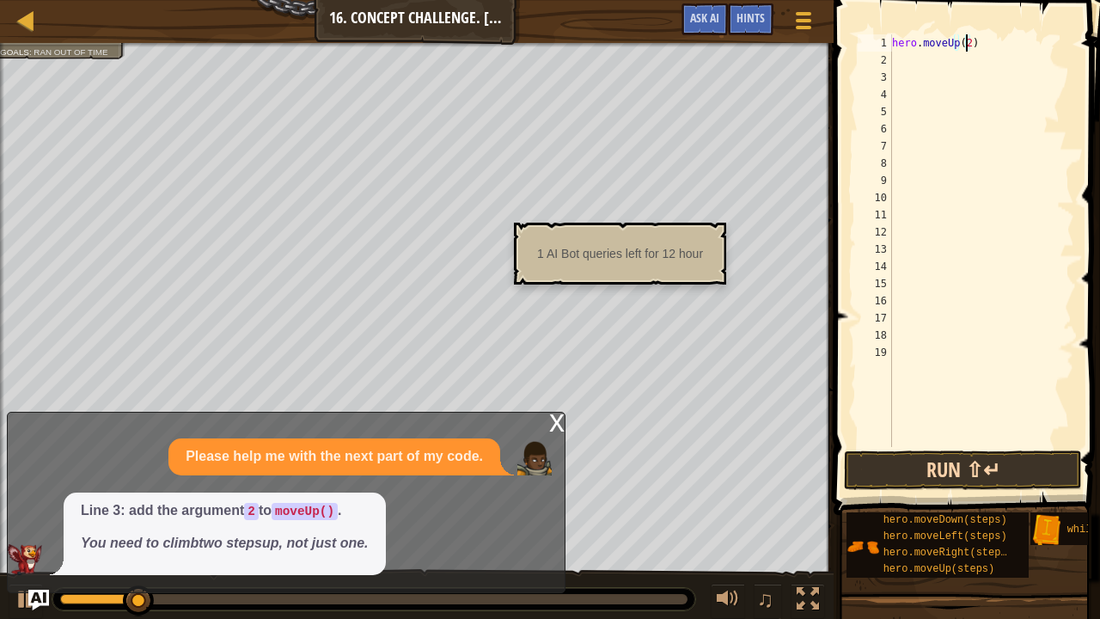
type textarea "hero.moveUp(2)"
click at [899, 471] on button "Run ⇧↵" at bounding box center [963, 470] width 238 height 40
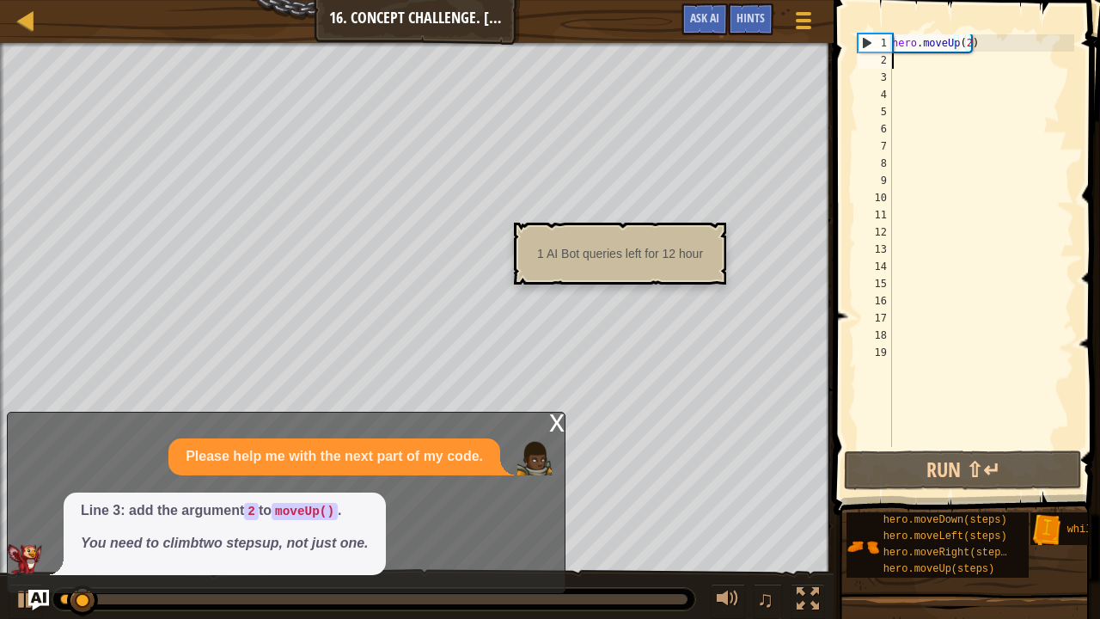
click at [926, 66] on div "hero . moveUp ( 2 )" at bounding box center [981, 257] width 186 height 447
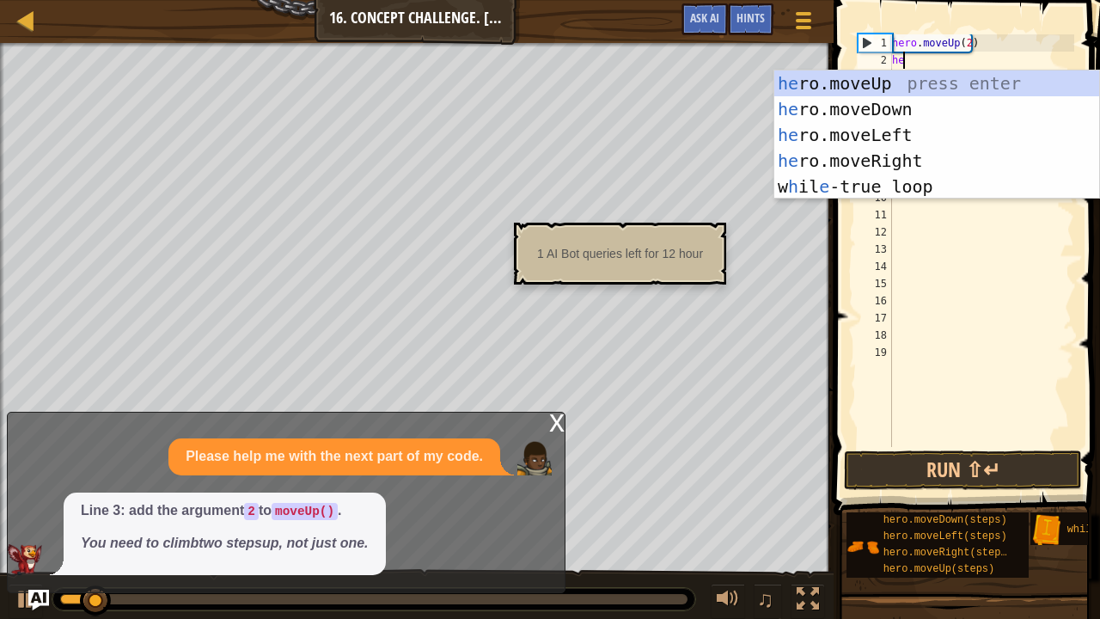
type textarea "her"
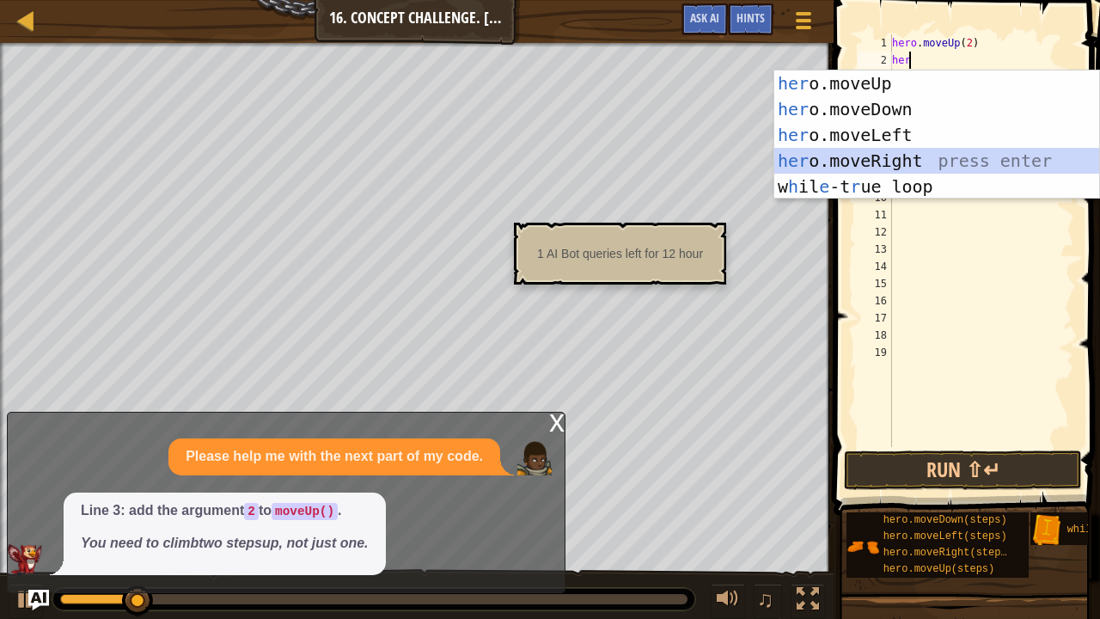
click at [894, 157] on div "her o.moveUp press enter her o.moveDown press enter her o.moveLeft press enter …" at bounding box center [937, 160] width 326 height 180
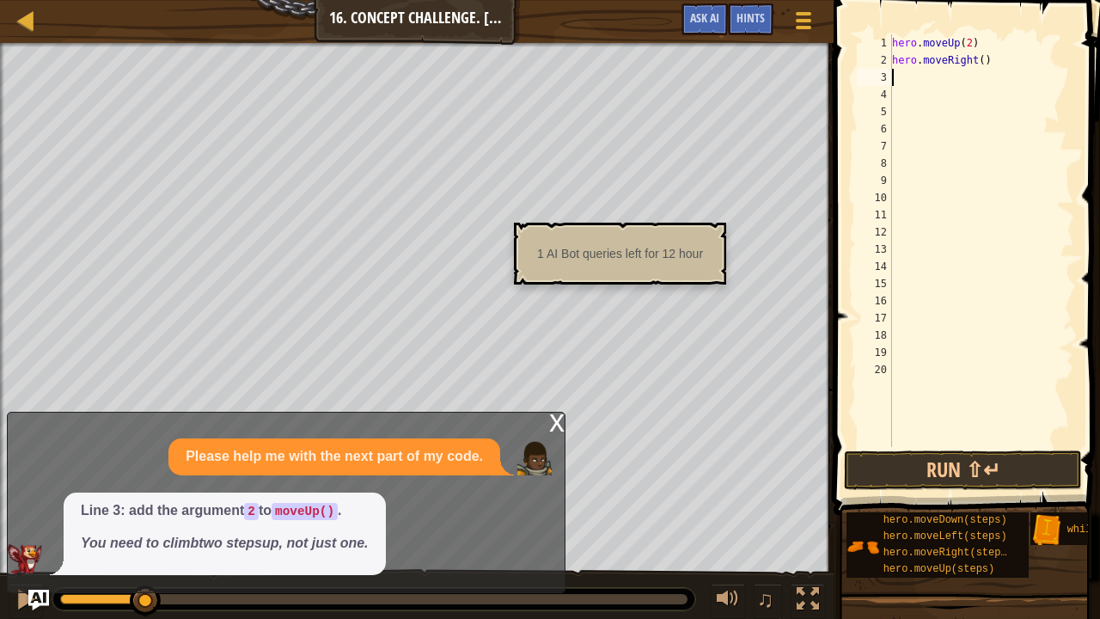
click at [925, 79] on div "hero . moveUp ( 2 ) hero . moveRight ( )" at bounding box center [981, 257] width 186 height 447
click at [977, 61] on div "hero . moveUp ( 2 ) hero . moveRight ( )" at bounding box center [981, 257] width 186 height 447
type textarea "hero.moveRight(3)"
click at [900, 460] on button "Run ⇧↵" at bounding box center [963, 470] width 238 height 40
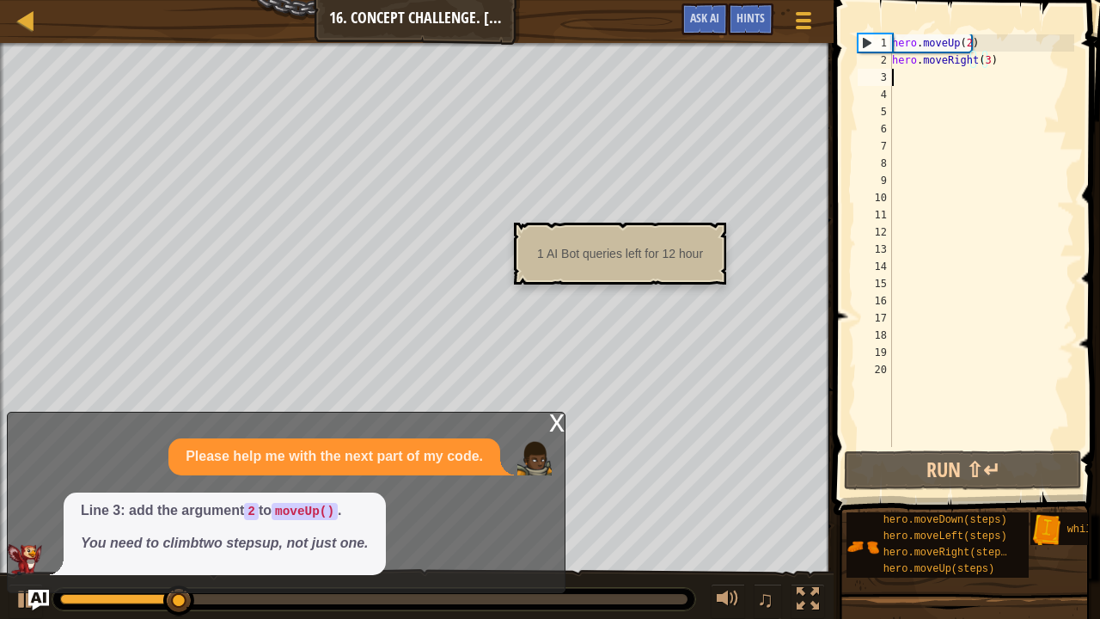
click at [911, 78] on div "hero . moveUp ( 2 ) hero . moveRight ( 3 )" at bounding box center [981, 257] width 186 height 447
type textarea "h"
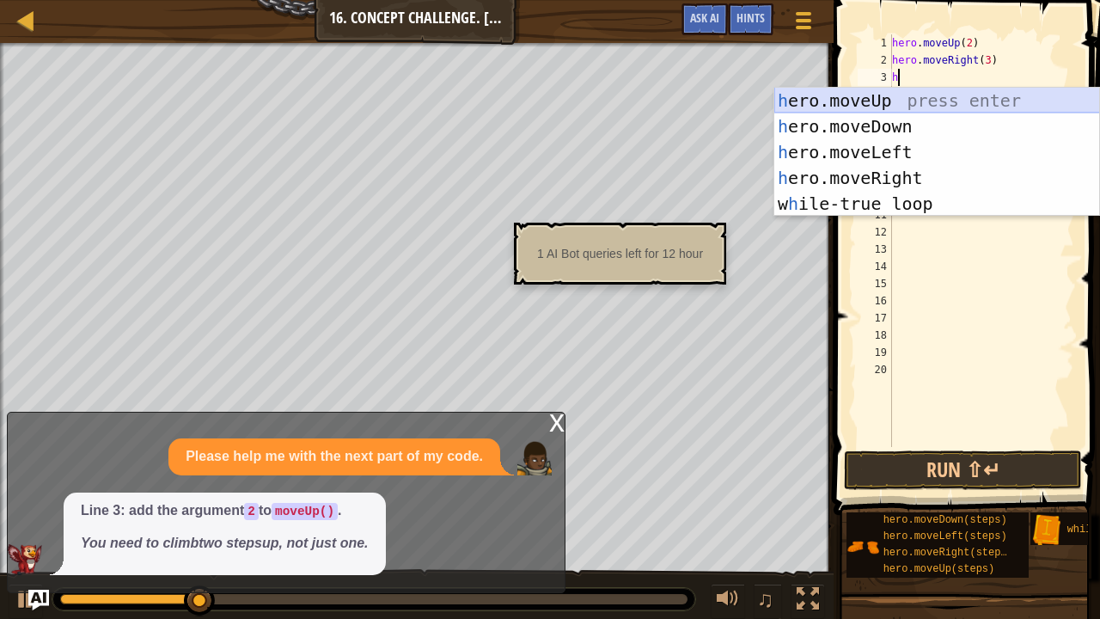
click at [904, 101] on div "h ero.moveUp press enter h ero.moveDown press enter h ero.moveLeft press enter …" at bounding box center [937, 178] width 326 height 180
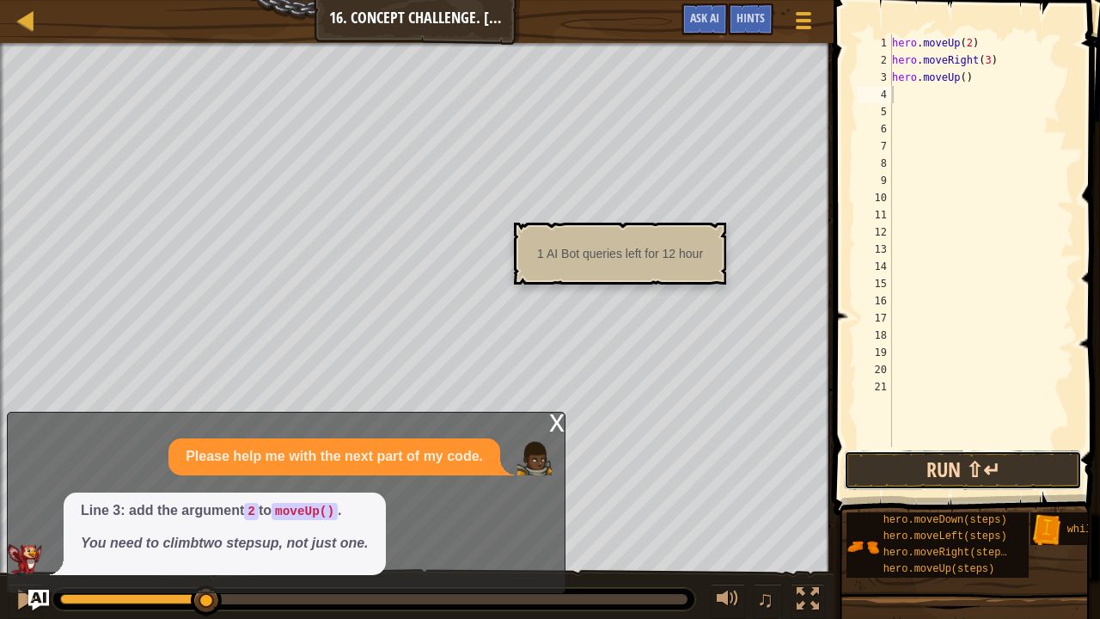
click at [886, 474] on button "Run ⇧↵" at bounding box center [963, 470] width 238 height 40
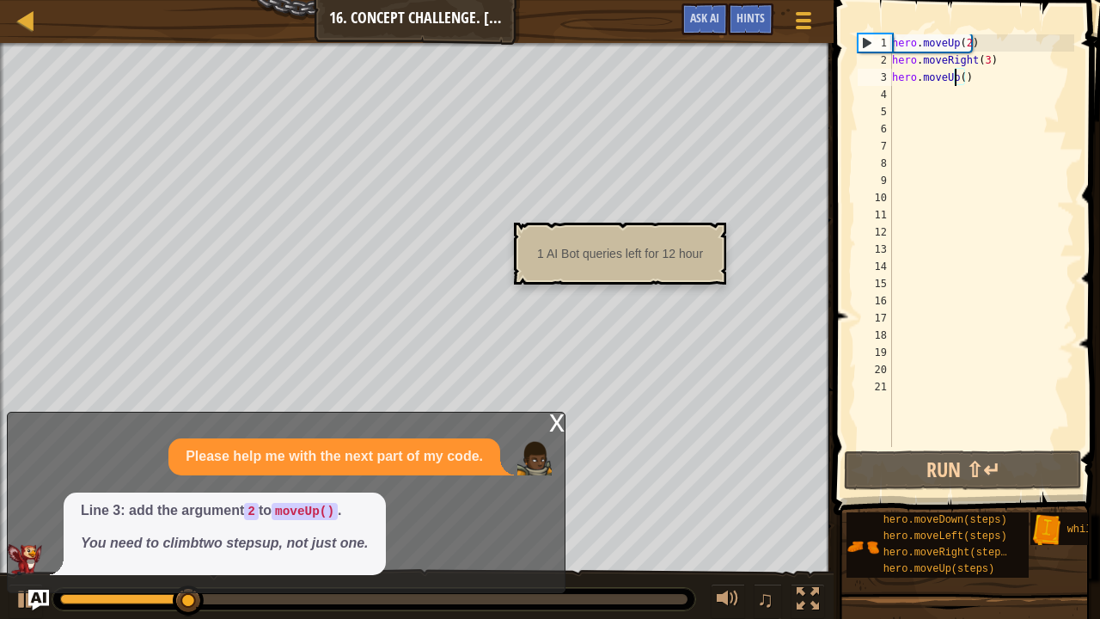
click at [955, 80] on div "hero . moveUp ( 2 ) hero . moveRight ( 3 ) hero . moveUp ( )" at bounding box center [981, 257] width 186 height 447
click at [959, 80] on div "hero . moveUp ( 2 ) hero . moveRight ( 3 ) hero . moveUp ( )" at bounding box center [981, 257] width 186 height 447
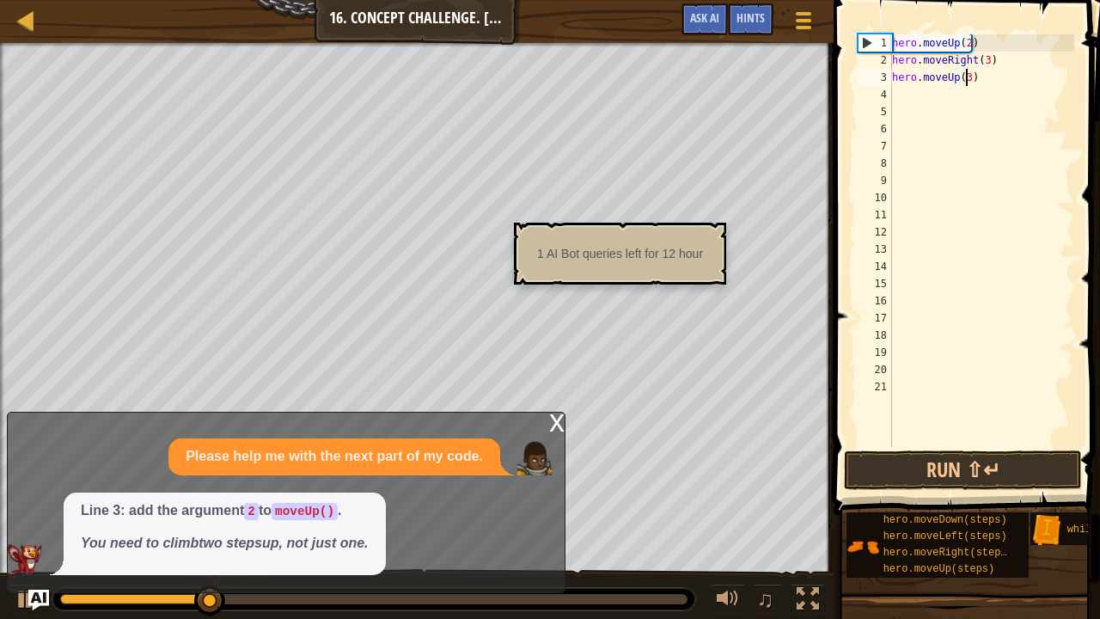
scroll to position [8, 5]
click at [904, 447] on span at bounding box center [968, 232] width 280 height 565
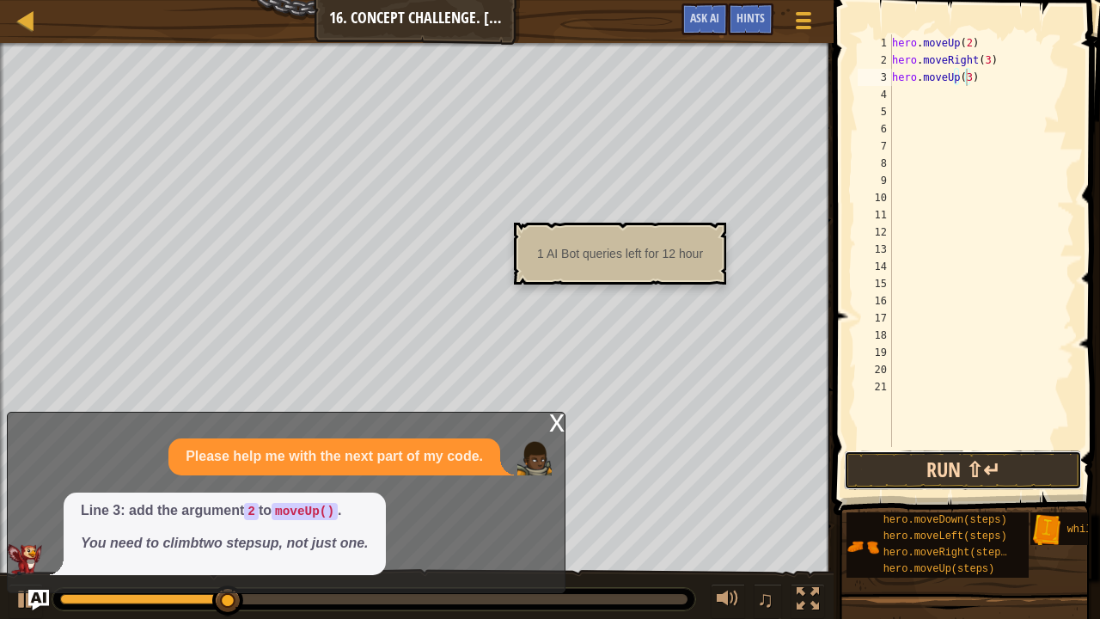
click at [894, 460] on button "Run ⇧↵" at bounding box center [963, 470] width 238 height 40
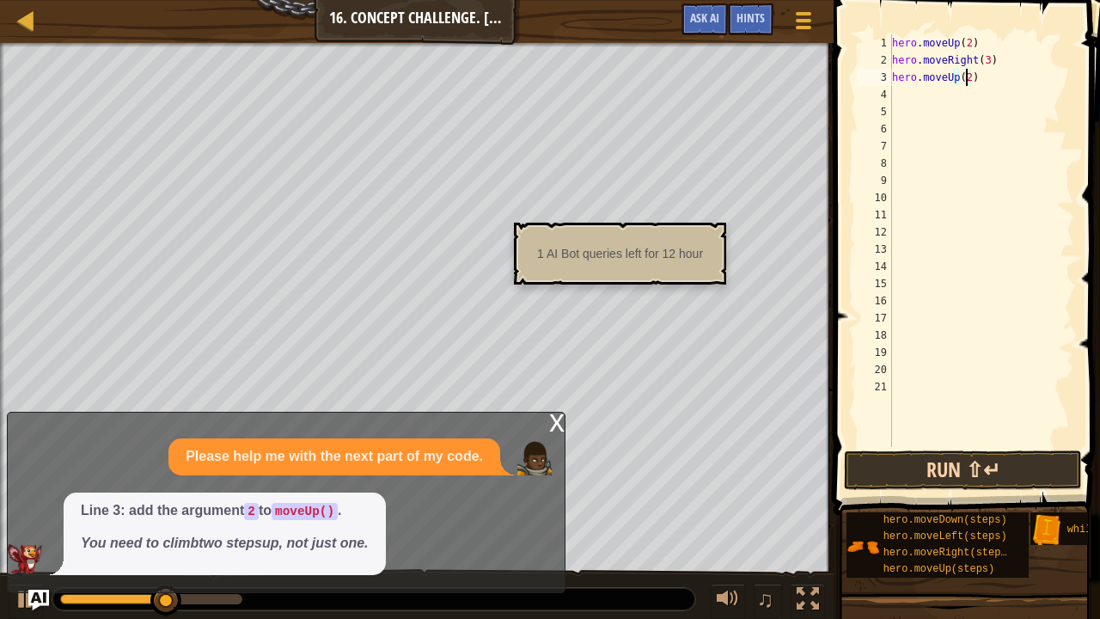
type textarea "hero.moveUp(2)"
click at [919, 464] on button "Run ⇧↵" at bounding box center [963, 470] width 238 height 40
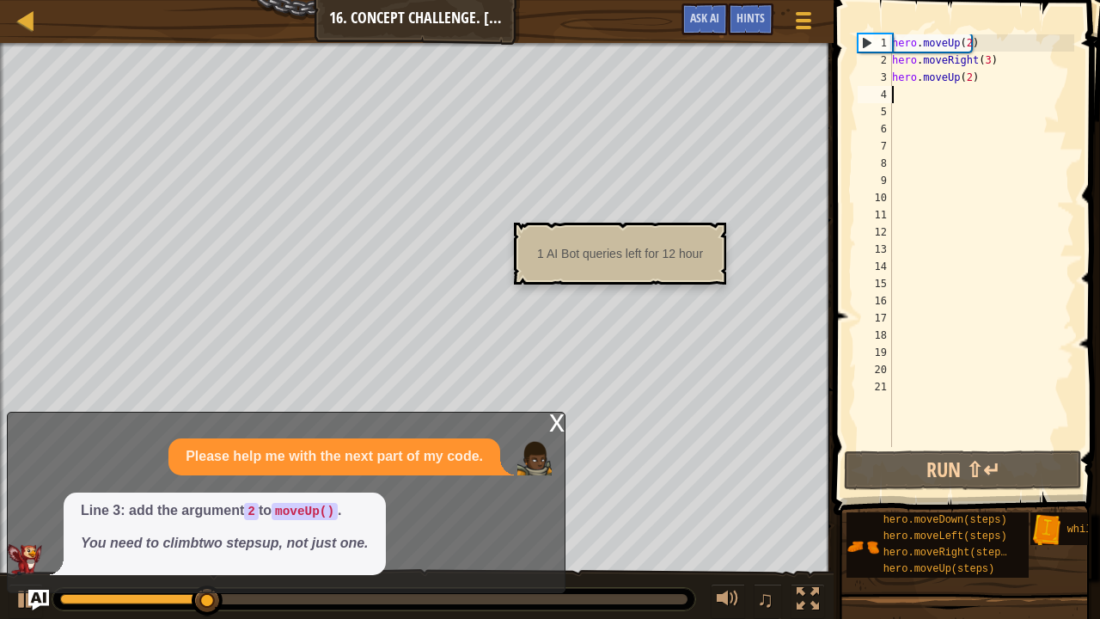
click at [900, 98] on div "hero . moveUp ( 2 ) hero . moveRight ( 3 ) hero . moveUp ( 2 )" at bounding box center [981, 257] width 186 height 447
type textarea "h"
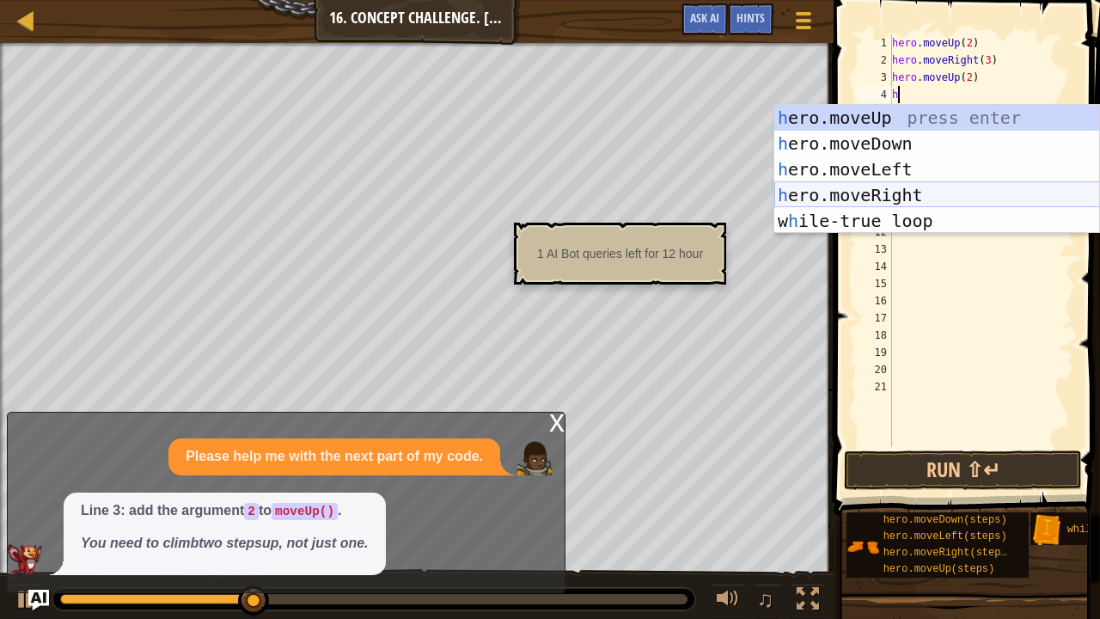
click at [887, 192] on div "h ero.moveUp press enter h ero.moveDown press enter h ero.moveLeft press enter …" at bounding box center [937, 195] width 326 height 180
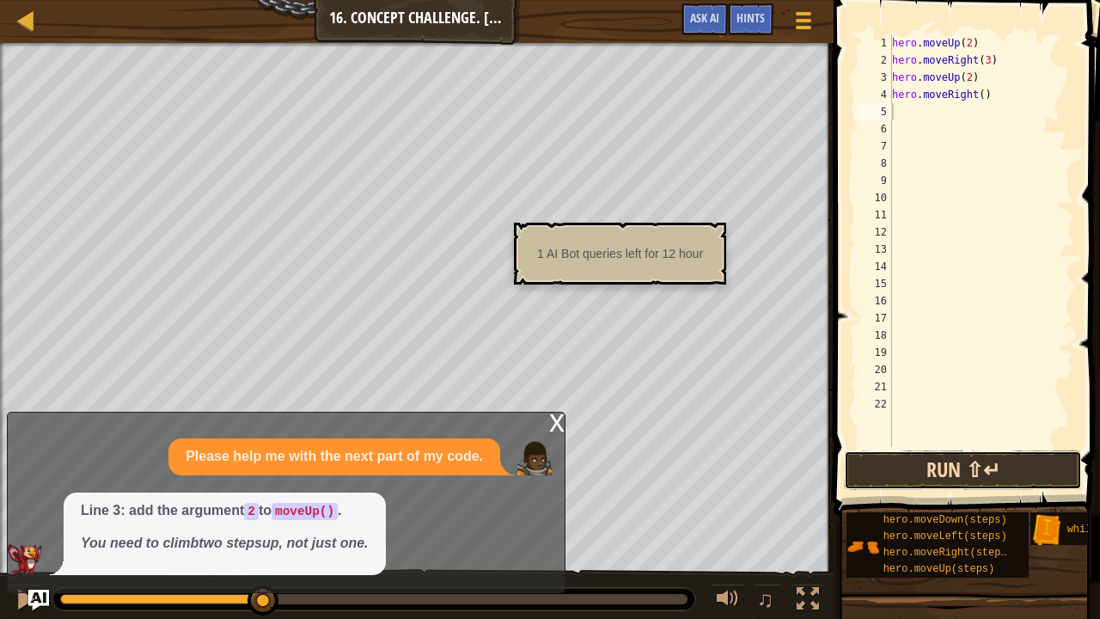
click at [894, 454] on button "Run ⇧↵" at bounding box center [963, 470] width 238 height 40
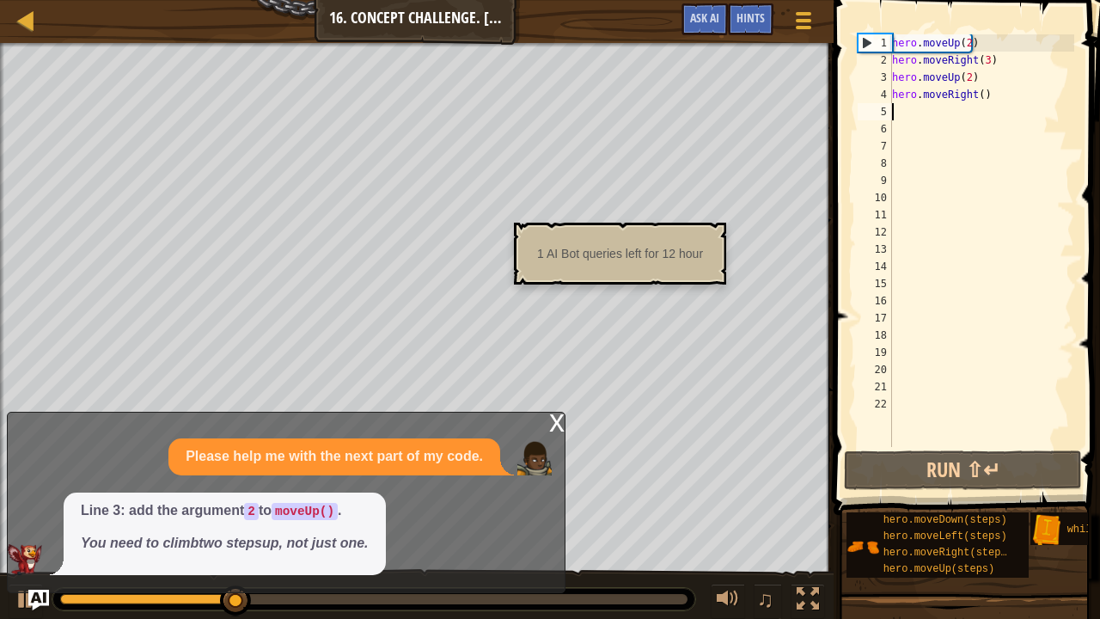
type textarea "h"
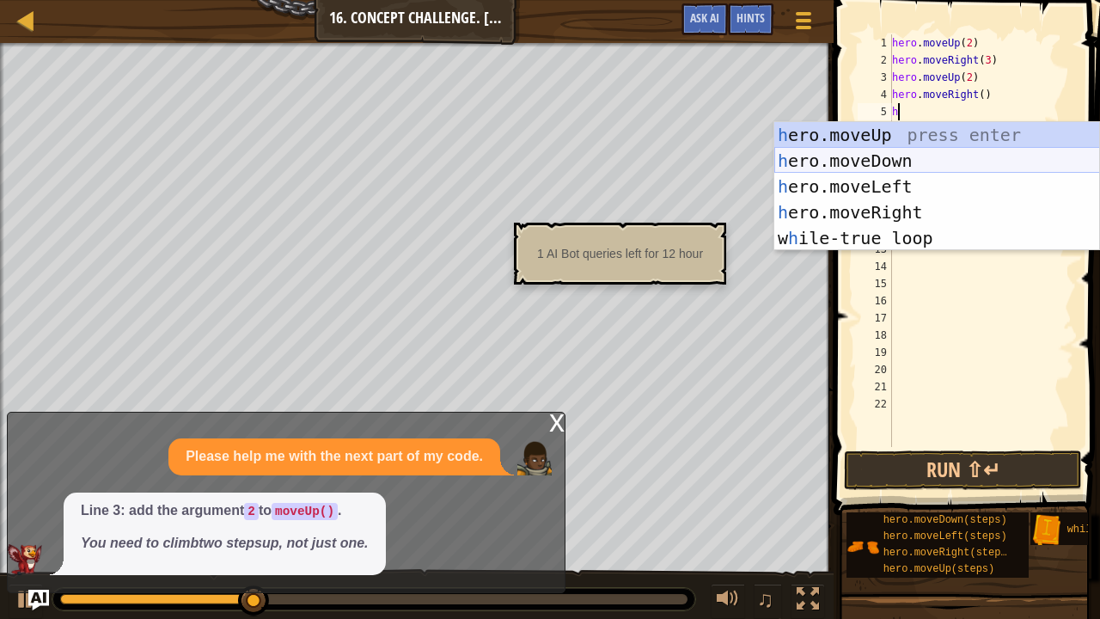
click at [888, 158] on div "h ero.moveUp press enter h ero.moveDown press enter h ero.moveLeft press enter …" at bounding box center [937, 212] width 326 height 180
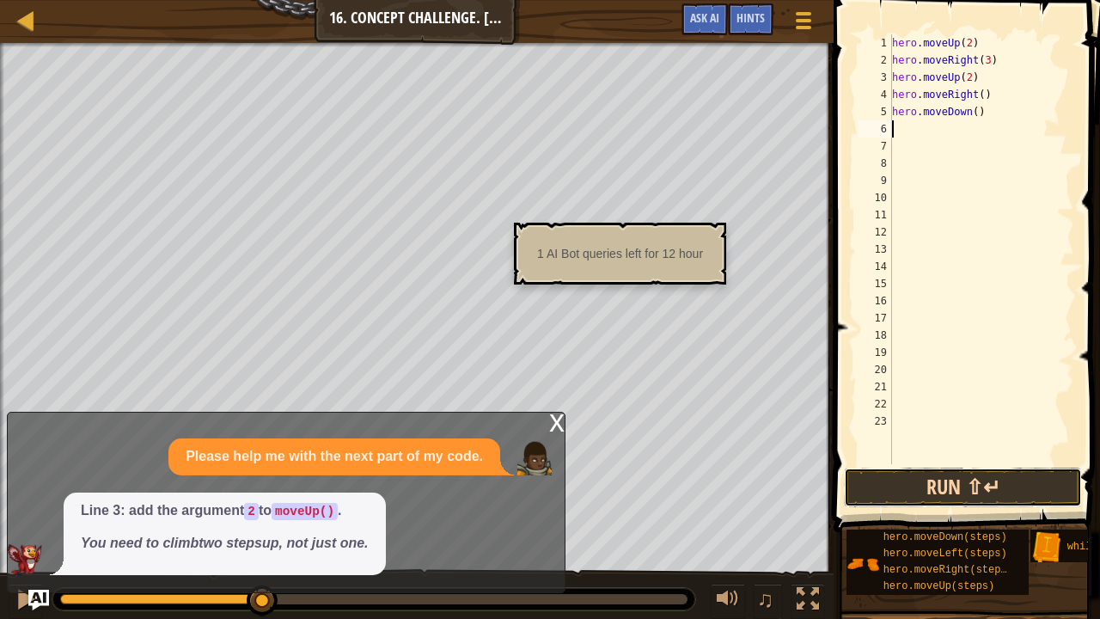
click at [881, 472] on button "Run ⇧↵" at bounding box center [963, 487] width 238 height 40
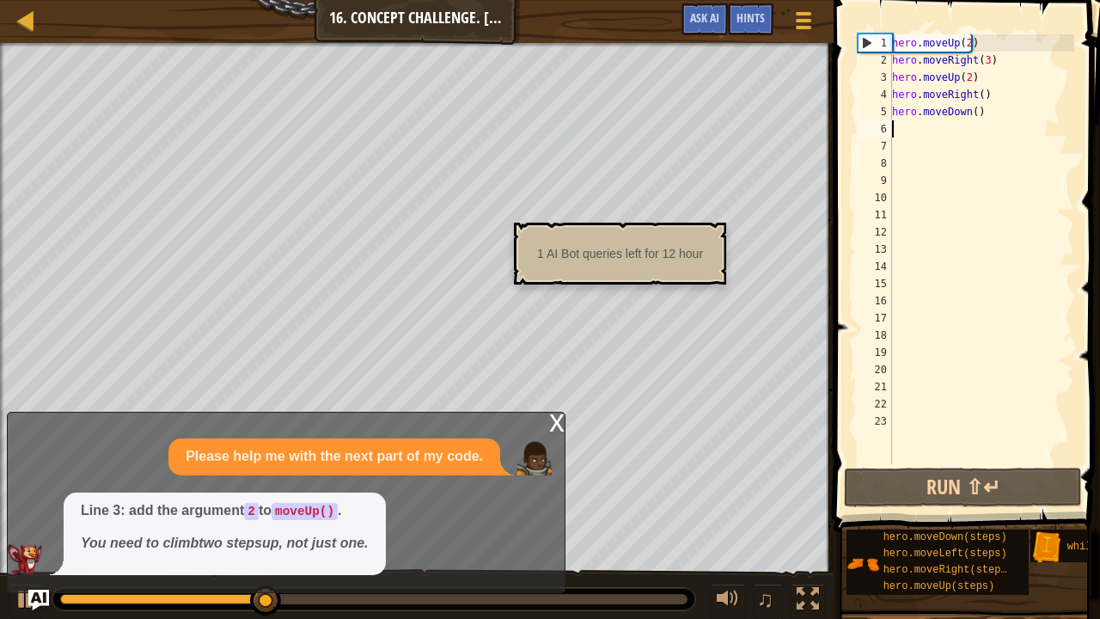
type textarea "h"
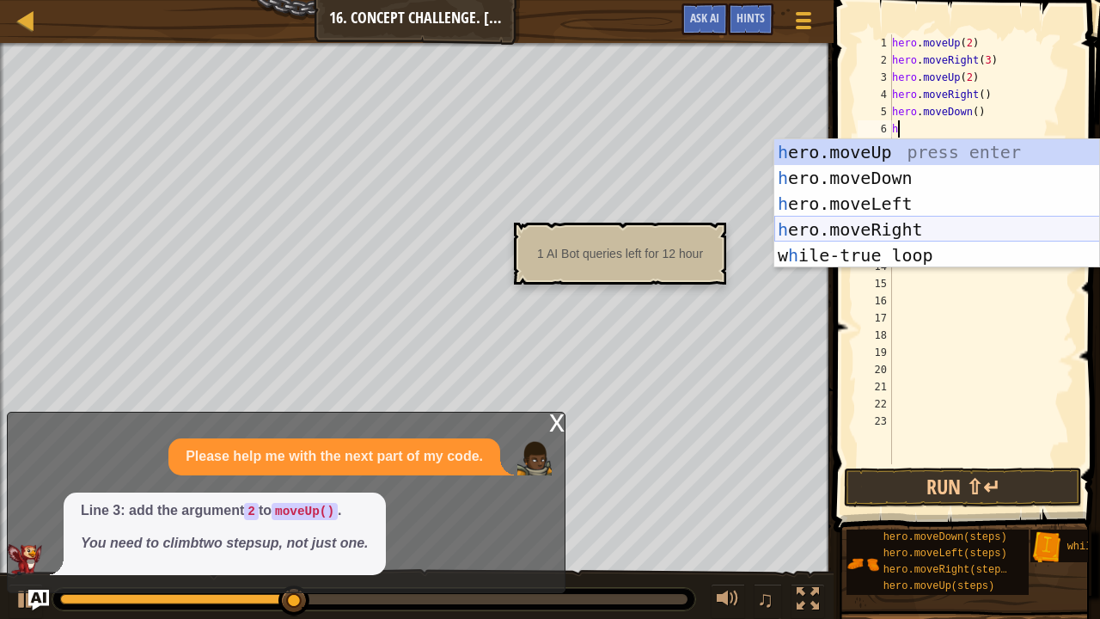
click at [859, 229] on div "h ero.moveUp press enter h ero.moveDown press enter h ero.moveLeft press enter …" at bounding box center [937, 229] width 326 height 180
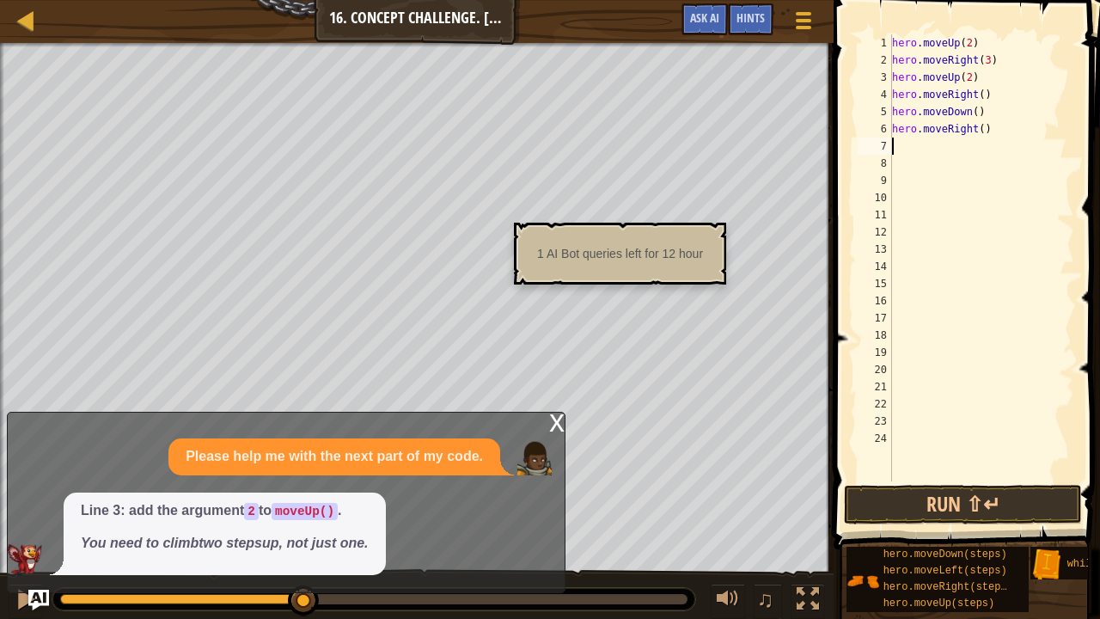
click at [979, 128] on div "hero . moveUp ( 2 ) hero . moveRight ( 3 ) hero . moveUp ( 2 ) hero . moveRight…" at bounding box center [981, 274] width 186 height 481
click at [897, 484] on button "Run ⇧↵" at bounding box center [963, 505] width 238 height 40
click at [947, 129] on div "hero . moveUp ( 2 ) hero . moveRight ( 3 ) hero . moveUp ( 2 ) hero . moveRight…" at bounding box center [981, 274] width 186 height 481
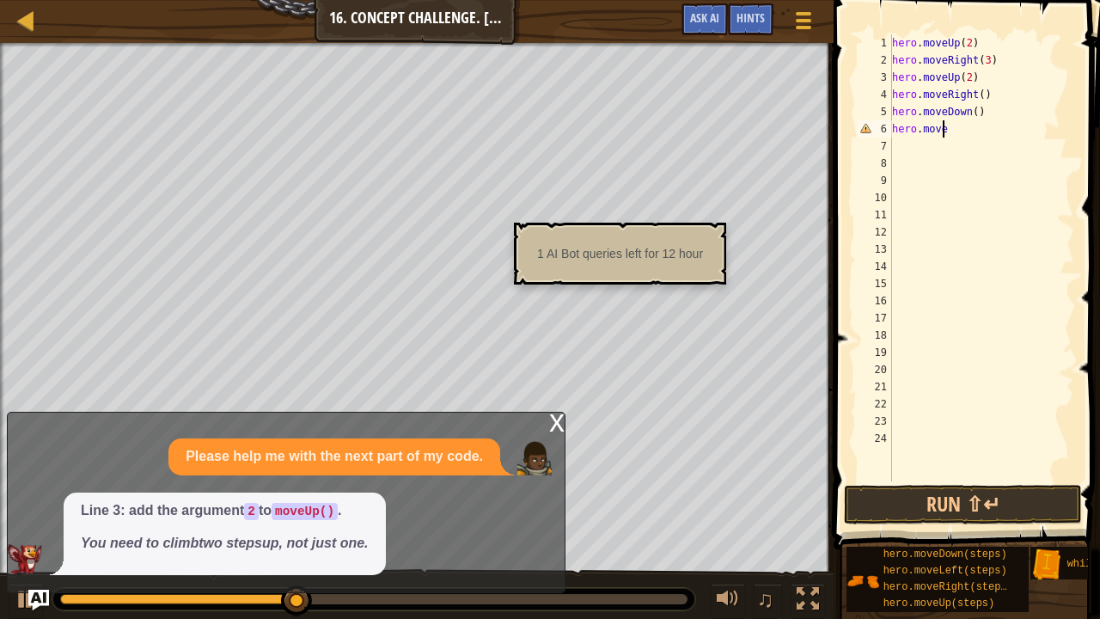
type textarea "hero.movel"
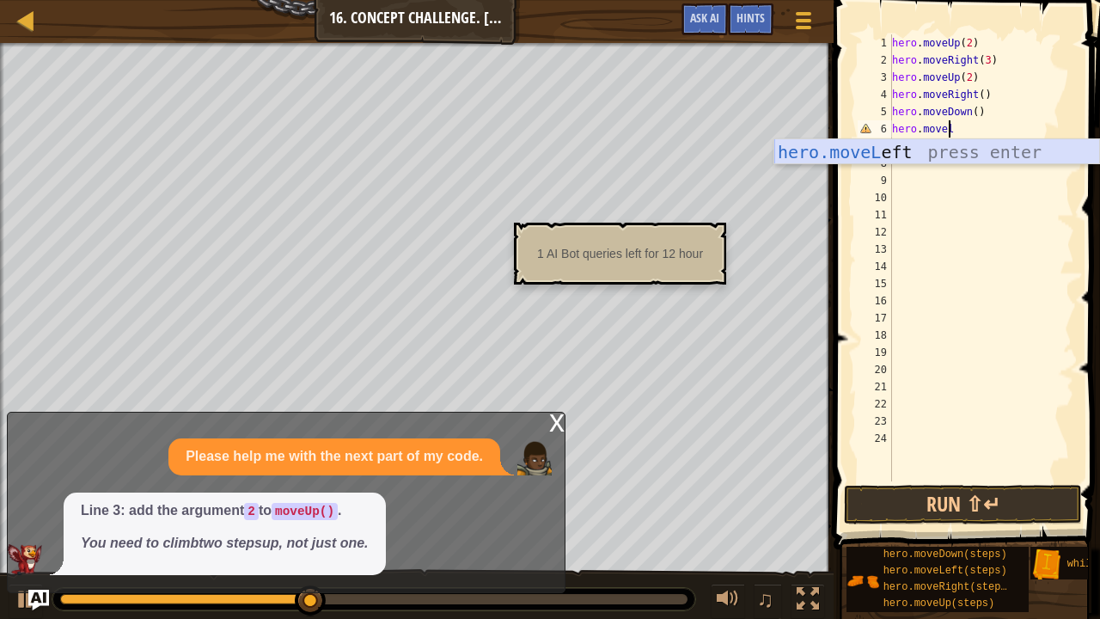
click at [942, 156] on div "hero.moveL eft press enter" at bounding box center [937, 177] width 326 height 77
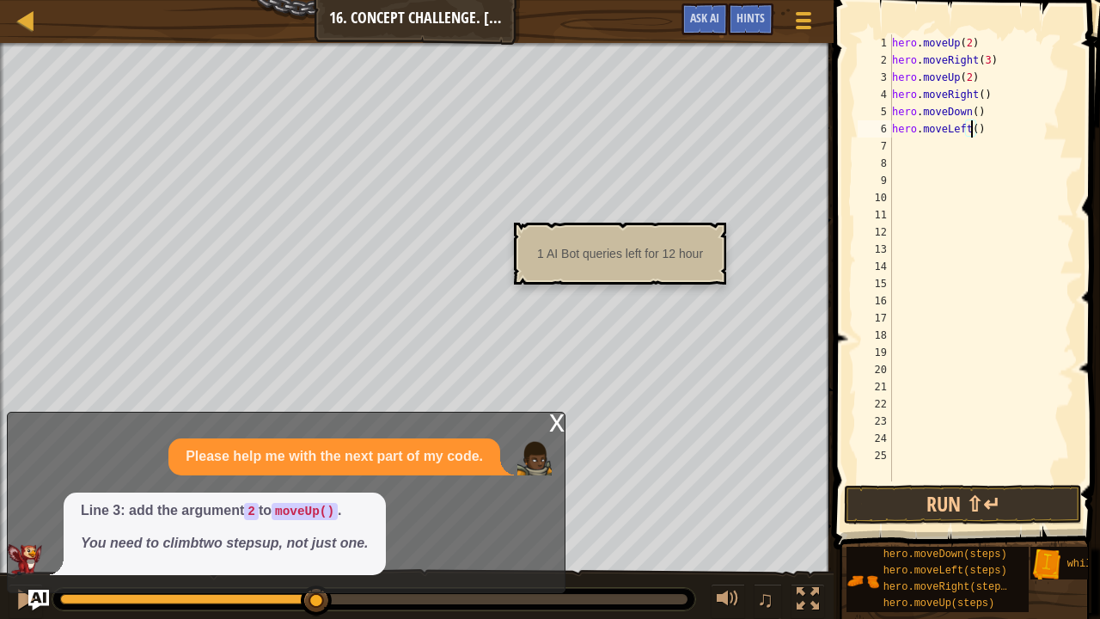
click at [973, 128] on div "hero . moveUp ( 2 ) hero . moveRight ( 3 ) hero . moveUp ( 2 ) hero . moveRight…" at bounding box center [981, 274] width 186 height 481
click at [899, 484] on button "Run ⇧↵" at bounding box center [963, 505] width 238 height 40
type textarea "hero.moveLeft(2)"
click at [887, 484] on button "Run ⇧↵" at bounding box center [963, 505] width 238 height 40
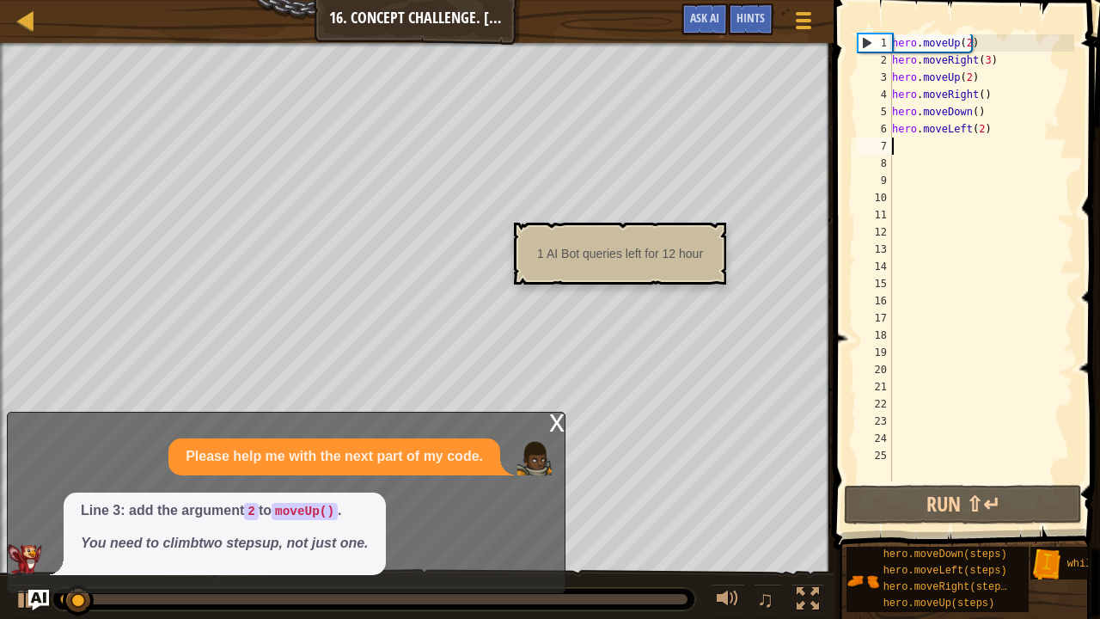
click at [900, 139] on div "hero . moveUp ( 2 ) hero . moveRight ( 3 ) hero . moveUp ( 2 ) hero . moveRight…" at bounding box center [981, 274] width 186 height 481
type textarea "h"
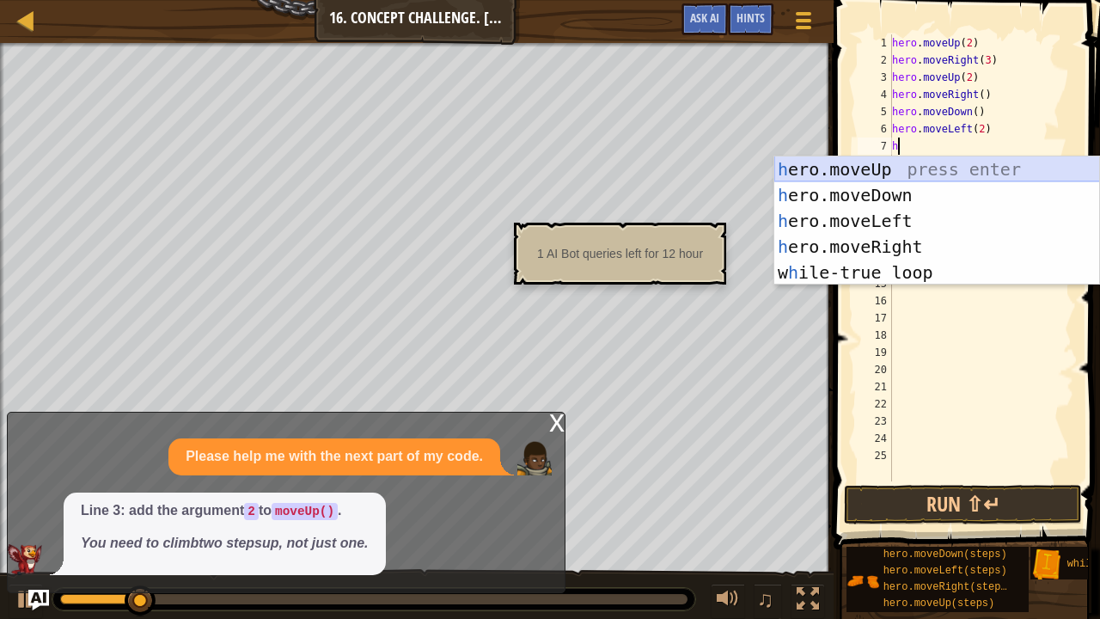
click at [904, 172] on div "h ero.moveUp press enter h ero.moveDown press enter h ero.moveLeft press enter …" at bounding box center [937, 246] width 326 height 180
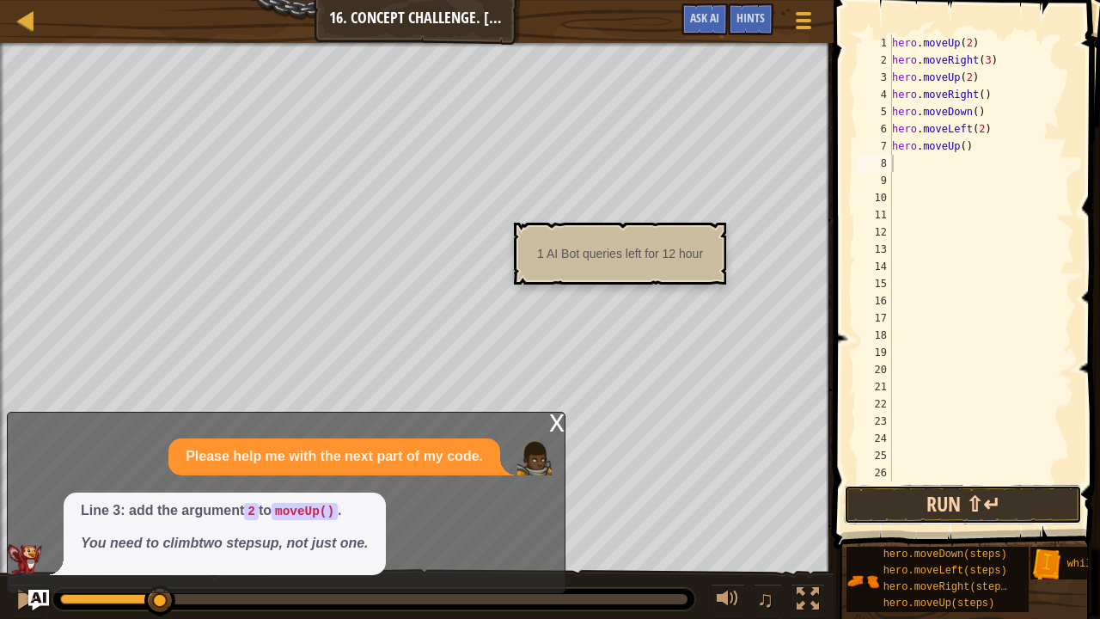
click at [918, 484] on button "Run ⇧↵" at bounding box center [963, 505] width 238 height 40
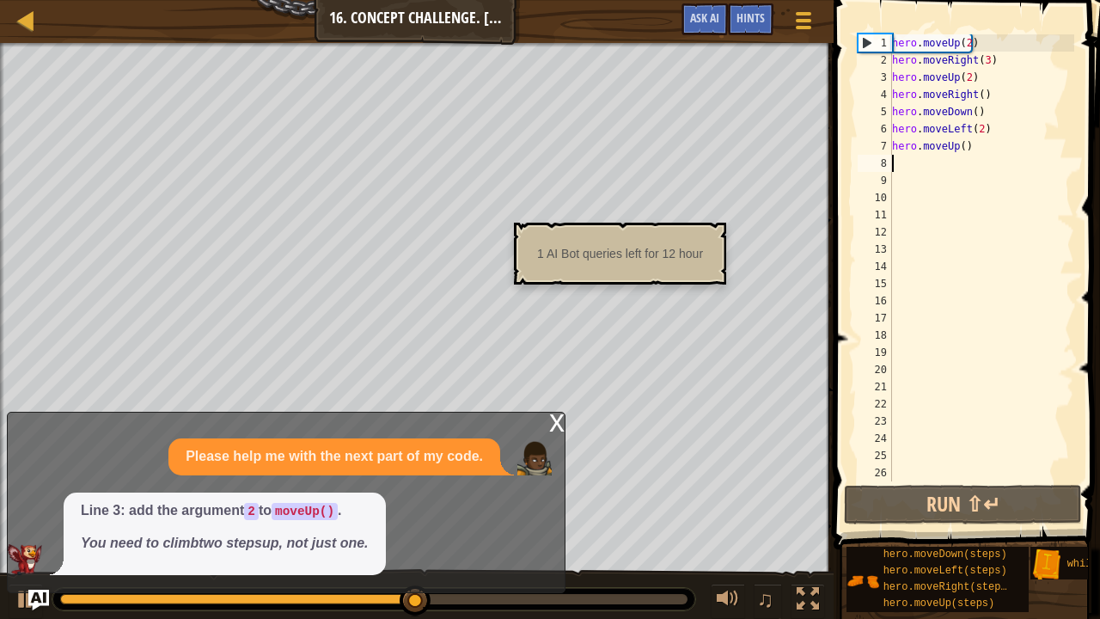
click at [553, 418] on div "x" at bounding box center [556, 420] width 15 height 17
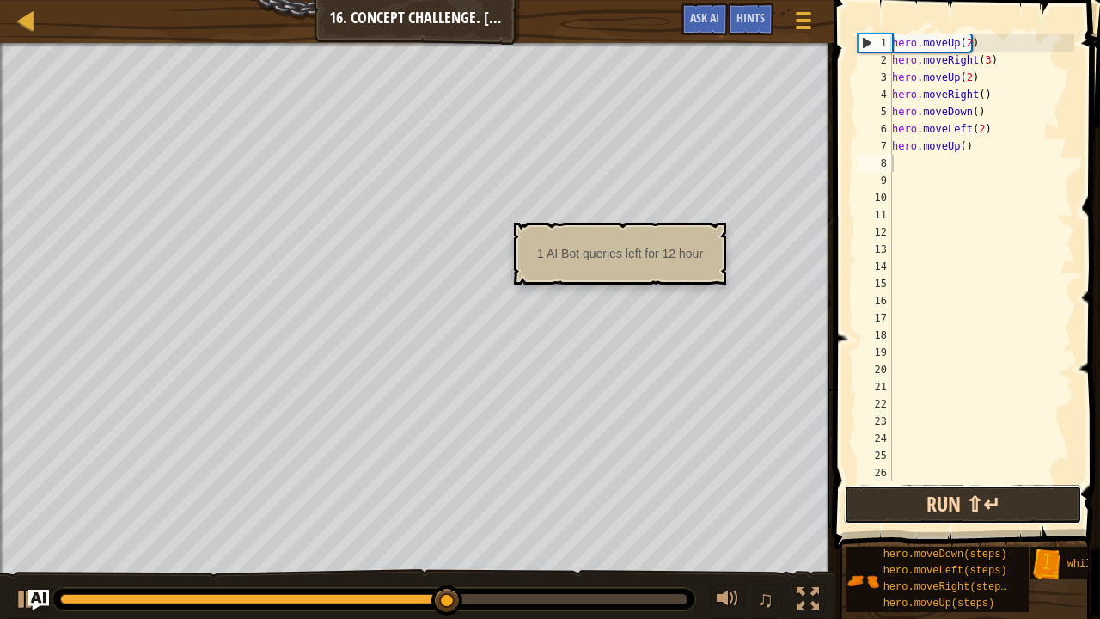
click at [869, 484] on button "Run ⇧↵" at bounding box center [963, 505] width 238 height 40
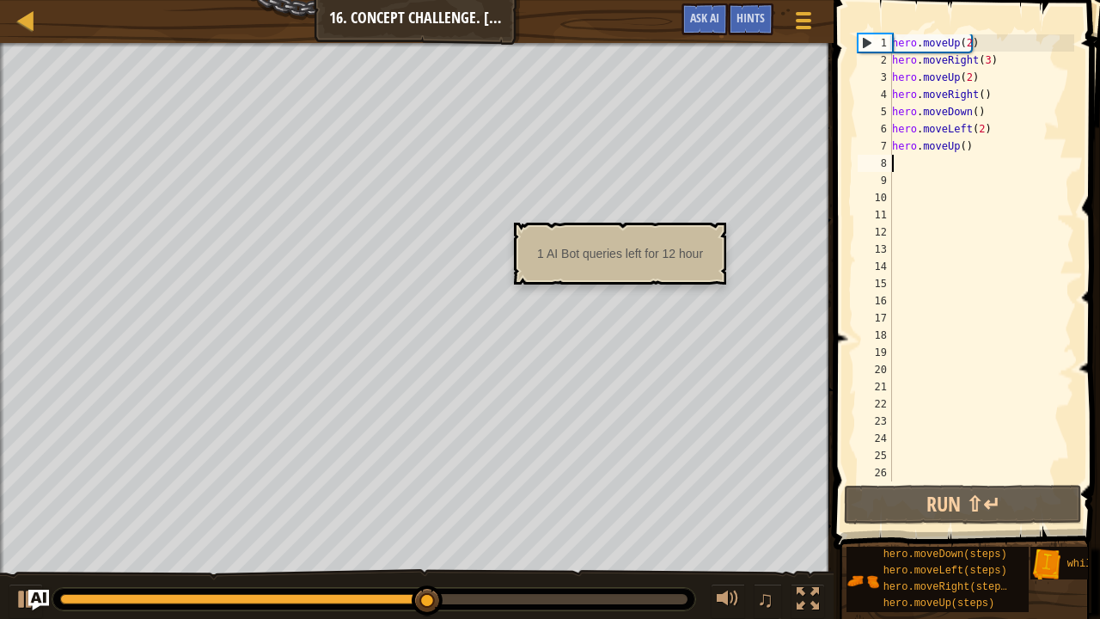
type textarea "h"
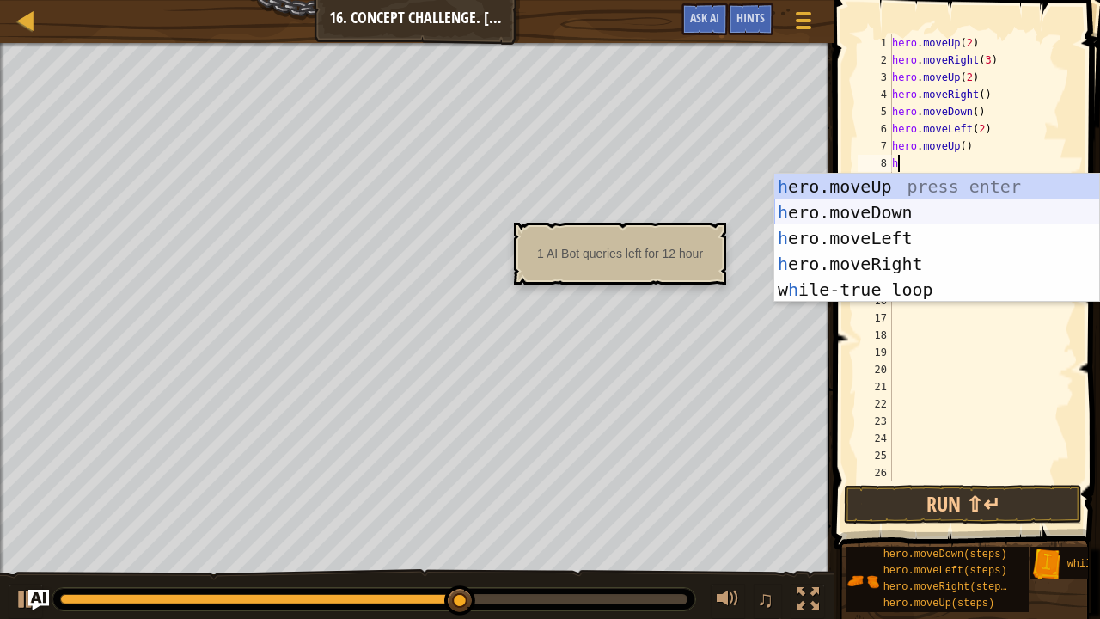
click at [885, 204] on div "h ero.moveUp press enter h ero.moveDown press enter h ero.moveLeft press enter …" at bounding box center [937, 264] width 326 height 180
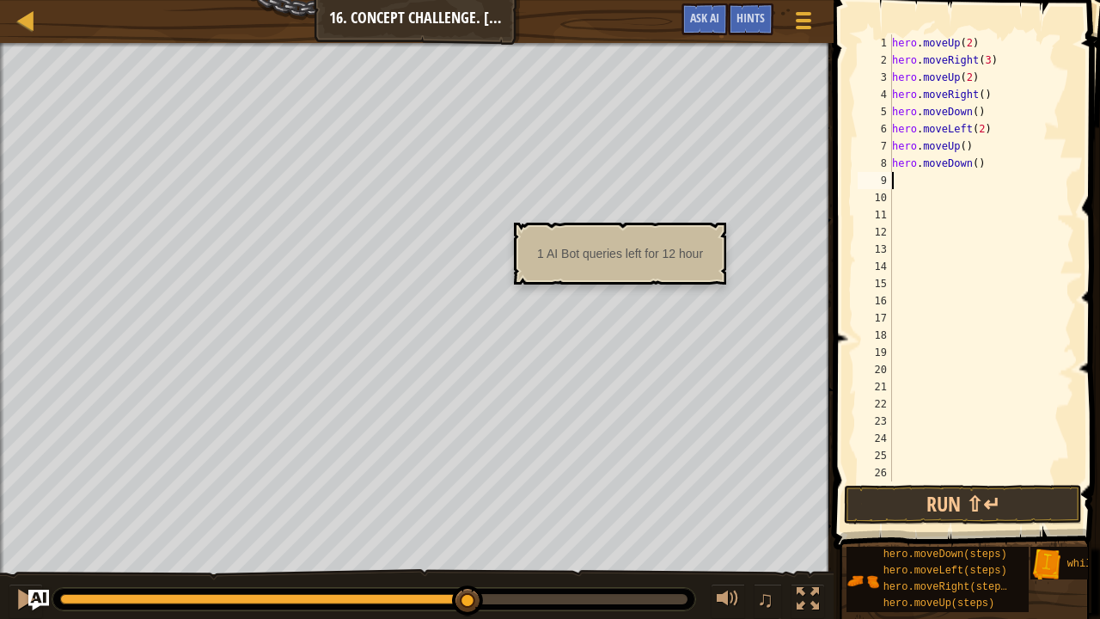
click at [972, 160] on div "hero . moveUp ( 2 ) hero . moveRight ( 3 ) hero . moveUp ( 2 ) hero . moveRight…" at bounding box center [974, 274] width 173 height 481
type textarea "hero.moveDown(3)"
click at [875, 484] on button "Run ⇧↵" at bounding box center [963, 505] width 238 height 40
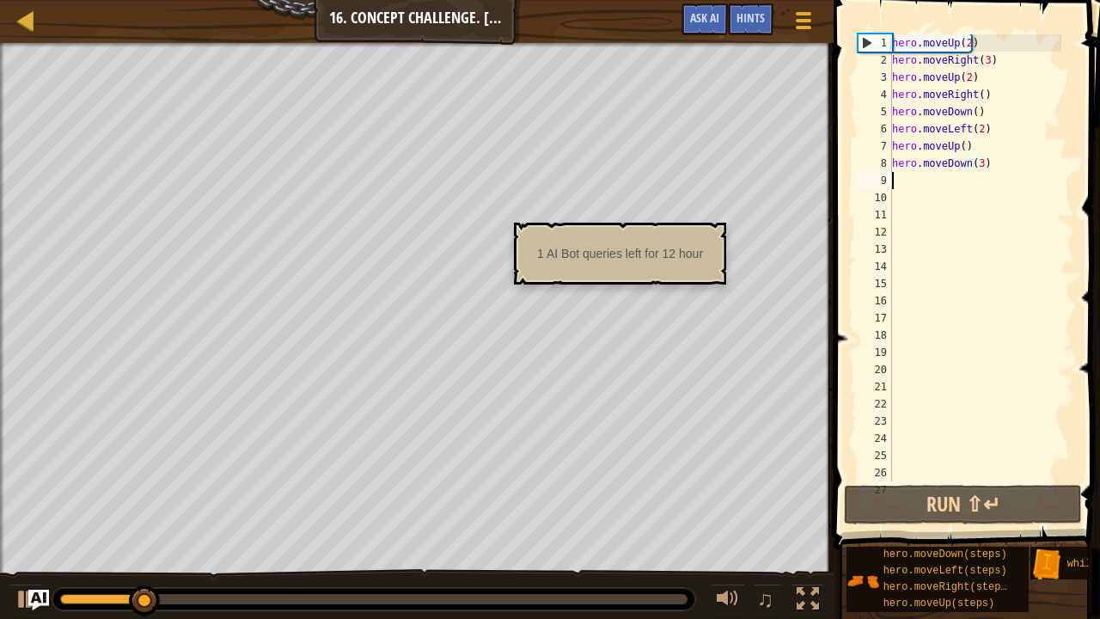
click at [899, 182] on div "hero . moveUp ( 2 ) hero . moveRight ( 3 ) hero . moveUp ( 2 ) hero . moveRight…" at bounding box center [974, 274] width 173 height 481
type textarea "h"
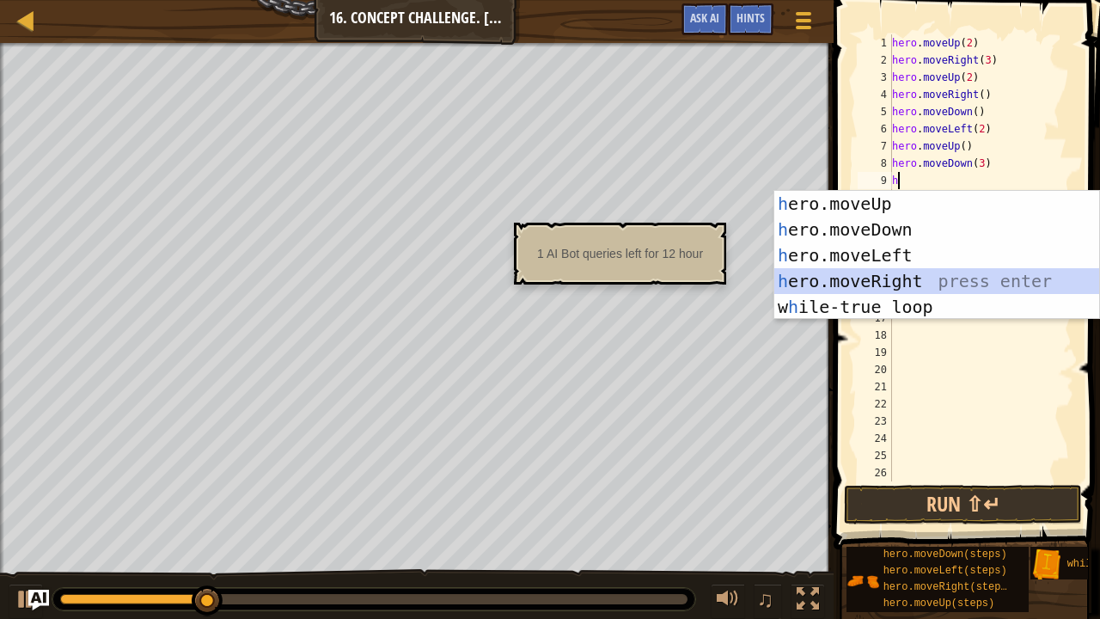
click at [891, 282] on div "h ero.moveUp press enter h ero.moveDown press enter h ero.moveLeft press enter …" at bounding box center [937, 281] width 326 height 180
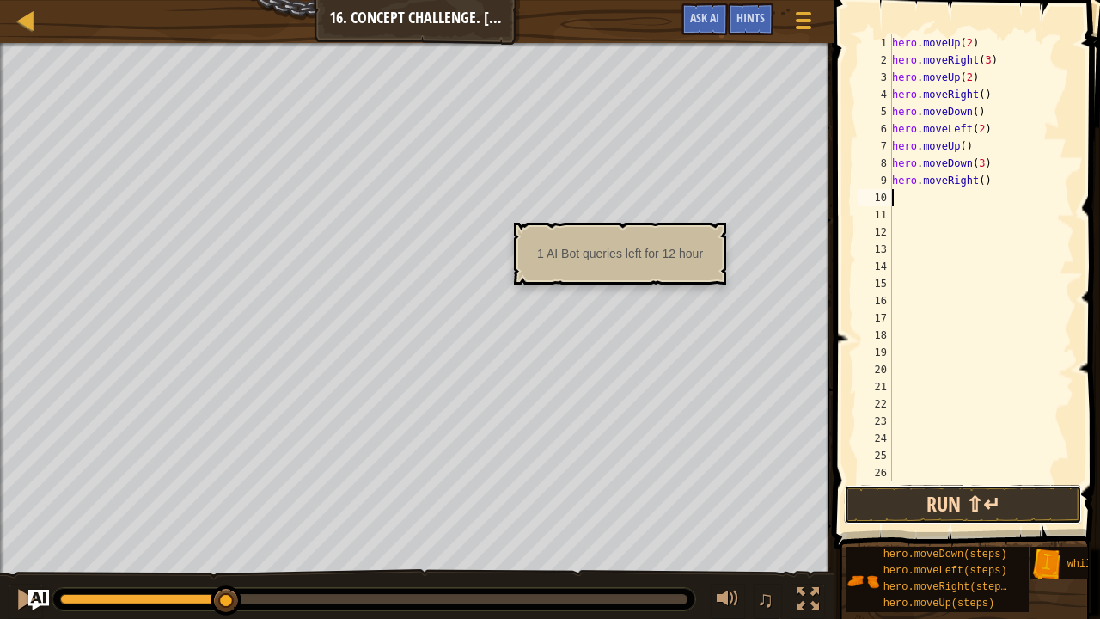
click at [887, 484] on button "Run ⇧↵" at bounding box center [963, 505] width 238 height 40
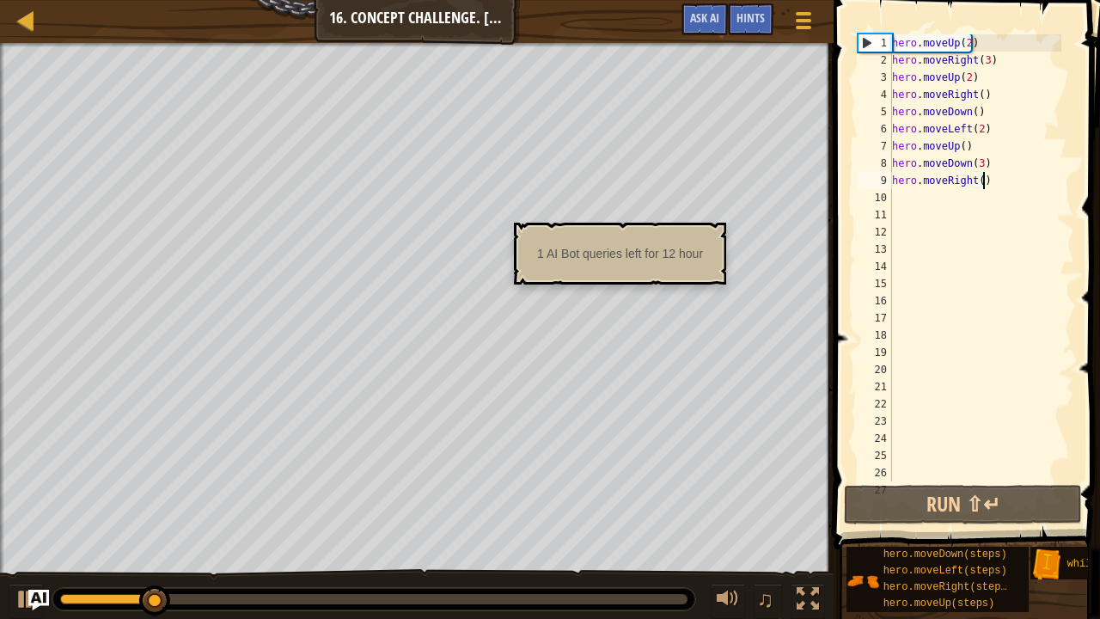
click at [990, 181] on div "hero . moveUp ( 2 ) hero . moveRight ( 3 ) hero . moveUp ( 2 ) hero . moveRight…" at bounding box center [974, 274] width 173 height 481
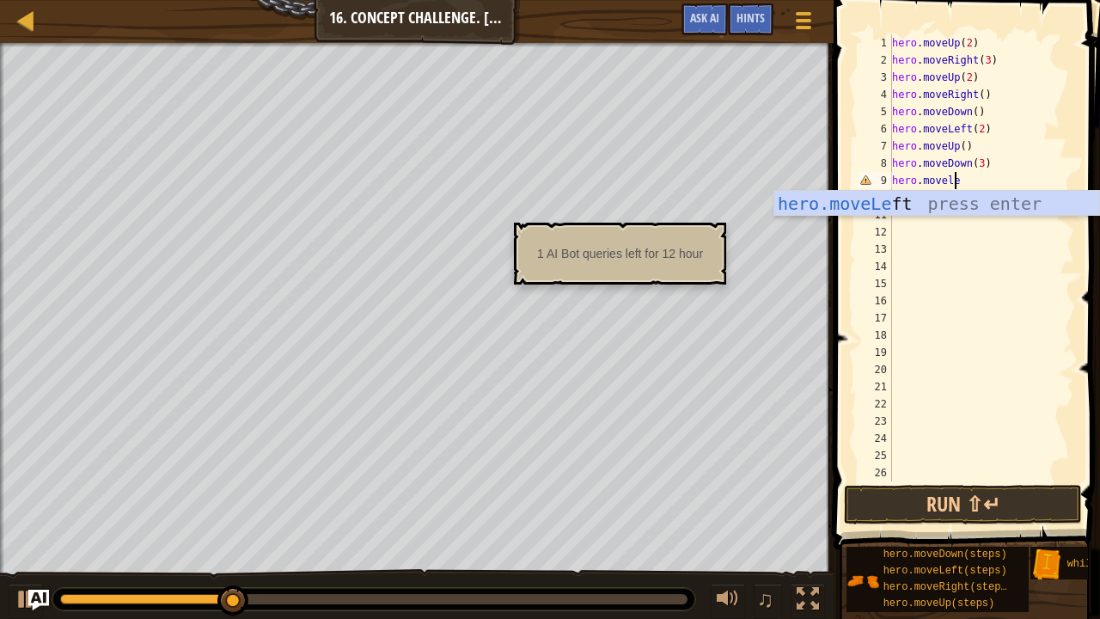
type textarea "hero.movelef"
click at [943, 203] on div "hero.moveLef t press enter" at bounding box center [937, 229] width 326 height 77
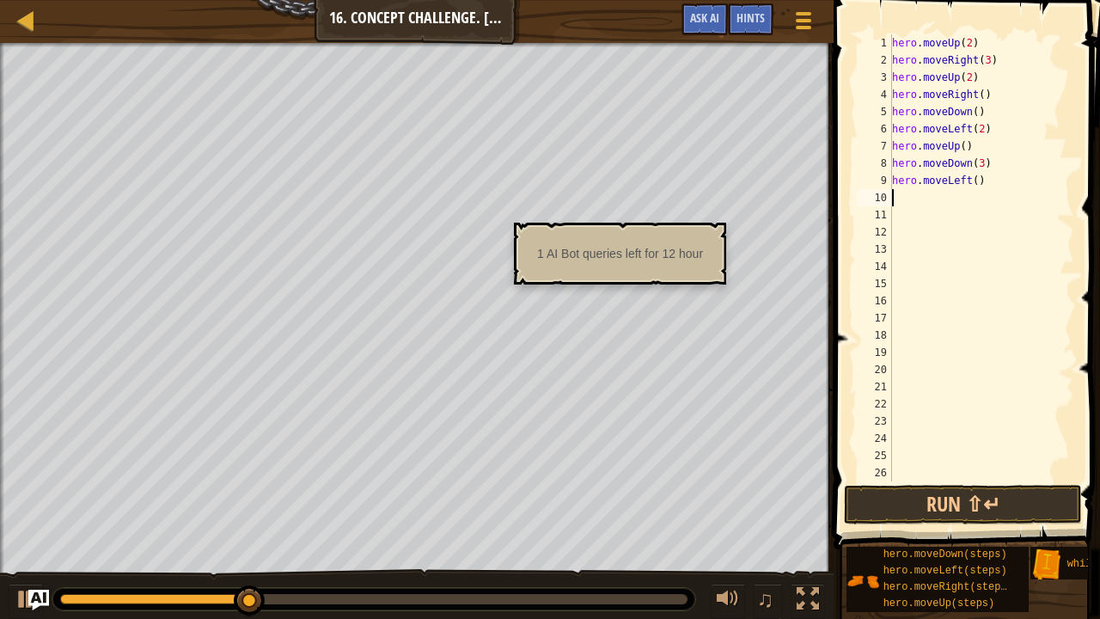
scroll to position [8, 0]
click at [897, 484] on button "Run ⇧↵" at bounding box center [963, 505] width 238 height 40
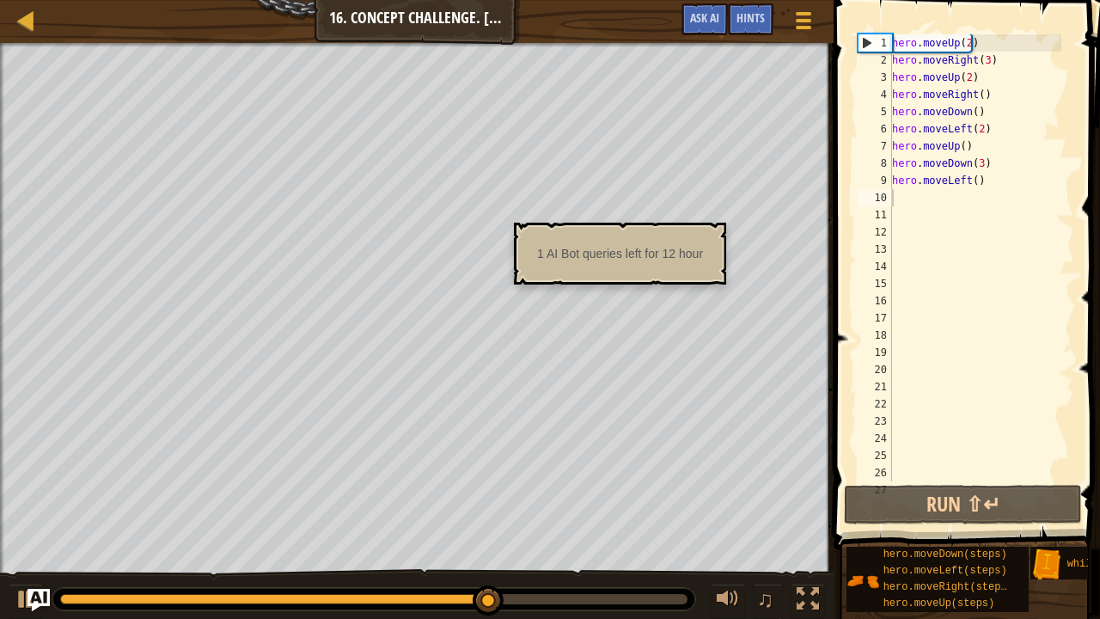
click at [34, 484] on img "Ask AI" at bounding box center [38, 600] width 22 height 22
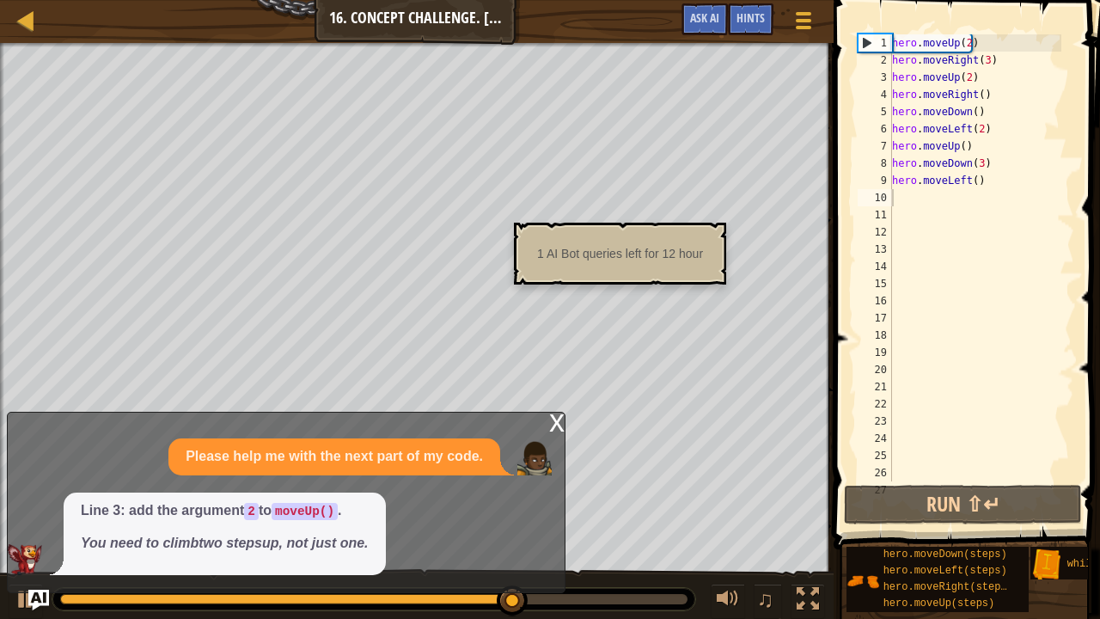
click at [557, 427] on div "x" at bounding box center [556, 420] width 15 height 17
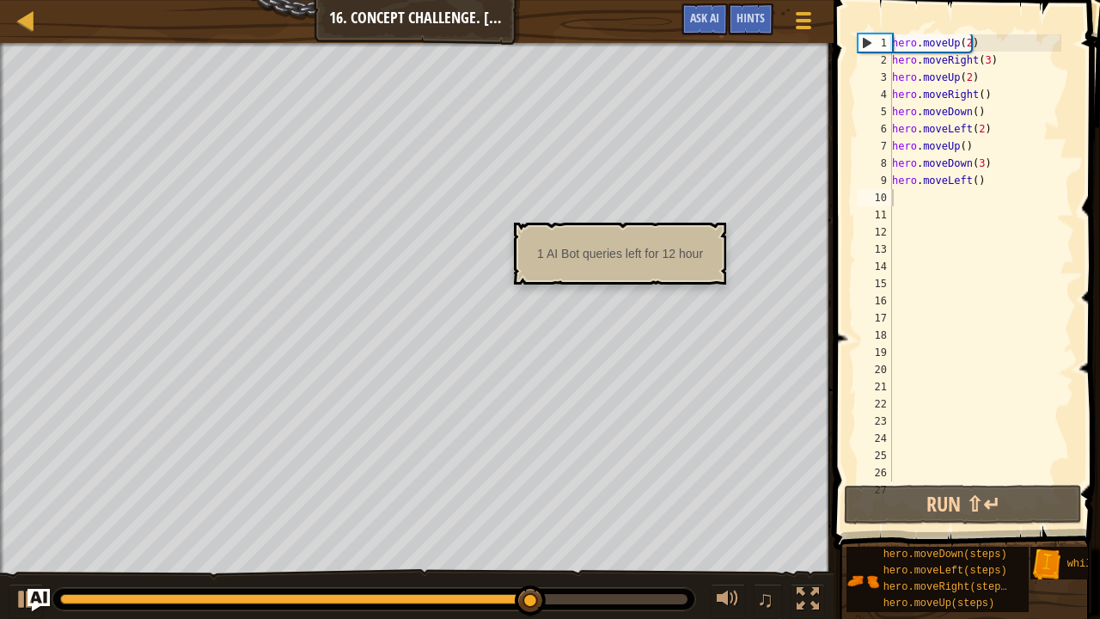
click at [47, 484] on img "Ask AI" at bounding box center [38, 600] width 22 height 22
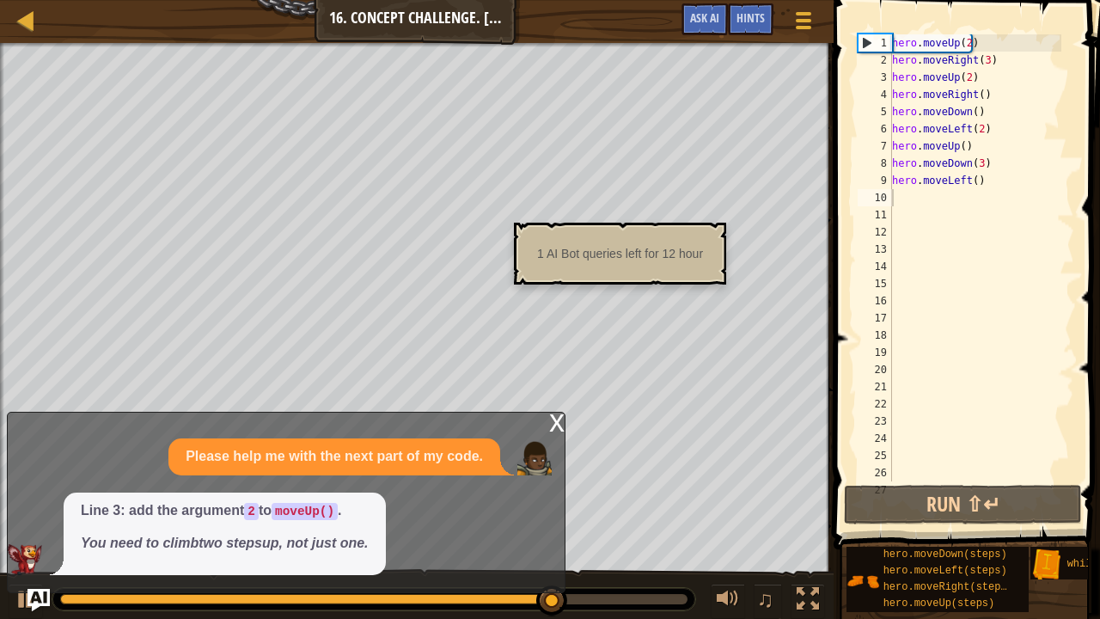
click at [47, 484] on img "Ask AI" at bounding box center [38, 600] width 22 height 22
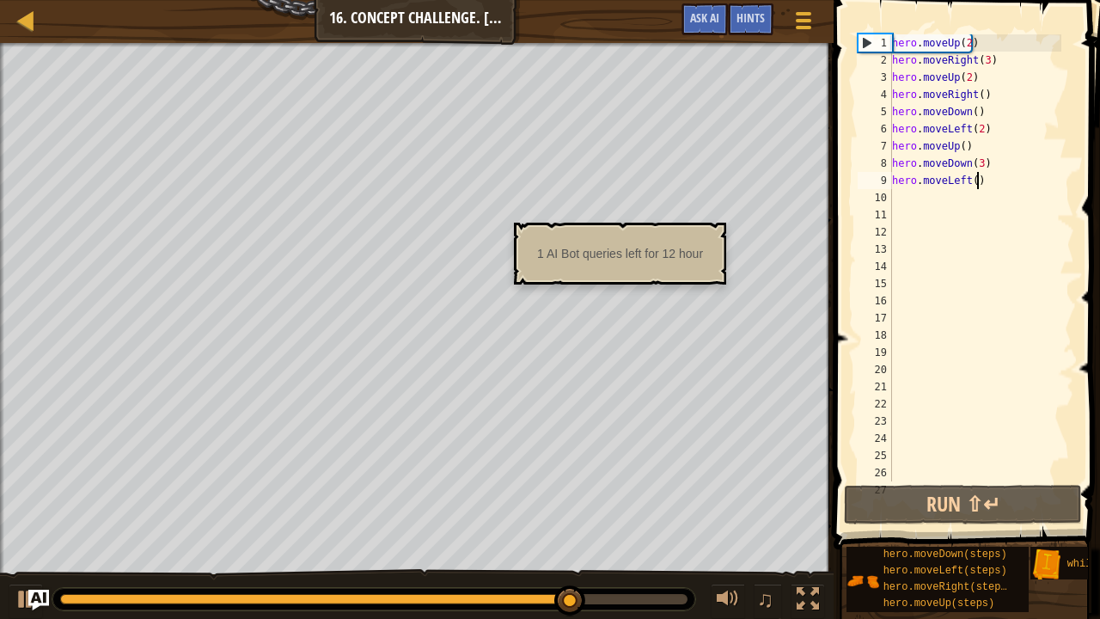
click at [992, 188] on div "hero . moveUp ( 2 ) hero . moveRight ( 3 ) hero . moveUp ( 2 ) hero . moveRight…" at bounding box center [974, 274] width 173 height 481
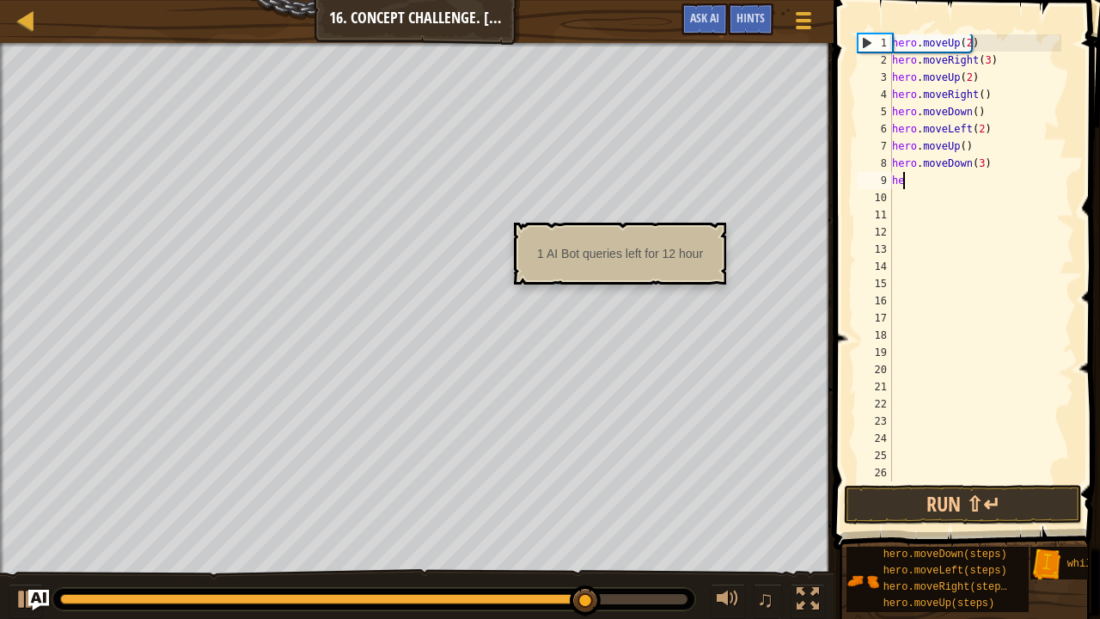
type textarea "h"
click at [992, 169] on div "hero . moveUp ( 2 ) hero . moveRight ( 3 ) hero . moveUp ( 2 ) hero . moveRight…" at bounding box center [974, 274] width 173 height 481
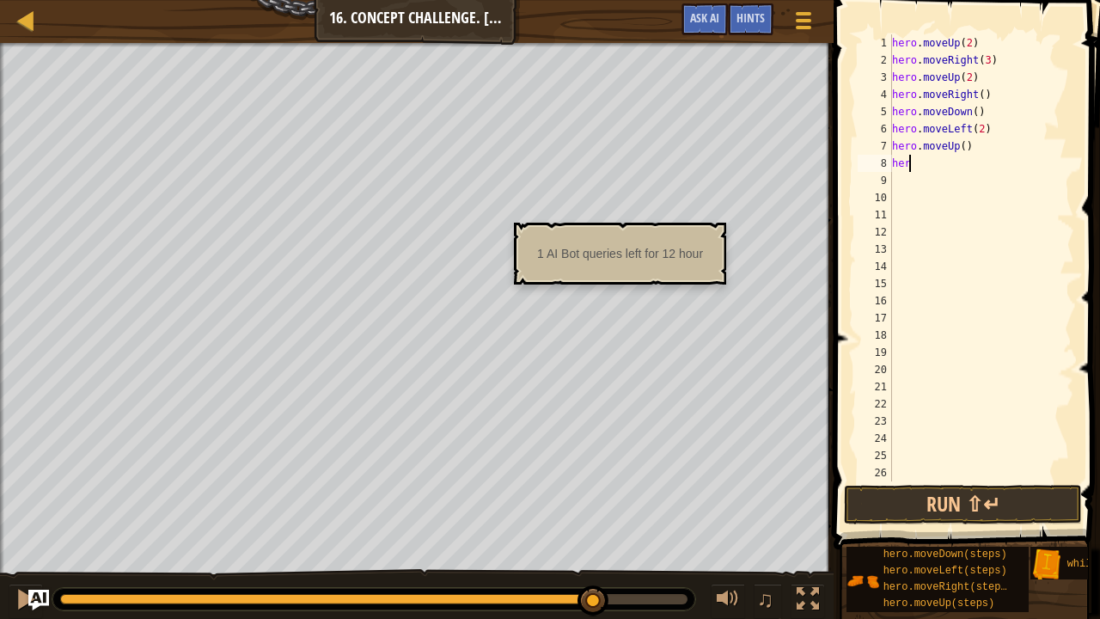
type textarea "h"
click at [992, 155] on div "hero . moveUp ( 2 ) hero . moveRight ( 3 ) hero . moveUp ( 2 ) hero . moveRight…" at bounding box center [974, 274] width 173 height 481
type textarea "h"
click at [998, 129] on div "hero . moveUp ( 2 ) hero . moveRight ( 3 ) hero . moveUp ( 2 ) hero . moveRight…" at bounding box center [974, 274] width 173 height 481
type textarea "h"
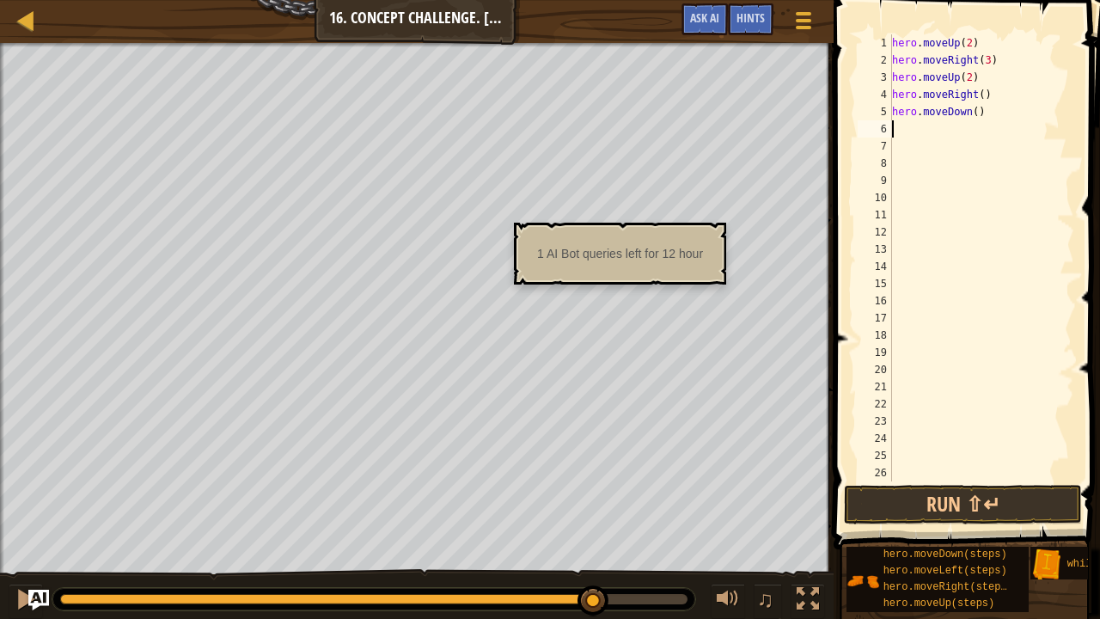
click at [992, 112] on div "hero . moveUp ( 2 ) hero . moveRight ( 3 ) hero . moveUp ( 2 ) hero . moveRight…" at bounding box center [974, 274] width 173 height 481
type textarea "h"
click at [1000, 93] on div "hero . moveUp ( 2 ) hero . moveRight ( 3 ) hero . moveUp ( 2 ) hero . moveR" at bounding box center [981, 274] width 186 height 481
type textarea "h"
click at [1001, 80] on div "hero . moveUp ( 2 ) hero . moveRight ( 3 ) hero . moveUp ( 2 )" at bounding box center [981, 274] width 186 height 481
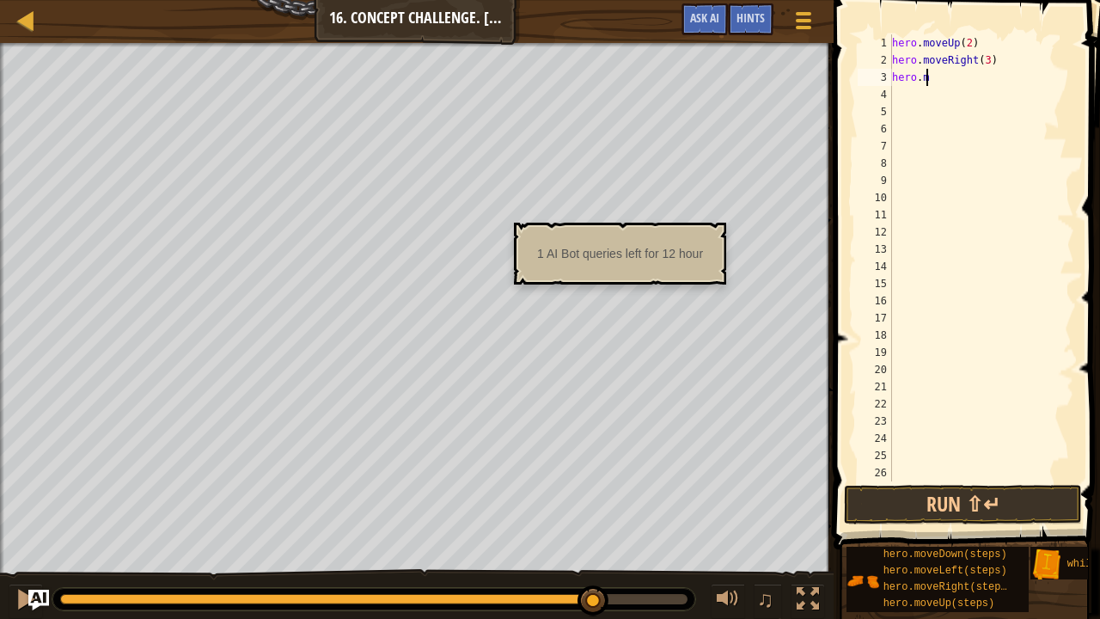
type textarea "h"
click at [1004, 72] on div "hero . moveUp ( 2 ) hero . moveRight ( 3 )" at bounding box center [981, 274] width 186 height 481
type textarea "h"
click at [1000, 62] on div "hero . moveUp ( 2 )" at bounding box center [981, 274] width 186 height 481
type textarea "h"
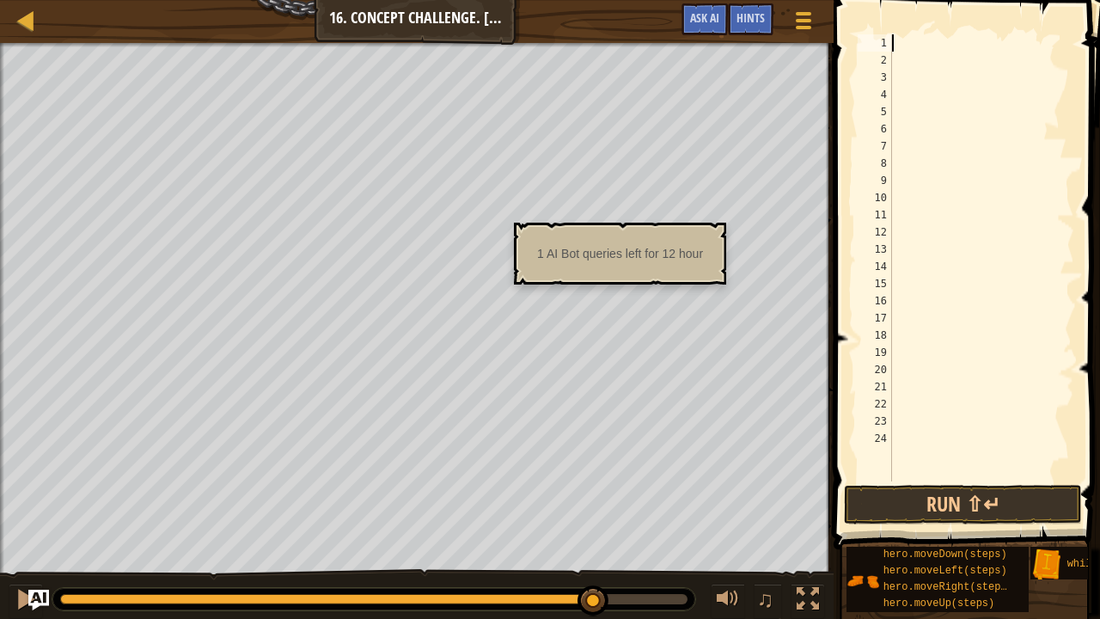
type textarea "w"
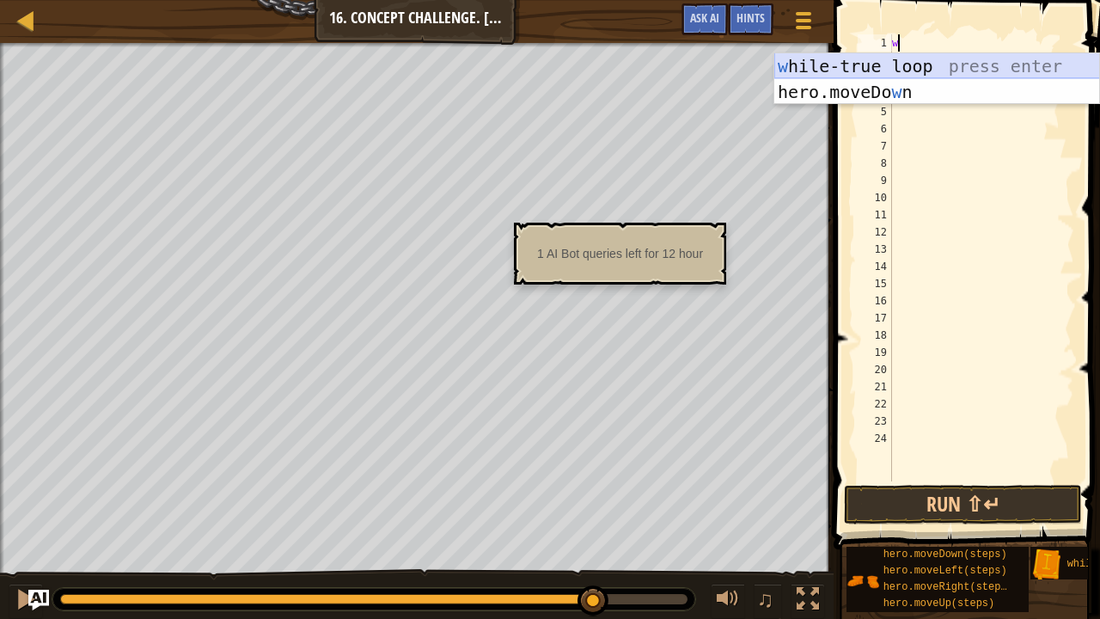
click at [967, 60] on div "w [PERSON_NAME]-true loop press enter hero.moveDo w n press enter" at bounding box center [937, 104] width 326 height 103
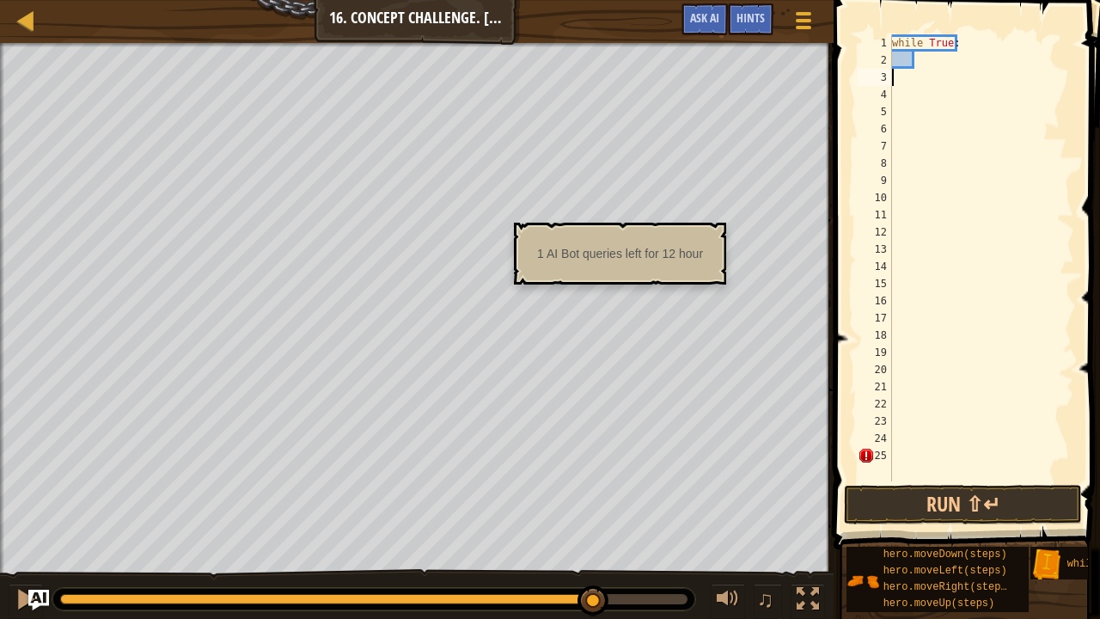
click at [924, 78] on div "while True :" at bounding box center [981, 274] width 186 height 481
type textarea "h"
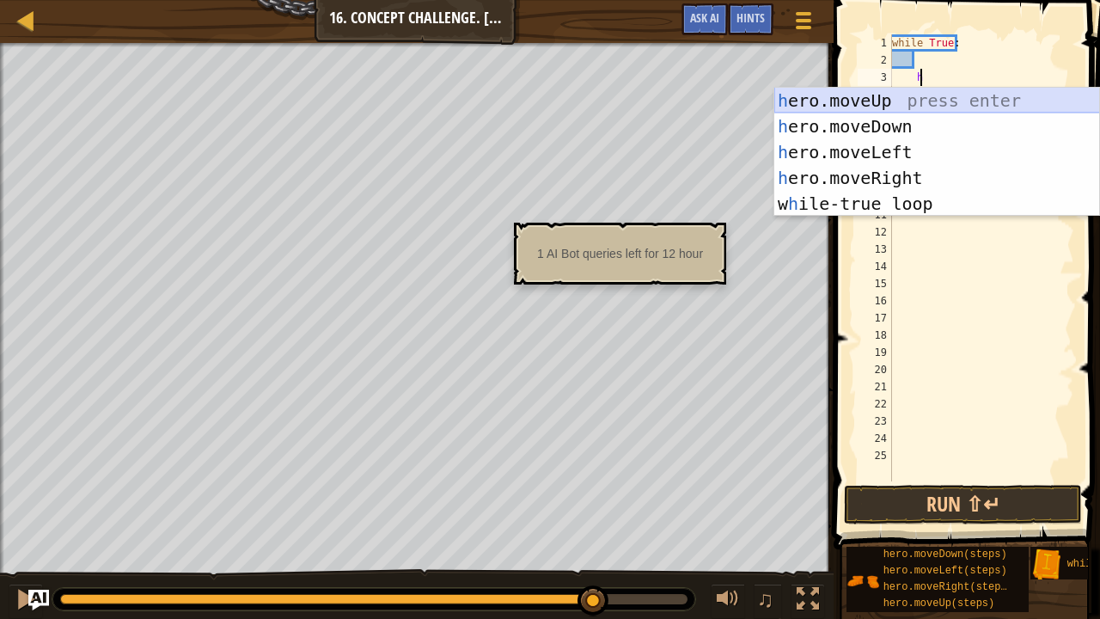
click at [882, 101] on div "h ero.moveUp press enter h ero.moveDown press enter h ero.moveLeft press enter …" at bounding box center [937, 178] width 326 height 180
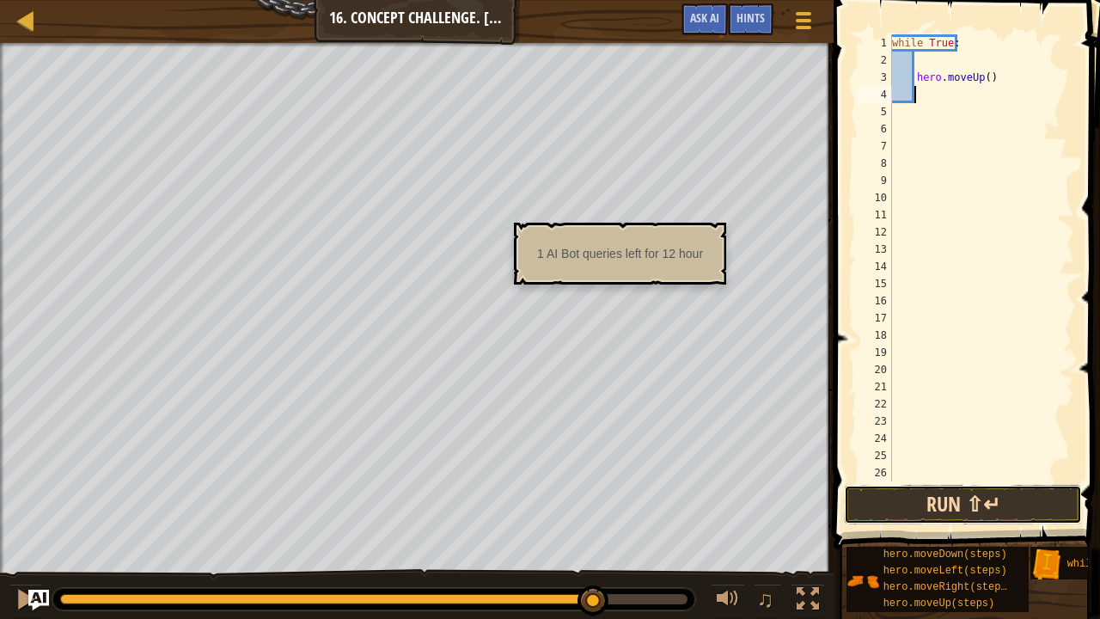
click at [886, 484] on button "Run ⇧↵" at bounding box center [963, 505] width 238 height 40
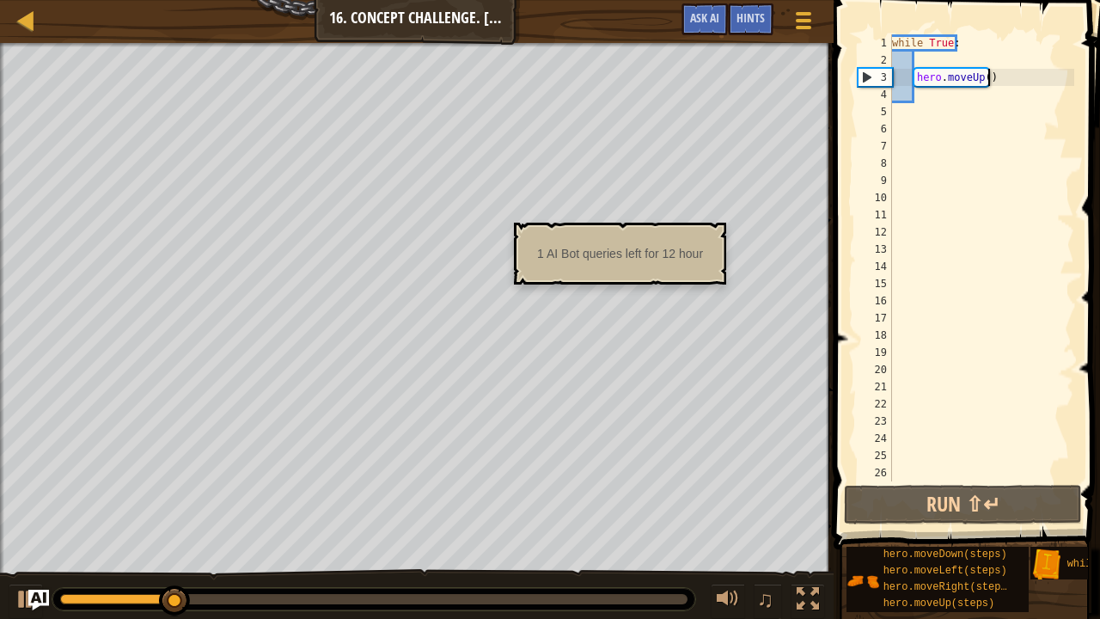
click at [1008, 84] on div "while True : hero . moveUp ( )" at bounding box center [981, 274] width 186 height 481
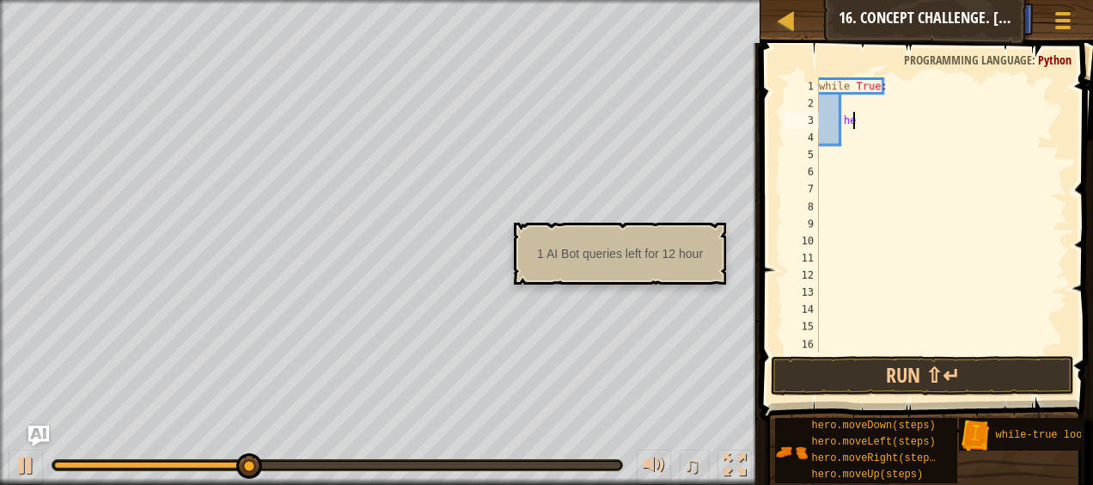
type textarea "h"
click at [734, 462] on div at bounding box center [734, 465] width 22 height 22
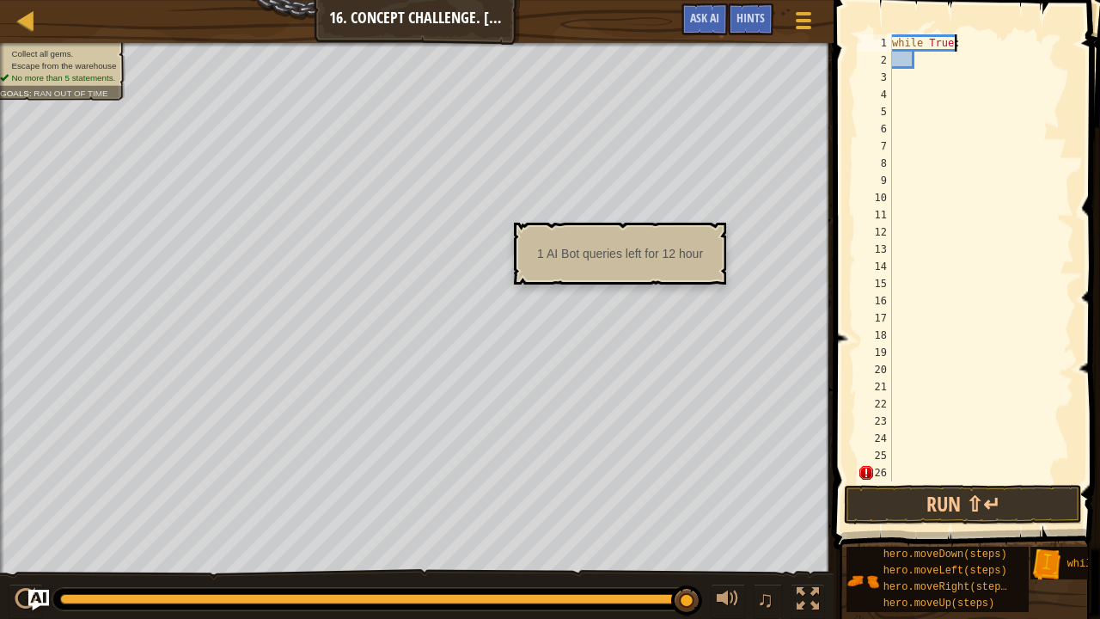
click at [972, 43] on div "while True :" at bounding box center [981, 274] width 186 height 481
type textarea "w"
click at [904, 96] on div at bounding box center [981, 274] width 186 height 481
click at [894, 95] on div at bounding box center [981, 274] width 186 height 481
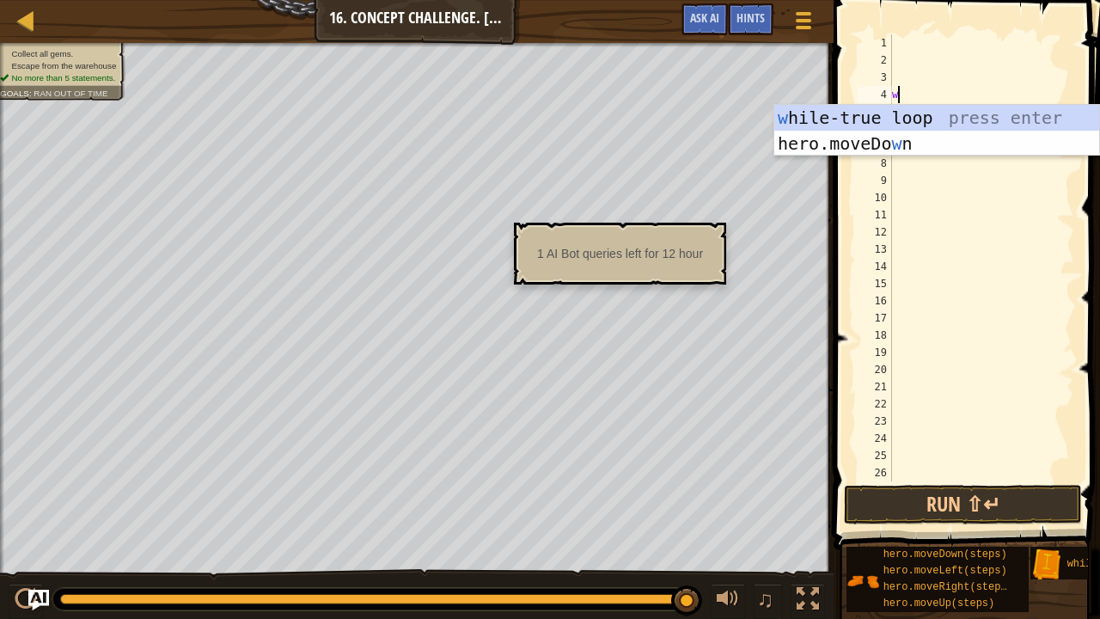
type textarea "wh"
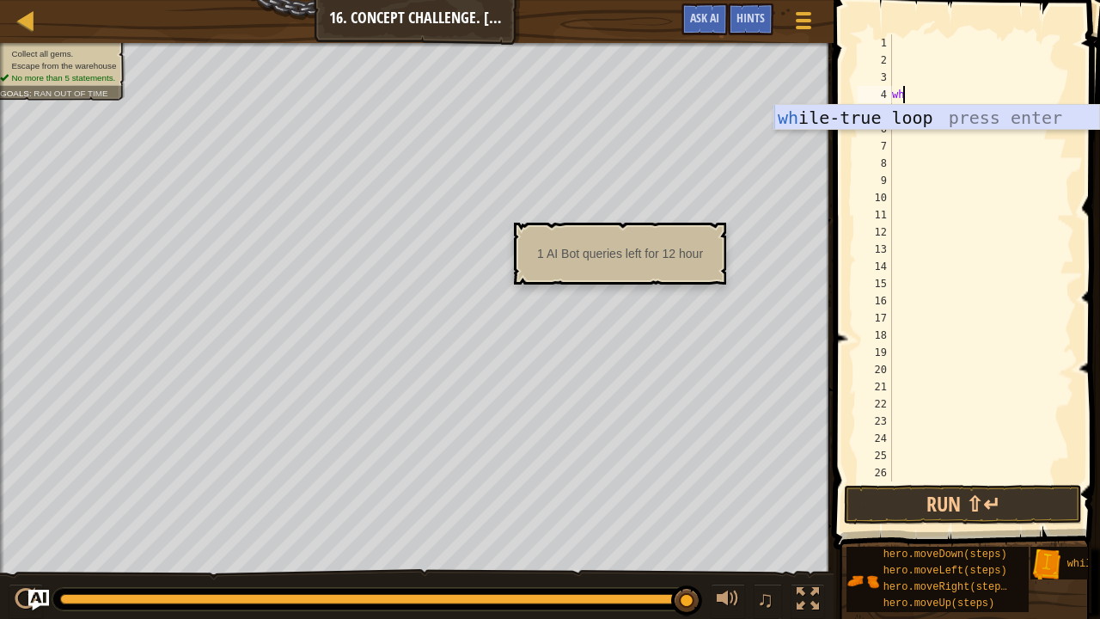
click at [891, 113] on div "wh ile-true loop press enter" at bounding box center [937, 143] width 326 height 77
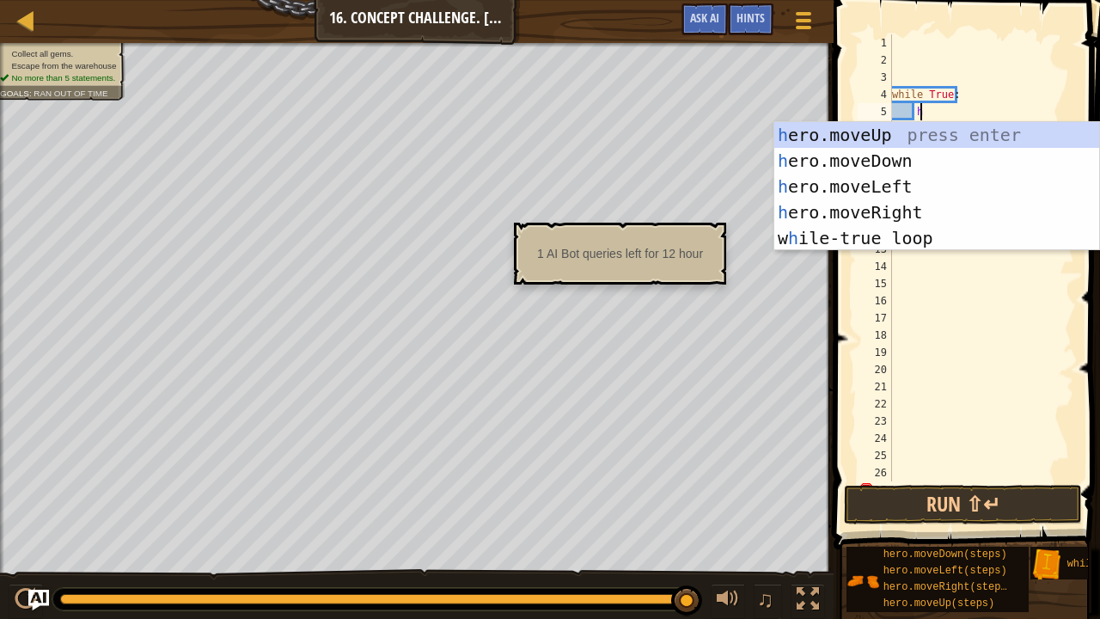
scroll to position [8, 3]
type textarea "her"
click at [880, 129] on div "her o.moveUp press enter her o.moveDown press enter her o.moveLeft press enter …" at bounding box center [937, 212] width 326 height 180
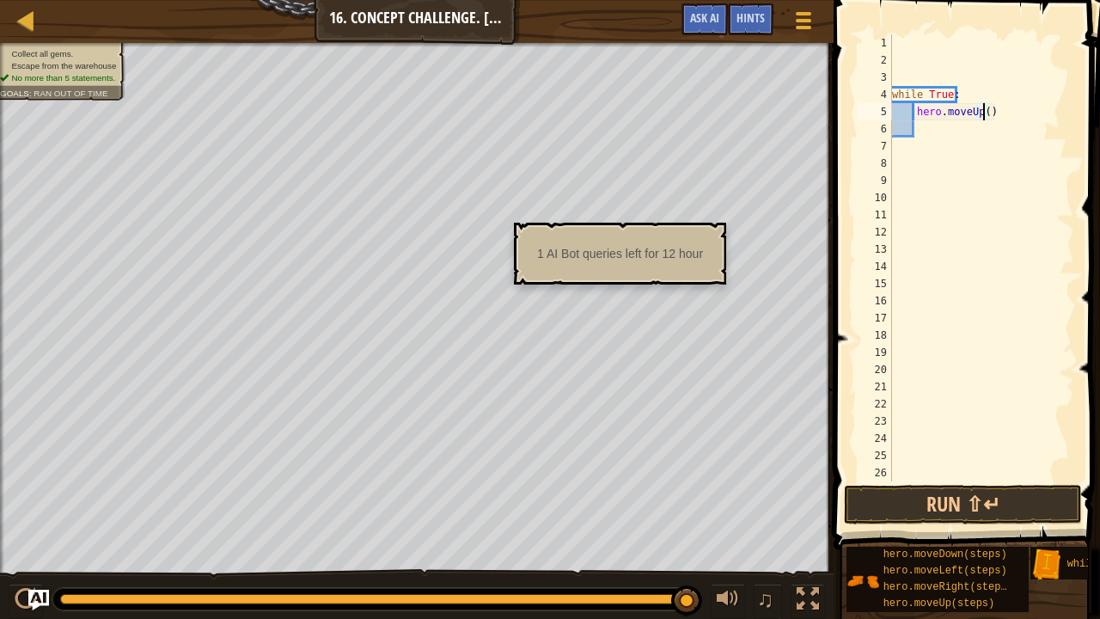
click at [983, 113] on div "while True : hero . moveUp ( )" at bounding box center [974, 274] width 173 height 481
type textarea "hero.moveUp(2)"
click at [921, 132] on div "while True : hero . moveUp ( 2 )" at bounding box center [974, 274] width 173 height 481
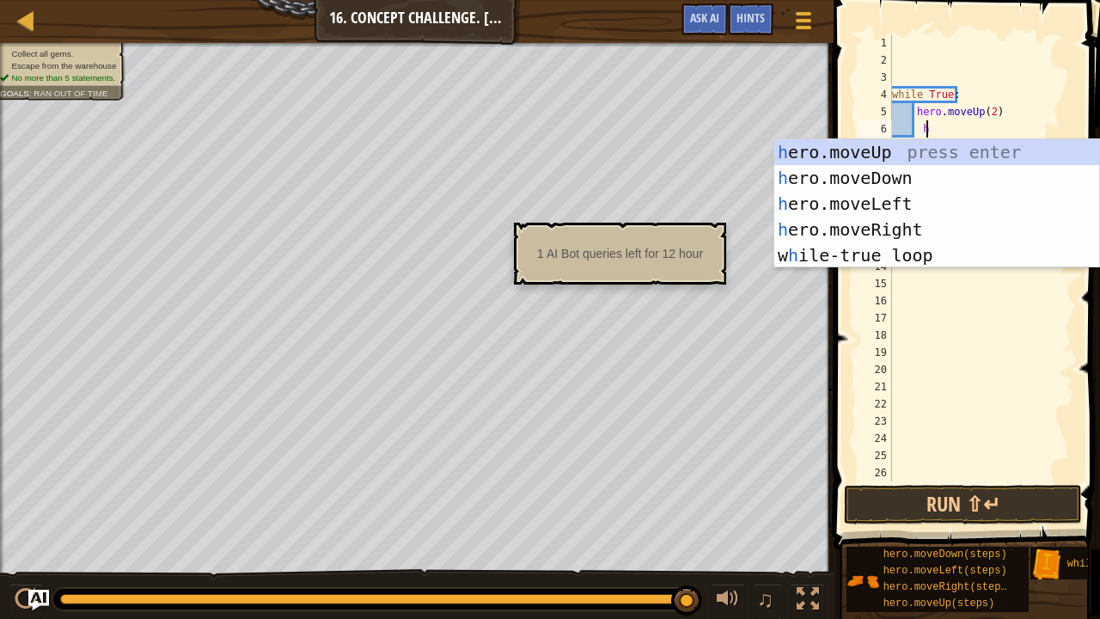
type textarea "he"
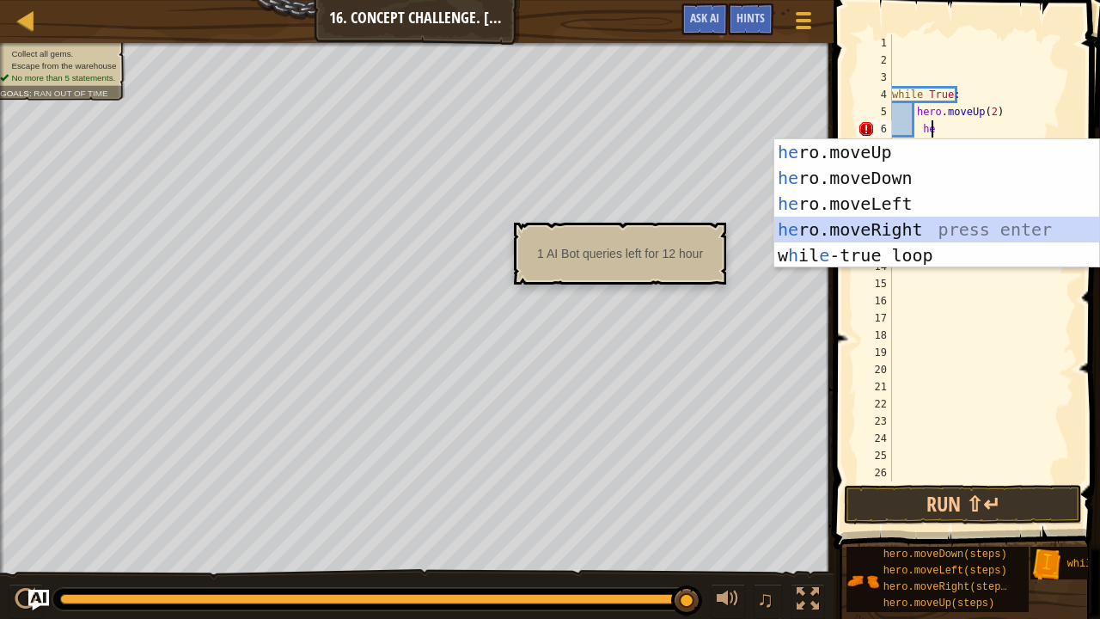
click at [892, 220] on div "he ro.moveUp press enter he ro.moveDown press enter he ro.moveLeft press enter …" at bounding box center [937, 229] width 326 height 180
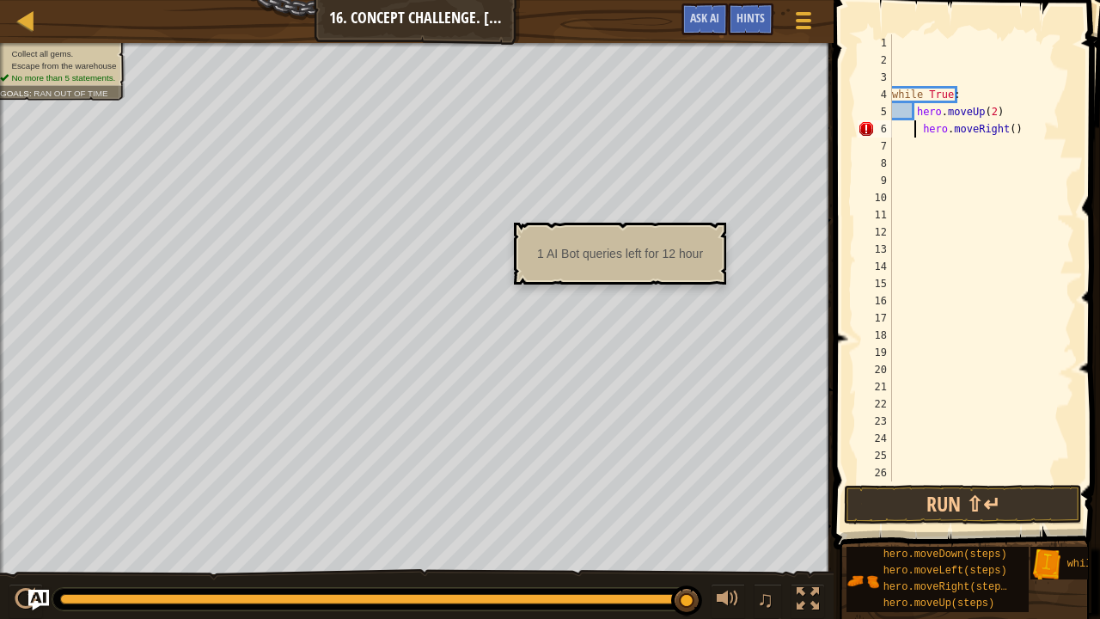
click at [914, 131] on div "while True : hero . moveUp ( 2 ) hero . moveRight ( )" at bounding box center [974, 274] width 173 height 481
click at [992, 135] on div "while True : hero . moveUp ( 2 ) hero . moveRight ( )" at bounding box center [974, 274] width 173 height 481
type textarea "h"
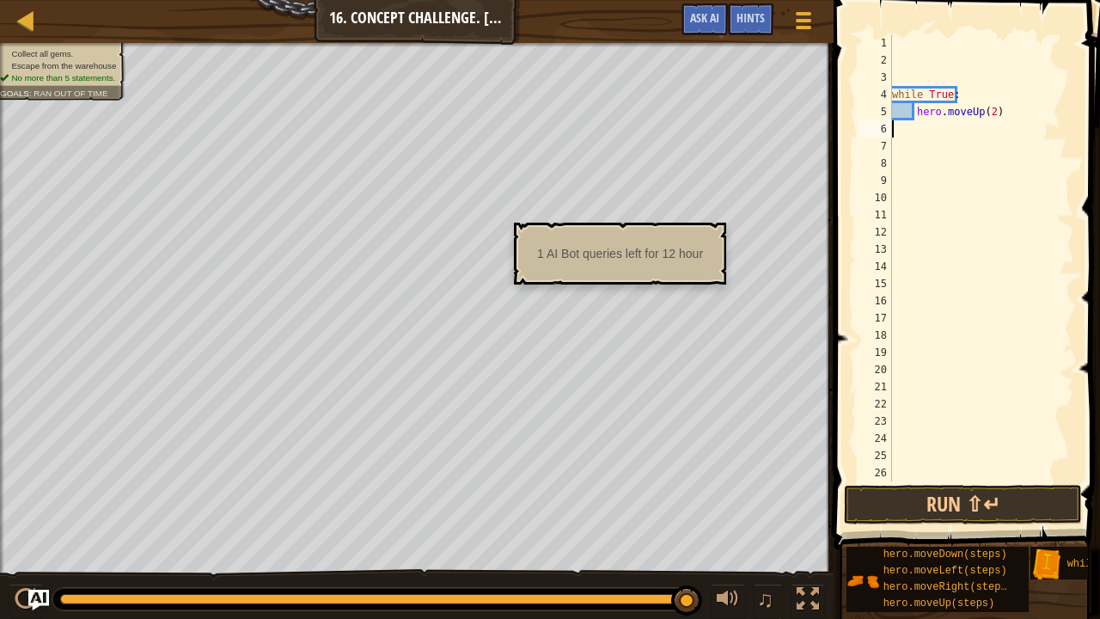
click at [919, 130] on div "while True : hero . moveUp ( 2 )" at bounding box center [974, 274] width 173 height 481
click at [920, 125] on div "while True : hero . moveUp ( 2 )" at bounding box center [974, 274] width 173 height 481
type textarea "h"
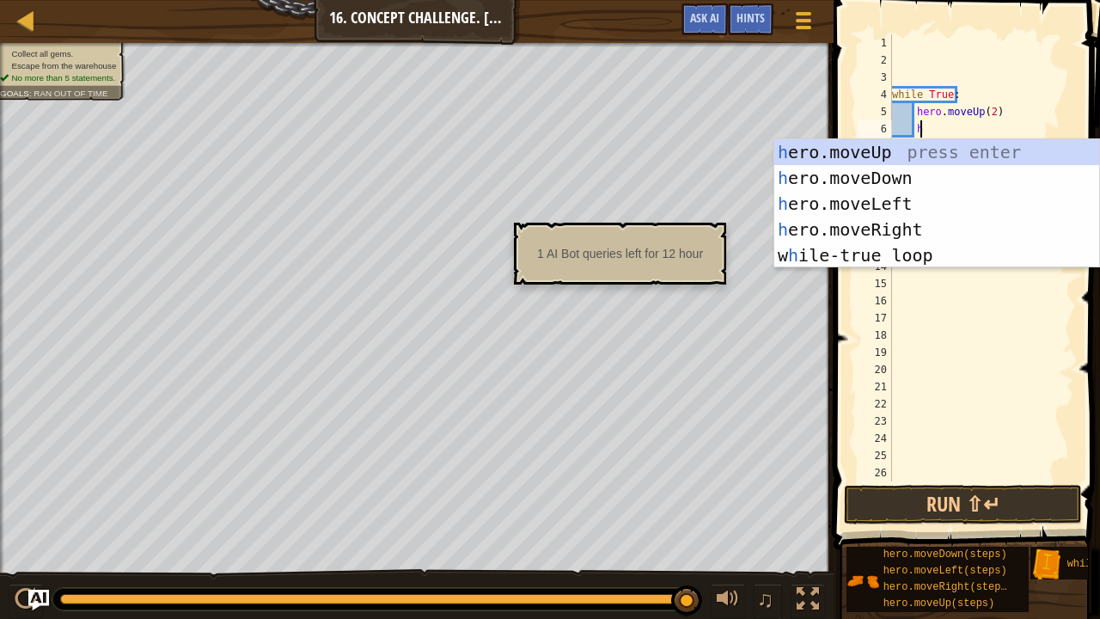
scroll to position [8, 1]
click at [882, 229] on div "h ero.moveUp press enter h ero.moveDown press enter h ero.moveLeft press enter …" at bounding box center [937, 229] width 326 height 180
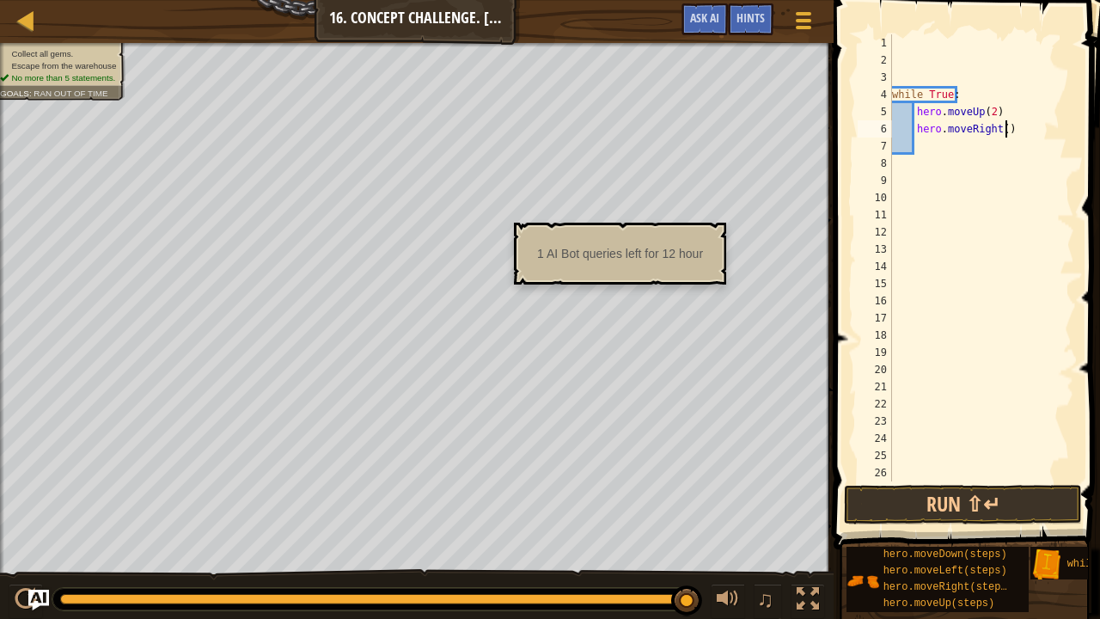
click at [1003, 130] on div "while True : hero . moveUp ( 2 ) hero . moveRight ( )" at bounding box center [974, 274] width 173 height 481
type textarea "hero.moveRight()2"
click at [921, 145] on div "while True : hero . moveUp ( 2 ) hero . moveRight ( ) 2" at bounding box center [974, 274] width 173 height 481
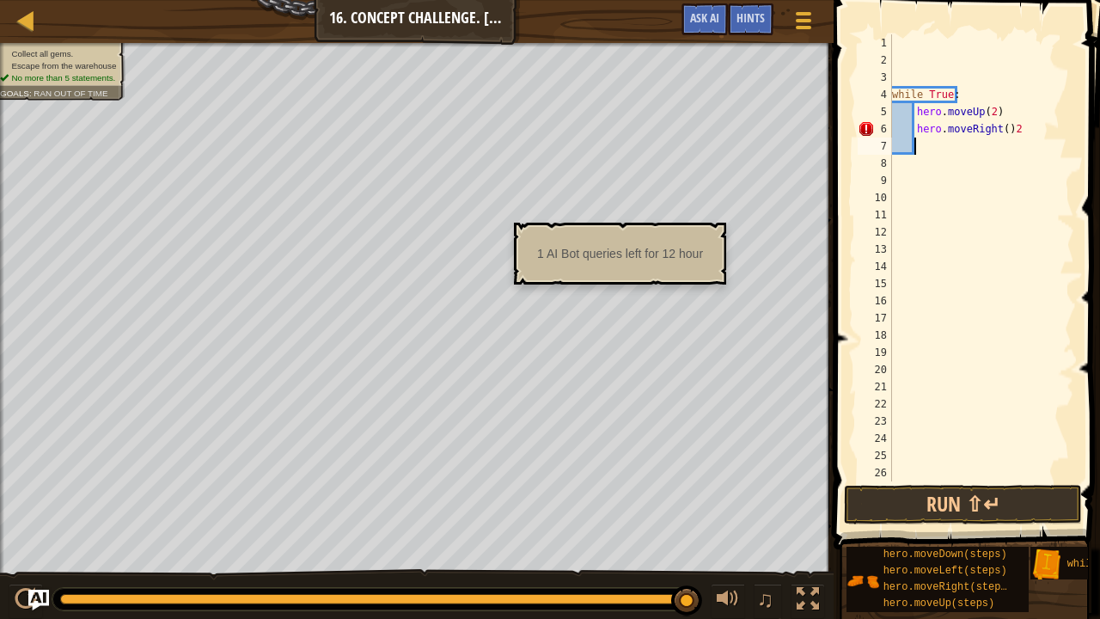
click at [1013, 132] on div "while True : hero . moveUp ( 2 ) hero . moveRight ( ) 2" at bounding box center [974, 274] width 173 height 481
click at [998, 132] on div "while True : hero . moveUp ( 2 ) hero . moveRight ( )" at bounding box center [974, 274] width 173 height 481
type textarea "hero.moveRight(2)"
click at [919, 148] on div "while True : hero . moveUp ( 2 ) hero . moveRight ( 2 )" at bounding box center [974, 274] width 173 height 481
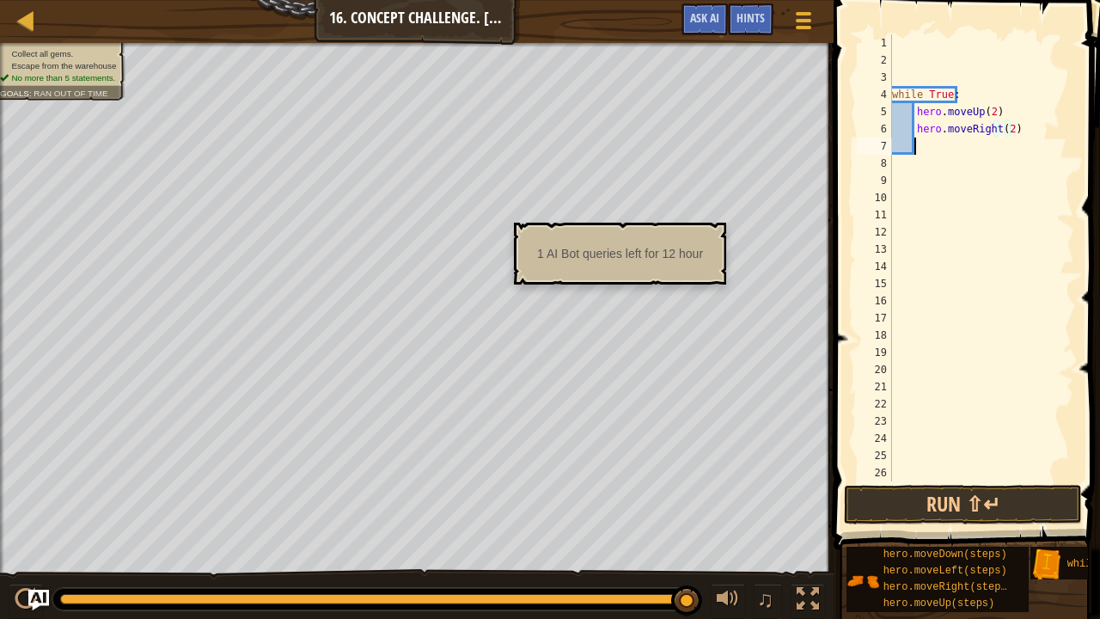
scroll to position [8, 1]
type textarea "h"
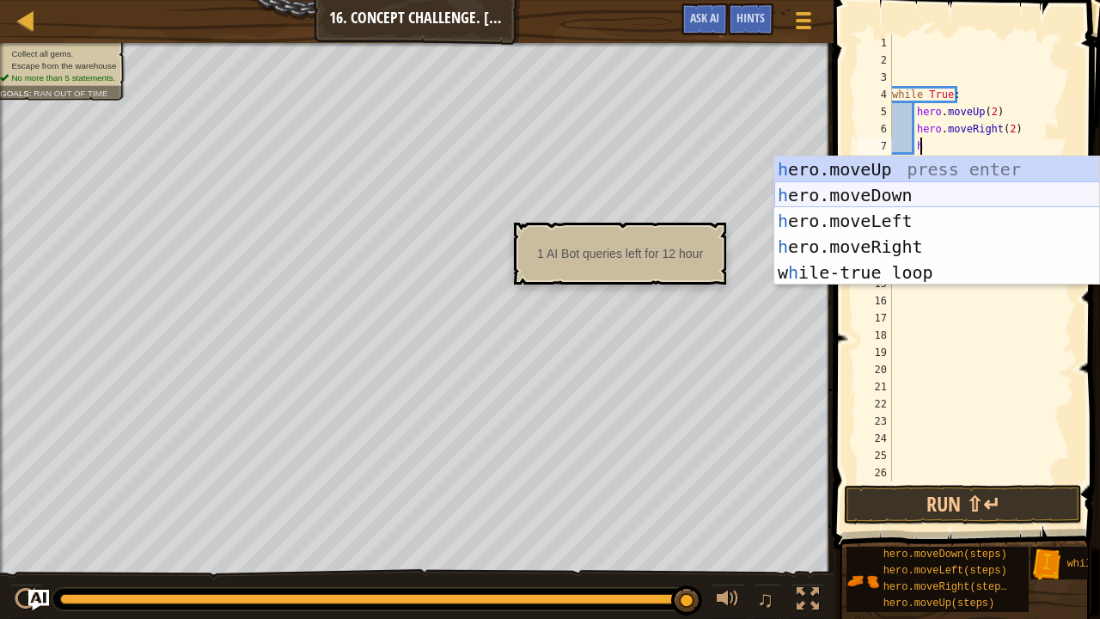
click at [887, 192] on div "h ero.moveUp press enter h ero.moveDown press enter h ero.moveLeft press enter …" at bounding box center [937, 246] width 326 height 180
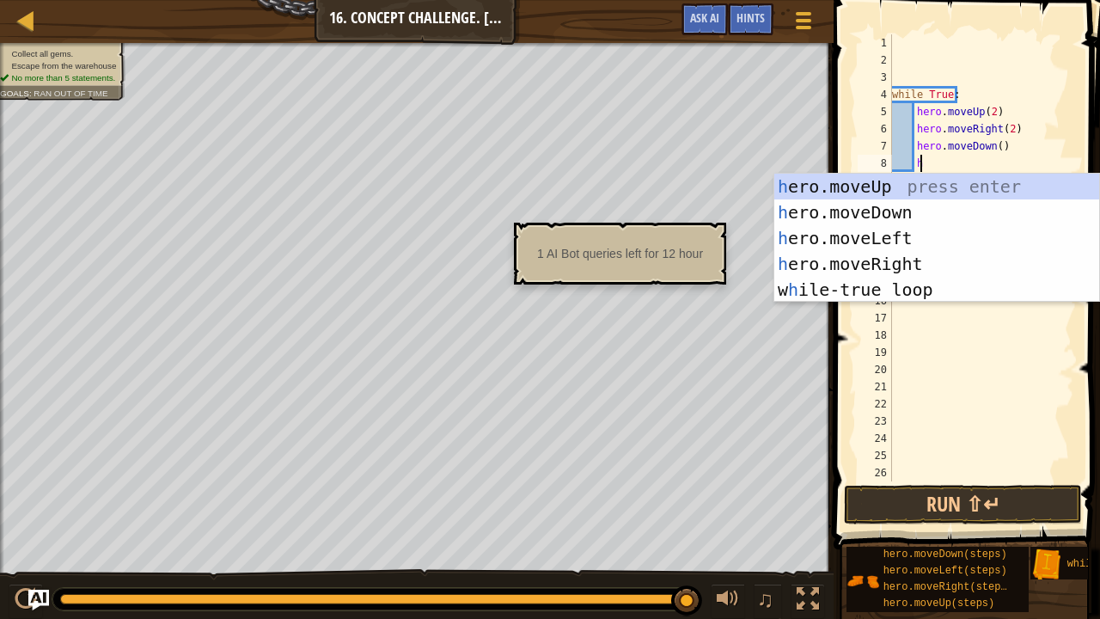
type textarea "he"
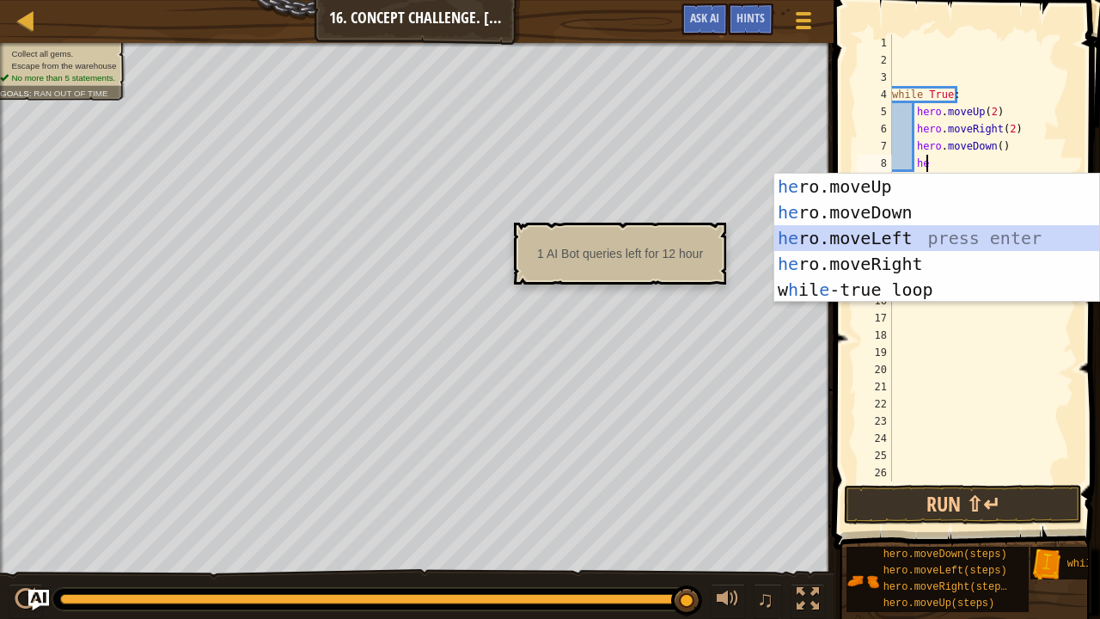
click at [894, 226] on div "he ro.moveUp press enter he ro.moveDown press enter he ro.moveLeft press enter …" at bounding box center [937, 264] width 326 height 180
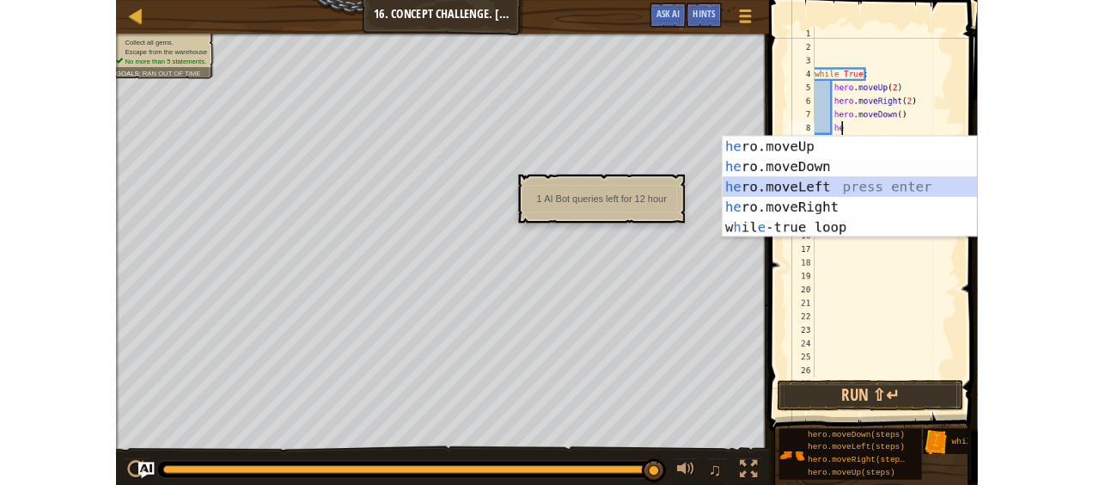
scroll to position [8, 1]
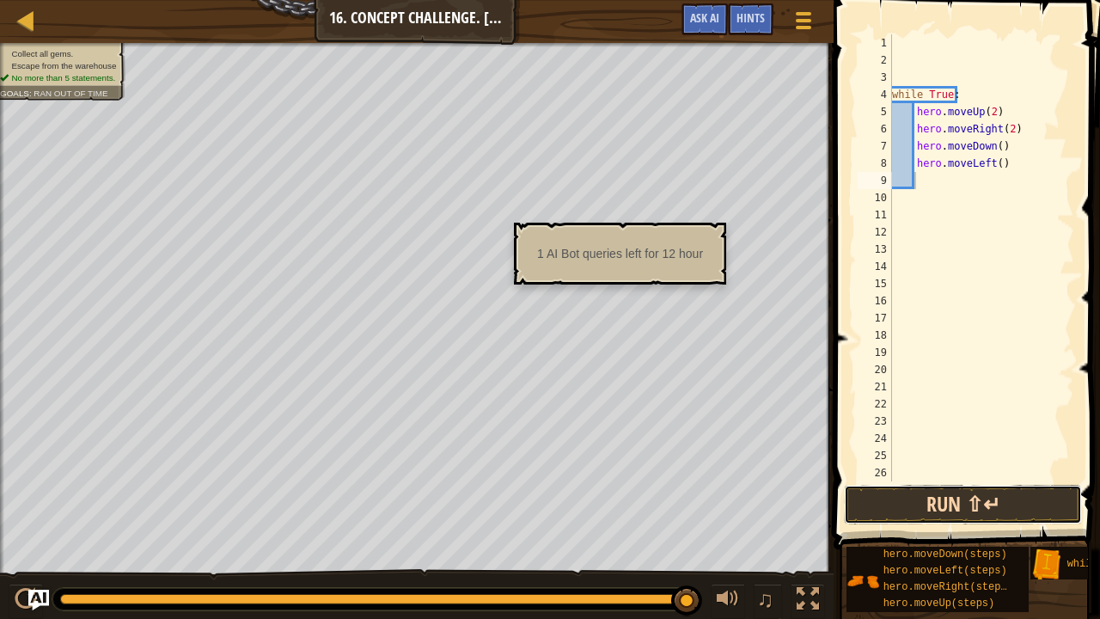
click at [912, 484] on button "Run ⇧↵" at bounding box center [963, 505] width 238 height 40
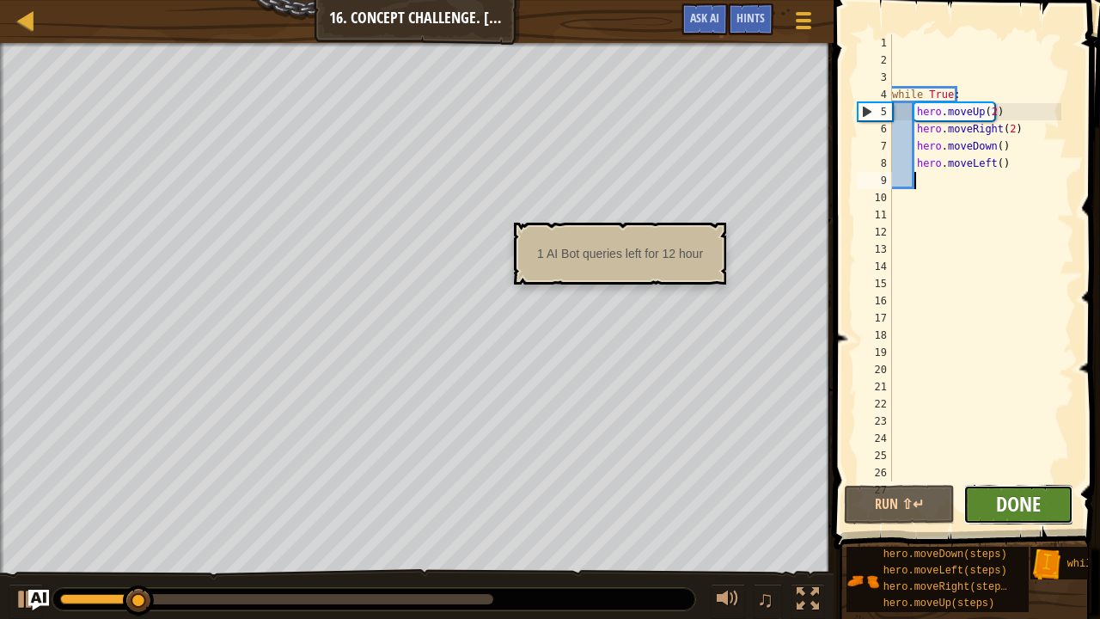
click at [999, 484] on span "Done" at bounding box center [1018, 503] width 45 height 27
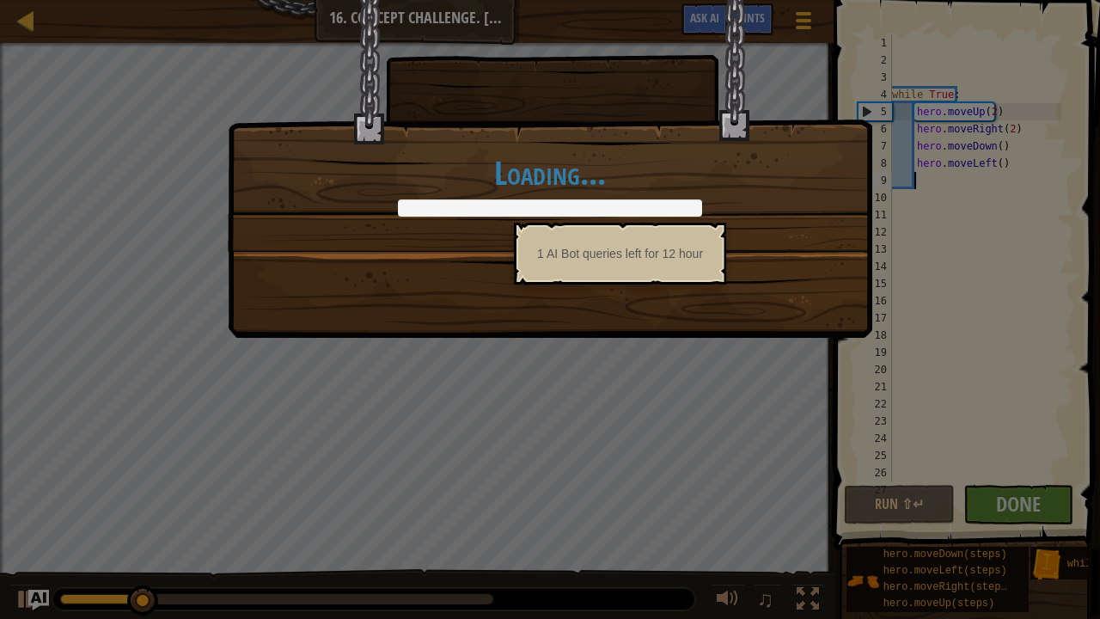
click at [1005, 484] on div "Loading..." at bounding box center [550, 309] width 1100 height 619
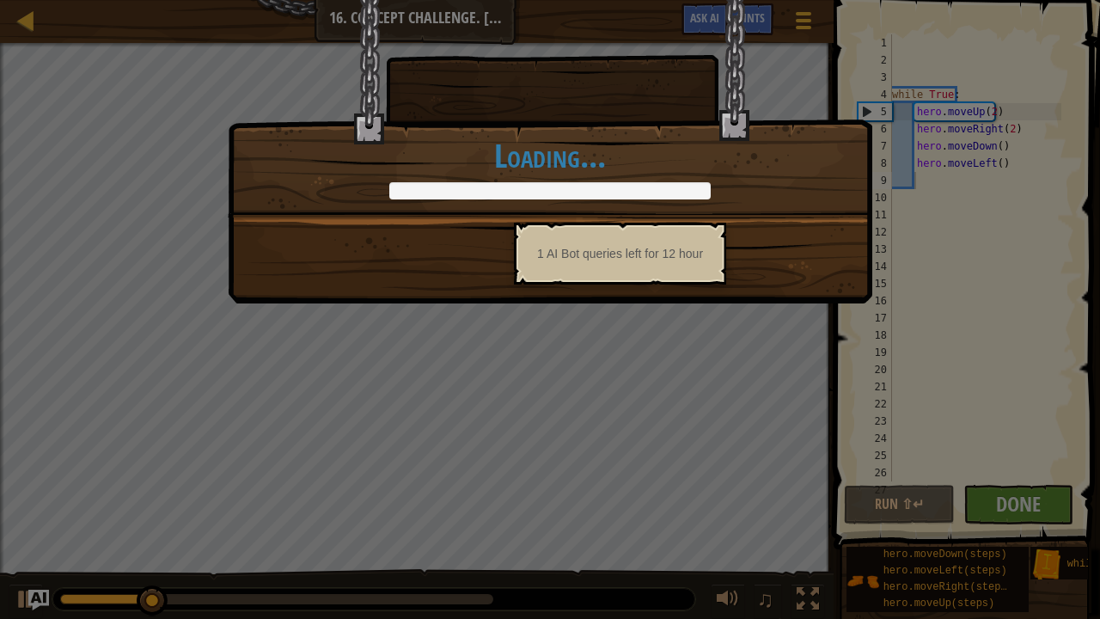
click at [934, 221] on div "Even with dogs they won't track my footsteps. +0 +0 Continue Loading..." at bounding box center [550, 309] width 1100 height 619
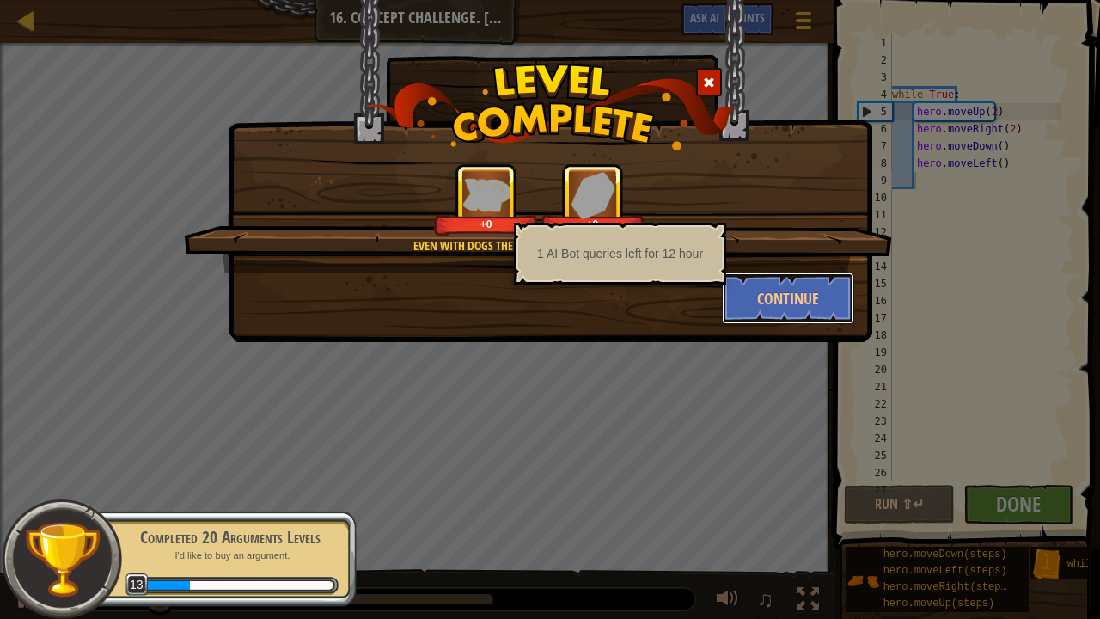
click at [815, 304] on button "Continue" at bounding box center [788, 298] width 133 height 52
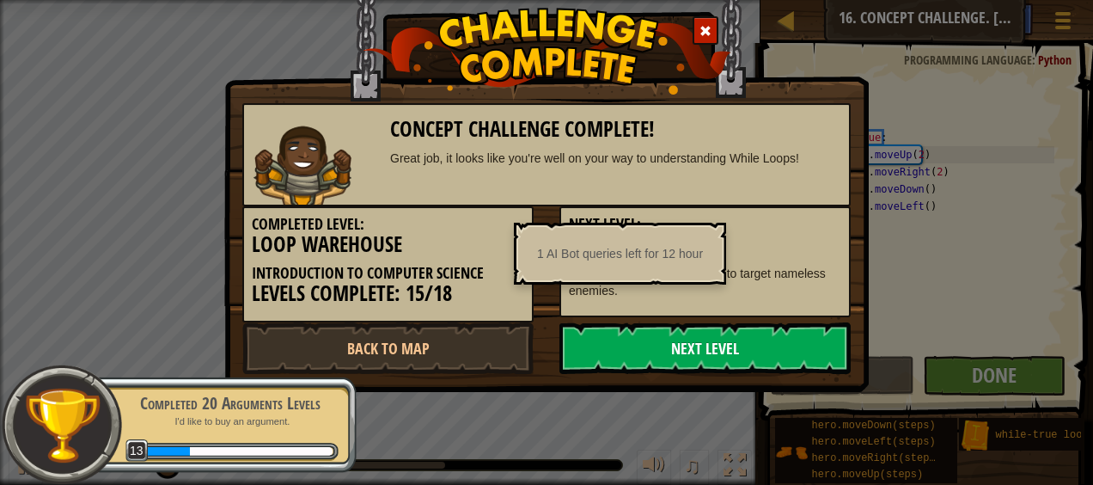
click at [729, 335] on link "Next Level" at bounding box center [704, 348] width 291 height 52
